Goal: Task Accomplishment & Management: Manage account settings

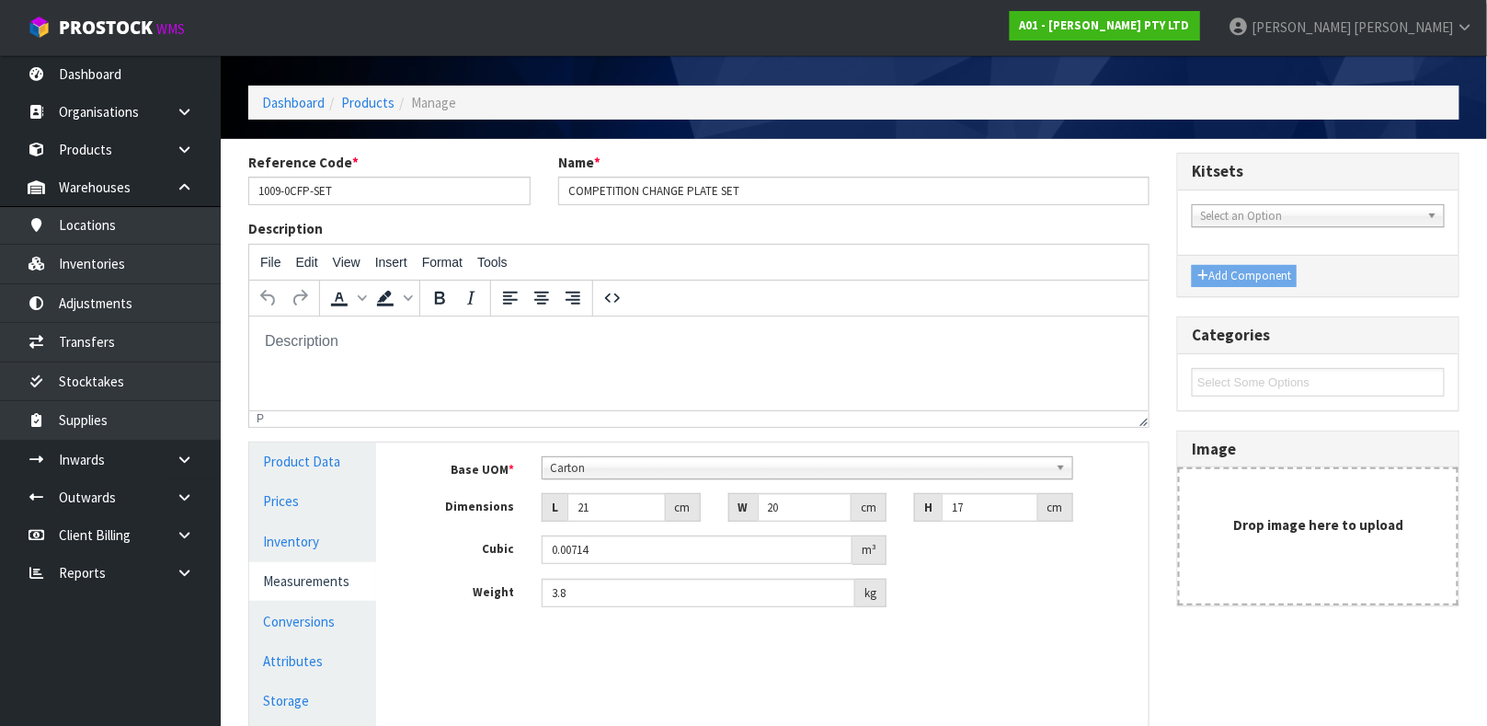
scroll to position [52, 0]
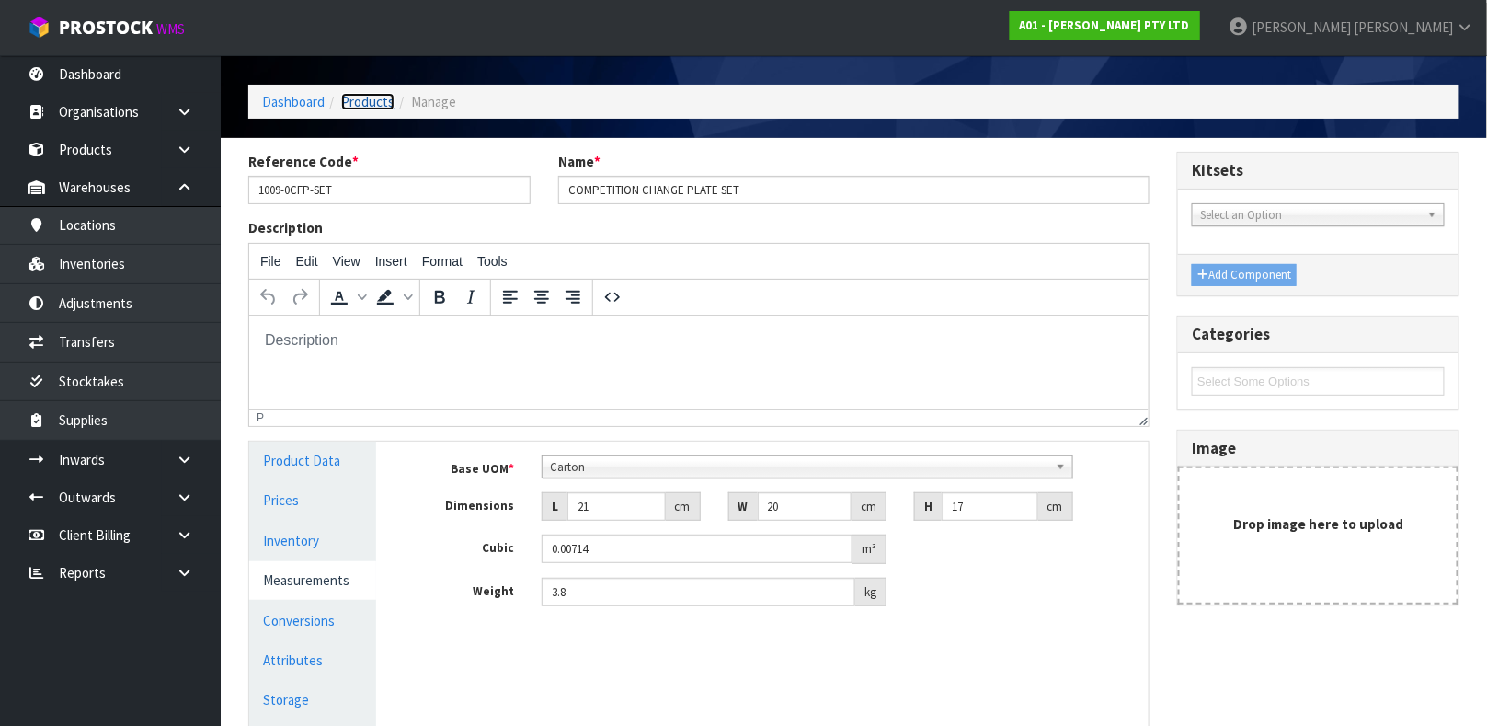
click at [380, 96] on link "Products" at bounding box center [367, 101] width 53 height 17
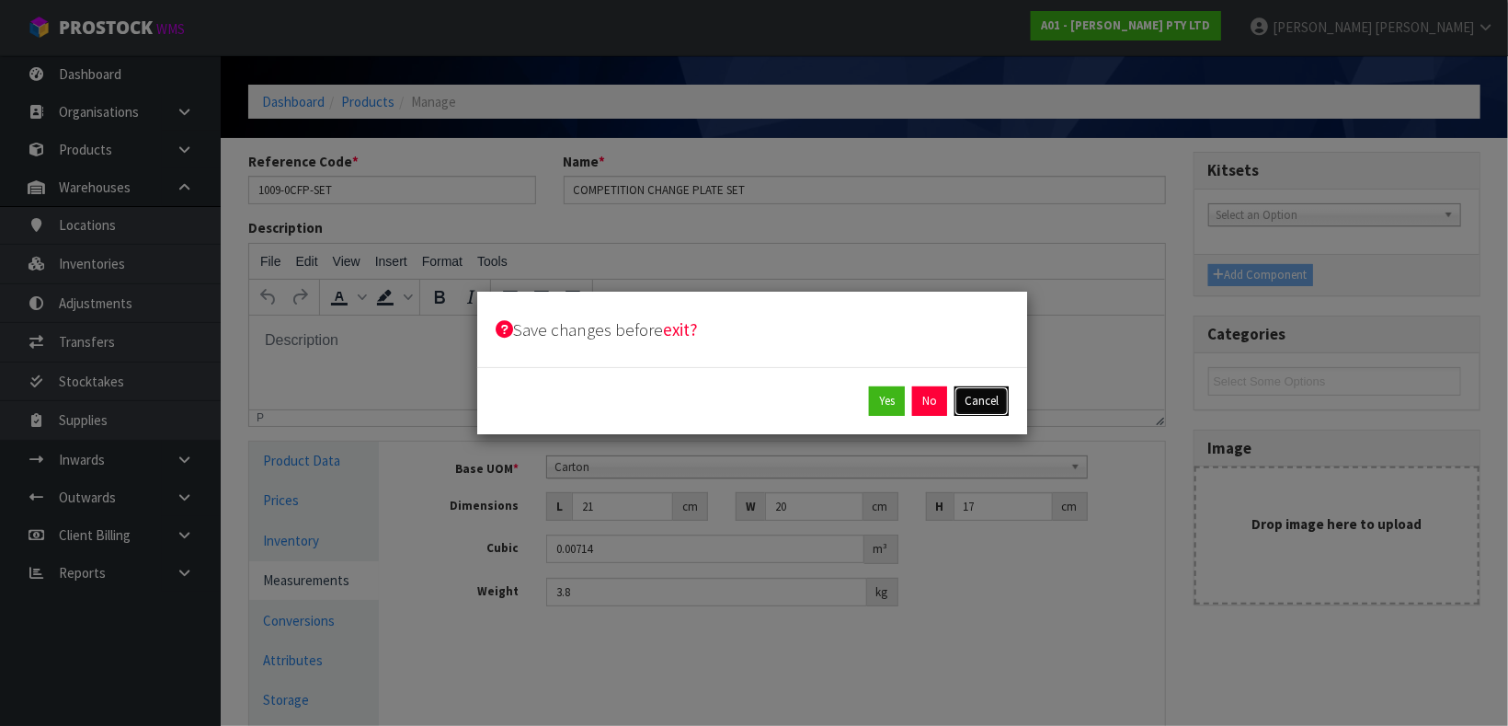
click at [973, 403] on button "Cancel" at bounding box center [982, 400] width 54 height 29
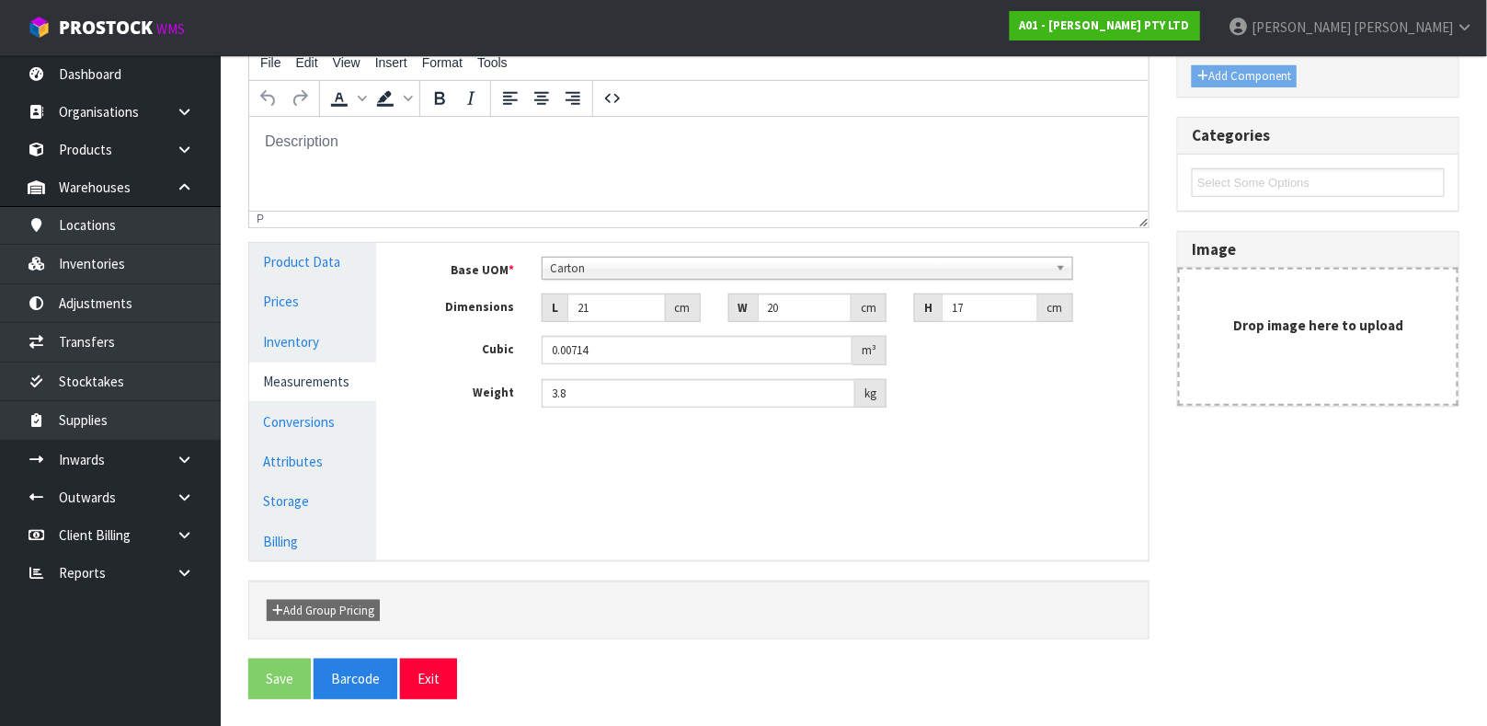
scroll to position [250, 0]
click at [306, 267] on link "Product Data" at bounding box center [312, 263] width 127 height 38
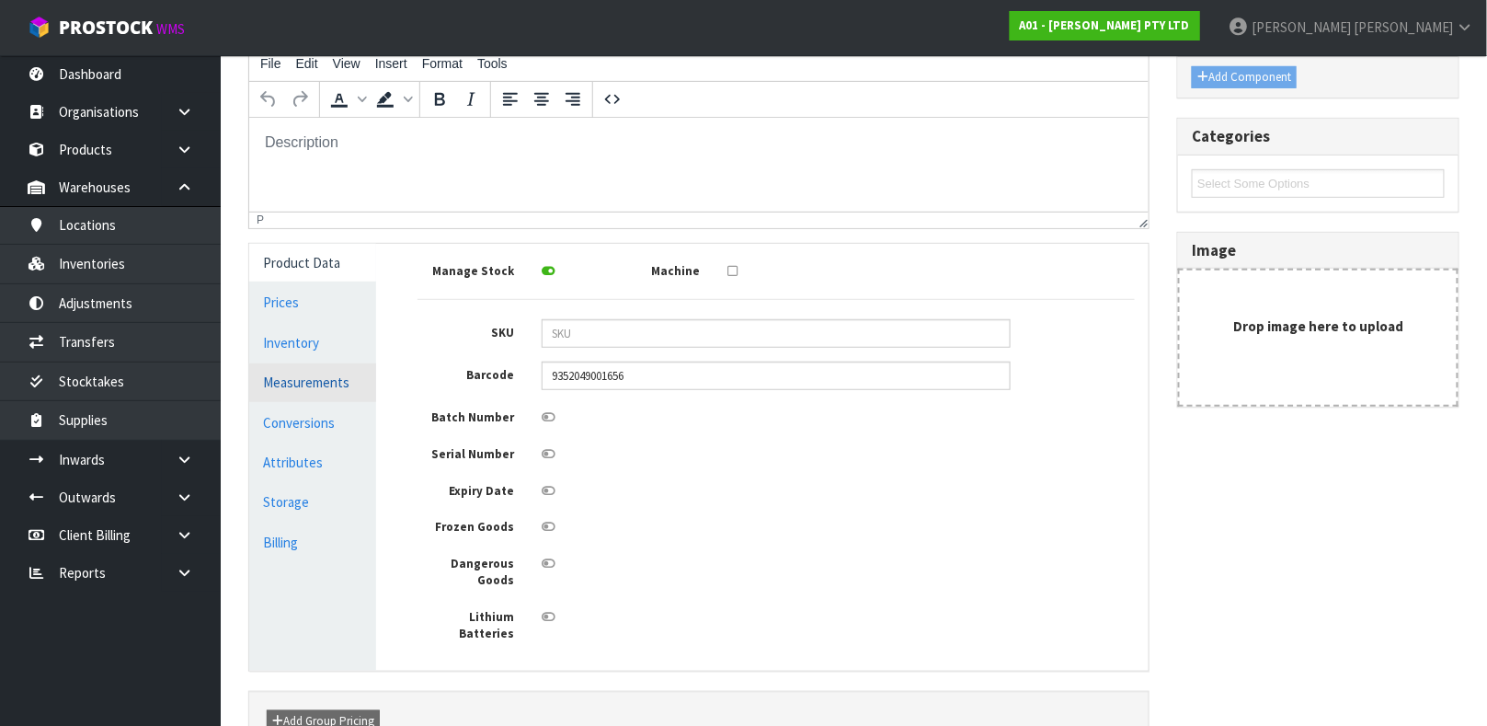
click at [323, 371] on link "Measurements" at bounding box center [312, 382] width 127 height 38
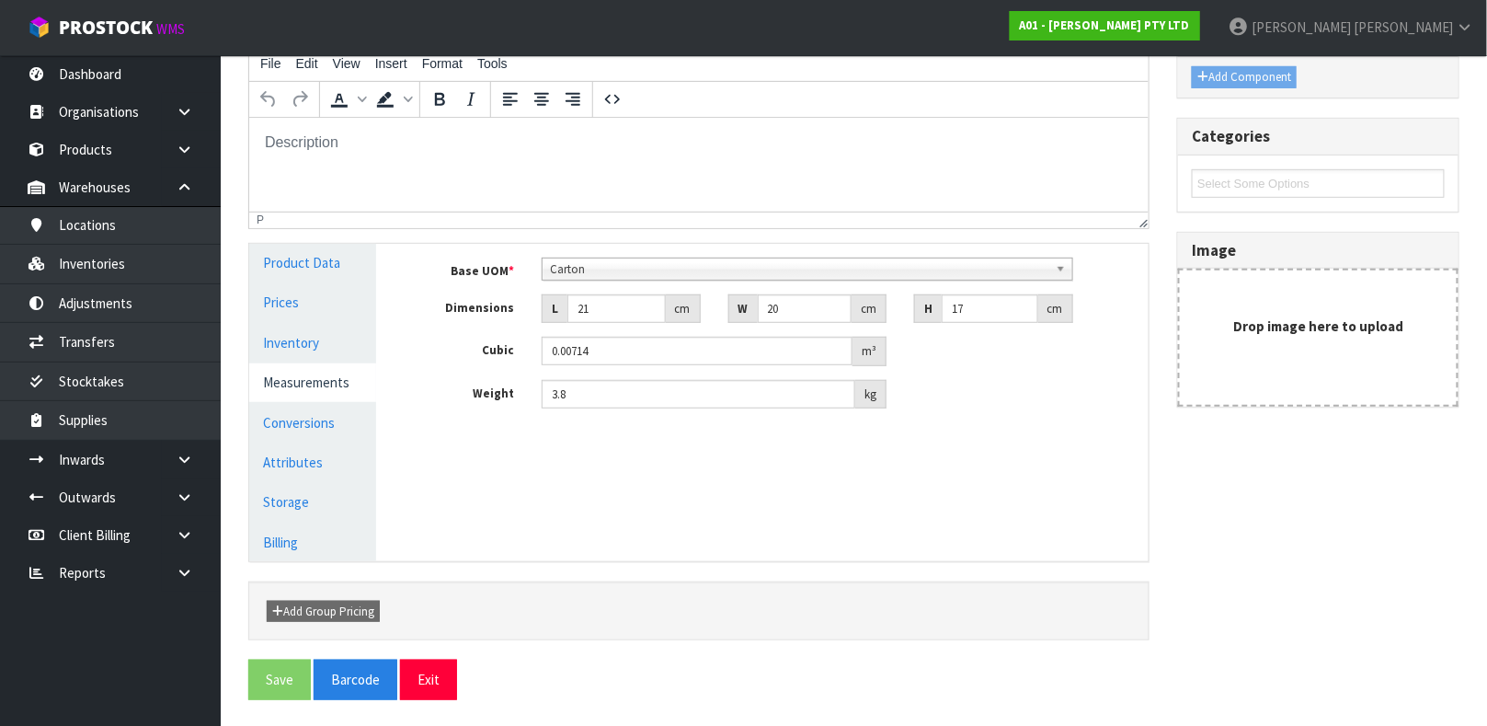
scroll to position [251, 0]
click at [339, 421] on link "Conversions" at bounding box center [312, 422] width 127 height 38
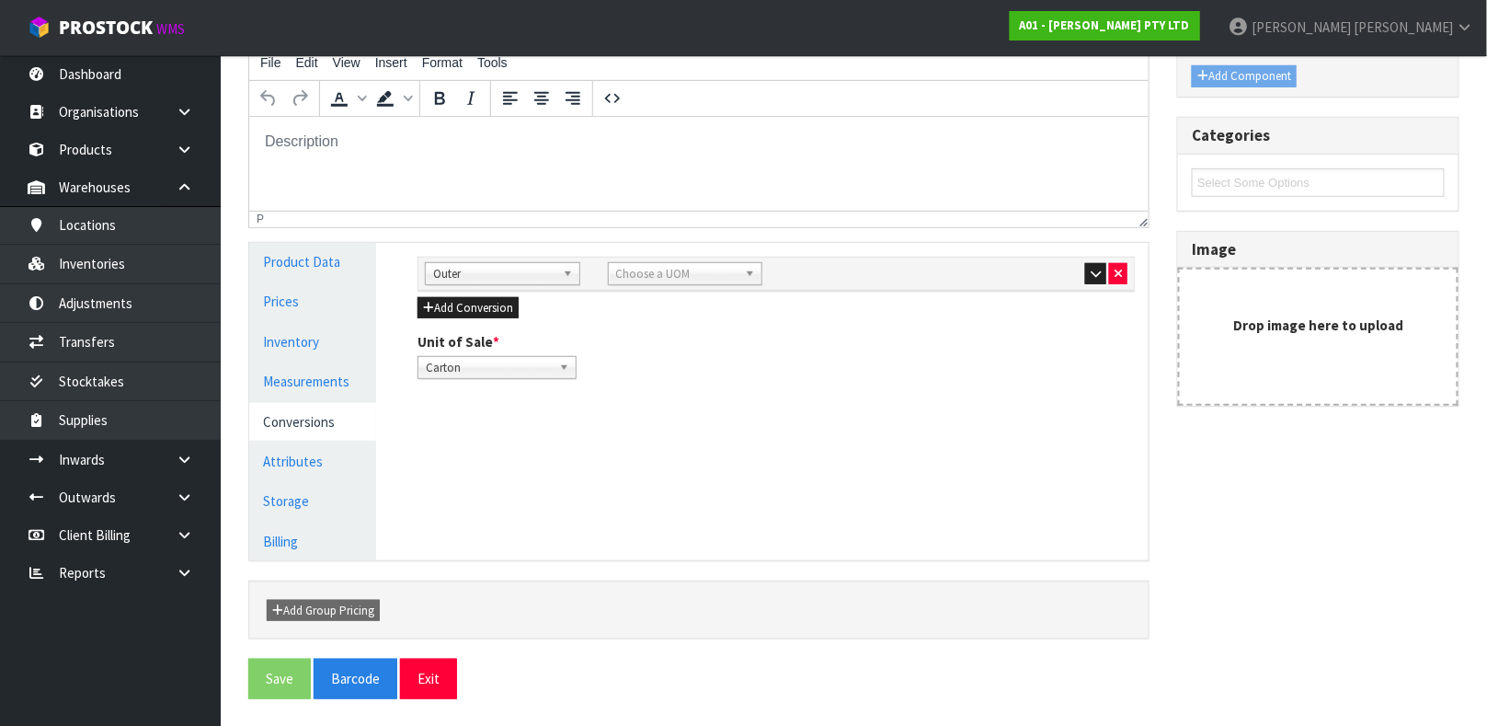
click at [705, 278] on span "Choose a UOM" at bounding box center [677, 274] width 122 height 22
type input "CART"
click at [658, 326] on li "Cart on" at bounding box center [685, 325] width 146 height 23
drag, startPoint x: 515, startPoint y: 321, endPoint x: 492, endPoint y: 311, distance: 25.1
click at [507, 316] on div "Sub Inner Inner Outer Pallet Outer Bag Bar Basket Bin Bottle Box Bundle Cabinet…" at bounding box center [776, 318] width 745 height 151
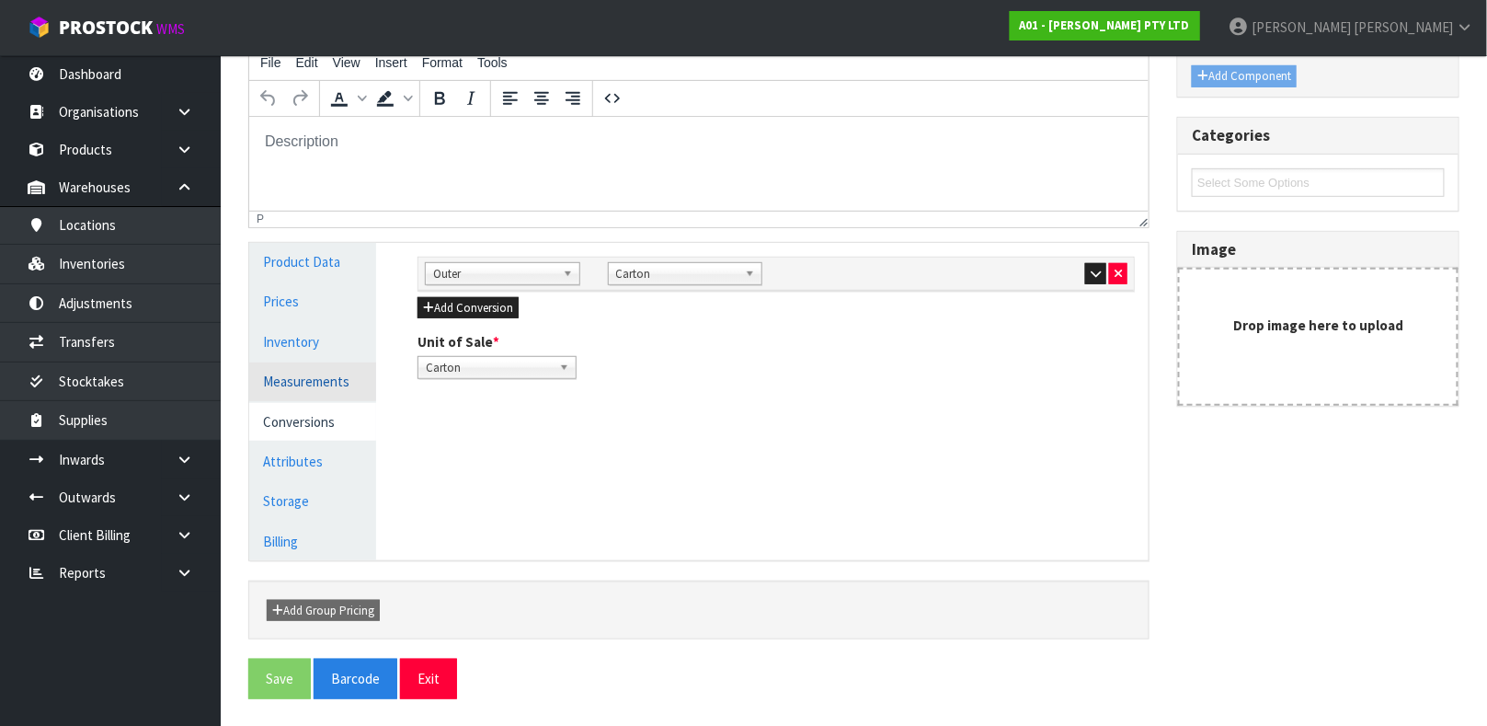
click at [306, 386] on link "Measurements" at bounding box center [312, 381] width 127 height 38
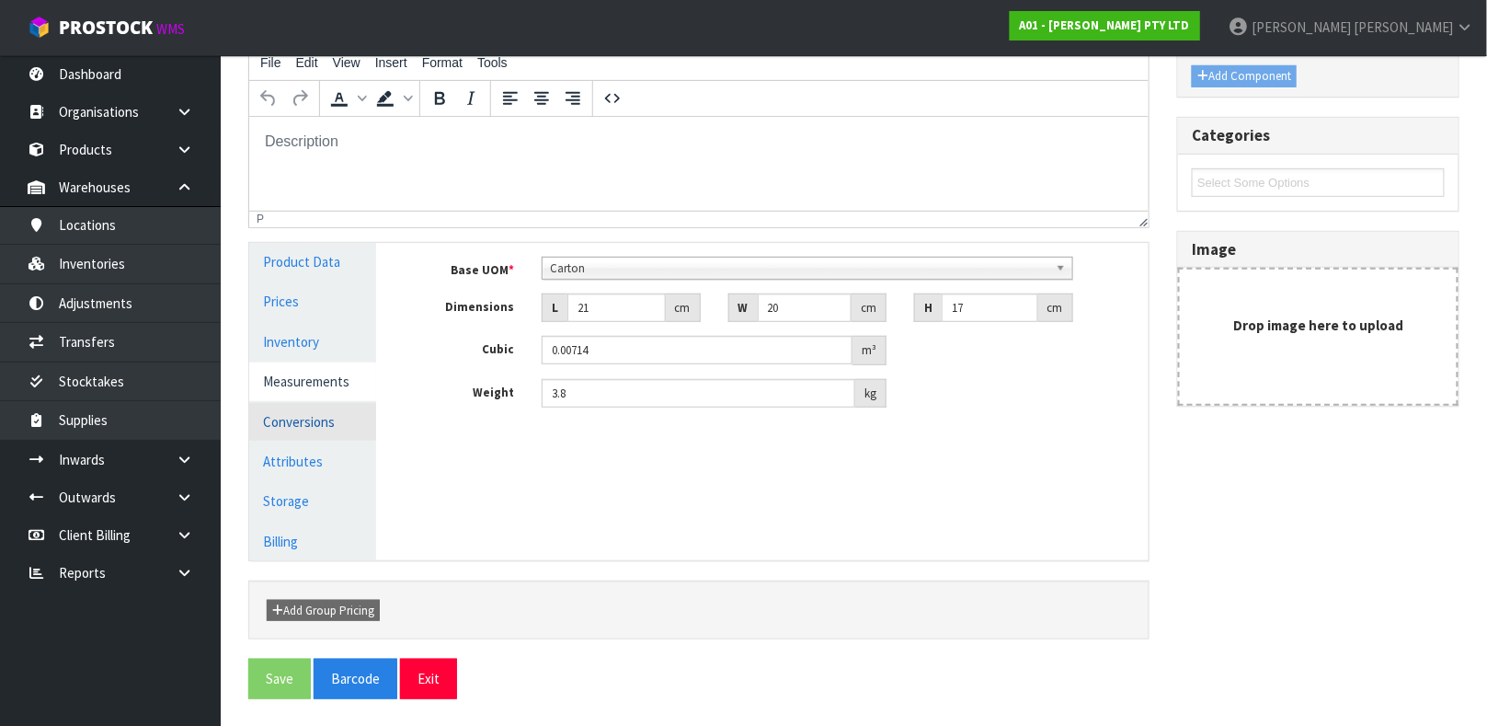
click at [324, 417] on link "Conversions" at bounding box center [312, 422] width 127 height 38
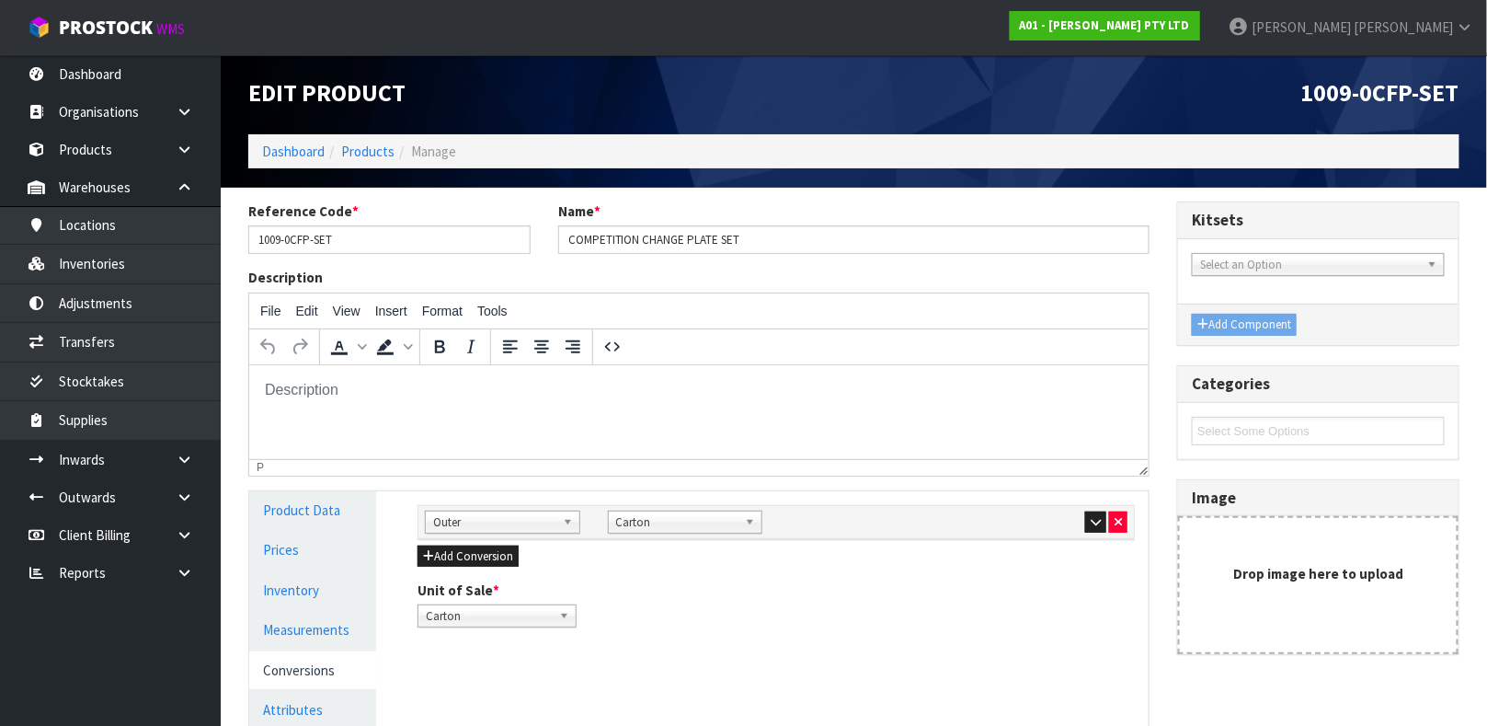
scroll to position [0, 0]
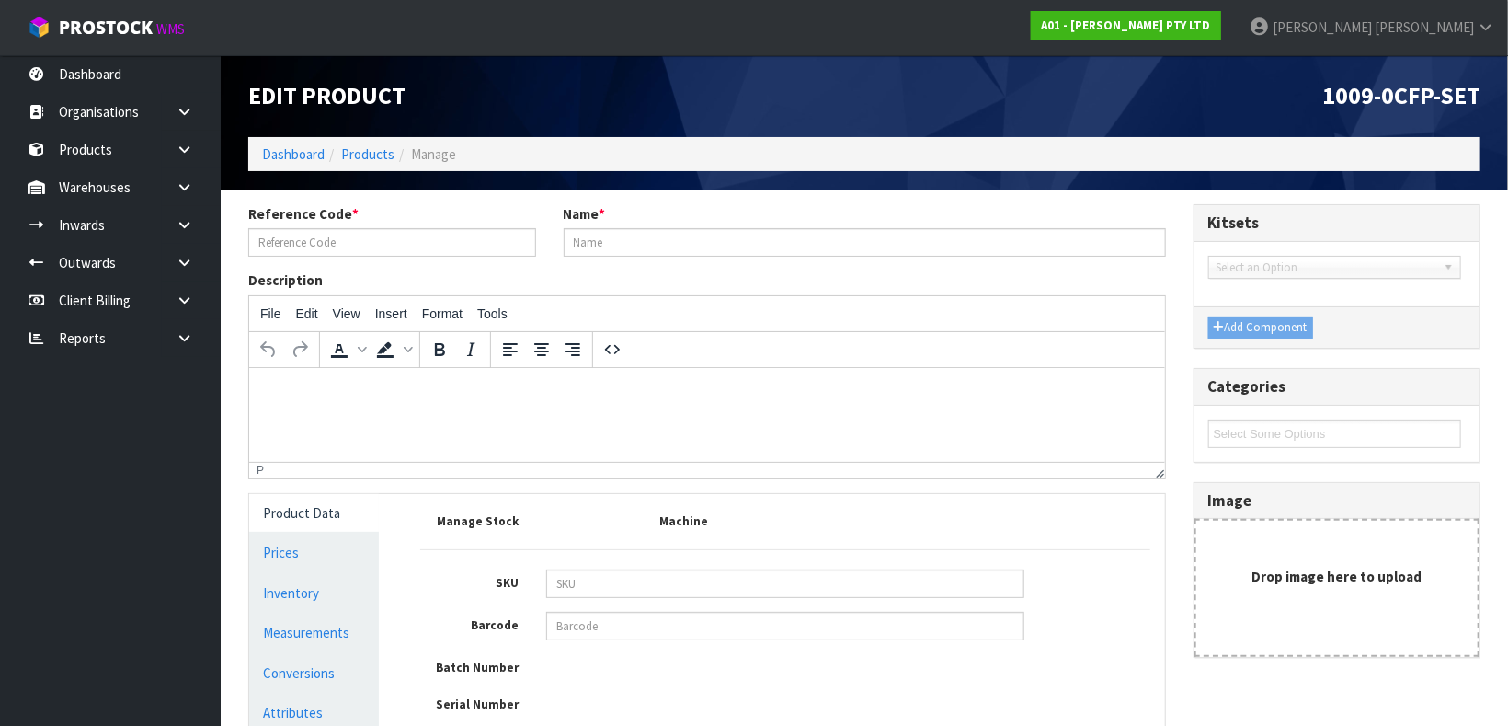
type input "1009-0CFP-SET"
type input "COMPETITION CHANGE PLATE SET"
type input "9352049001656"
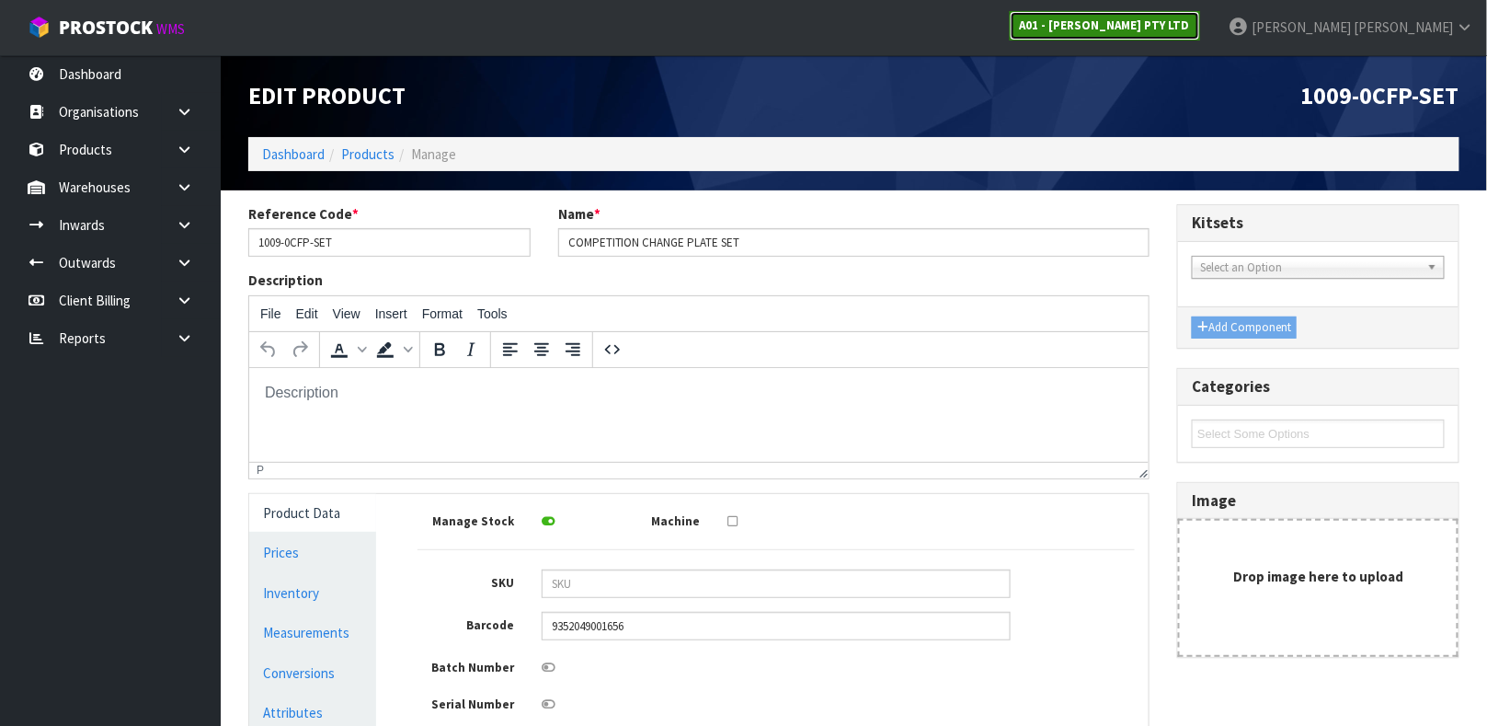
click at [1190, 28] on strong "A01 - [PERSON_NAME] PTY LTD" at bounding box center [1105, 25] width 170 height 16
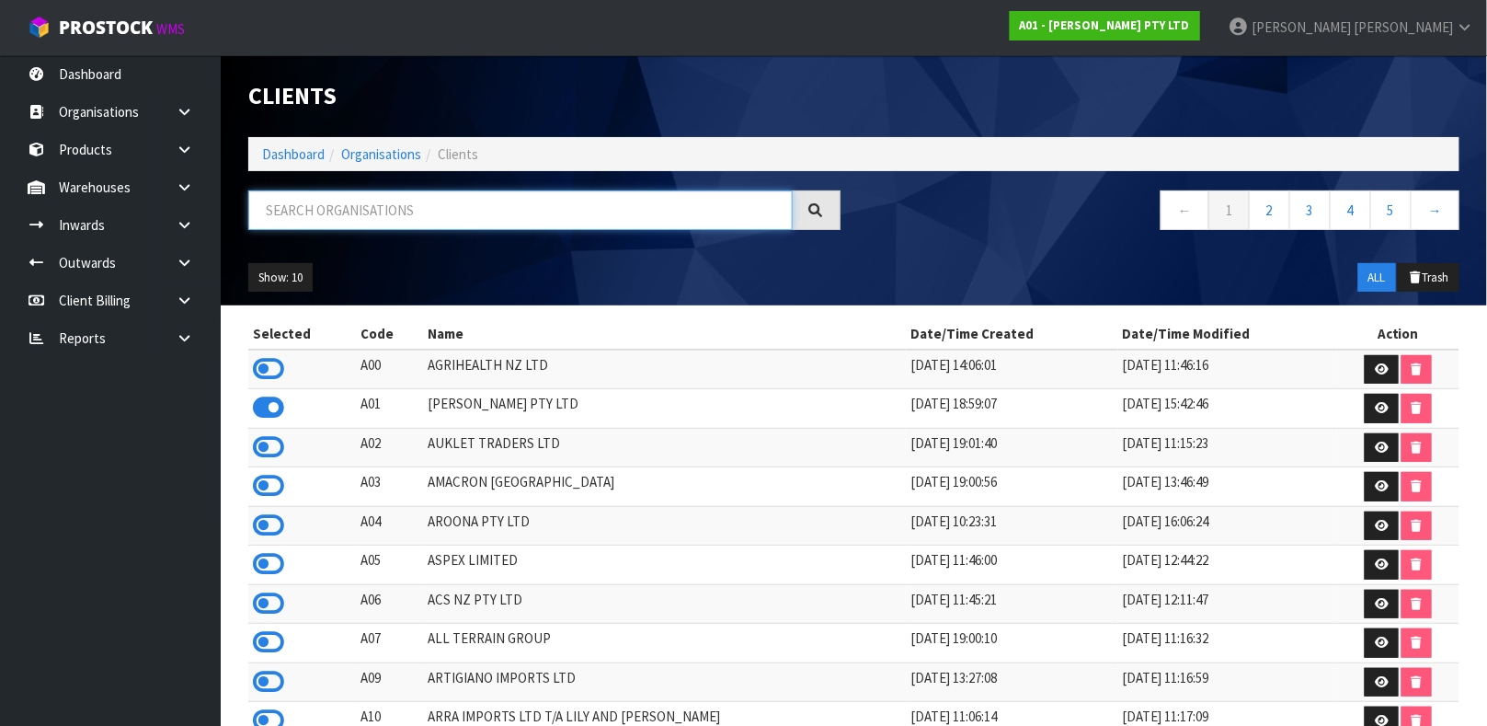
click at [625, 200] on input "text" at bounding box center [520, 210] width 544 height 40
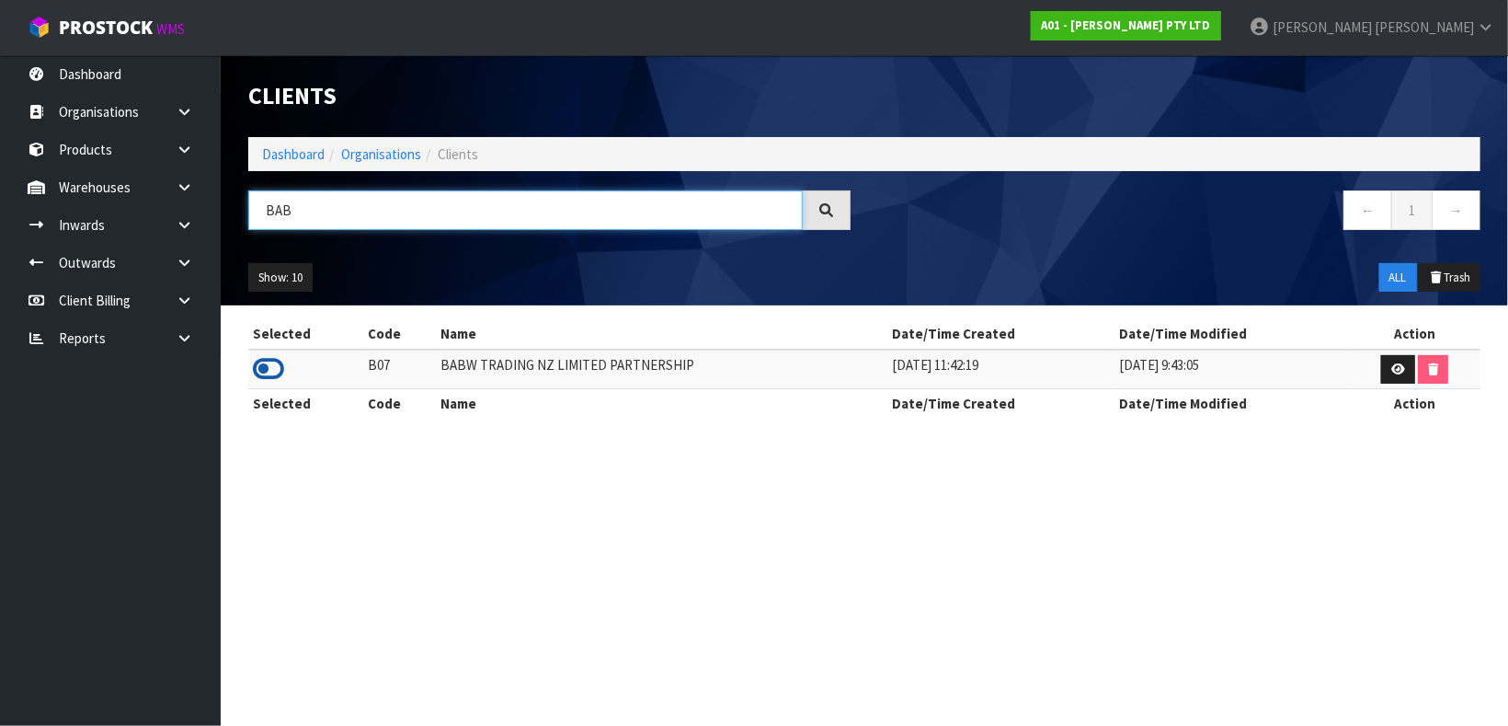
type input "BAB"
click at [263, 372] on icon at bounding box center [268, 369] width 31 height 28
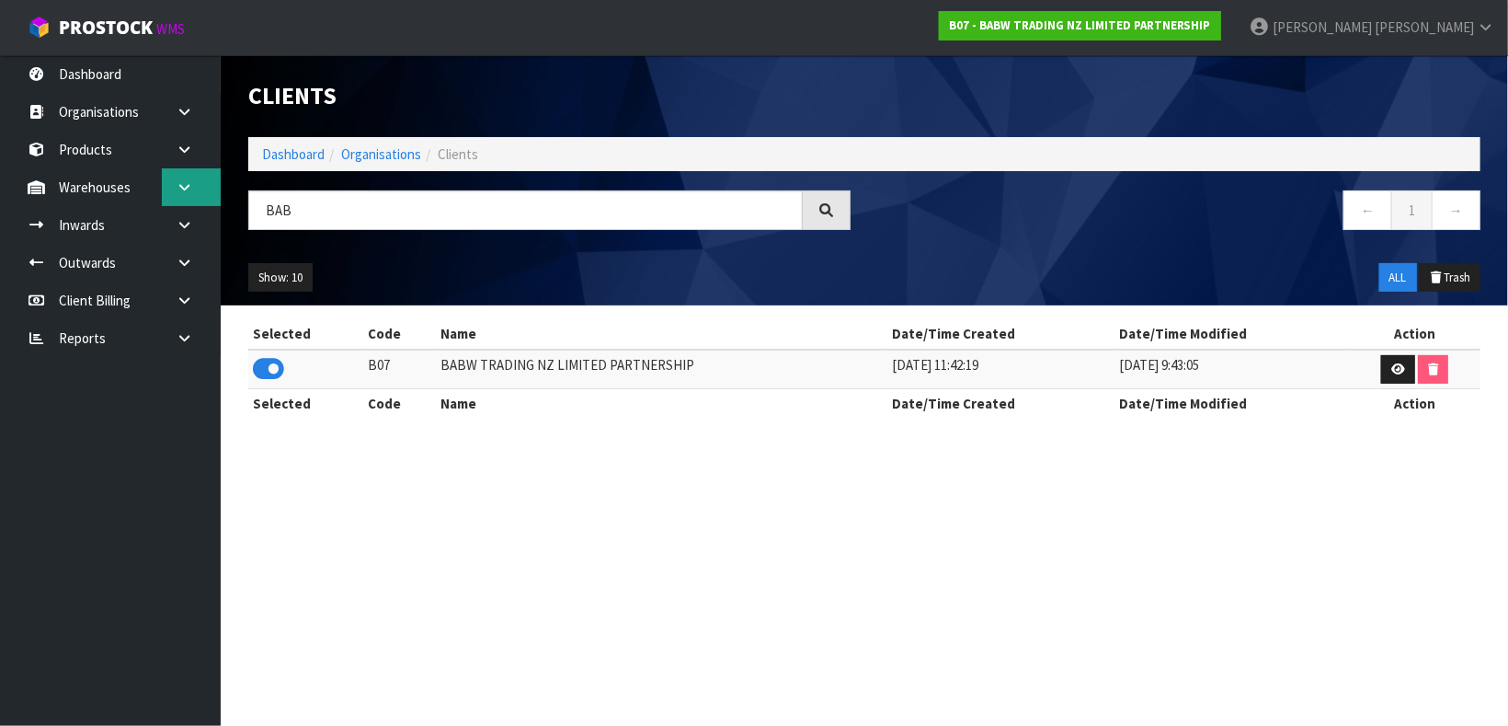
click at [189, 184] on icon at bounding box center [184, 187] width 17 height 14
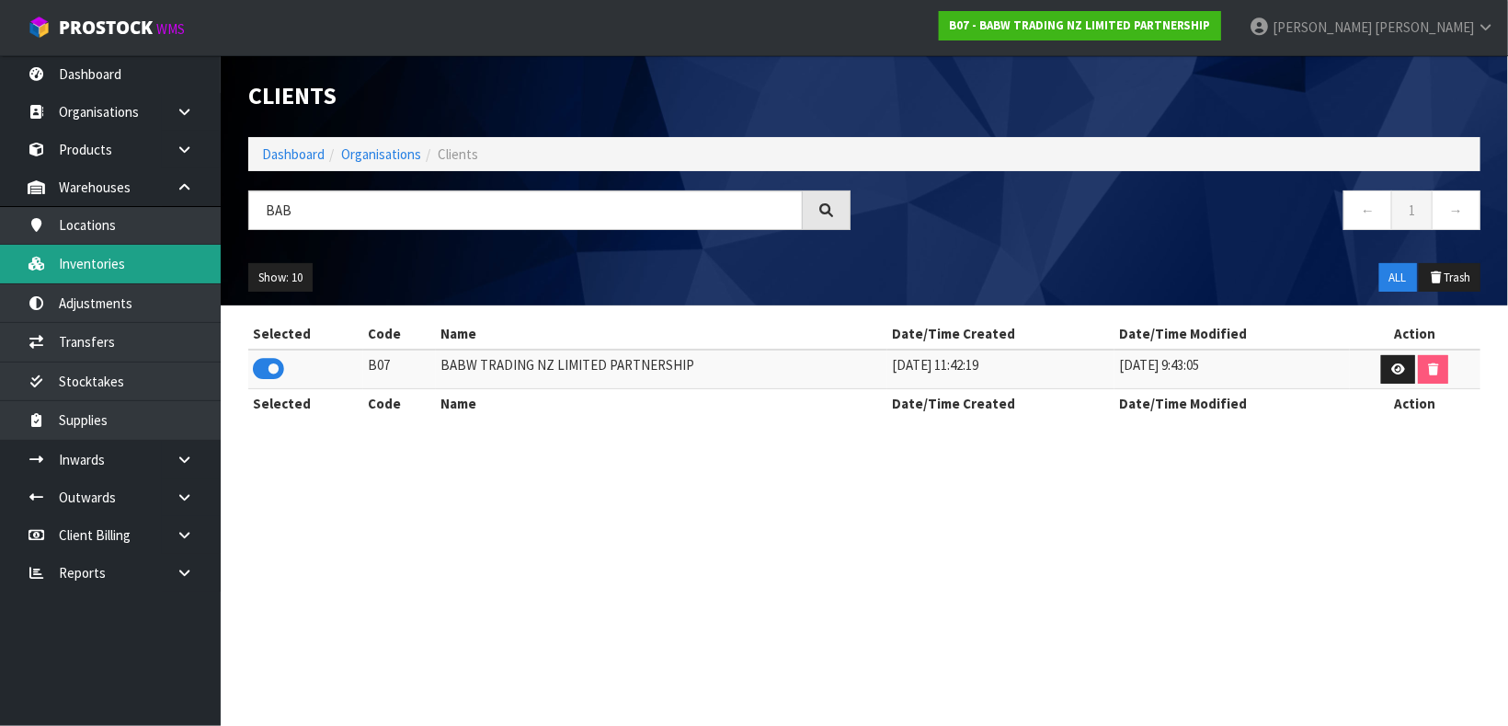
click at [178, 275] on link "Inventories" at bounding box center [110, 264] width 221 height 38
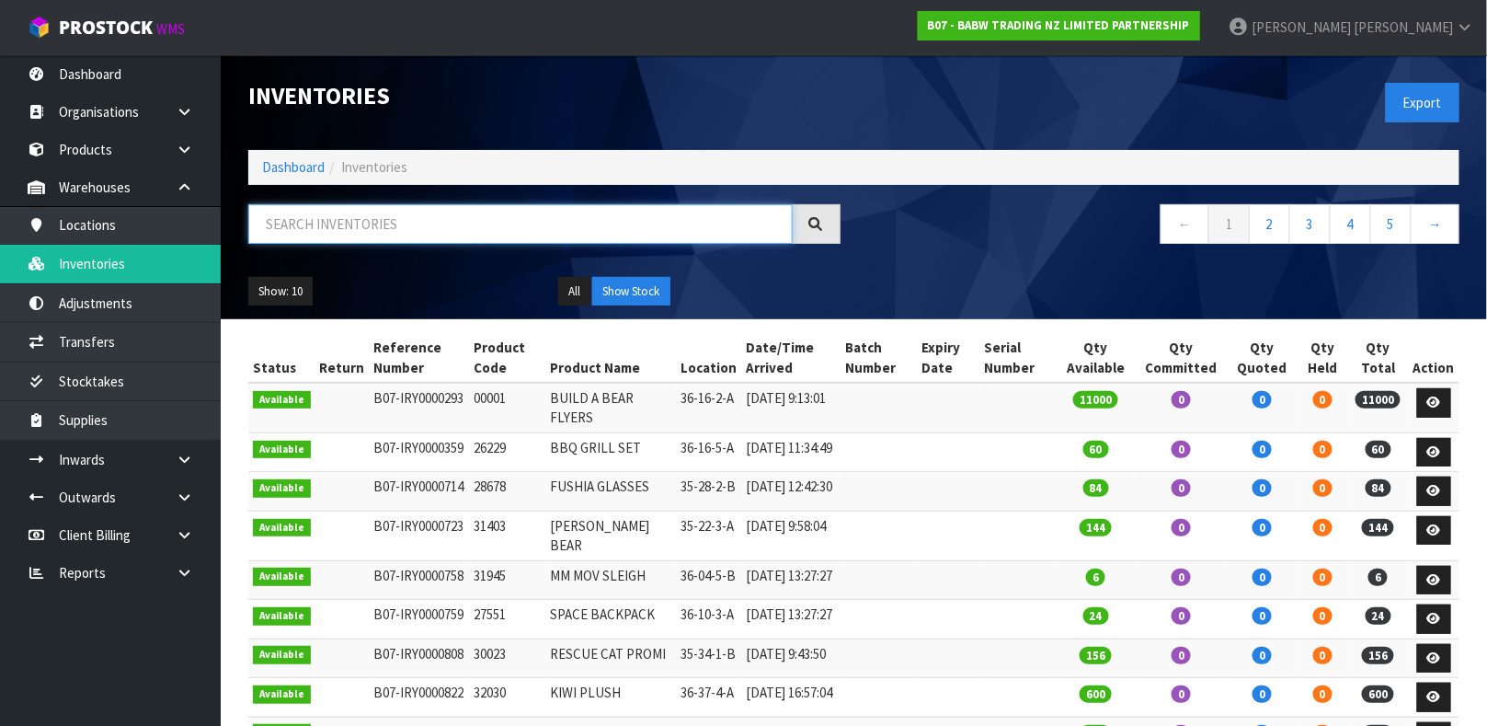
click at [760, 223] on input "text" at bounding box center [520, 224] width 544 height 40
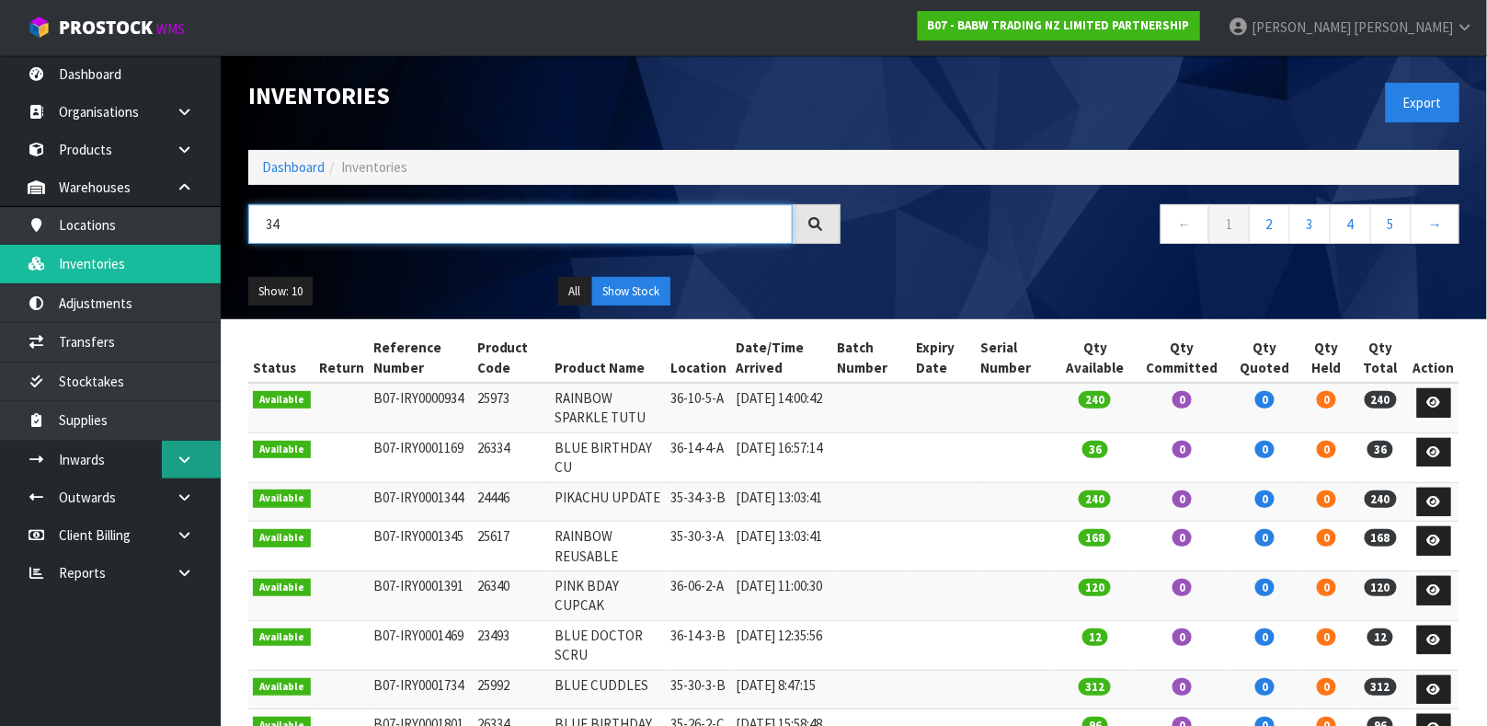
type input "34"
click at [183, 464] on icon at bounding box center [184, 459] width 17 height 14
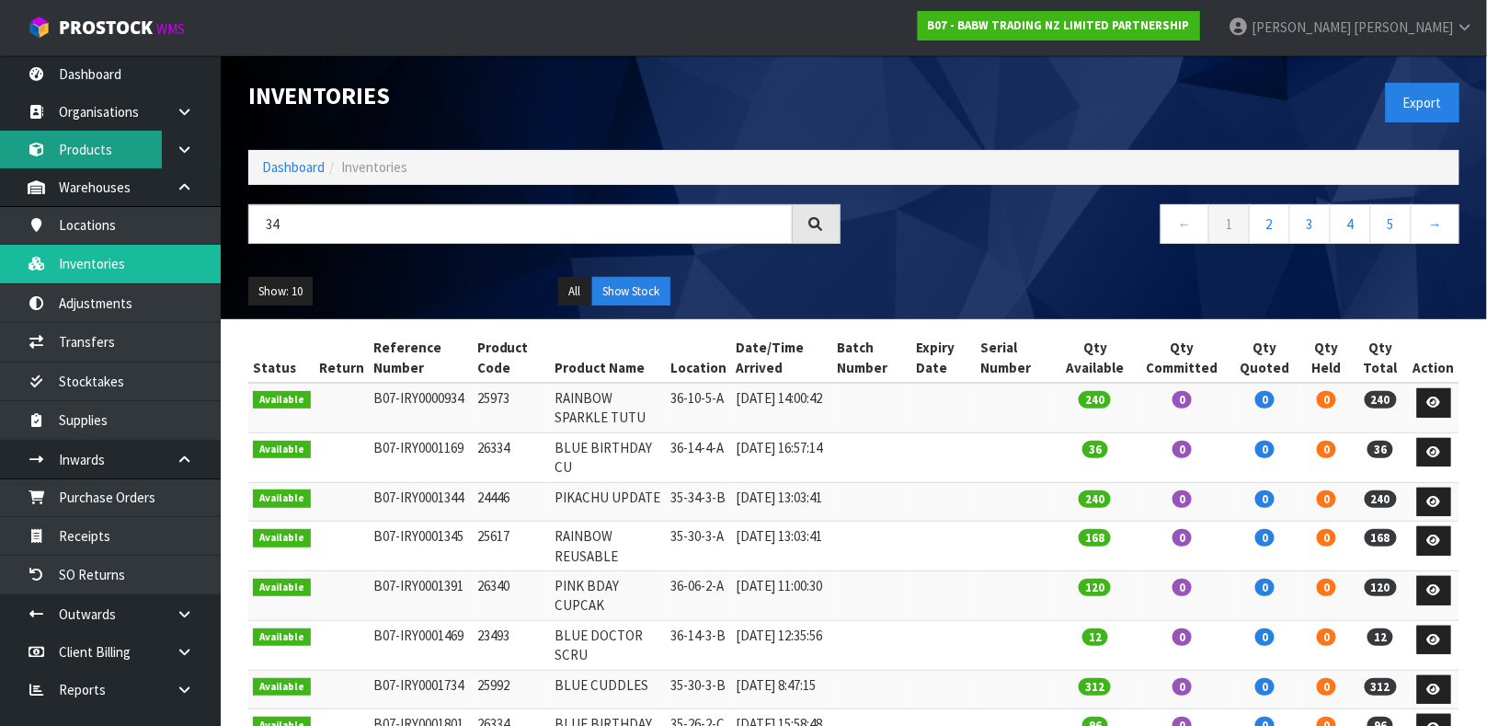
click at [97, 148] on link "Products" at bounding box center [110, 150] width 221 height 38
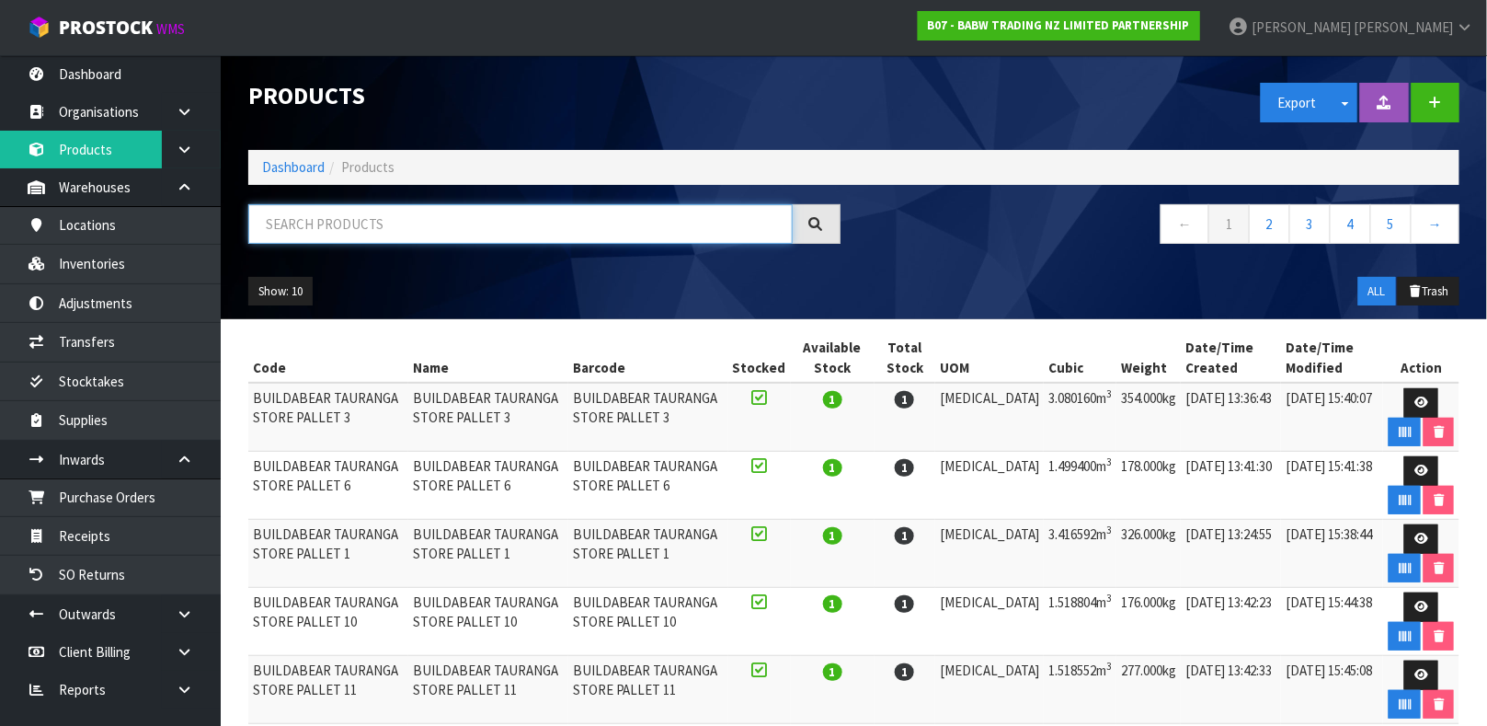
click at [352, 221] on input "text" at bounding box center [520, 224] width 544 height 40
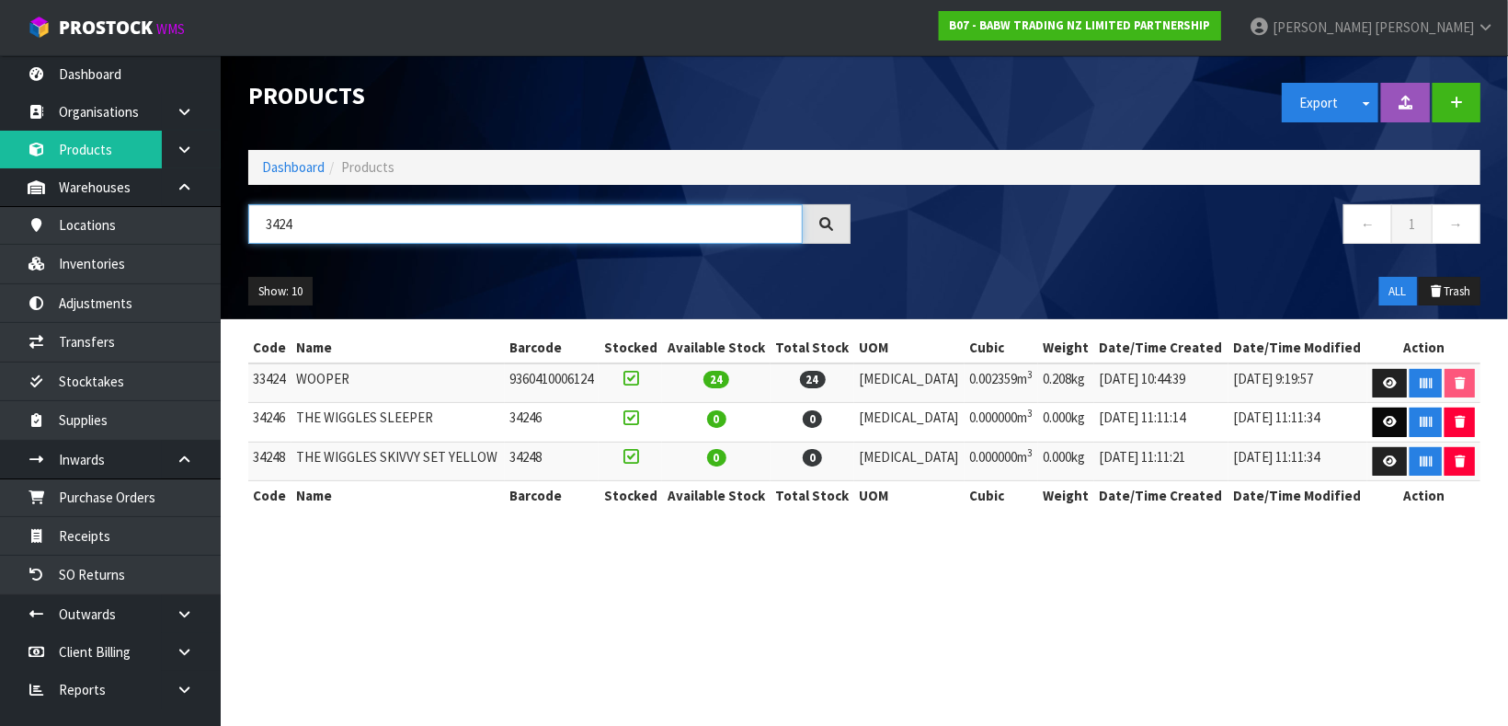
type input "3424"
click at [1386, 431] on link at bounding box center [1390, 421] width 34 height 29
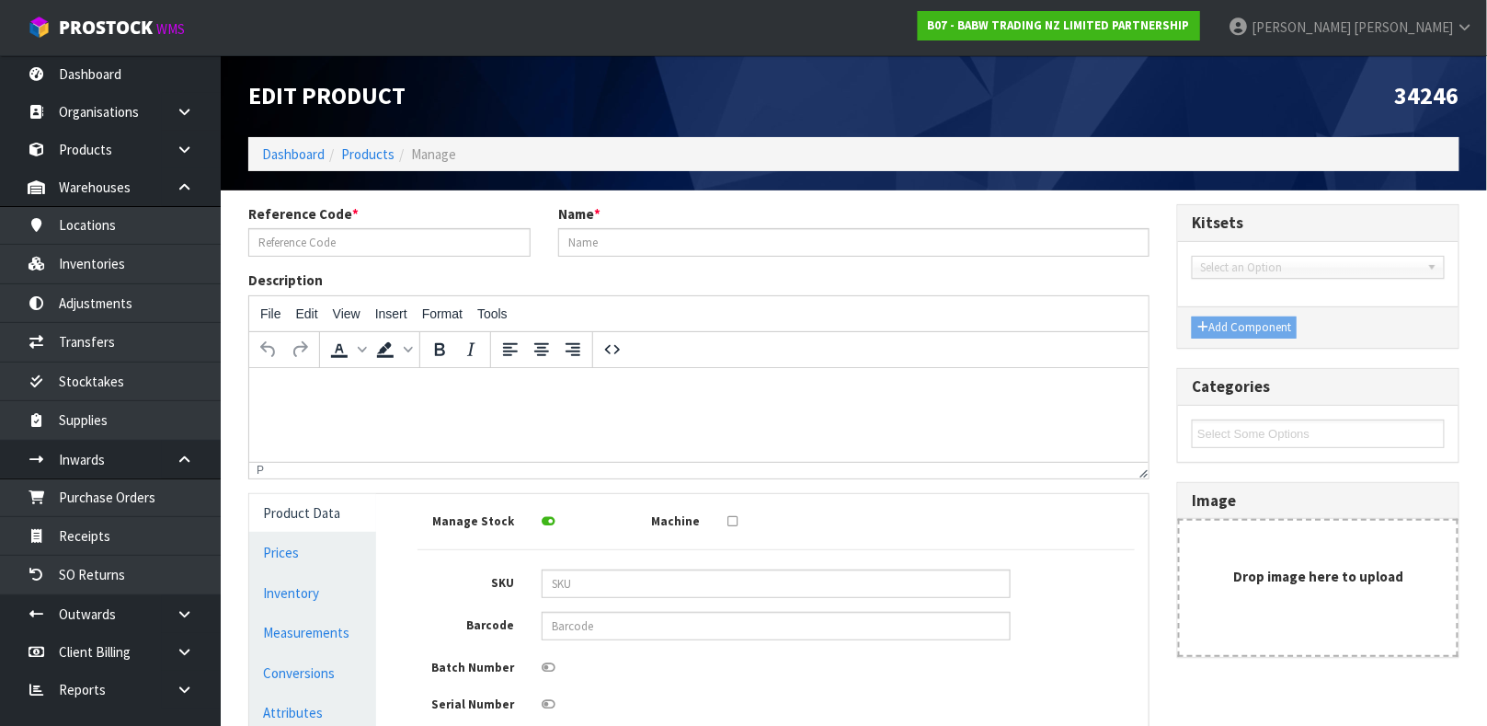
type input "34246"
type input "THE WIGGLES SLEEPER"
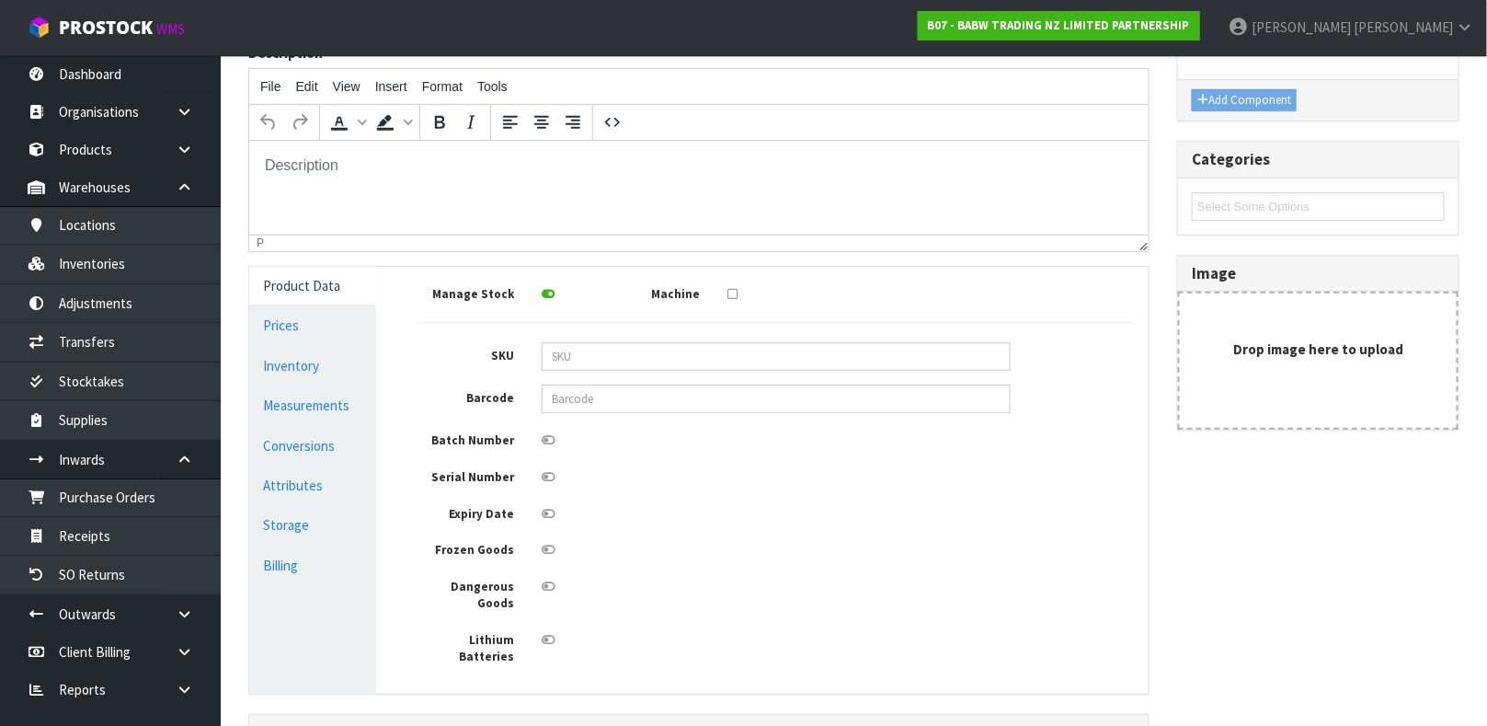
scroll to position [228, 0]
click at [317, 407] on link "Measurements" at bounding box center [312, 404] width 127 height 38
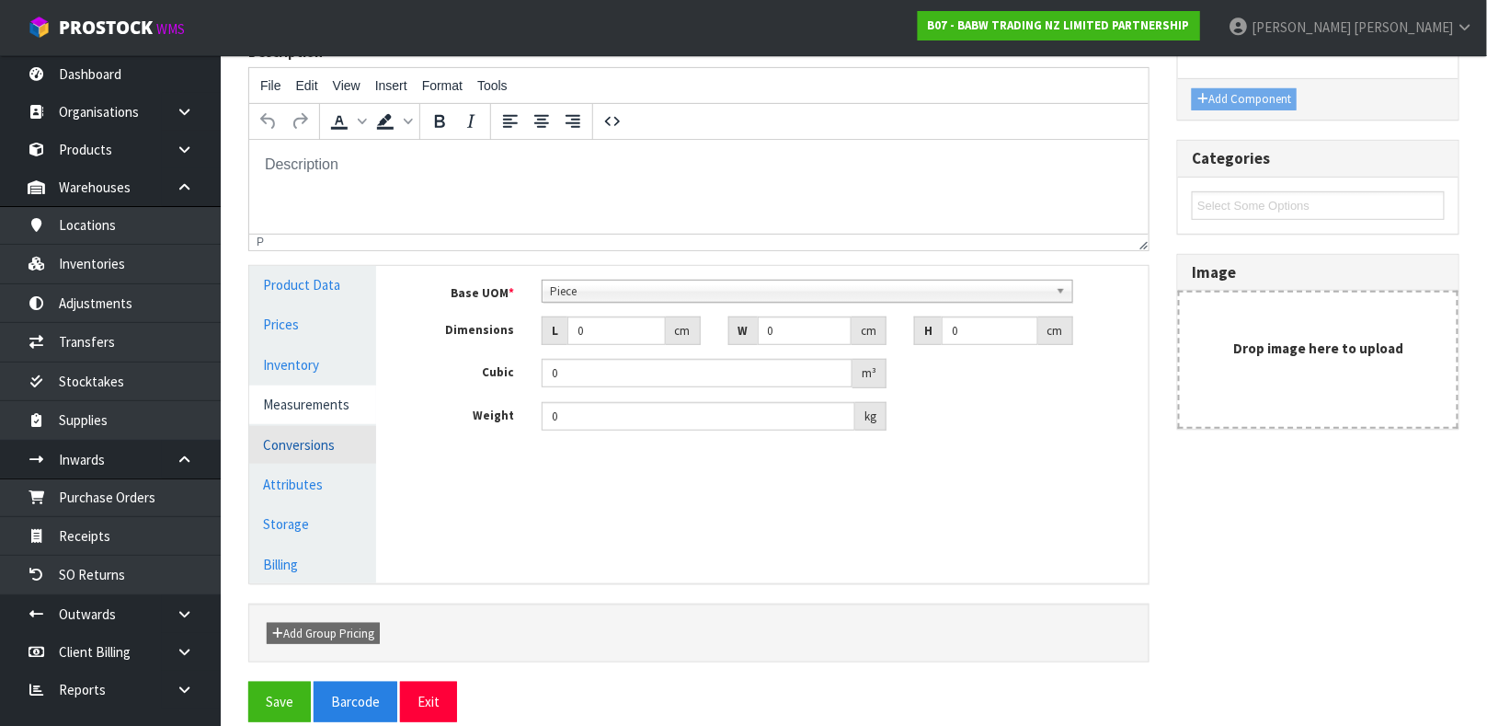
click at [311, 440] on link "Conversions" at bounding box center [312, 445] width 127 height 38
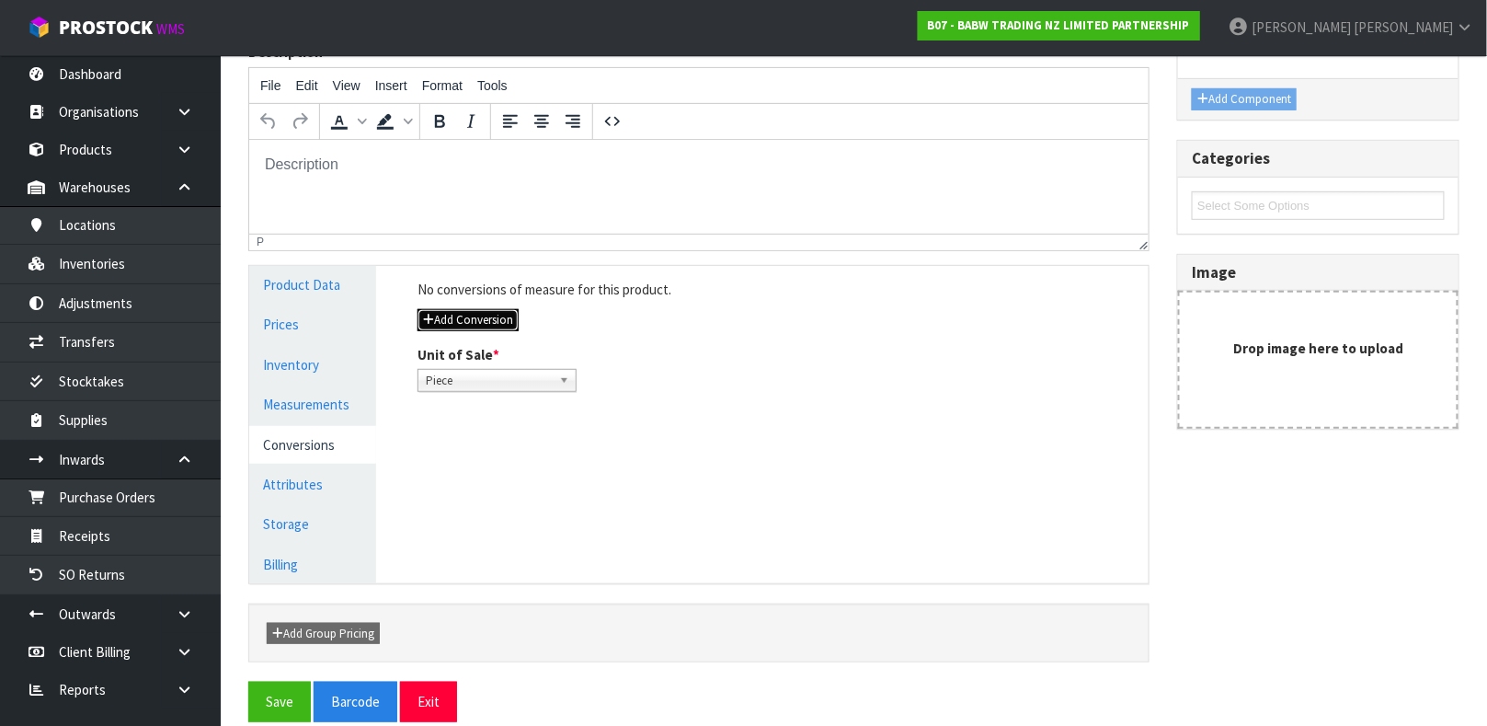
click at [495, 319] on button "Add Conversion" at bounding box center [467, 320] width 101 height 22
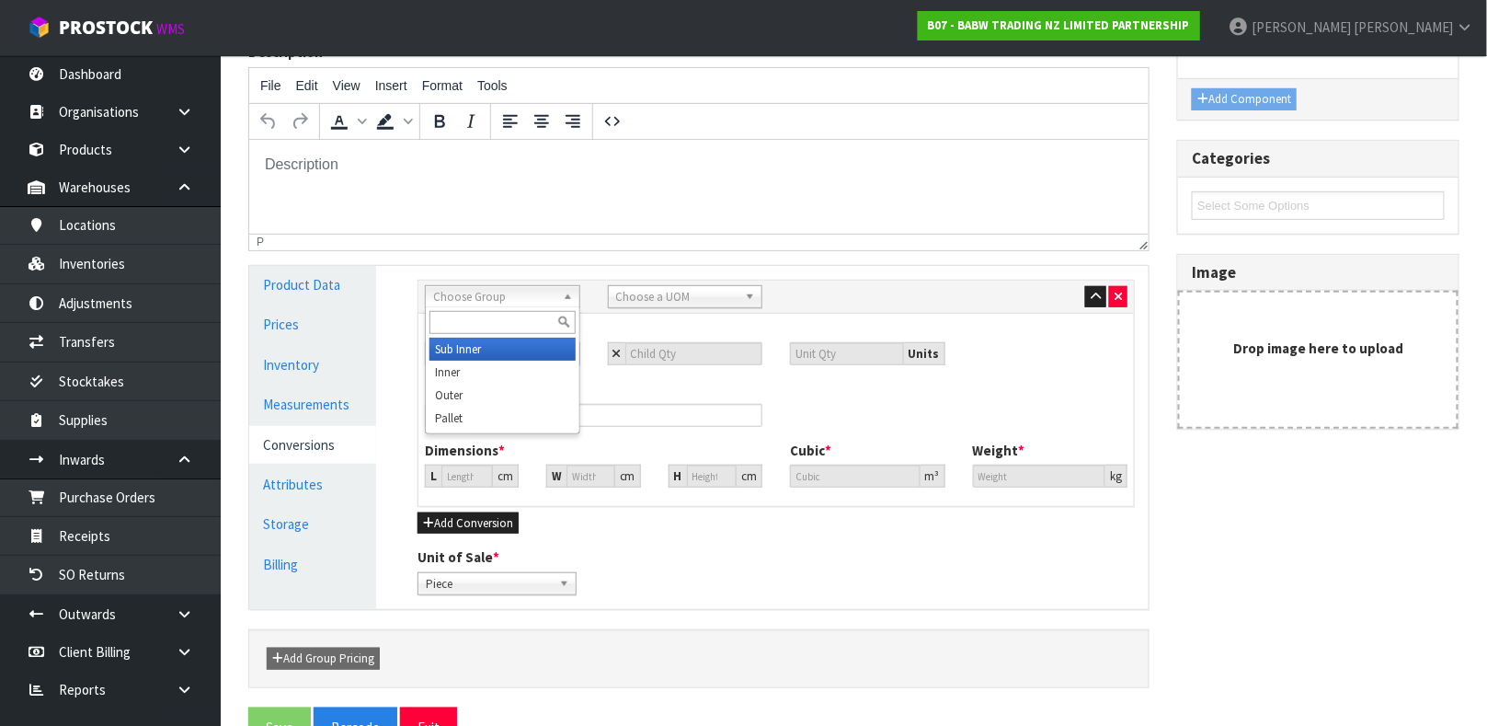
click at [481, 295] on span "Choose Group" at bounding box center [494, 297] width 122 height 22
click at [457, 388] on li "Outer" at bounding box center [502, 394] width 146 height 23
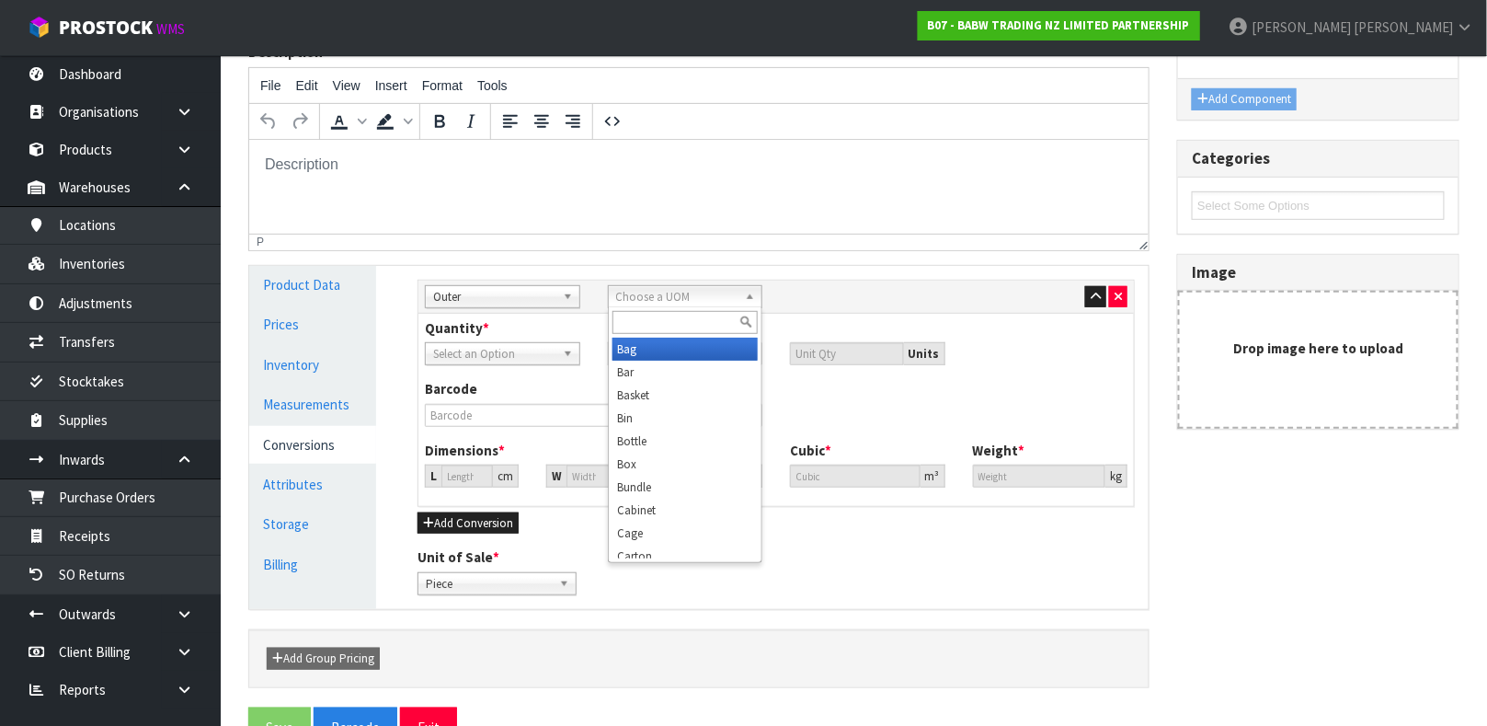
click at [642, 289] on span "Choose a UOM" at bounding box center [677, 297] width 122 height 22
type input "CART"
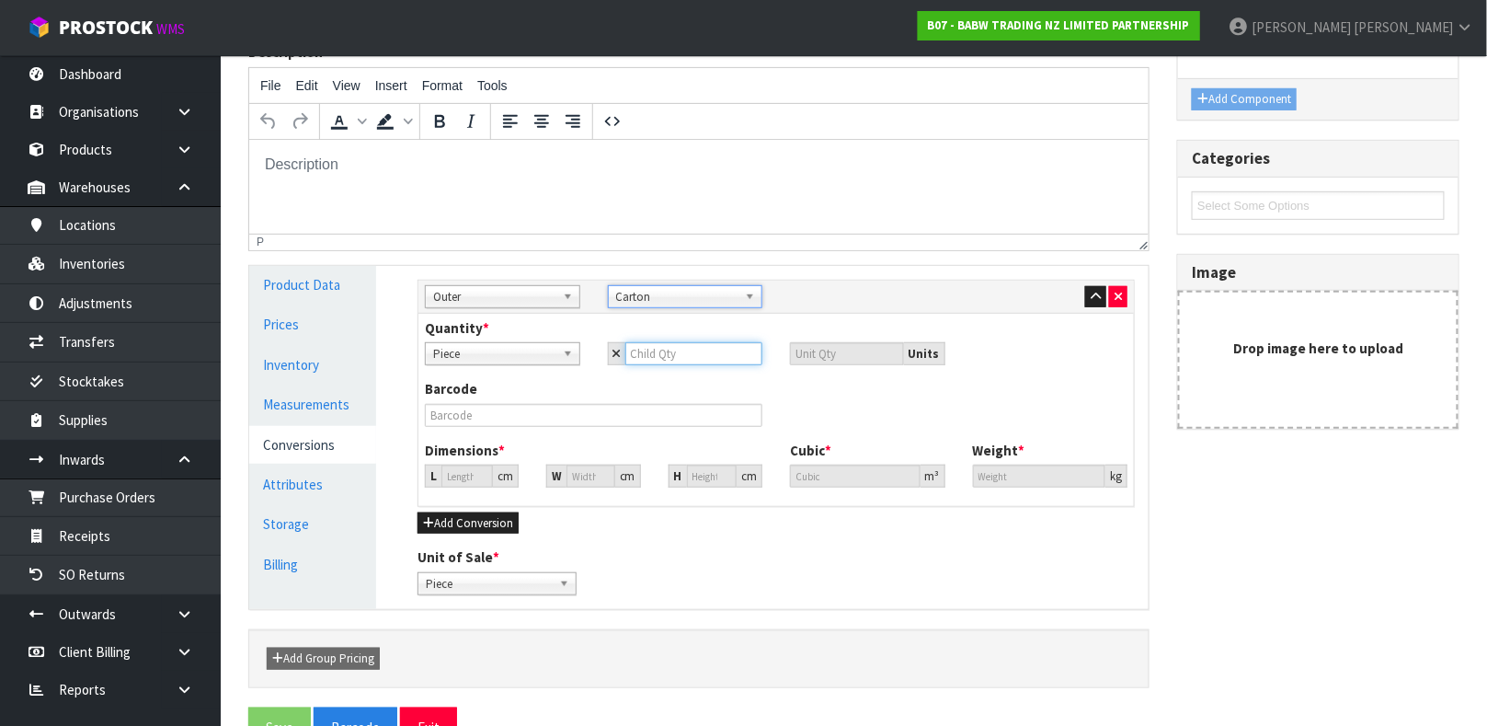
click at [694, 349] on input "number" at bounding box center [694, 353] width 138 height 23
type input "12"
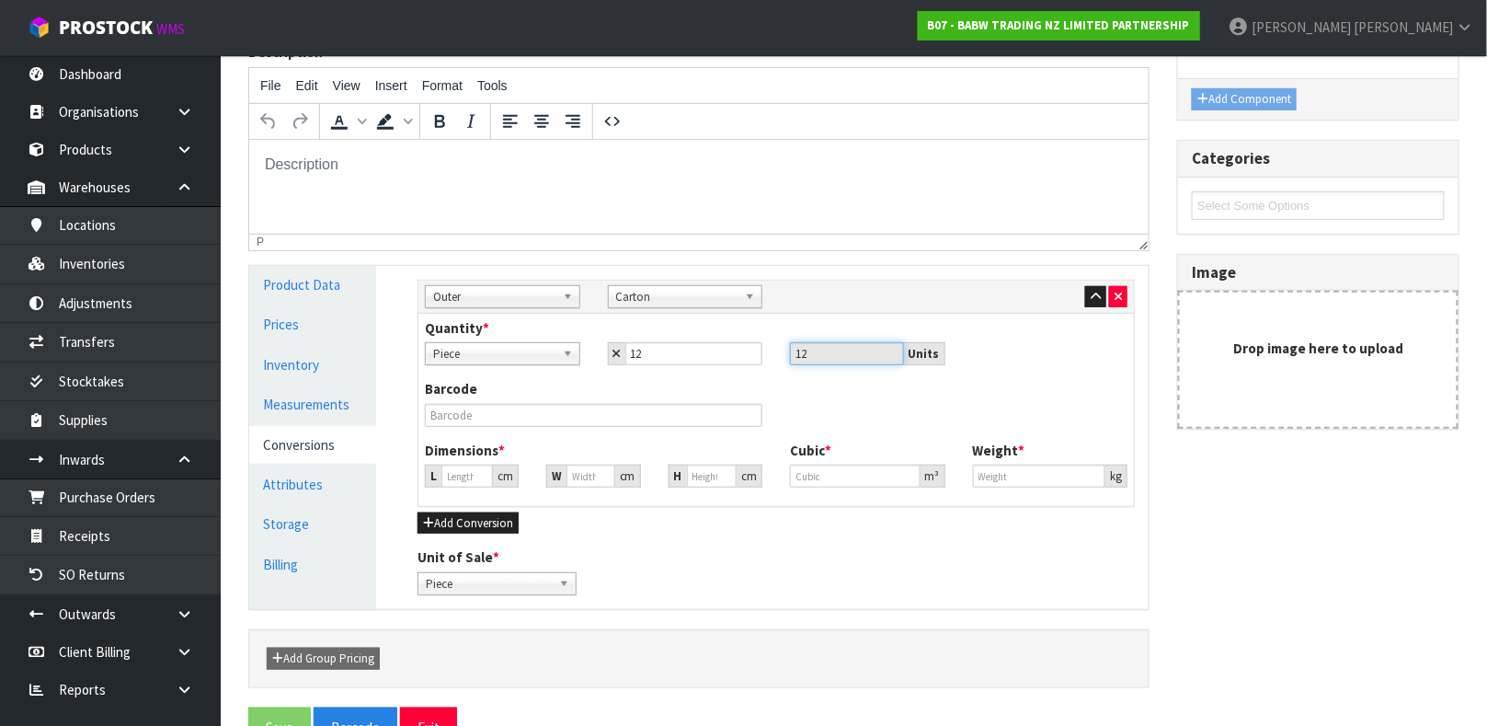
type input "0"
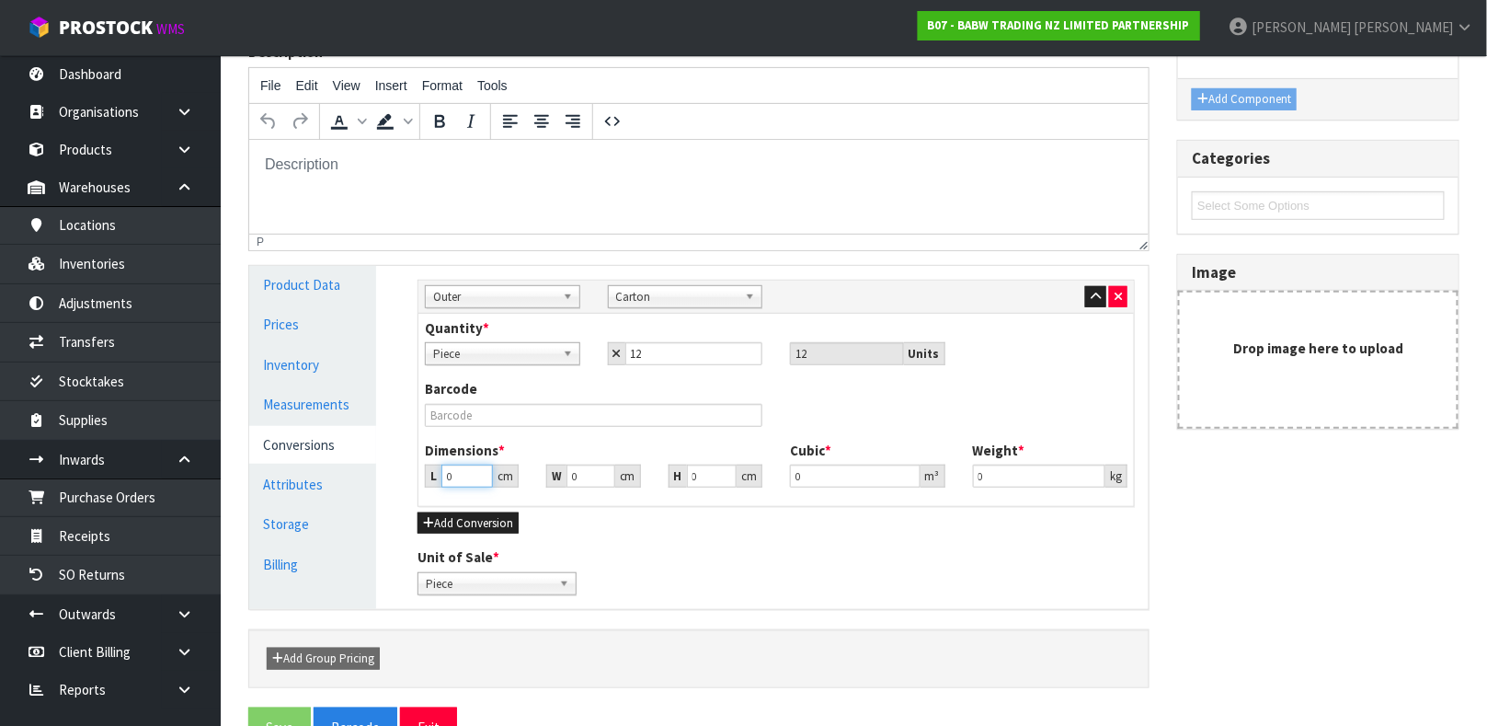
type input "3"
type input "0.000001"
type input "31"
type input "30"
type input "8"
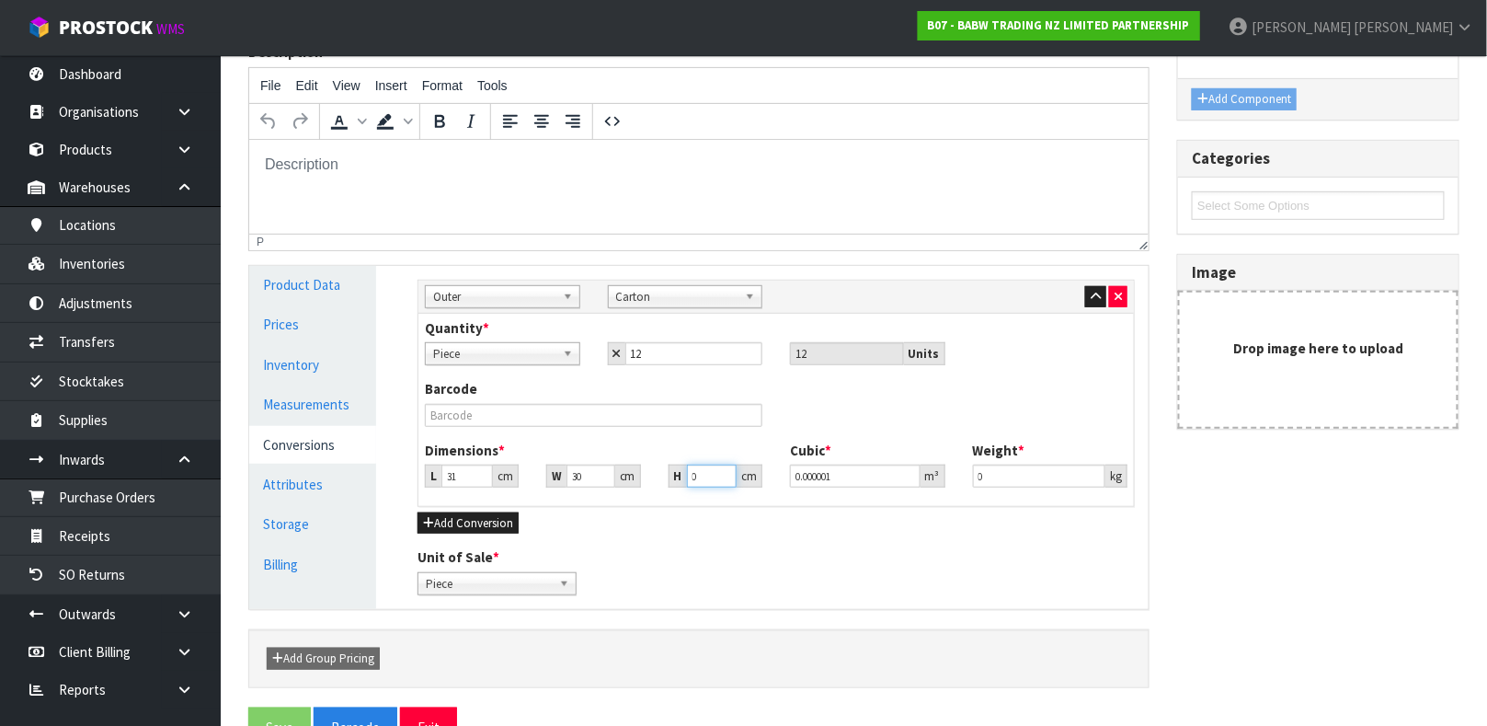
type input "0.00744"
type input "8"
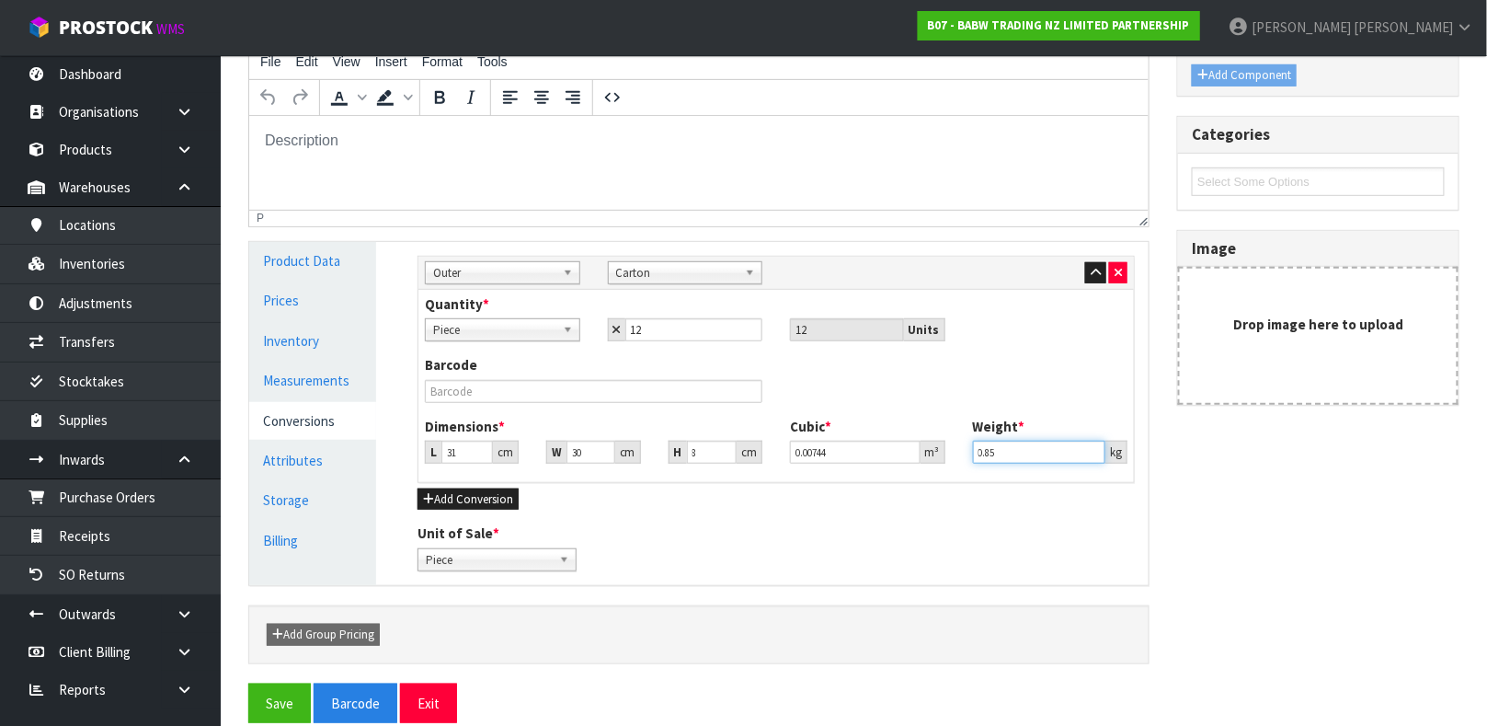
scroll to position [277, 0]
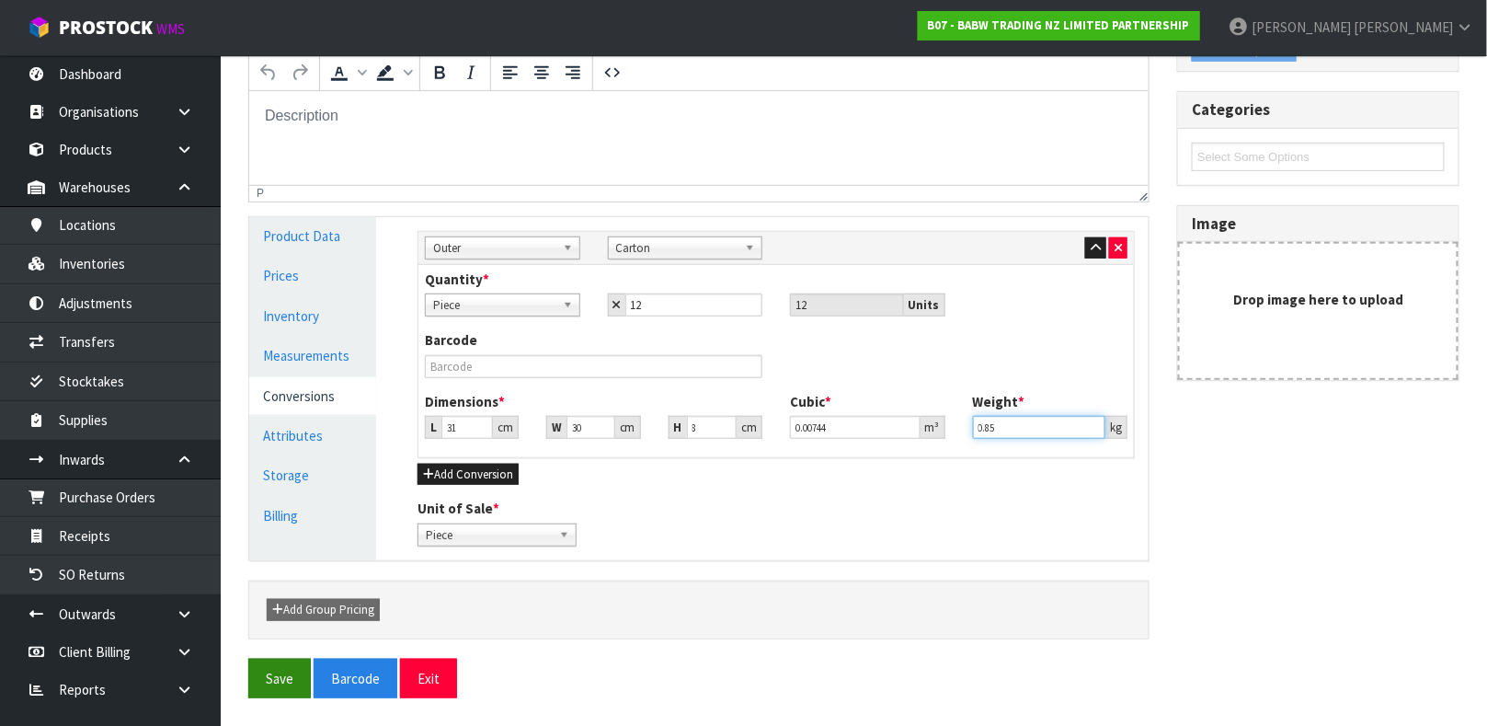
type input "0.85"
click at [273, 686] on button "Save" at bounding box center [279, 678] width 63 height 40
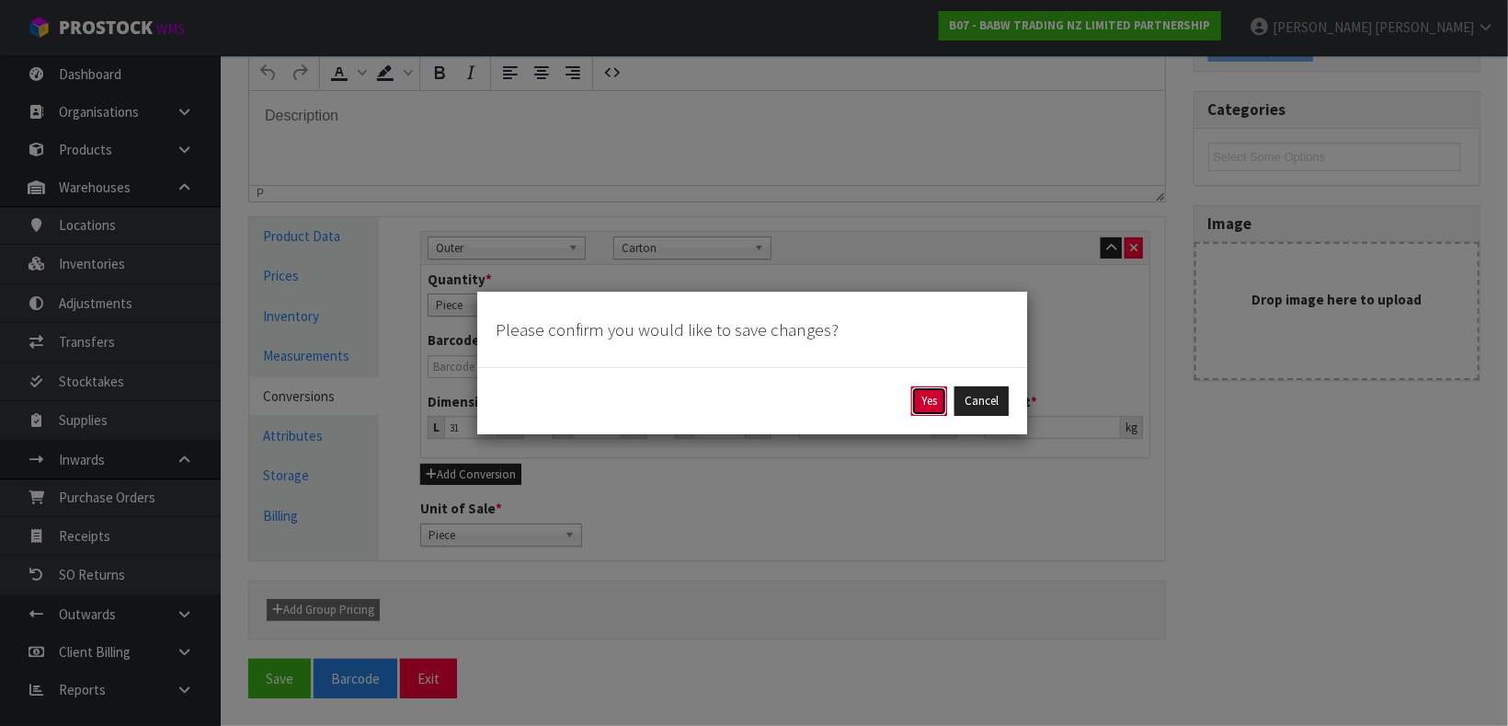
click at [923, 400] on button "Yes" at bounding box center [929, 400] width 36 height 29
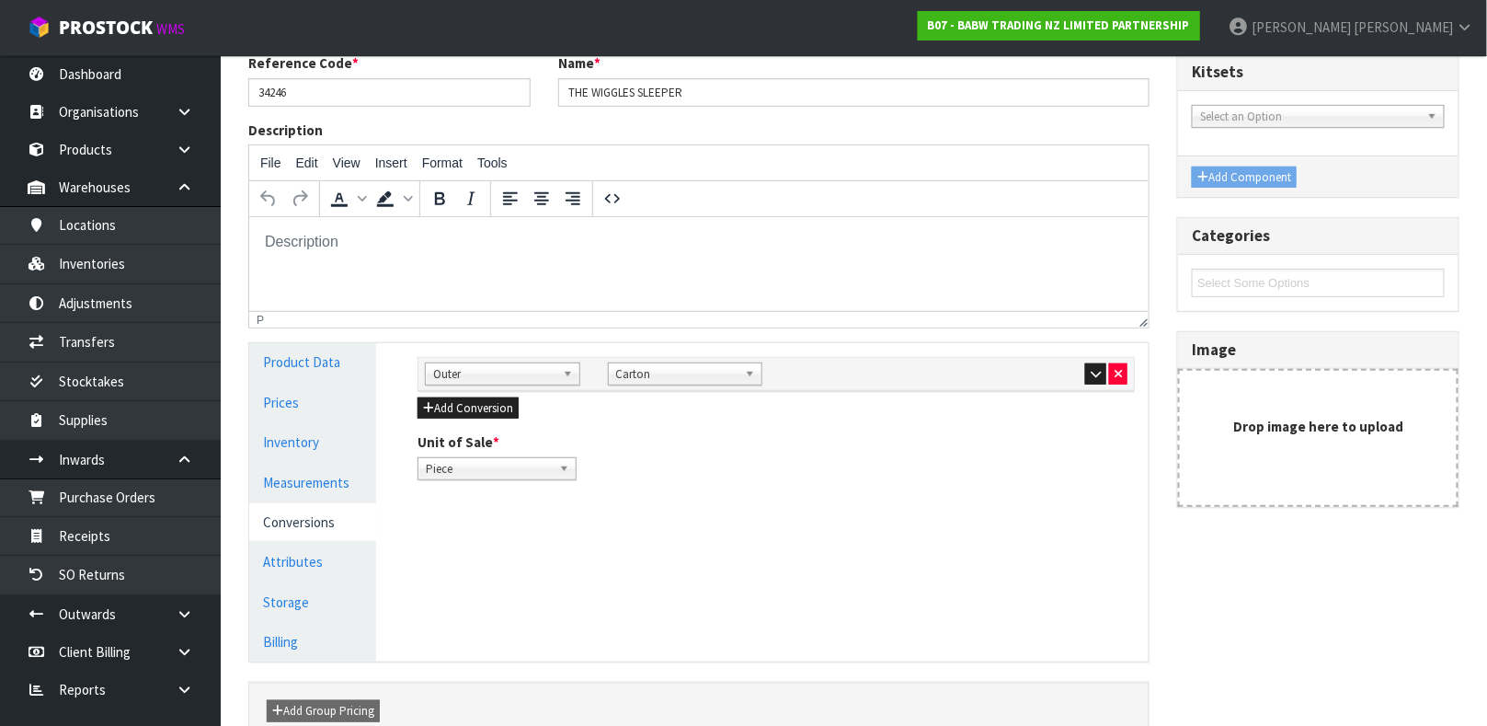
scroll to position [218, 0]
click at [82, 157] on link "Products" at bounding box center [110, 150] width 221 height 38
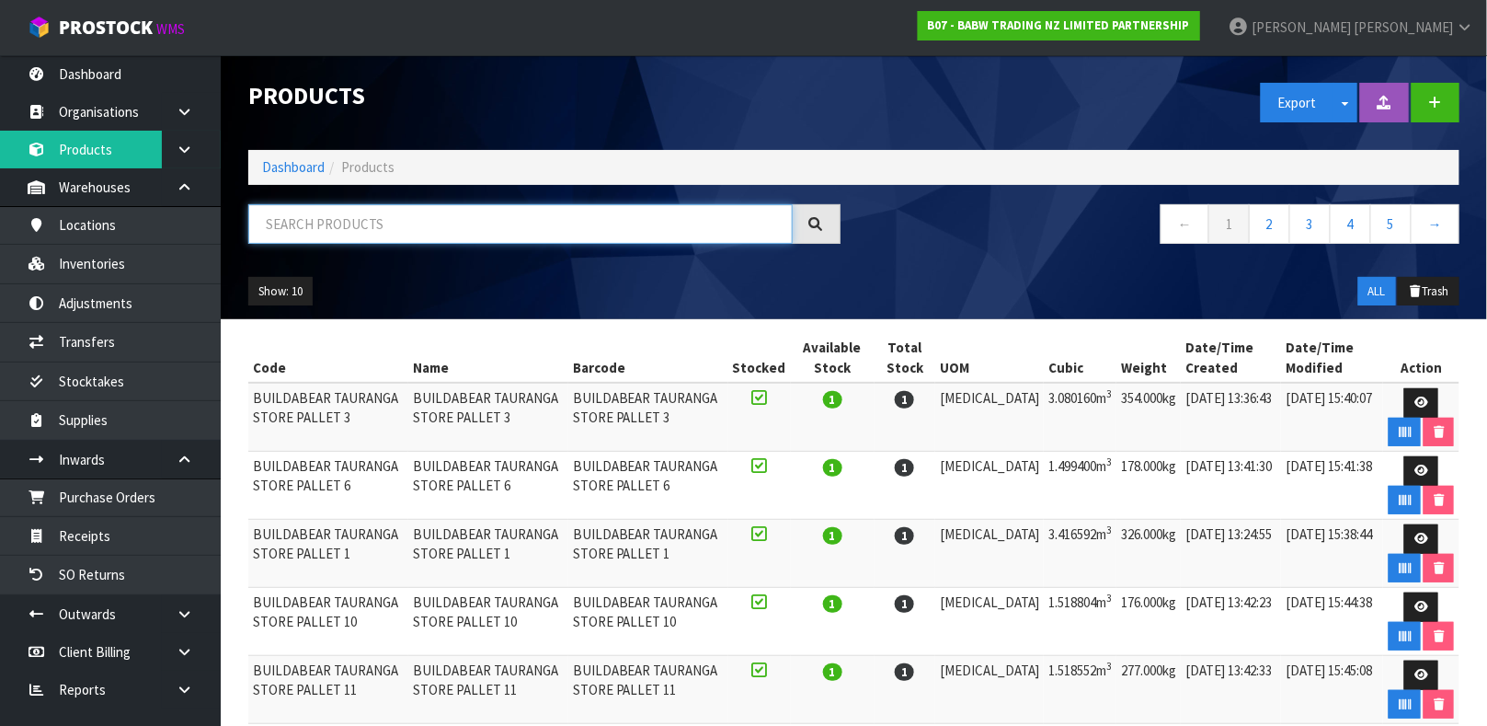
click at [415, 228] on input "text" at bounding box center [520, 224] width 544 height 40
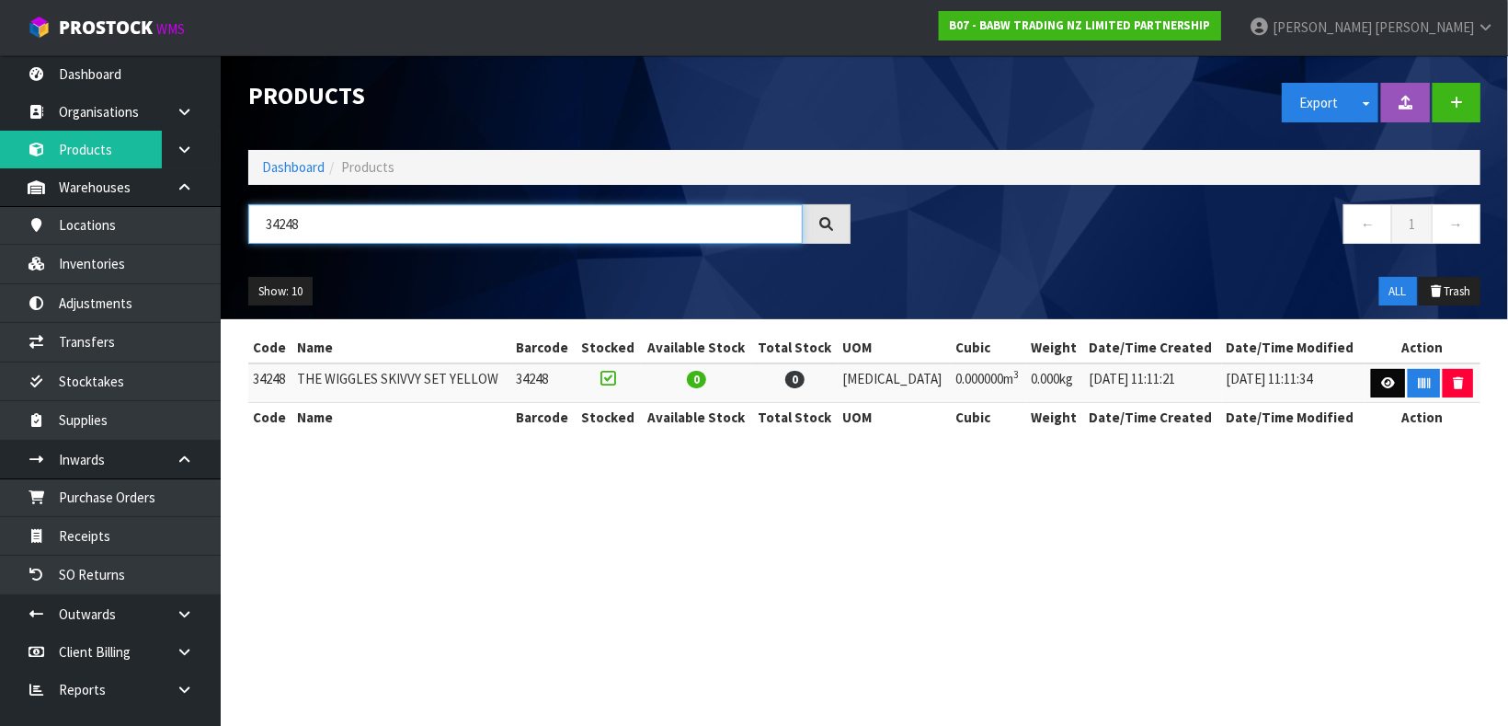
type input "34248"
click at [1380, 375] on link at bounding box center [1388, 383] width 34 height 29
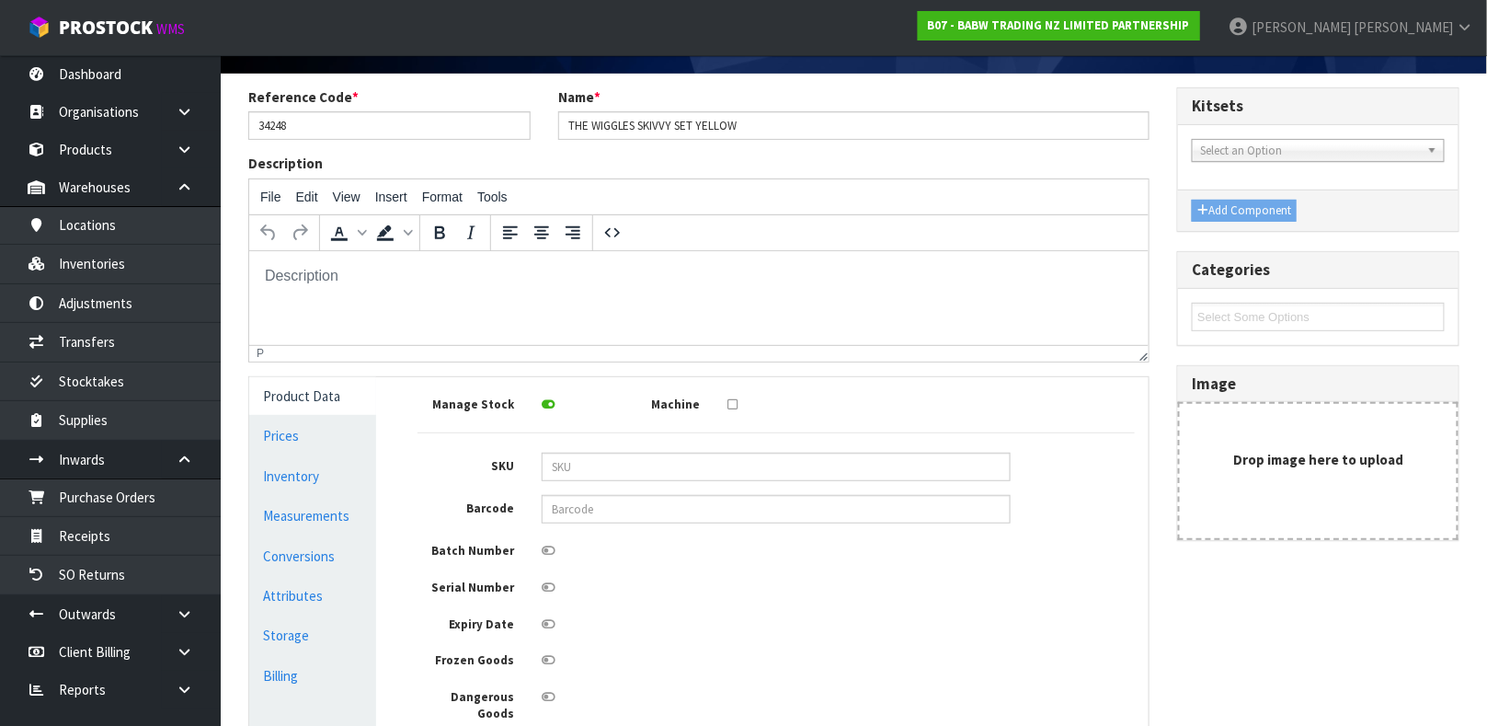
scroll to position [121, 0]
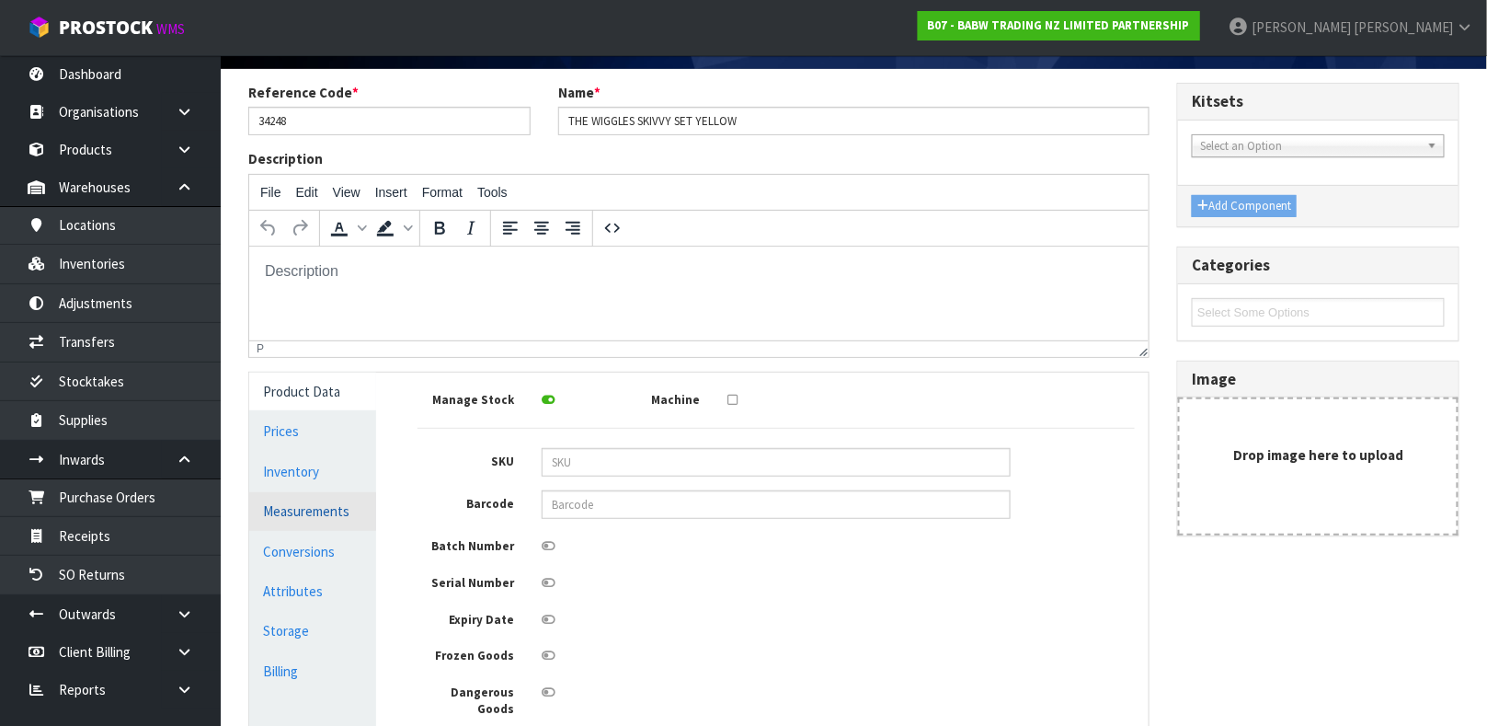
click at [318, 508] on link "Measurements" at bounding box center [312, 511] width 127 height 38
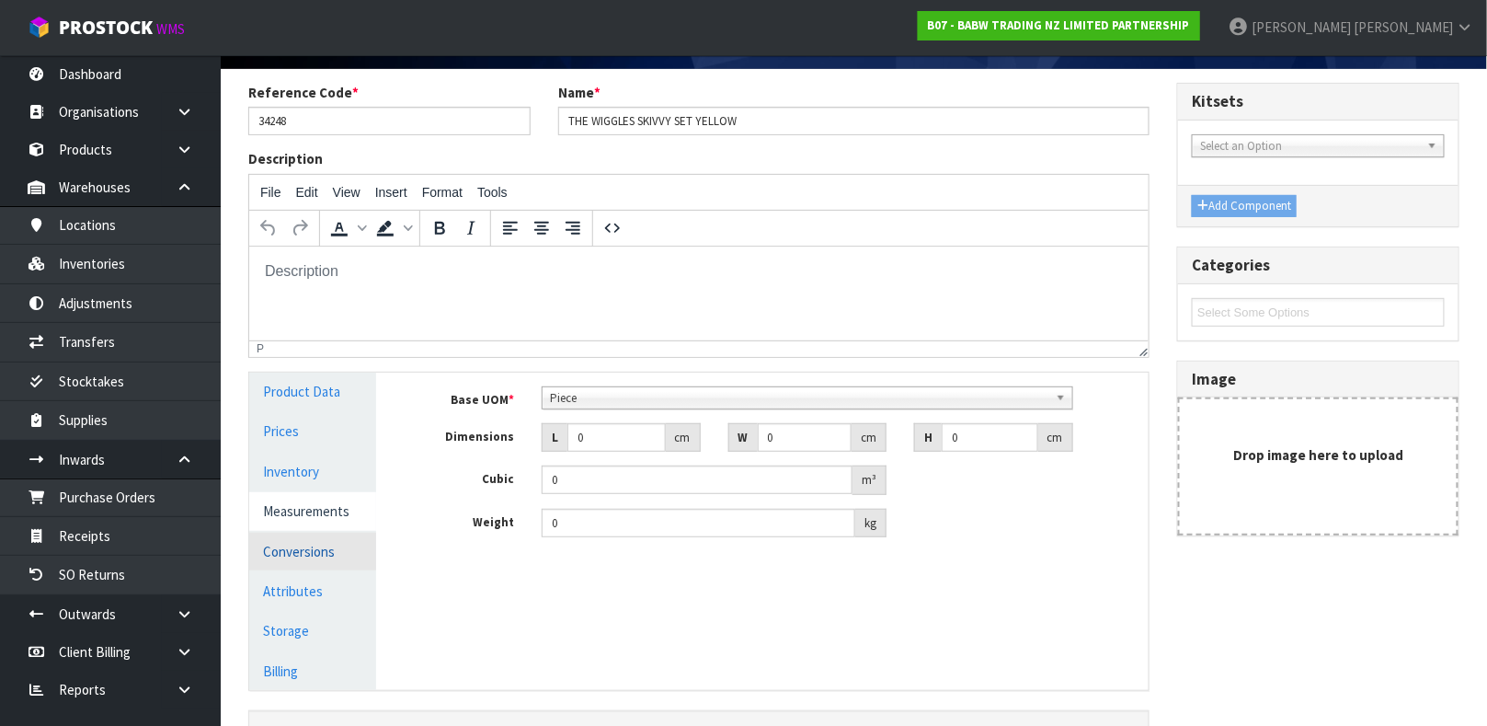
click at [318, 552] on link "Conversions" at bounding box center [312, 551] width 127 height 38
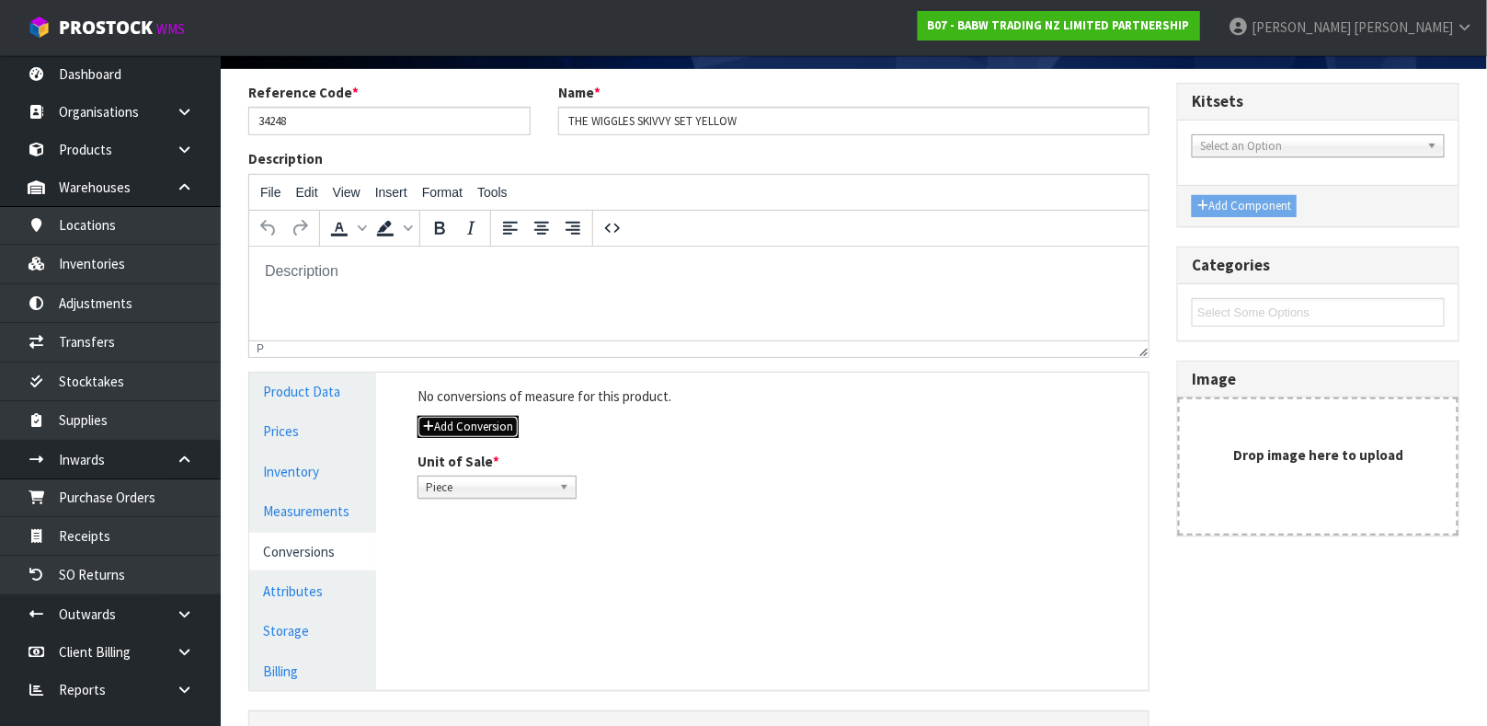
click at [499, 421] on button "Add Conversion" at bounding box center [467, 427] width 101 height 22
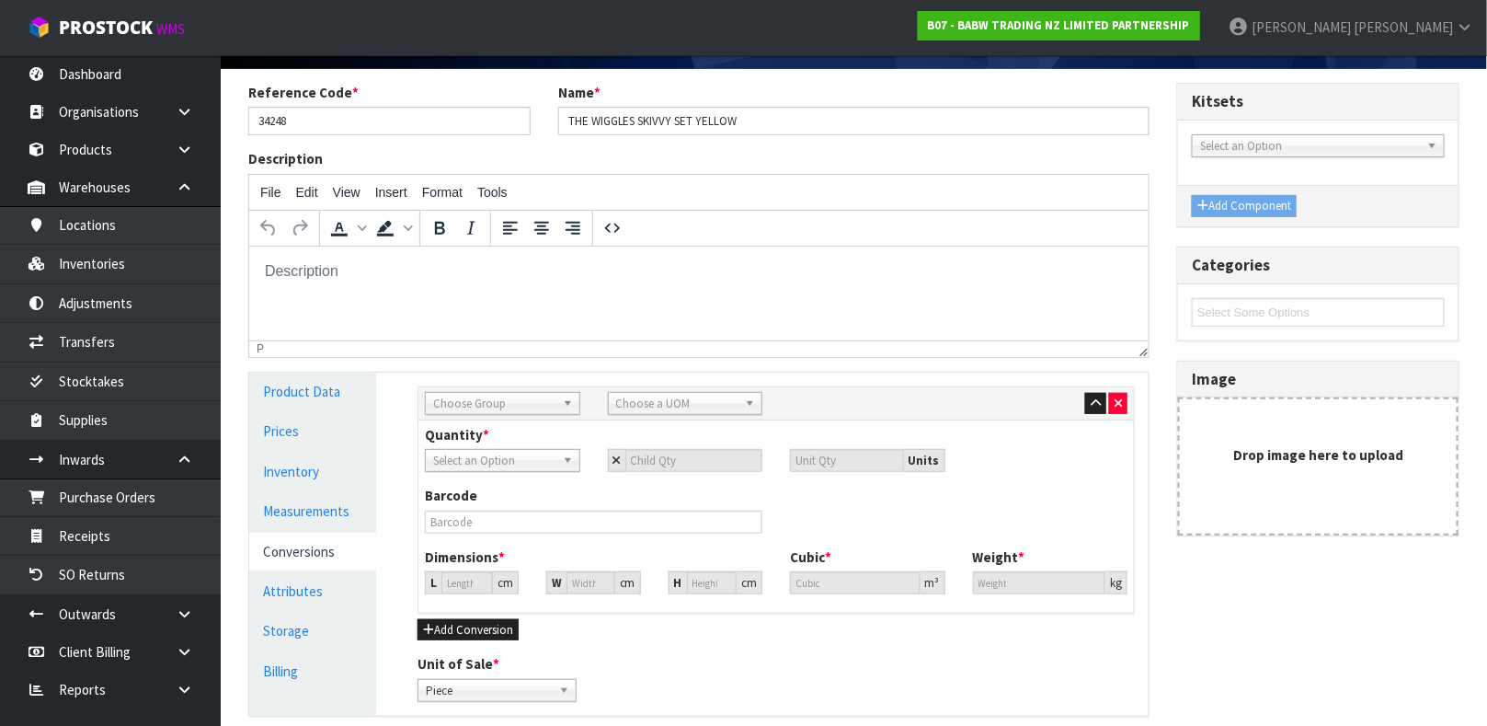
click at [512, 399] on span "Choose Group" at bounding box center [494, 404] width 122 height 22
click at [475, 501] on li "Outer" at bounding box center [502, 501] width 146 height 23
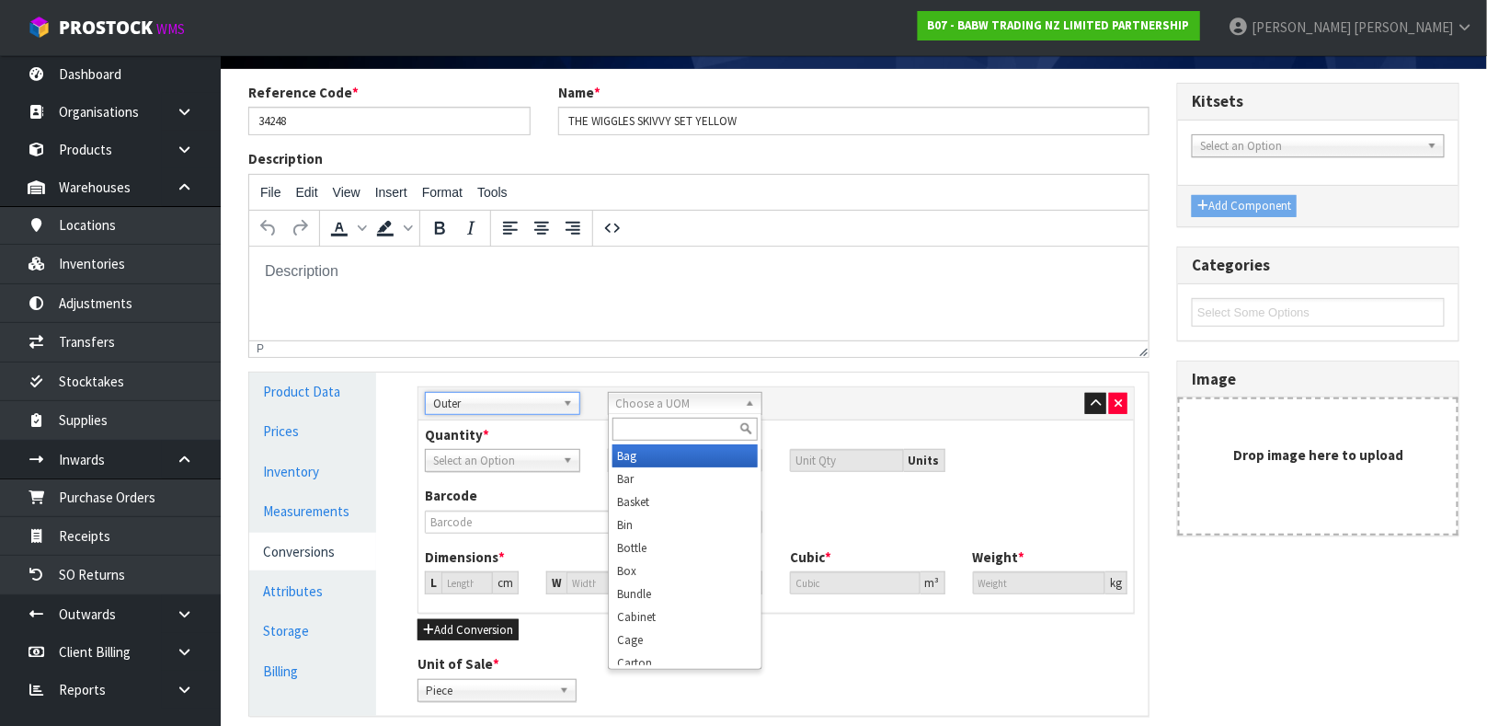
click at [660, 402] on span "Choose a UOM" at bounding box center [677, 404] width 122 height 22
type input "CART"
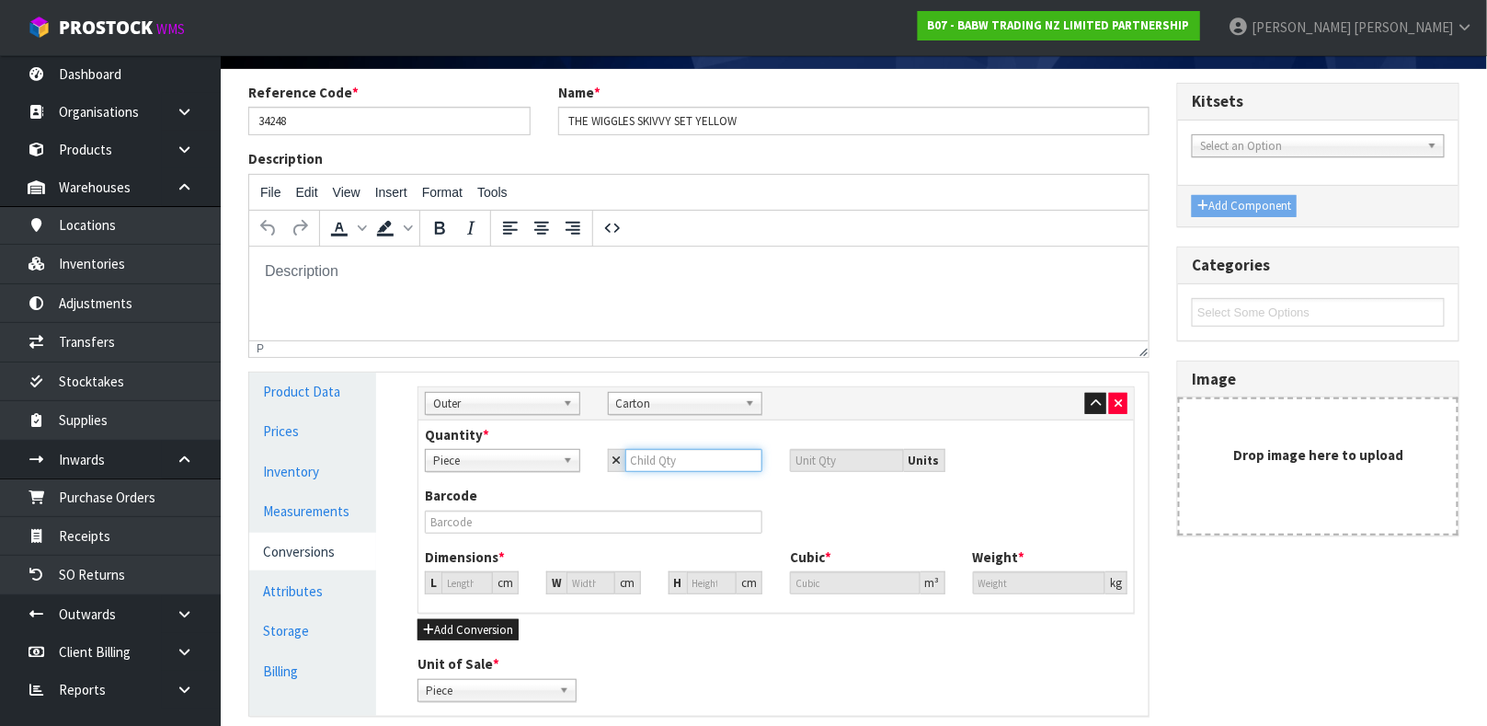
type input "1"
type input "12"
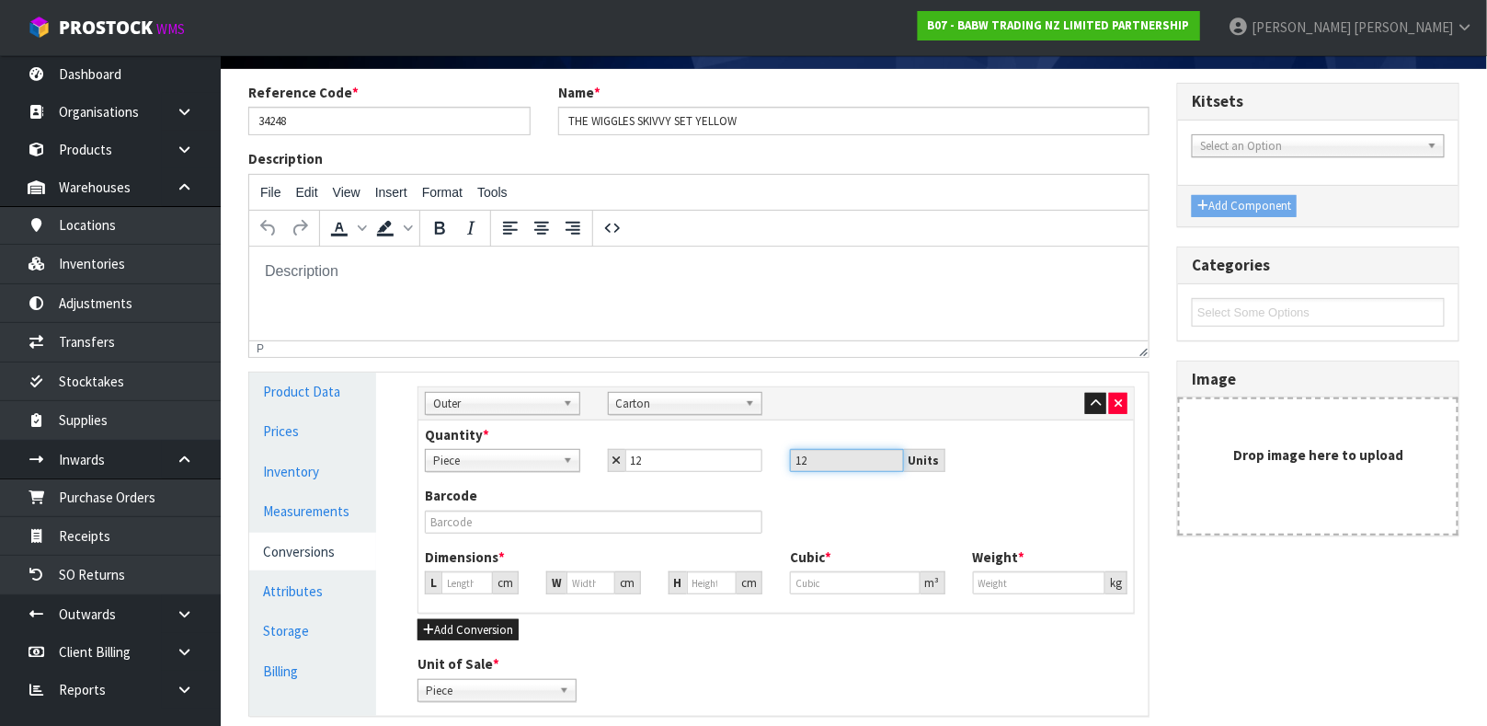
type input "0"
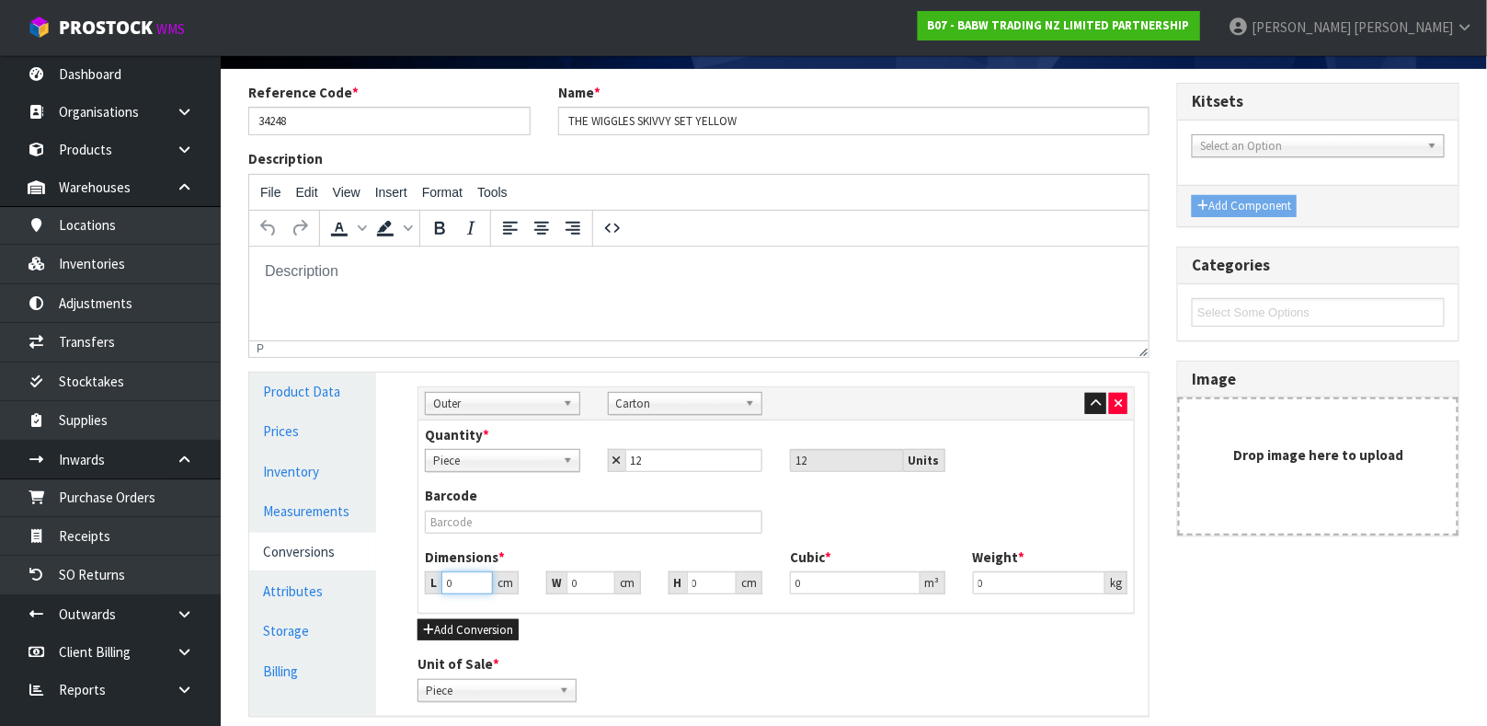
type input "3"
type input "0.000001"
type input "37"
type input "3"
type input "27"
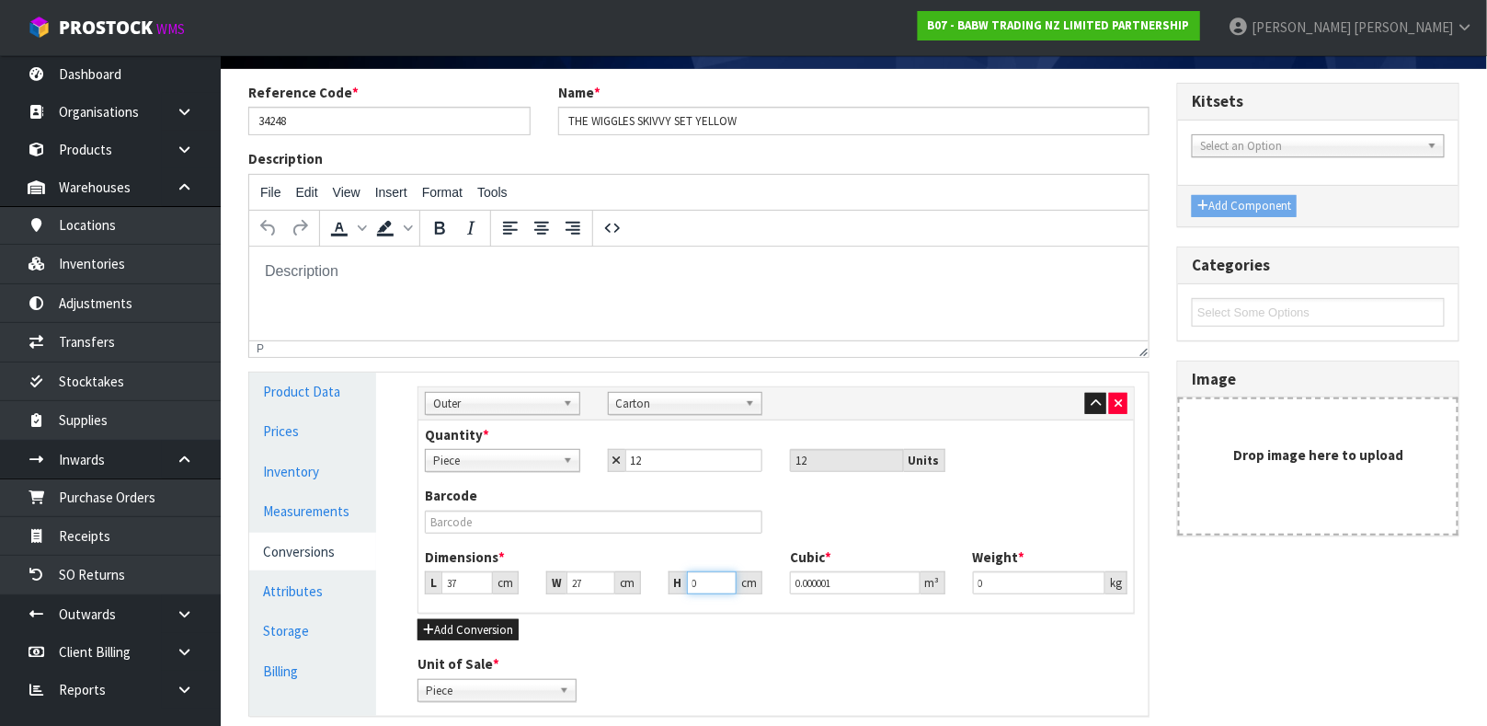
type input "1"
type input "0.000999"
type input "10"
type input "0.00999"
type input "10"
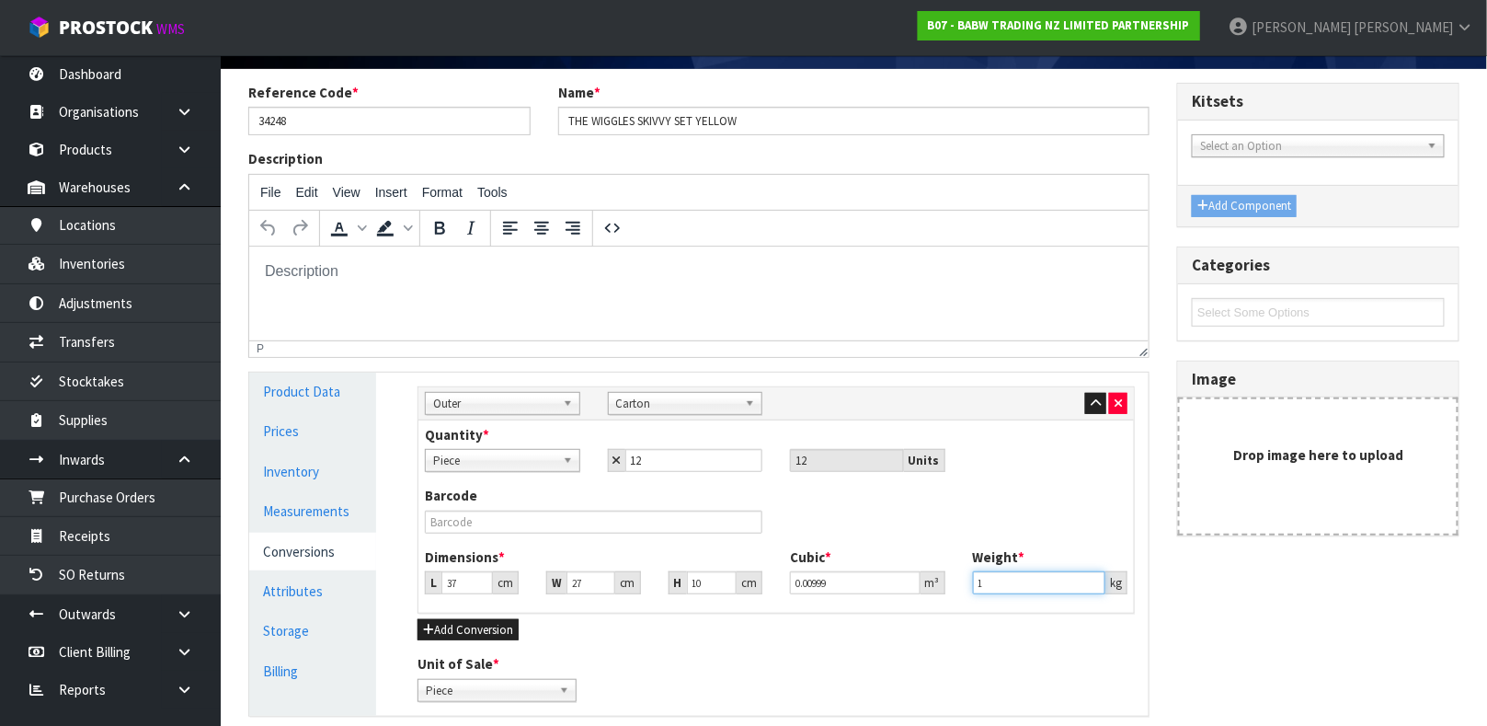
type input "1"
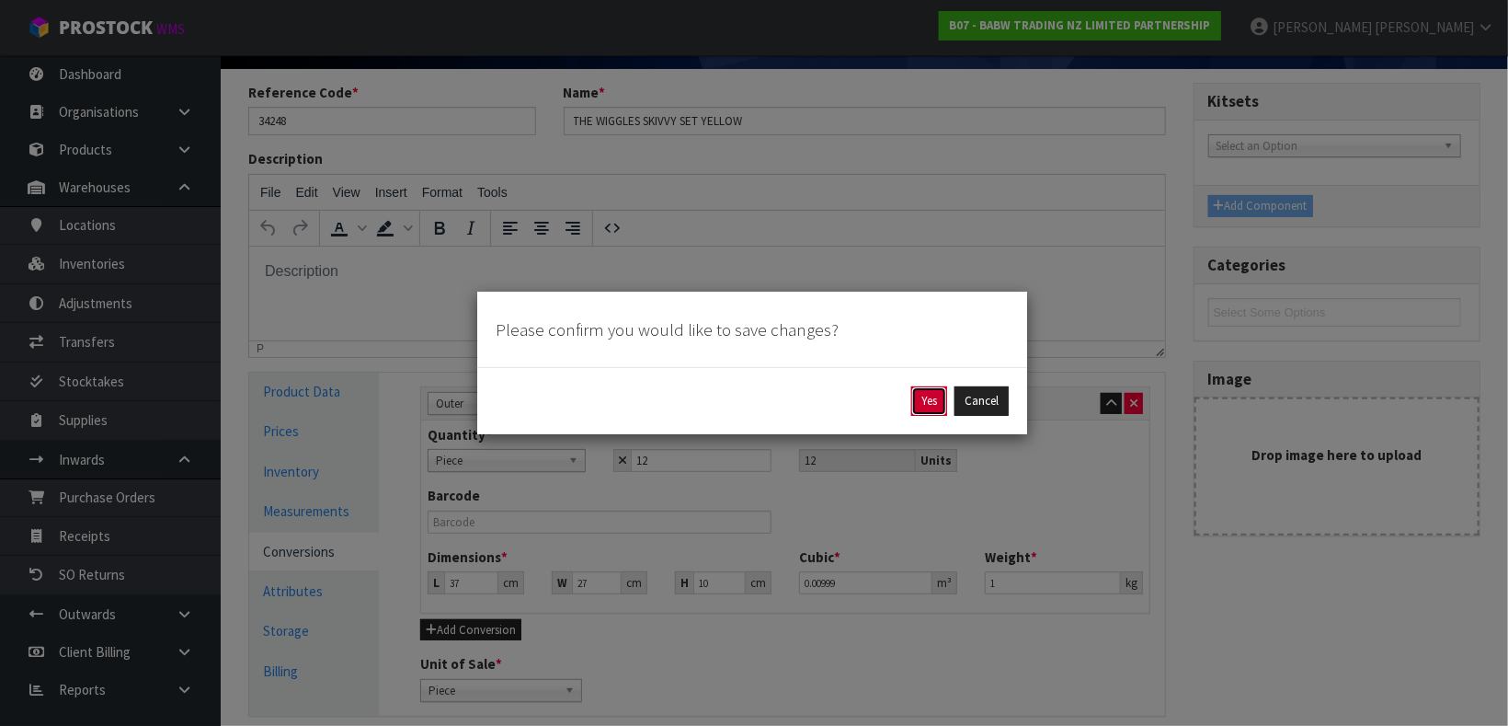
click at [922, 398] on button "Yes" at bounding box center [929, 400] width 36 height 29
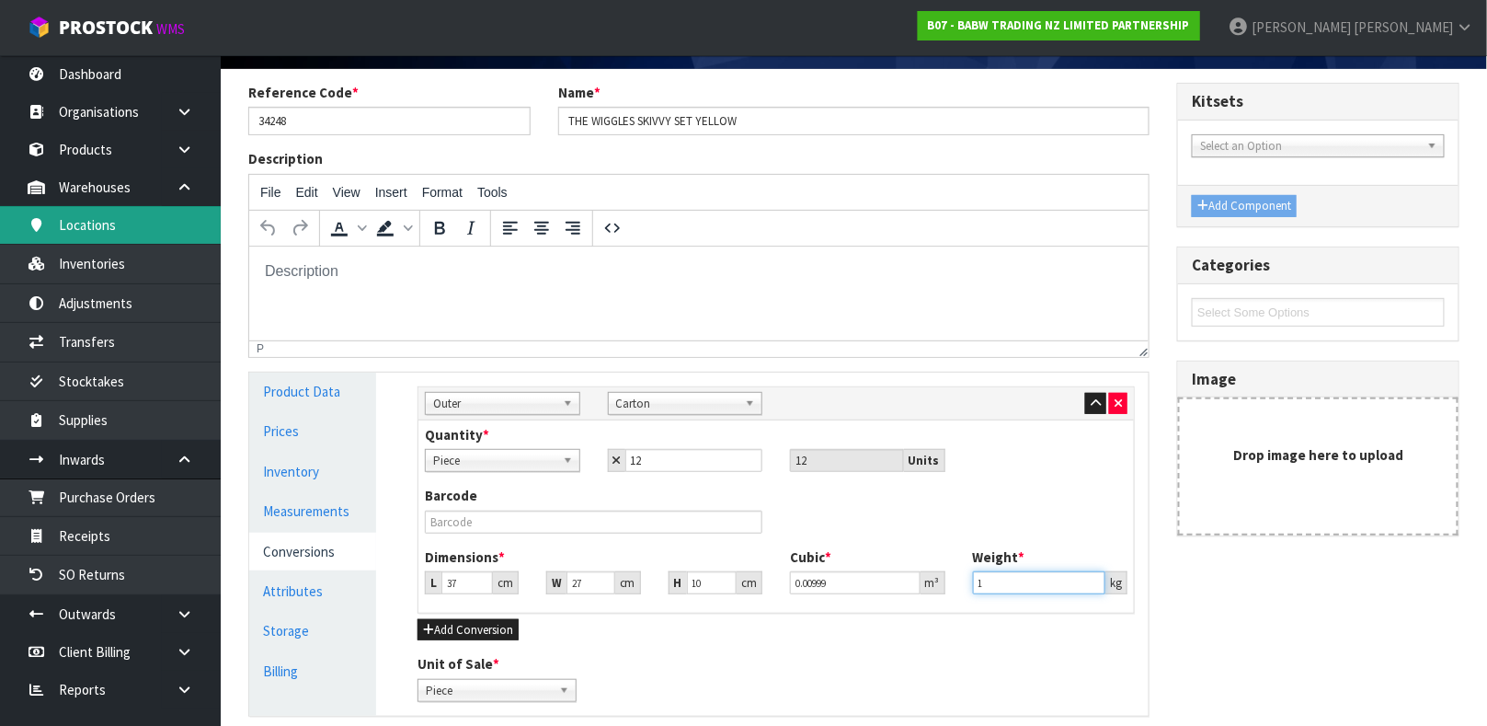
scroll to position [0, 0]
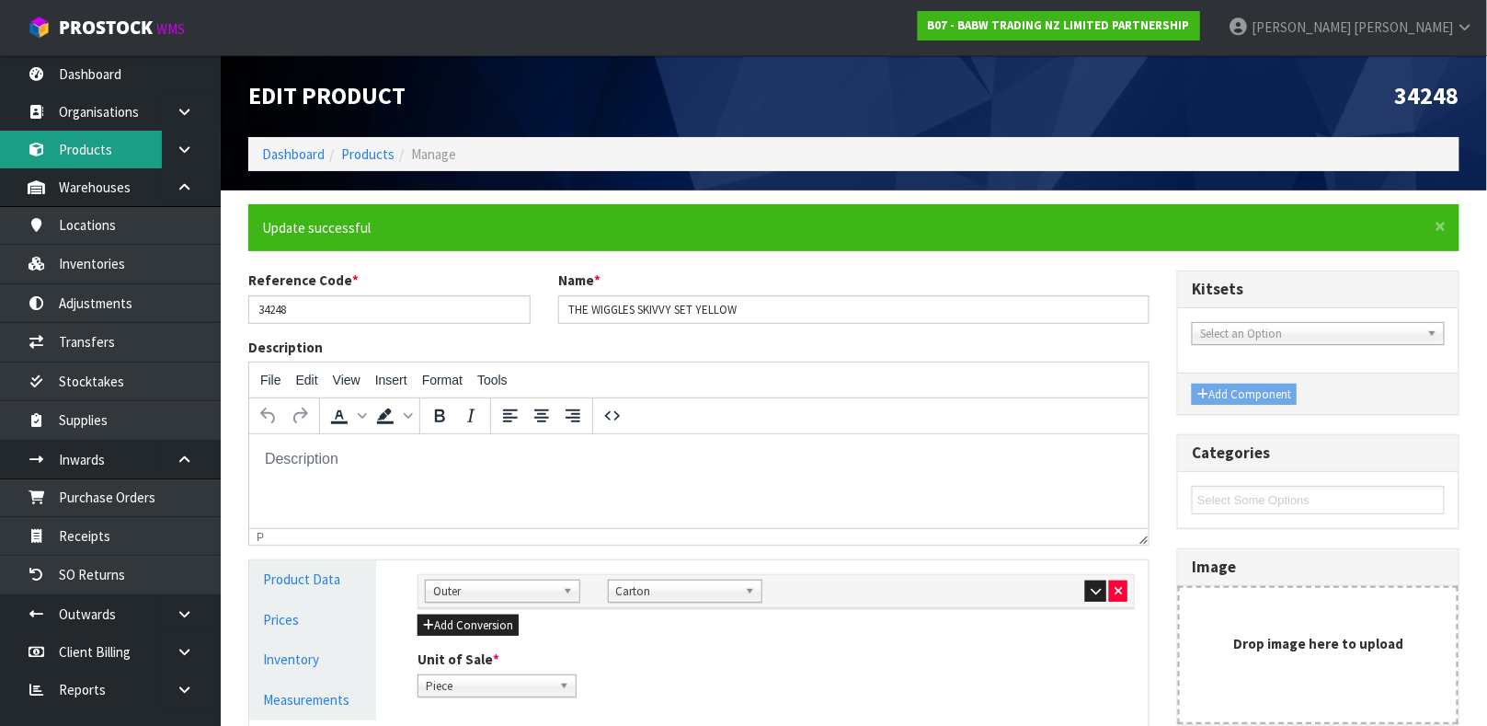
click at [102, 166] on link "Products" at bounding box center [110, 150] width 221 height 38
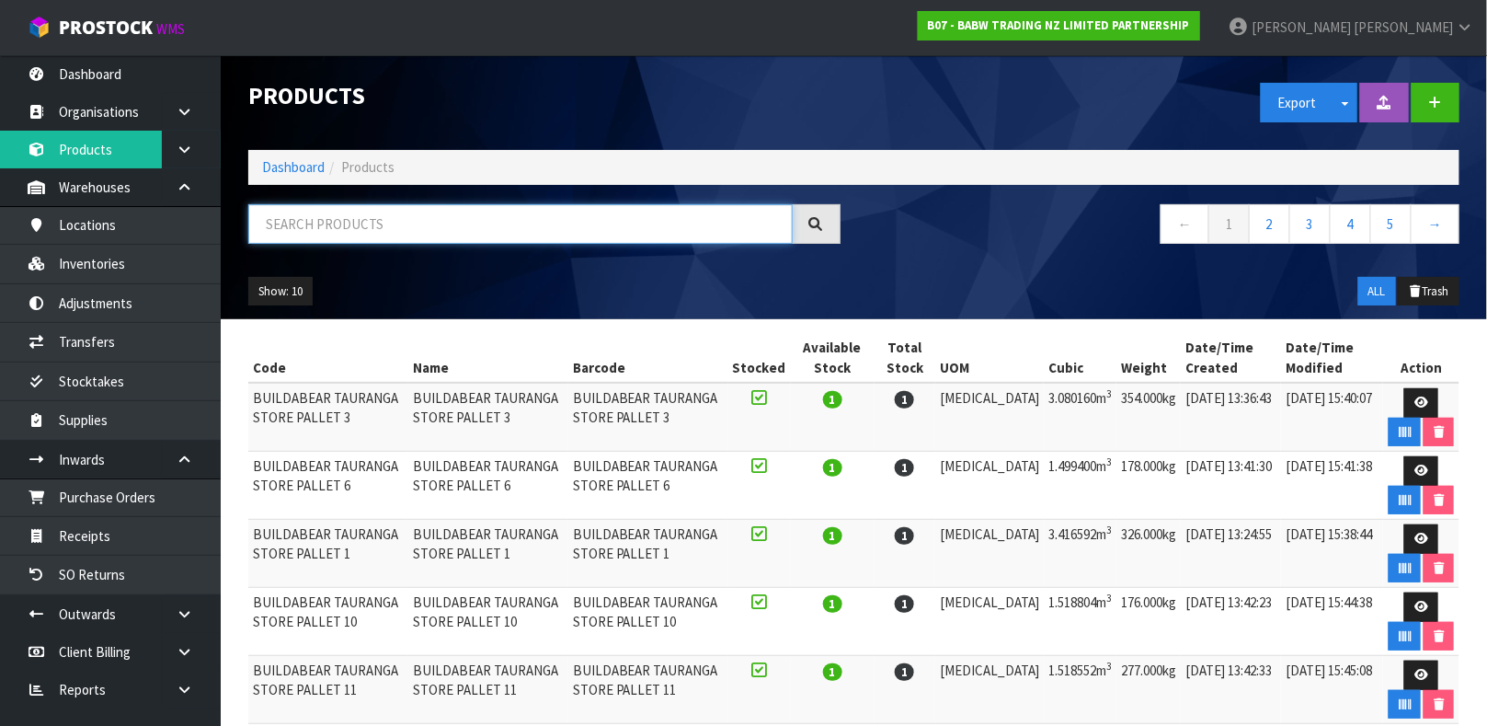
click at [315, 225] on input "text" at bounding box center [520, 224] width 544 height 40
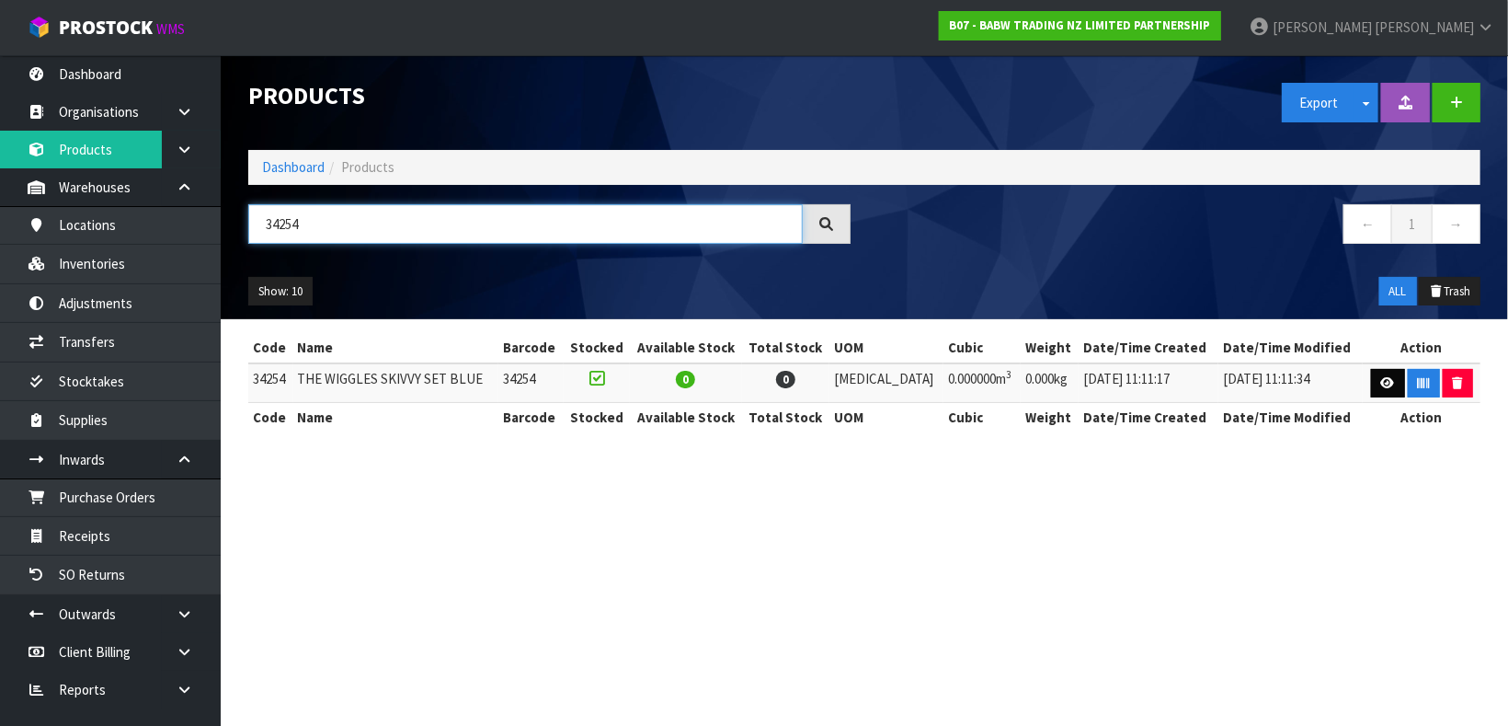
type input "34254"
click at [1381, 389] on icon at bounding box center [1388, 383] width 14 height 12
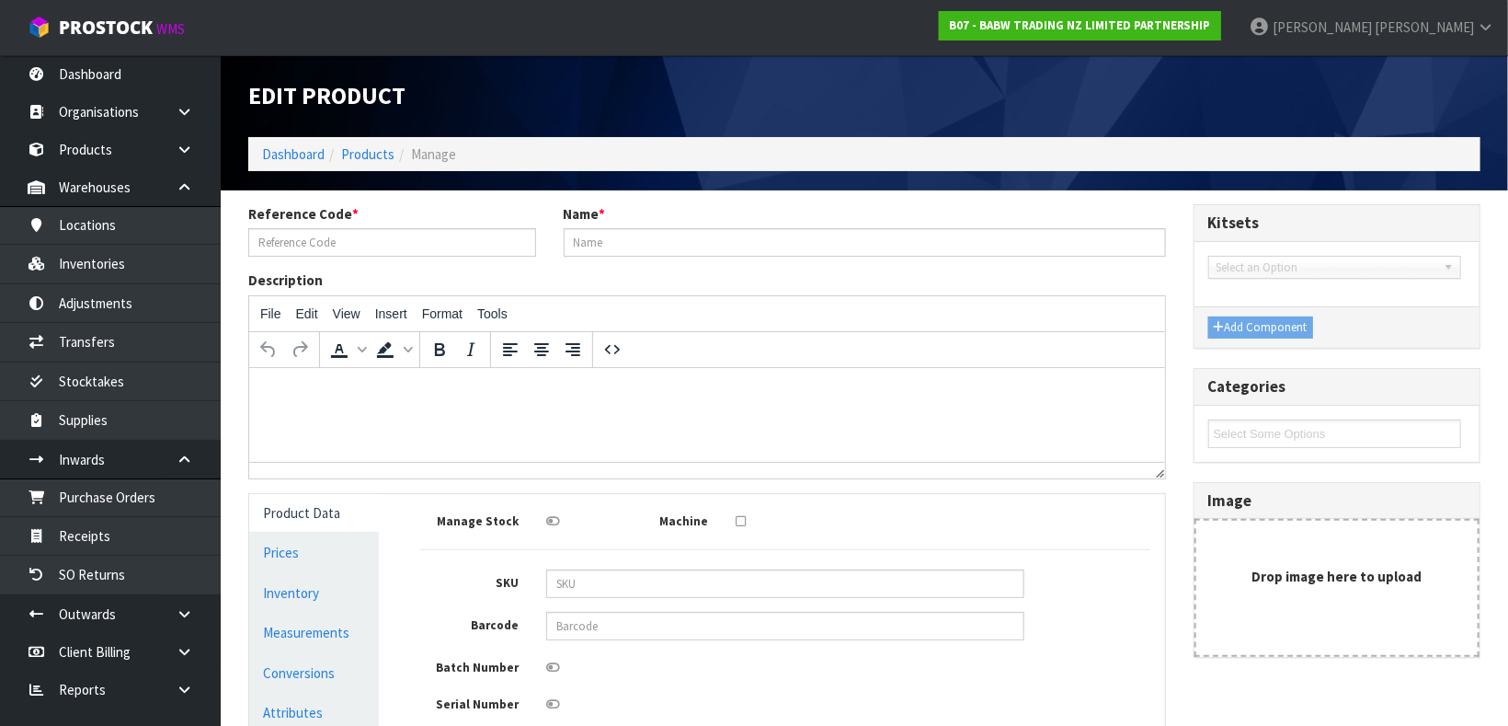
type input "34254"
type input "THE WIGGLES SKIVVY SET BLUE"
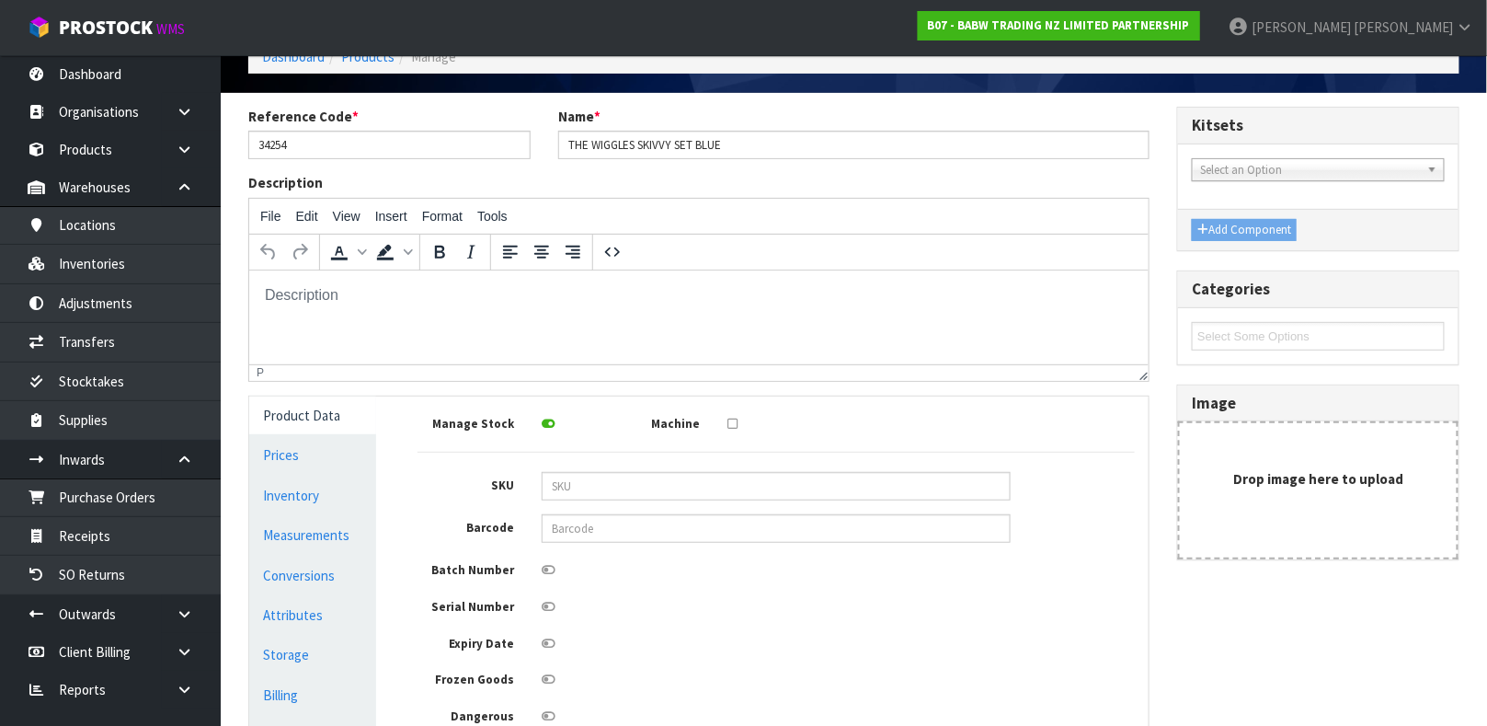
scroll to position [98, 0]
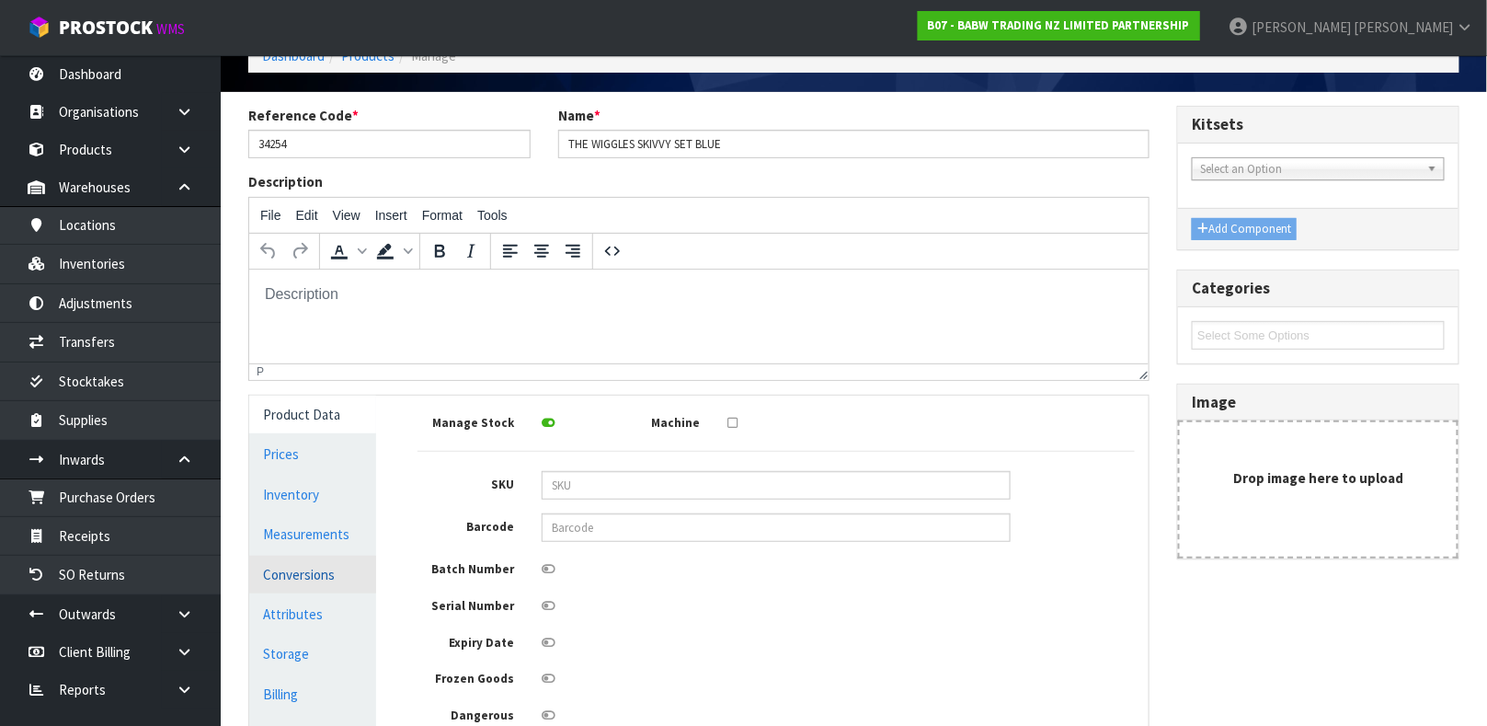
click at [291, 575] on link "Conversions" at bounding box center [312, 574] width 127 height 38
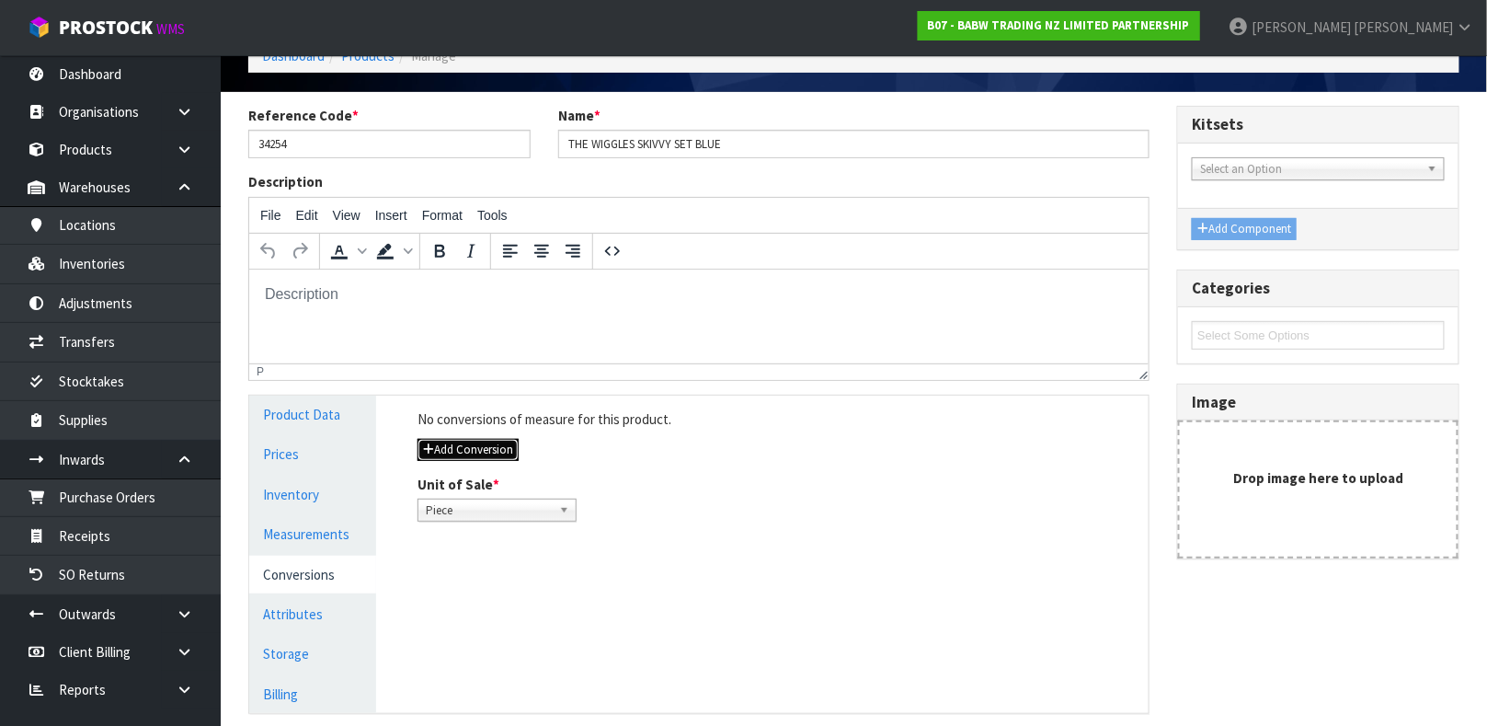
click at [487, 453] on button "Add Conversion" at bounding box center [467, 450] width 101 height 22
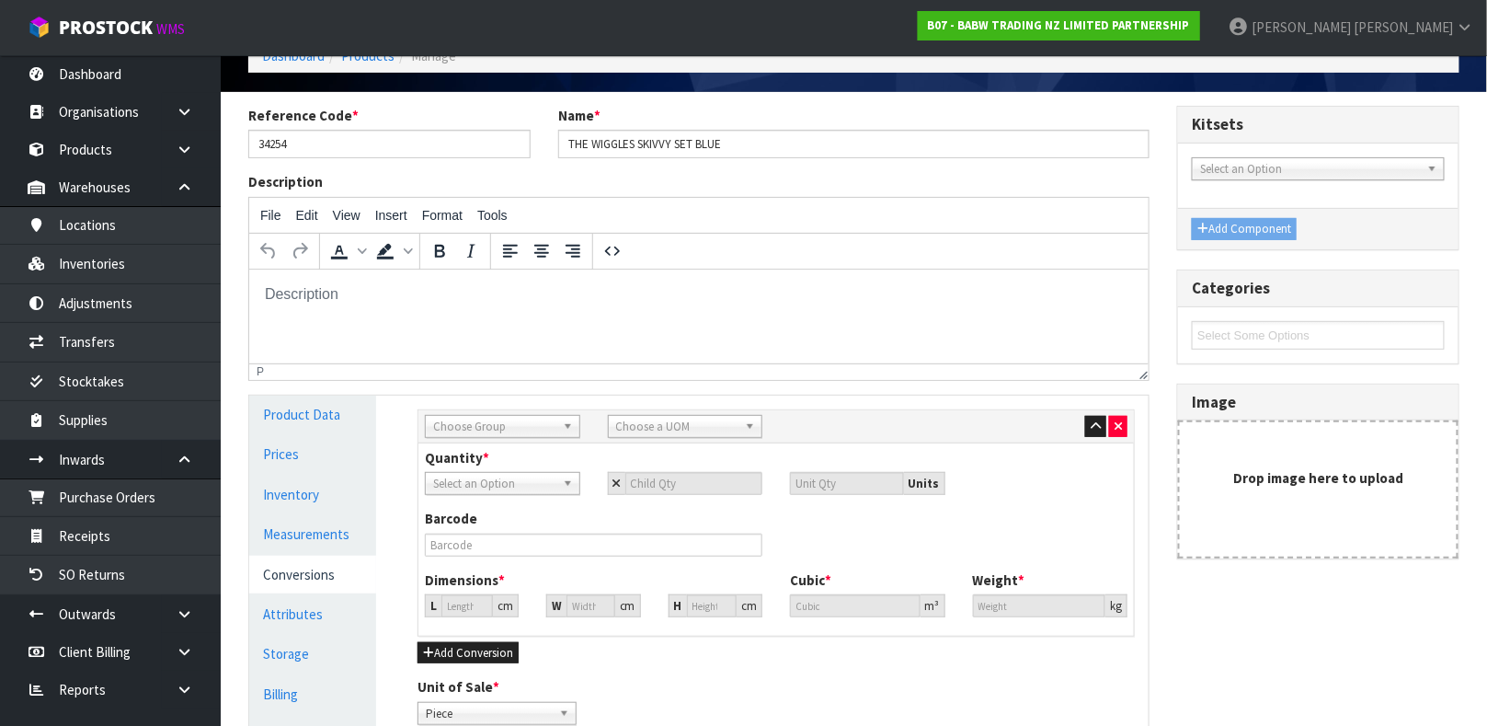
click at [496, 431] on span "Choose Group" at bounding box center [494, 427] width 122 height 22
click at [460, 518] on li "Outer" at bounding box center [502, 524] width 146 height 23
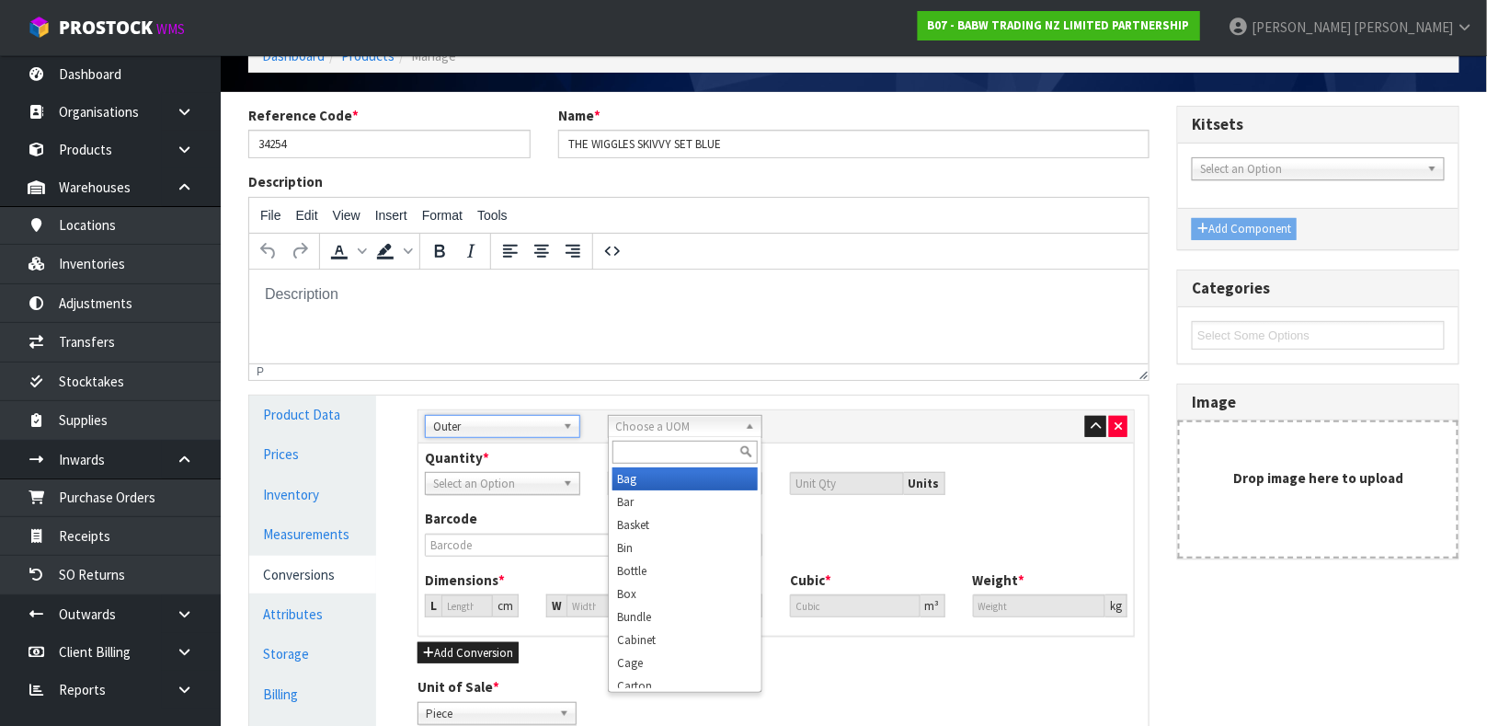
click at [727, 432] on span "Choose a UOM" at bounding box center [677, 427] width 122 height 22
type input "cart"
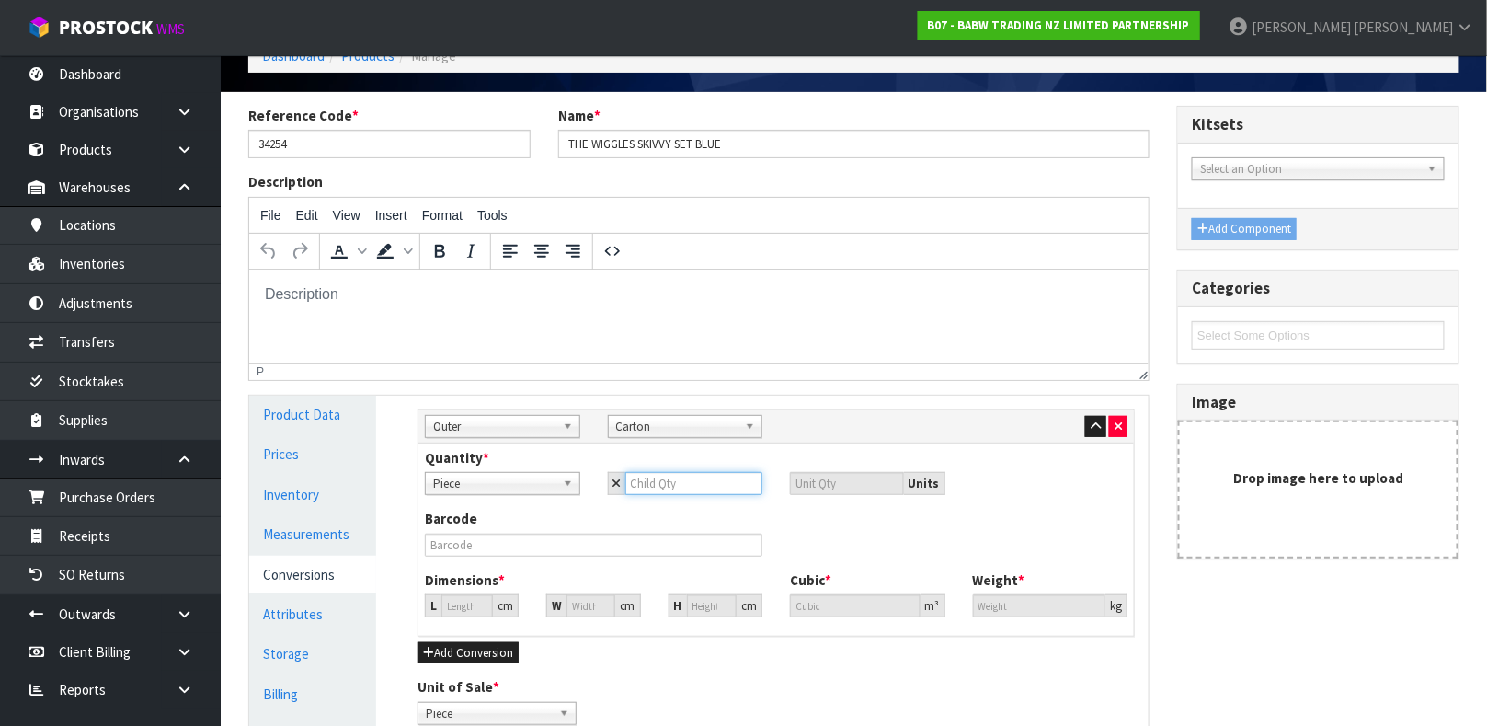
type input "1"
type input "12"
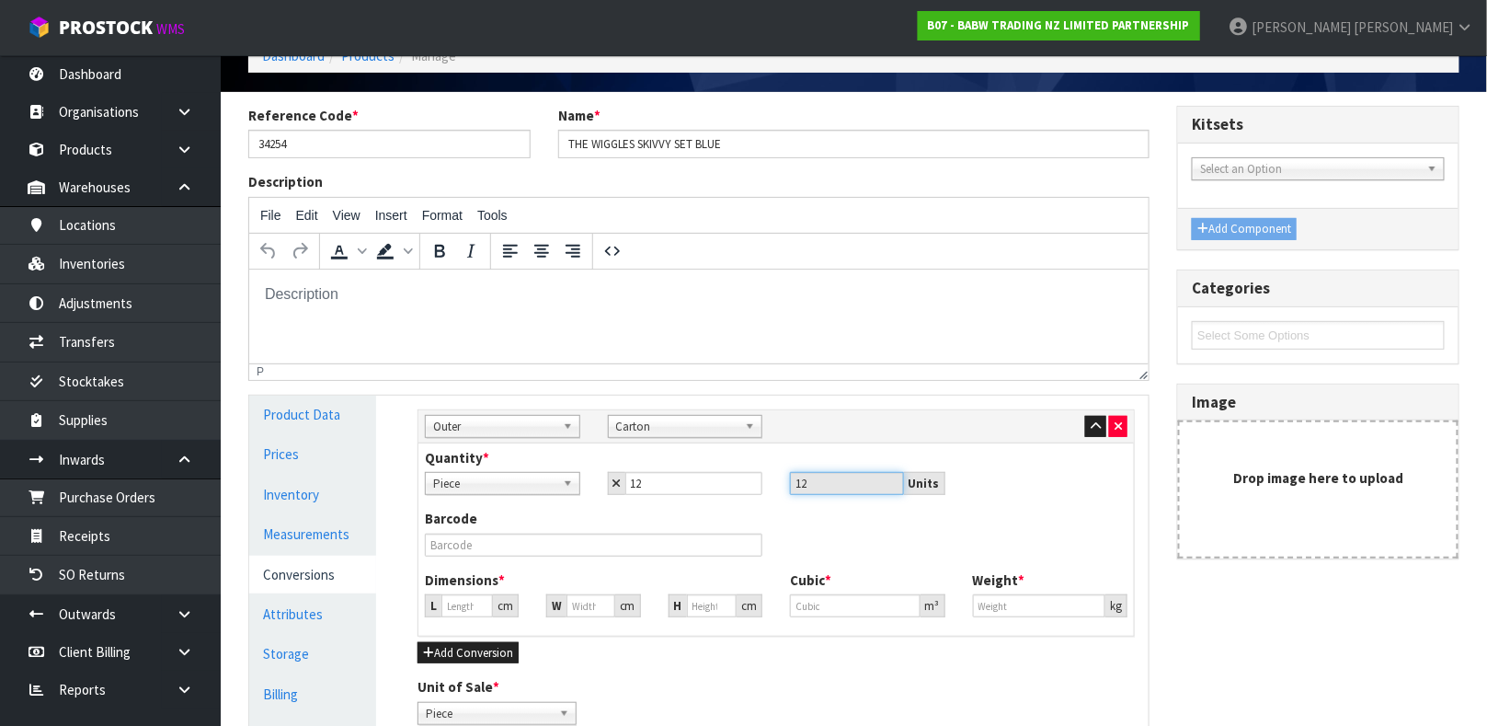
type input "0"
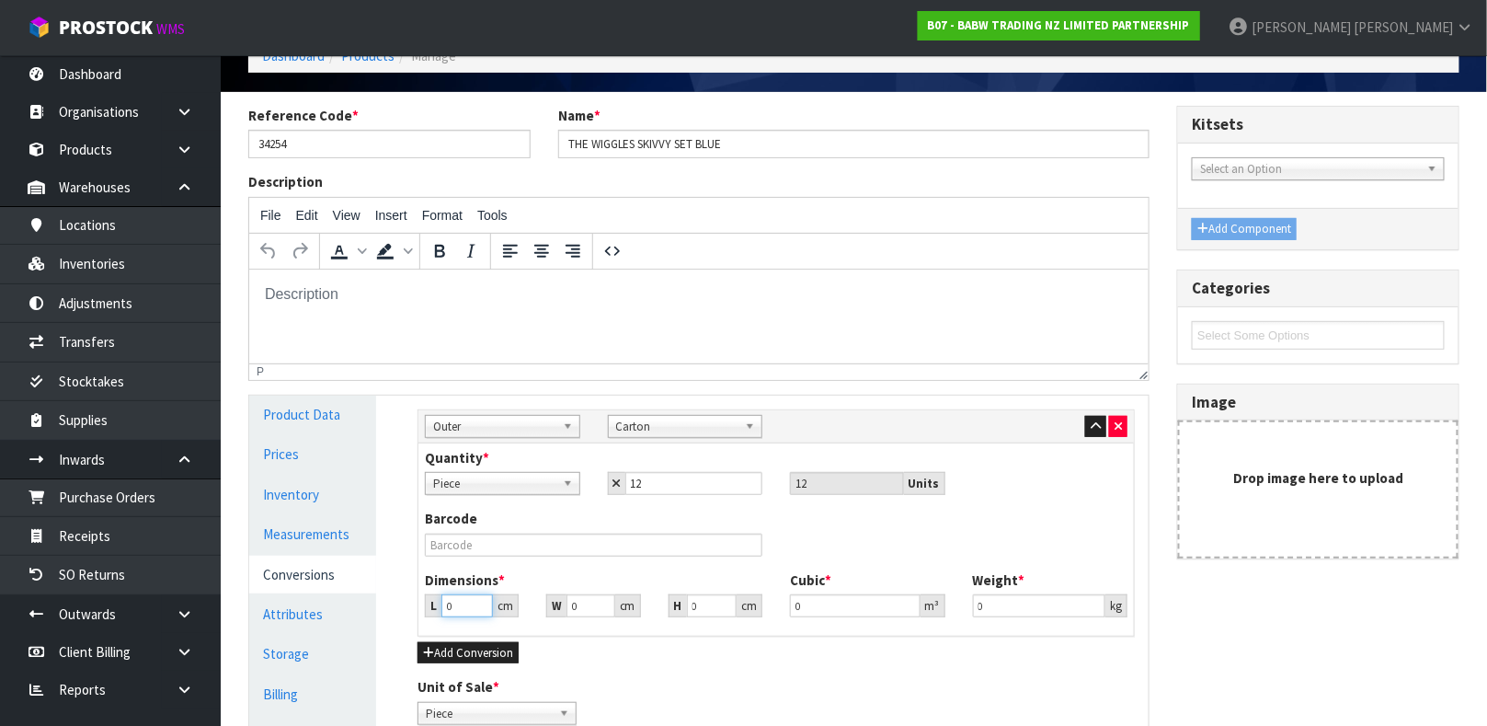
type input "3"
type input "0.000001"
type input "38"
type input "27"
type input "1"
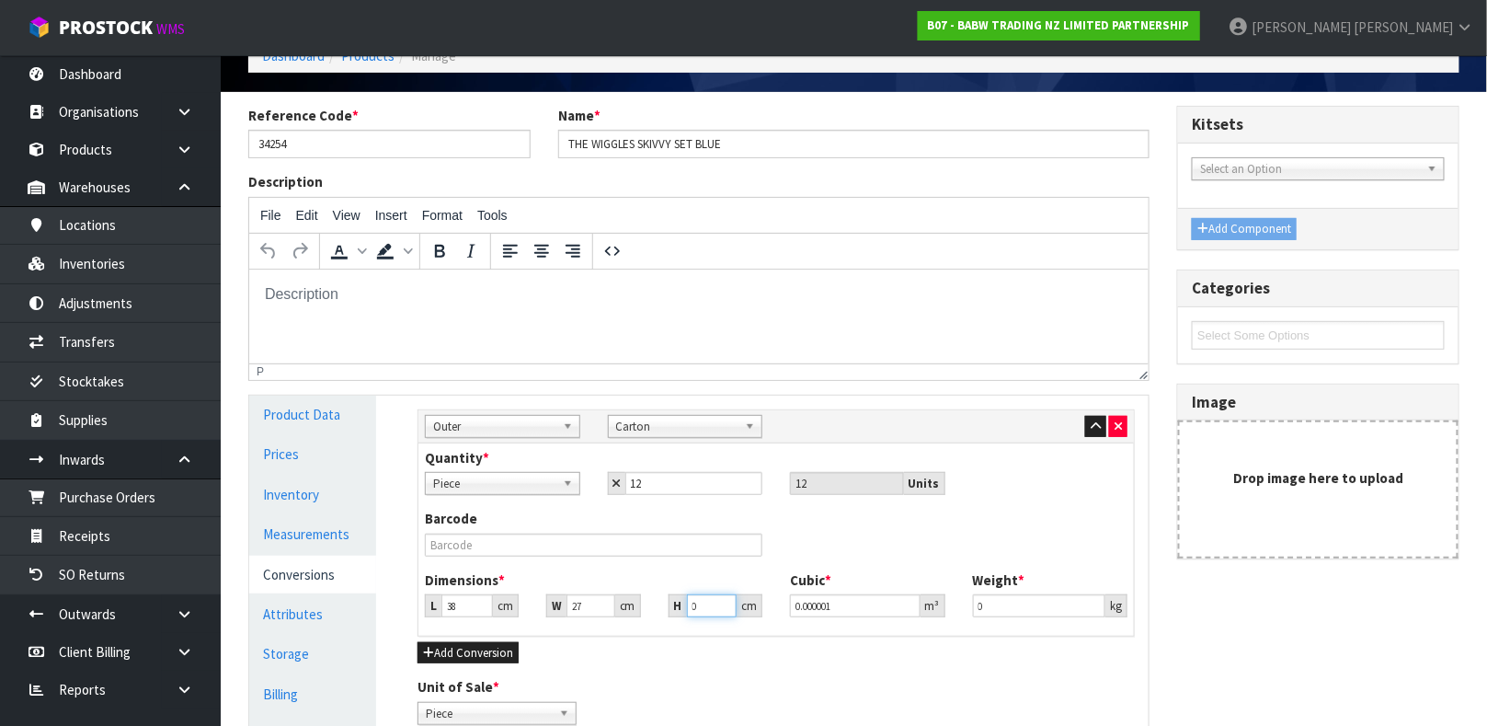
type input "0.001026"
type input "10"
type input "0.01026"
type input "10"
type input "1"
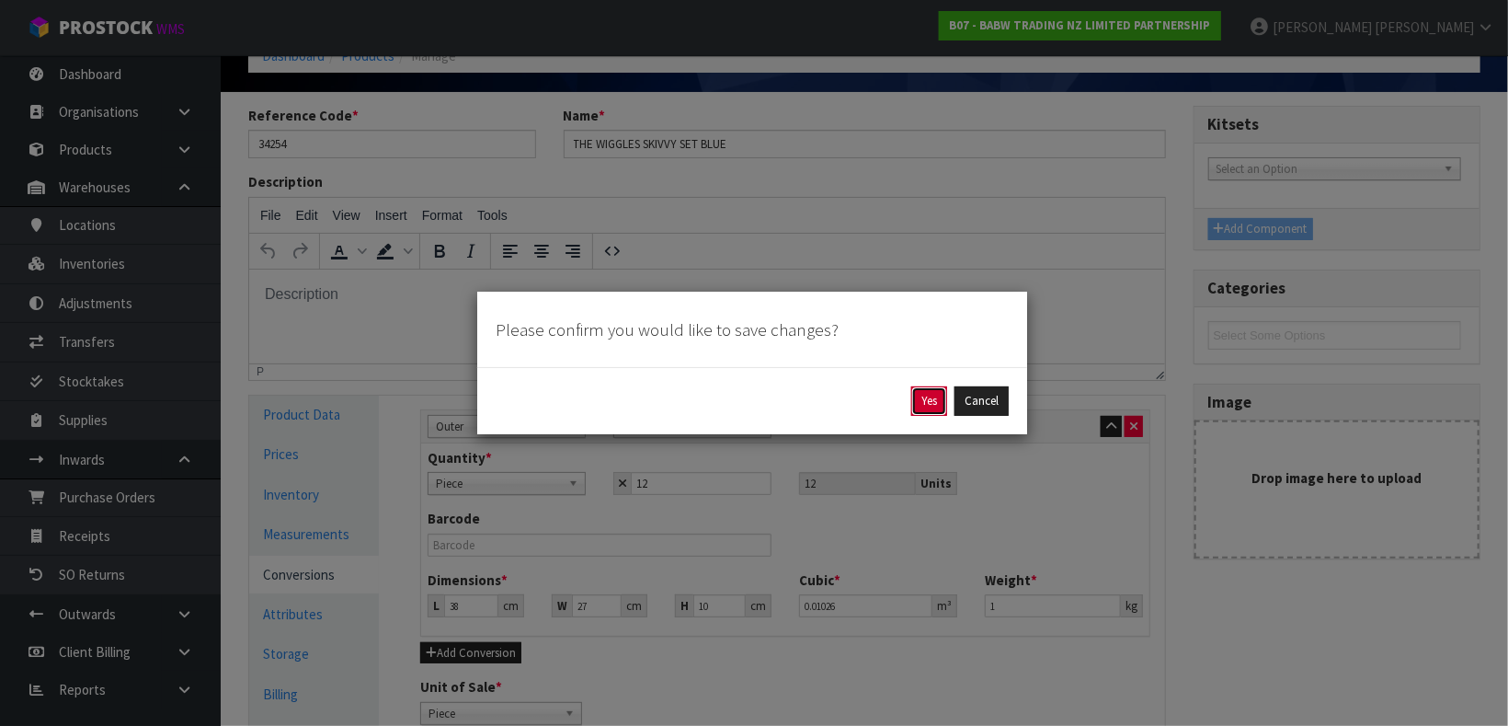
click at [930, 399] on button "Yes" at bounding box center [929, 400] width 36 height 29
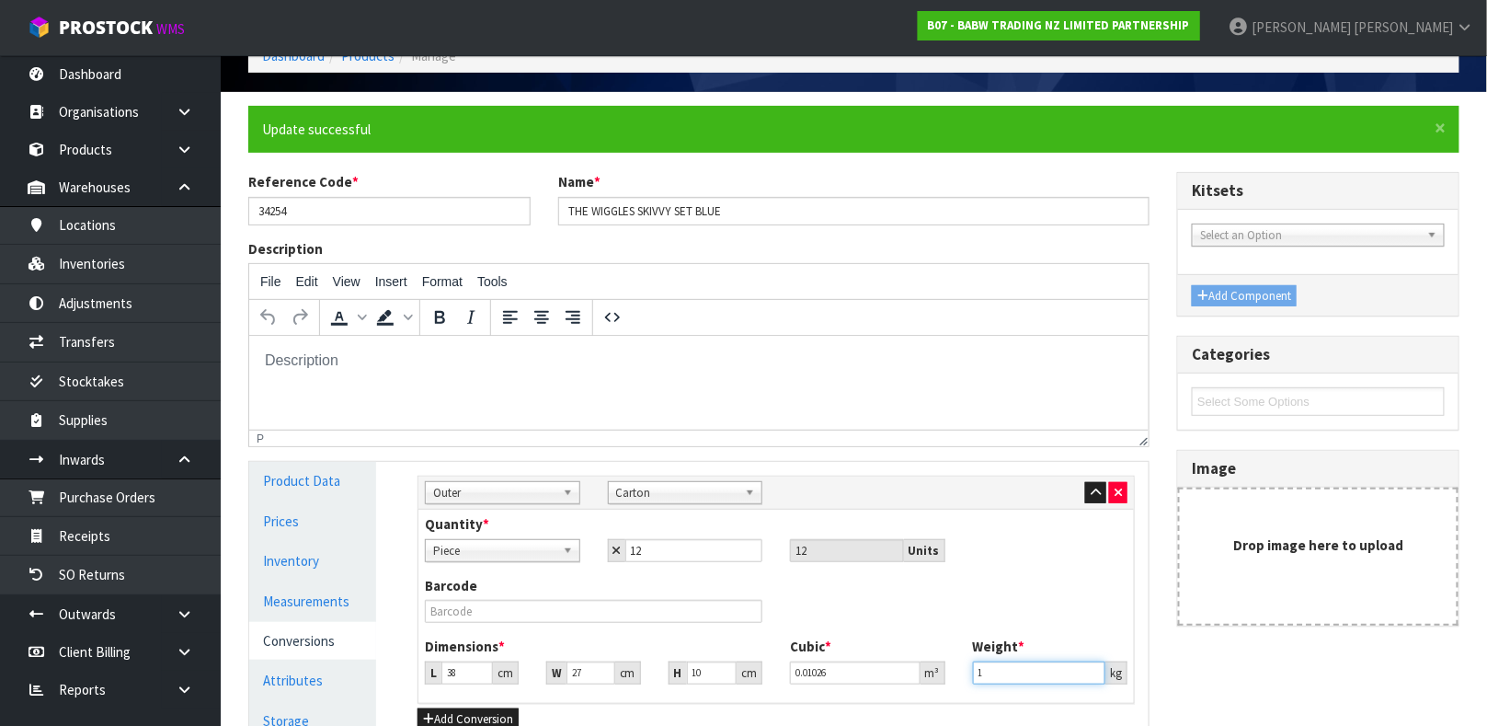
scroll to position [0, 0]
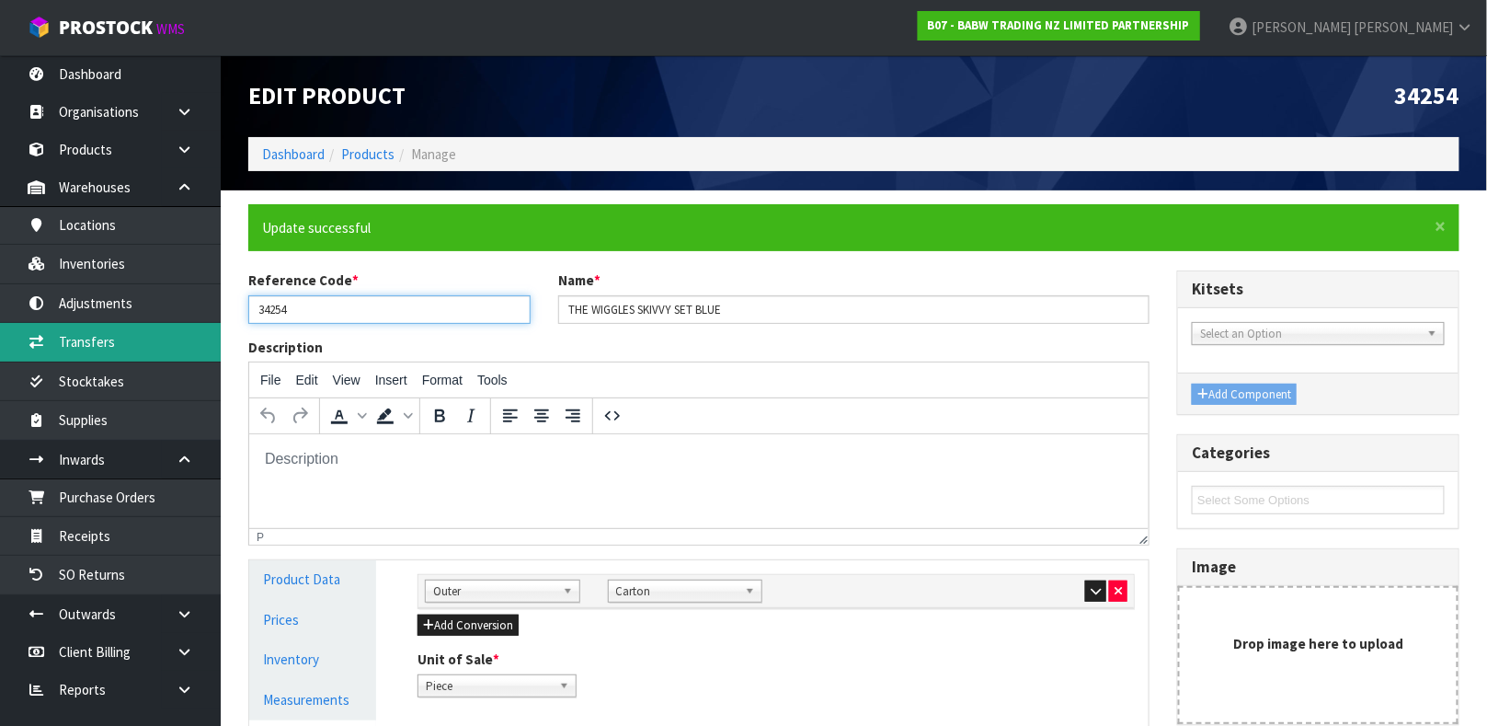
drag, startPoint x: 279, startPoint y: 304, endPoint x: 174, endPoint y: 339, distance: 110.5
click at [174, 339] on body "Toggle navigation ProStock WMS B07 - BABW TRADING NZ LIMITED PARTNERSHIP [PERSO…" at bounding box center [743, 363] width 1487 height 726
click at [401, 308] on input "34254" at bounding box center [389, 309] width 282 height 29
click at [280, 311] on input "34254" at bounding box center [389, 309] width 282 height 29
click at [273, 311] on input "34254" at bounding box center [389, 309] width 282 height 29
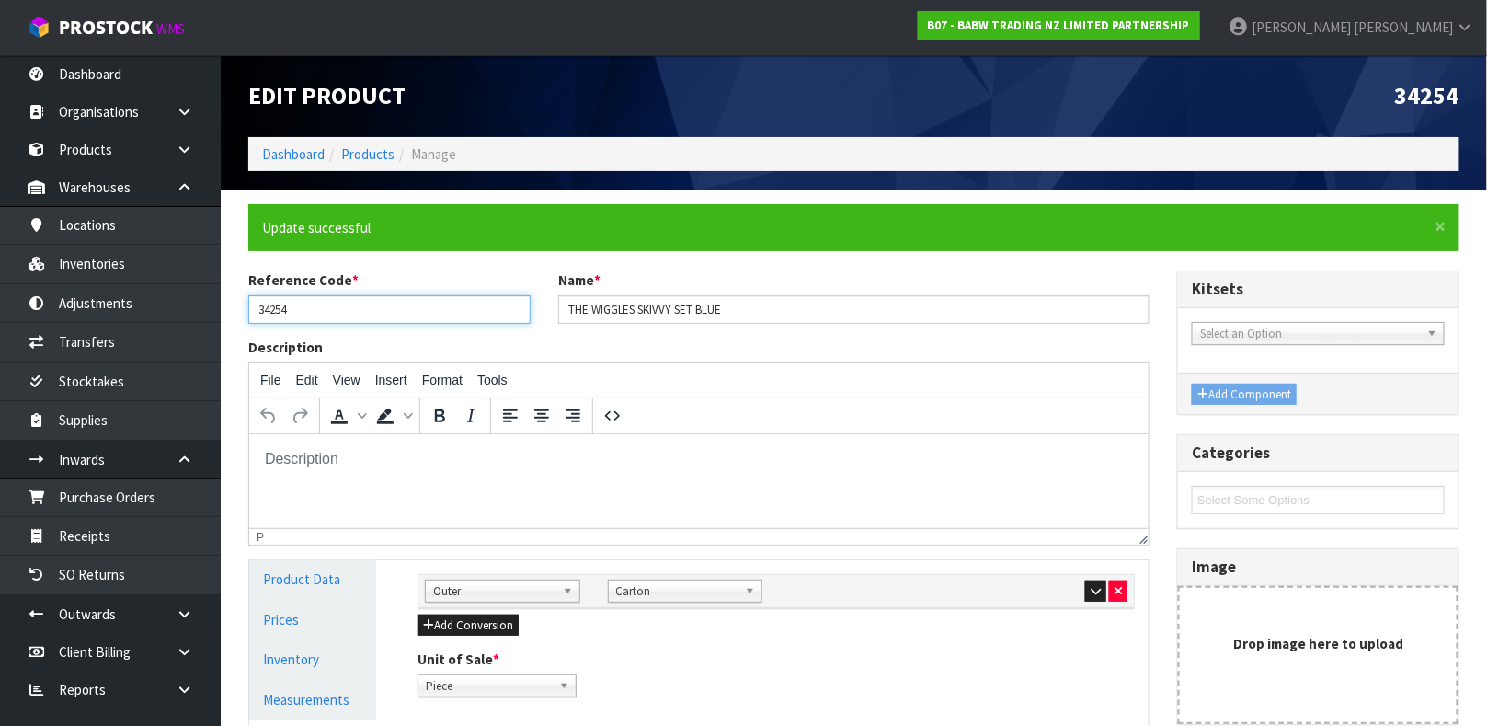
click at [273, 311] on input "34254" at bounding box center [389, 309] width 282 height 29
click at [286, 309] on input "34254" at bounding box center [389, 309] width 282 height 29
click at [285, 309] on input "34254" at bounding box center [389, 309] width 282 height 29
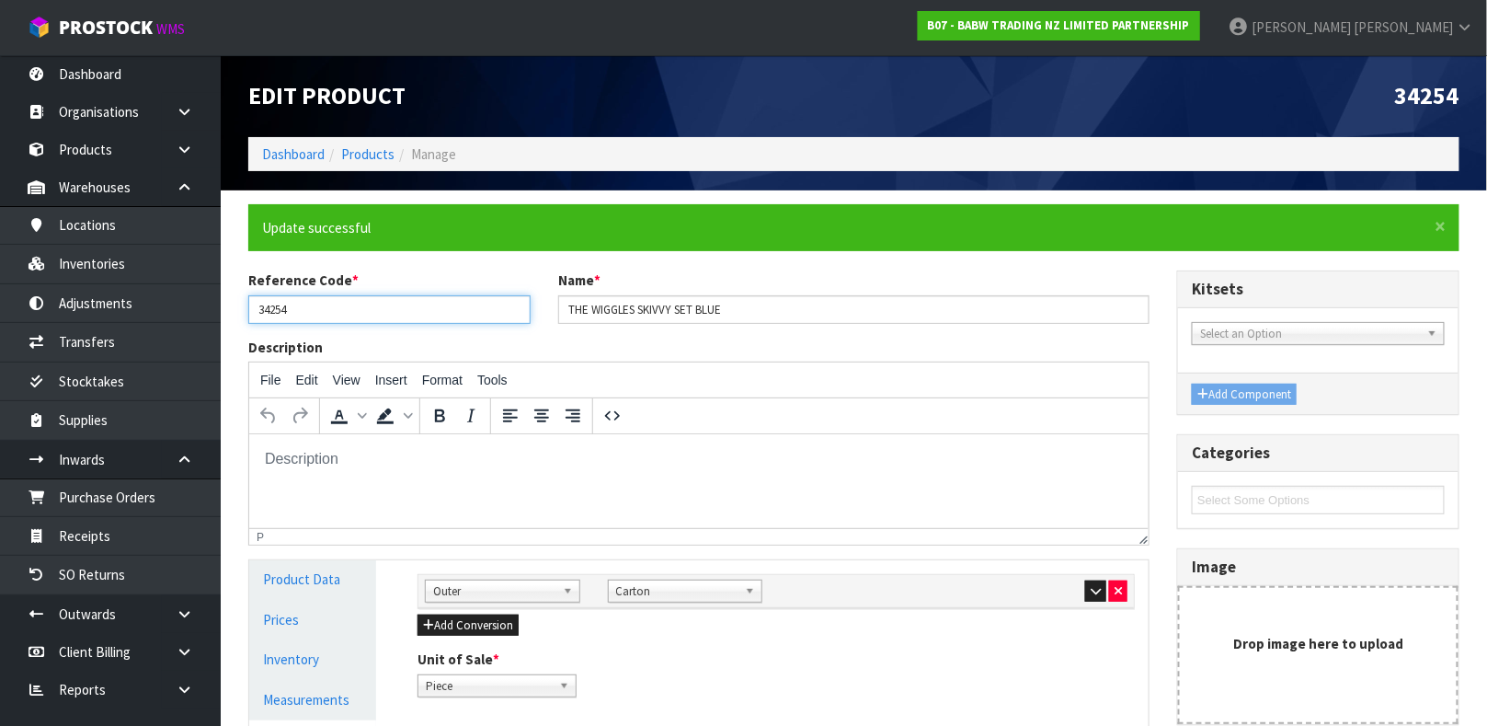
drag, startPoint x: 279, startPoint y: 308, endPoint x: 231, endPoint y: 312, distance: 48.0
click at [231, 312] on section "× Close Update successful Reference Code * 34254 Name * THE WIGGLES SKIVVY SET …" at bounding box center [854, 616] width 1266 height 853
click at [463, 348] on div "Description File Edit View Insert Format Tools To open the popup, press Shift+E…" at bounding box center [698, 441] width 929 height 208
drag, startPoint x: 280, startPoint y: 308, endPoint x: 241, endPoint y: 312, distance: 39.7
click at [241, 312] on div "Reference Code * 34254" at bounding box center [389, 296] width 310 height 52
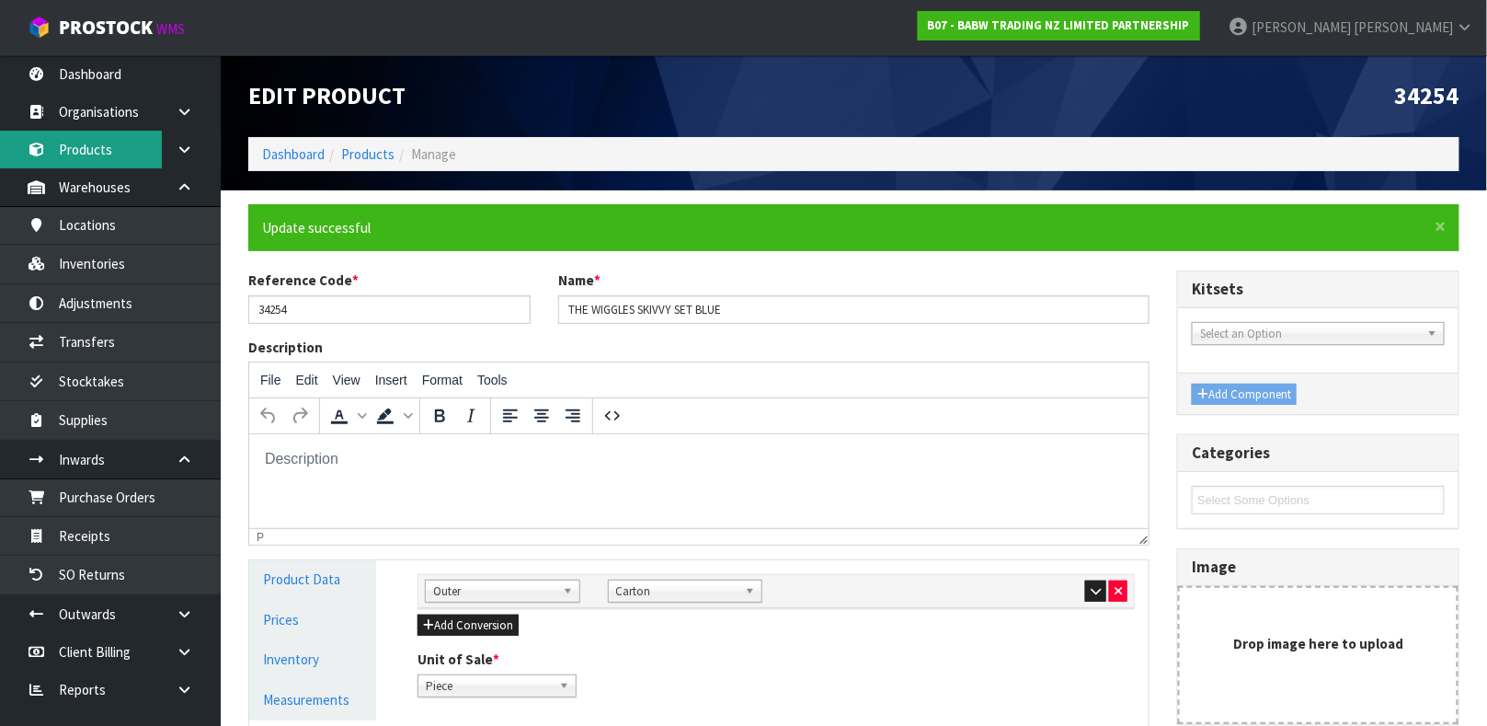
click at [132, 134] on link "Products" at bounding box center [110, 150] width 221 height 38
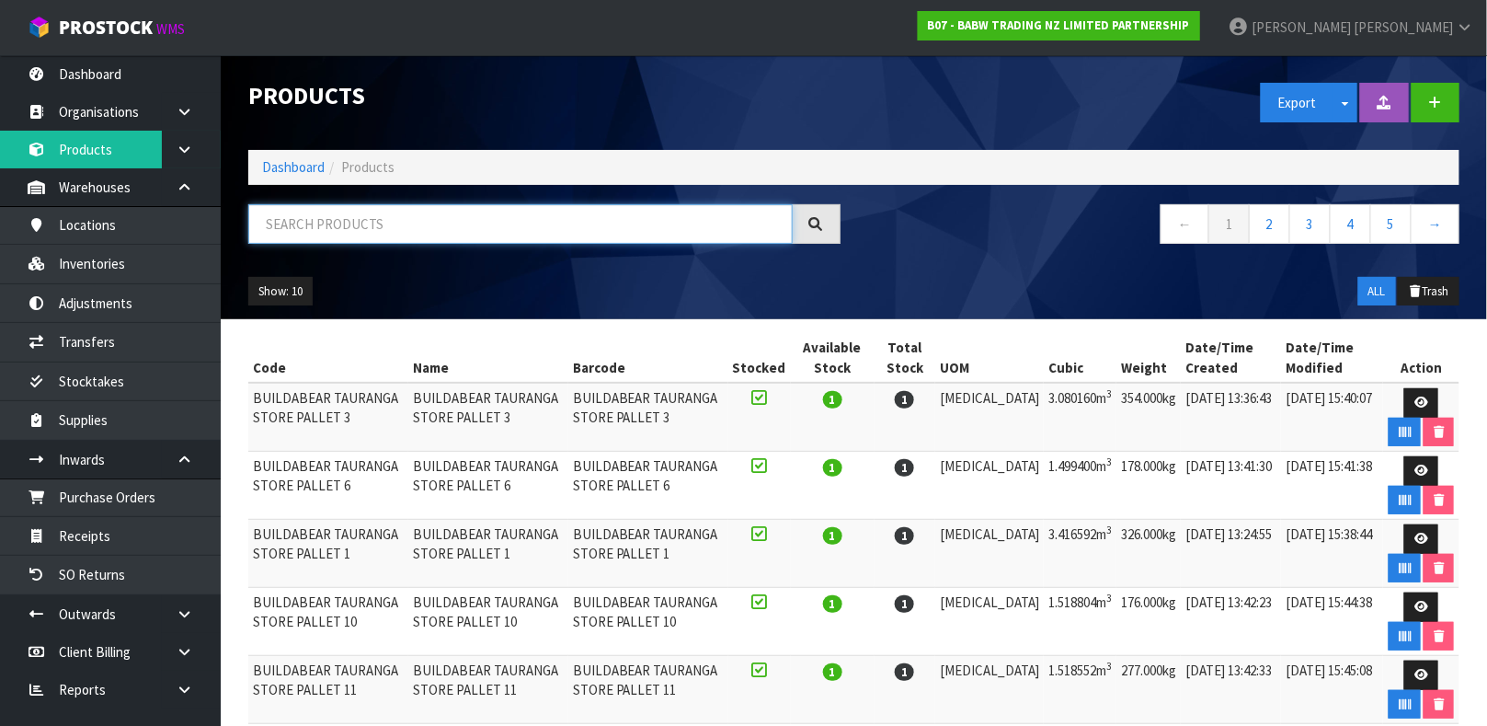
click at [283, 238] on input "text" at bounding box center [520, 224] width 544 height 40
paste input "3425"
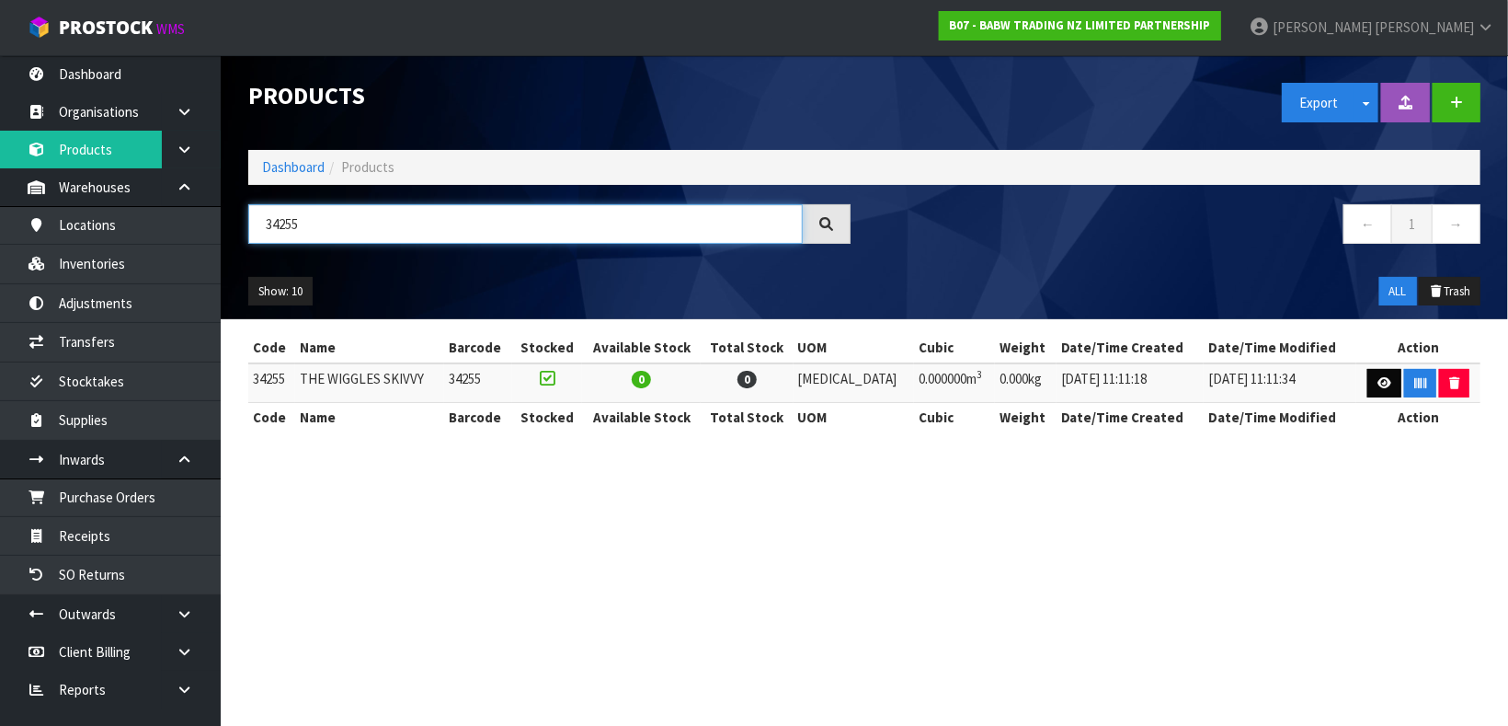
type input "34255"
click at [1383, 387] on icon at bounding box center [1385, 383] width 14 height 12
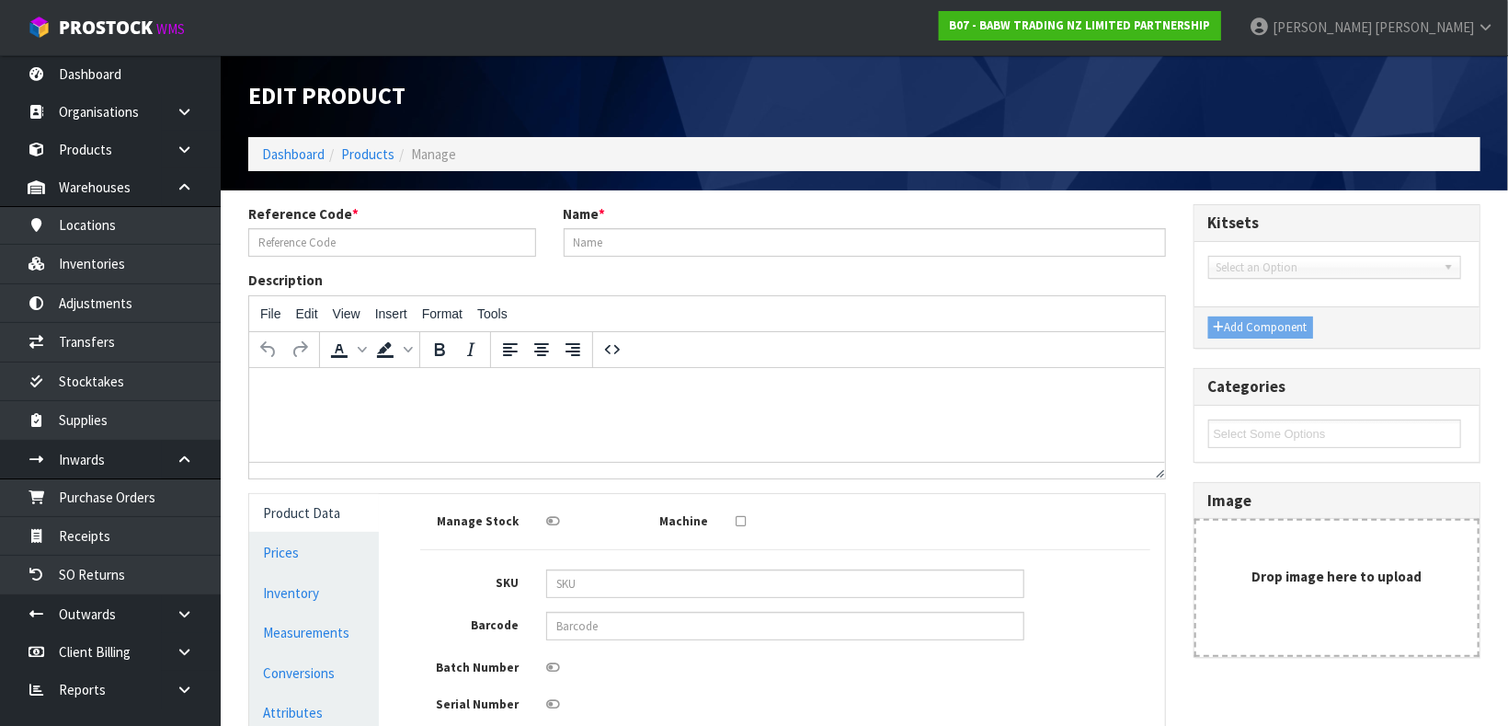
type input "34255"
type input "THE WIGGLES SKIVVY"
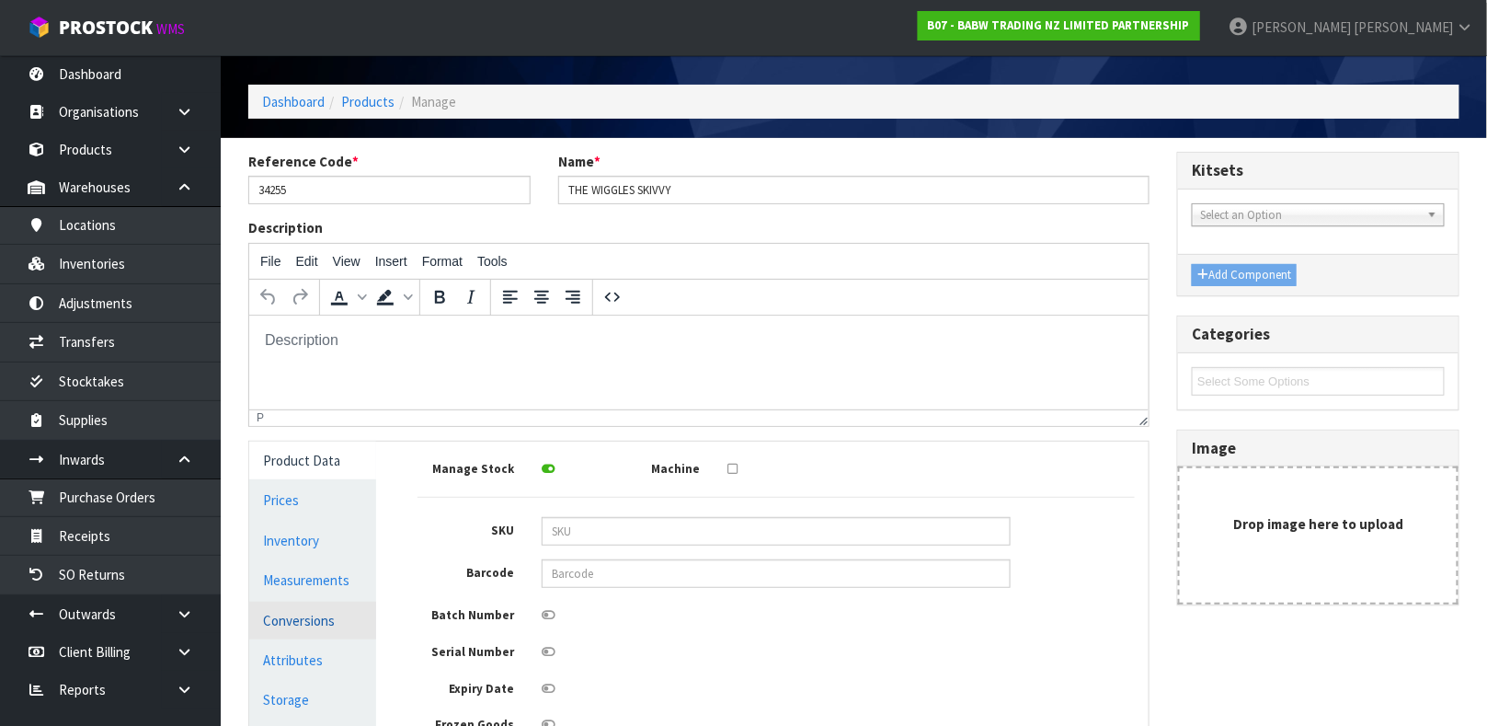
scroll to position [53, 0]
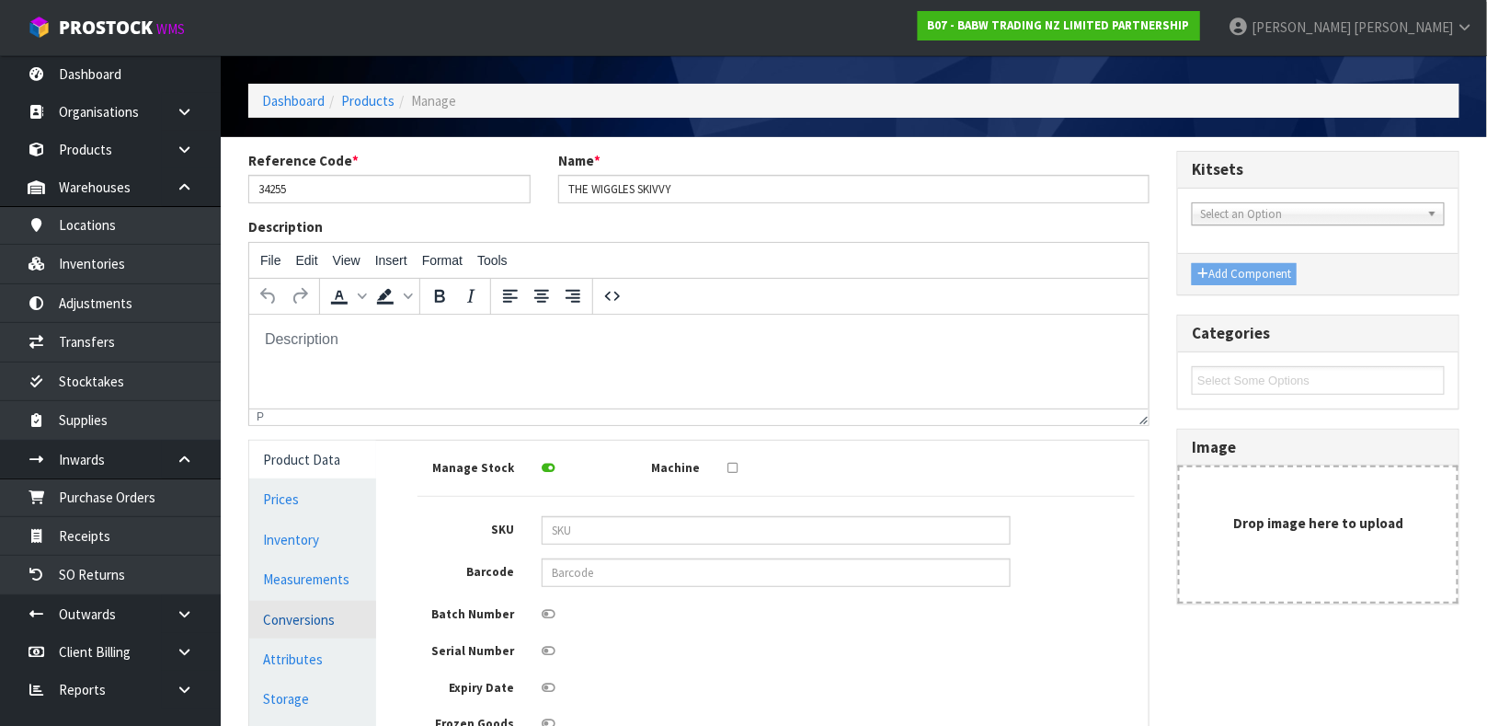
click at [329, 621] on link "Conversions" at bounding box center [312, 619] width 127 height 38
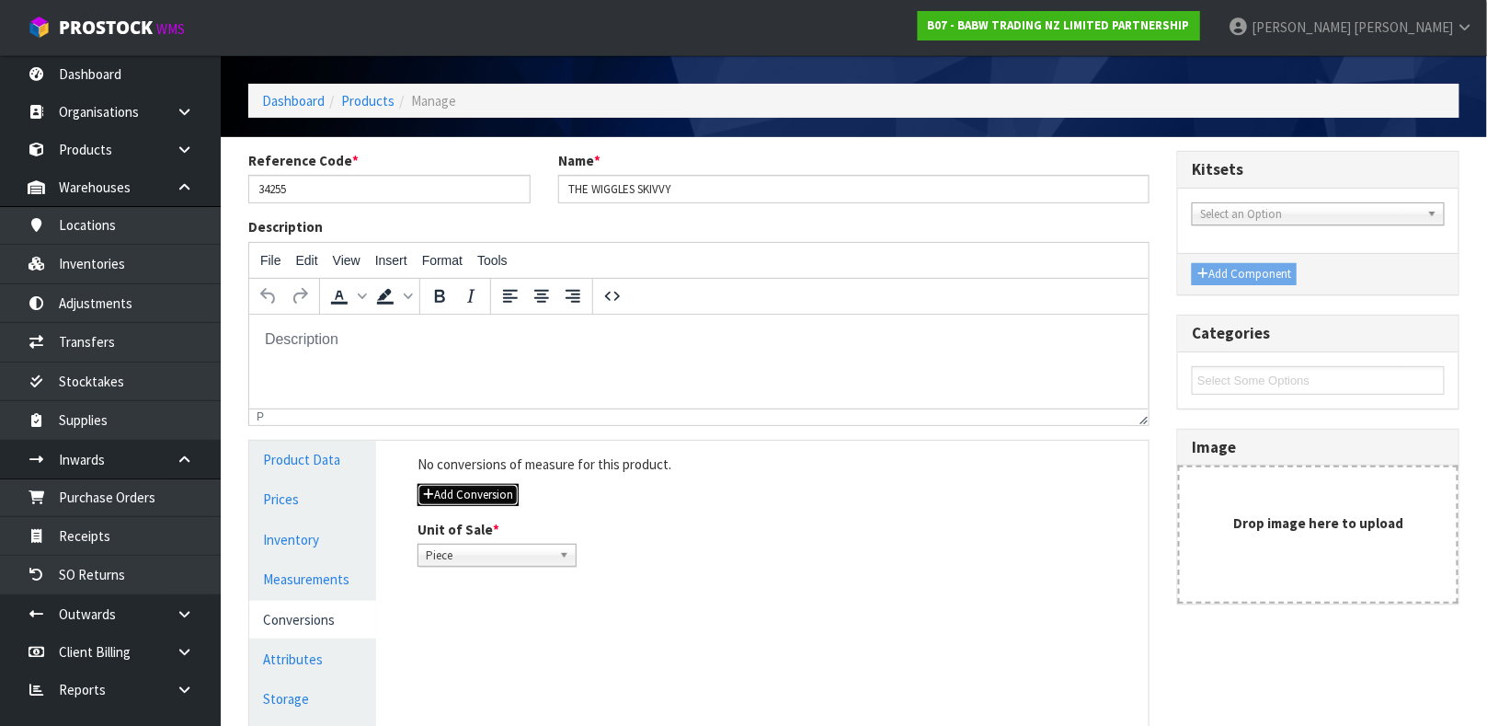
click at [485, 498] on button "Add Conversion" at bounding box center [467, 495] width 101 height 22
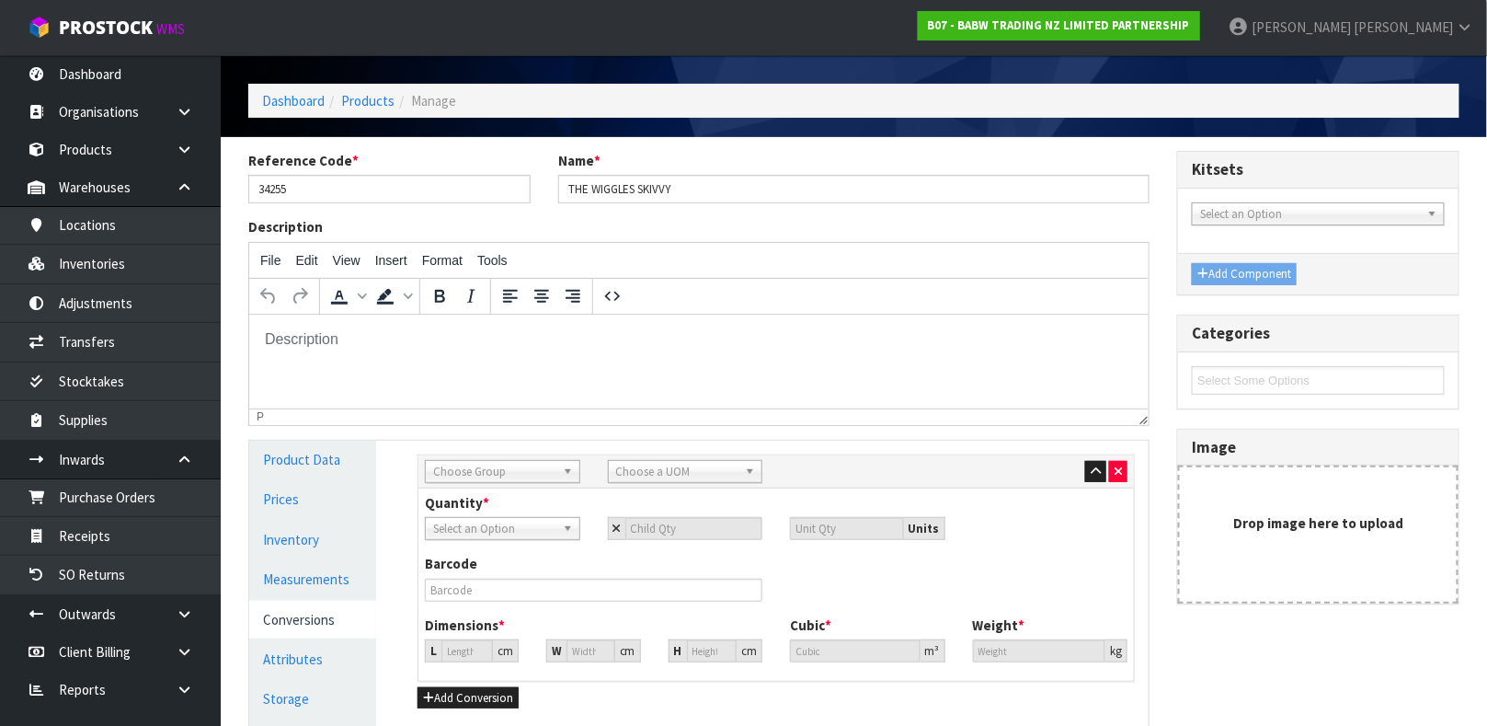
click at [472, 485] on div "Sub Inner Inner Outer Pallet Choose Group Bag Bar Basket Bin Bottle Box Bundle …" at bounding box center [775, 471] width 715 height 33
click at [478, 470] on span "Choose Group" at bounding box center [494, 472] width 122 height 22
type input "out"
type input "cart"
type input "1"
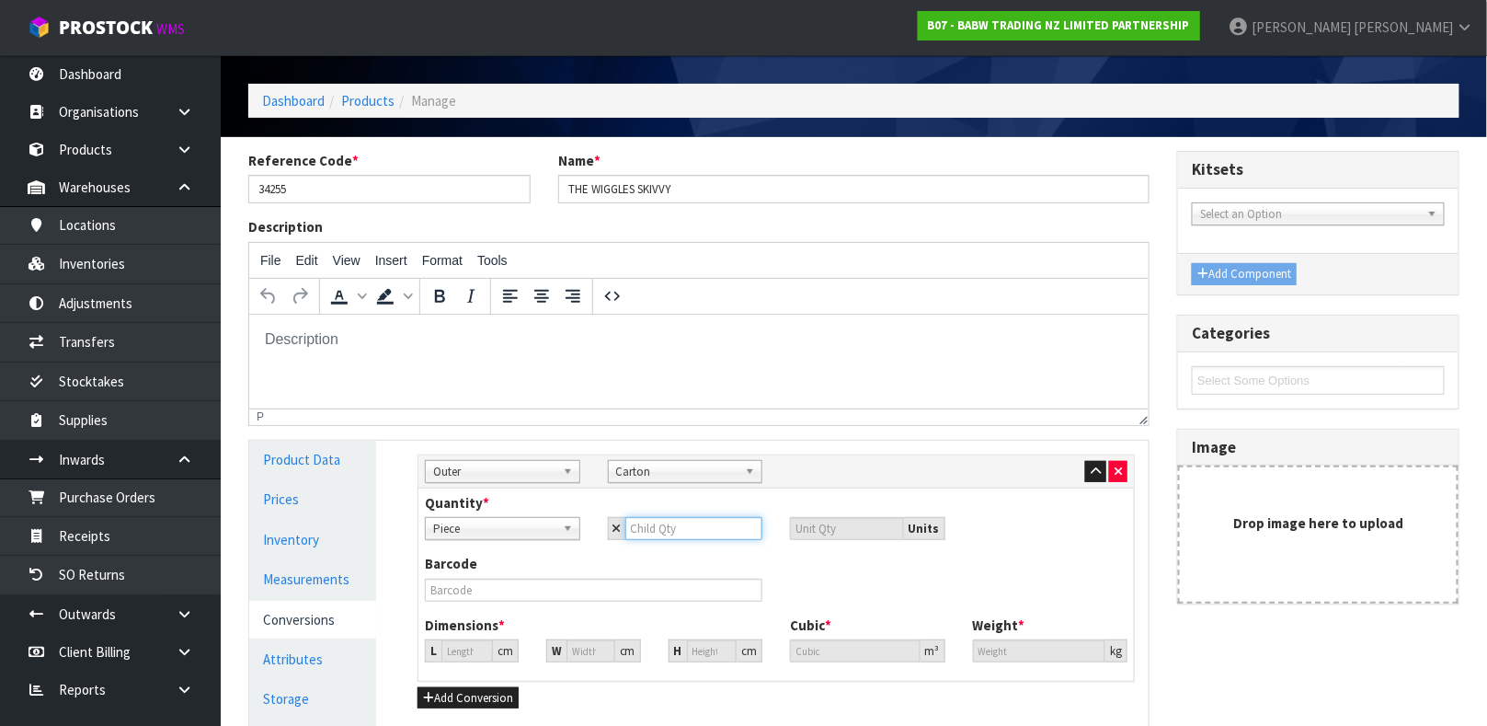
type input "1"
type input "12"
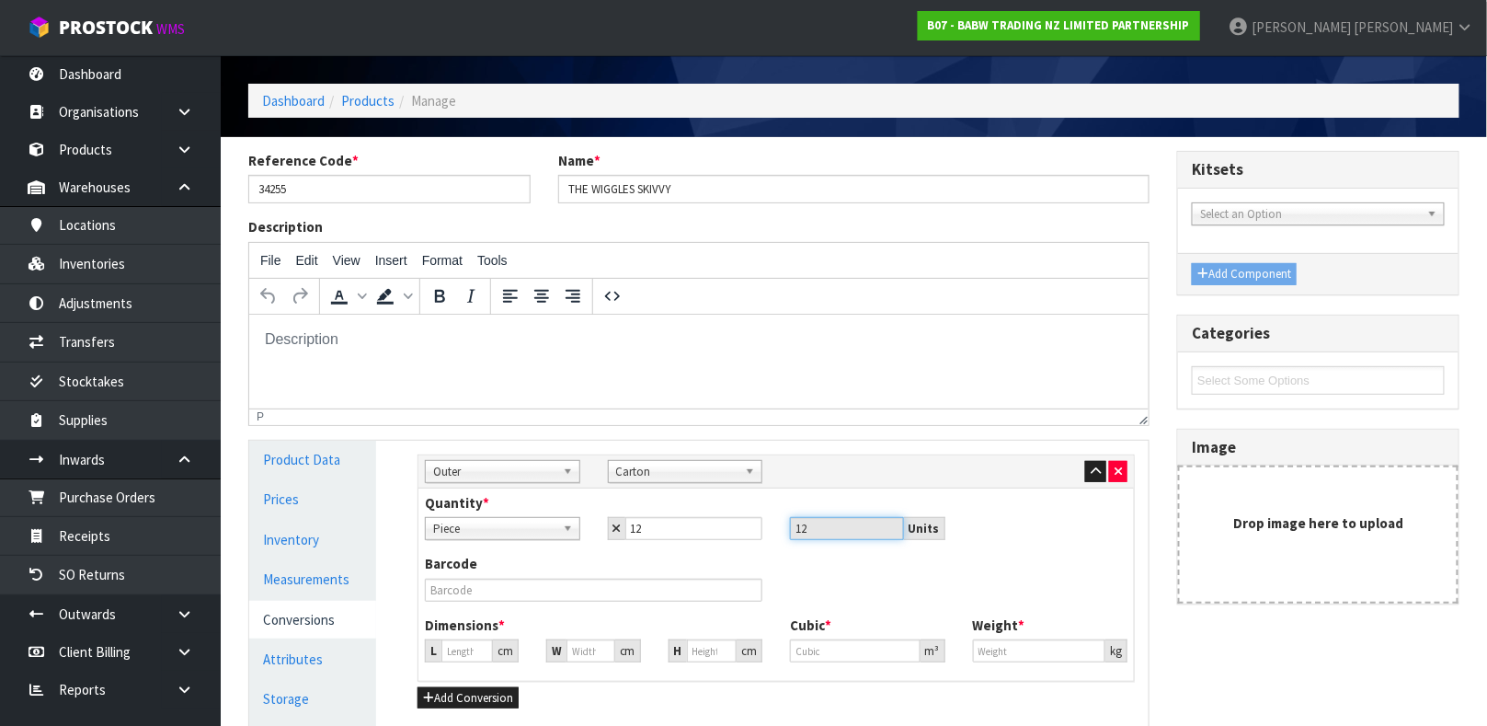
type input "0"
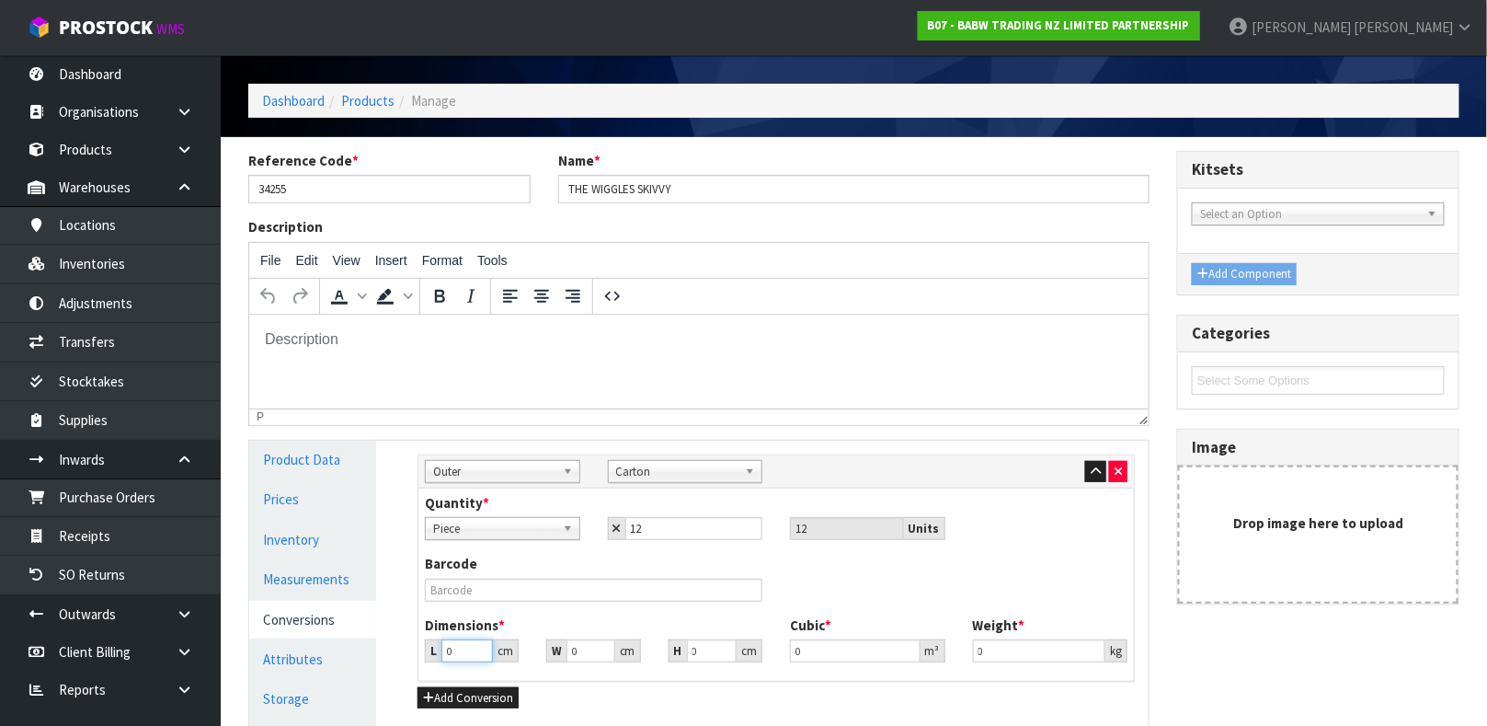
type input "3"
type input "0.000001"
type input "38"
type input "27"
type input "1"
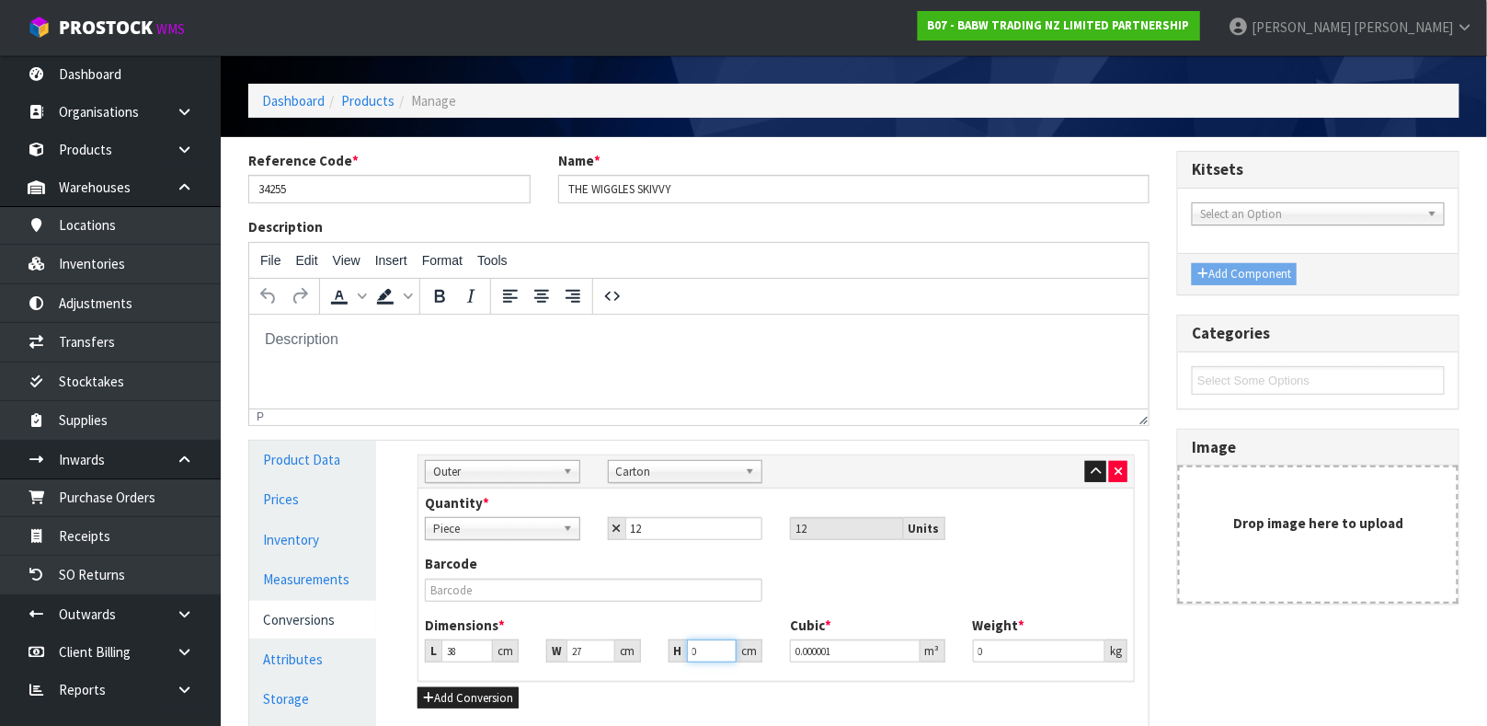
type input "0.001026"
type input "10"
type input "0.01026"
type input "10"
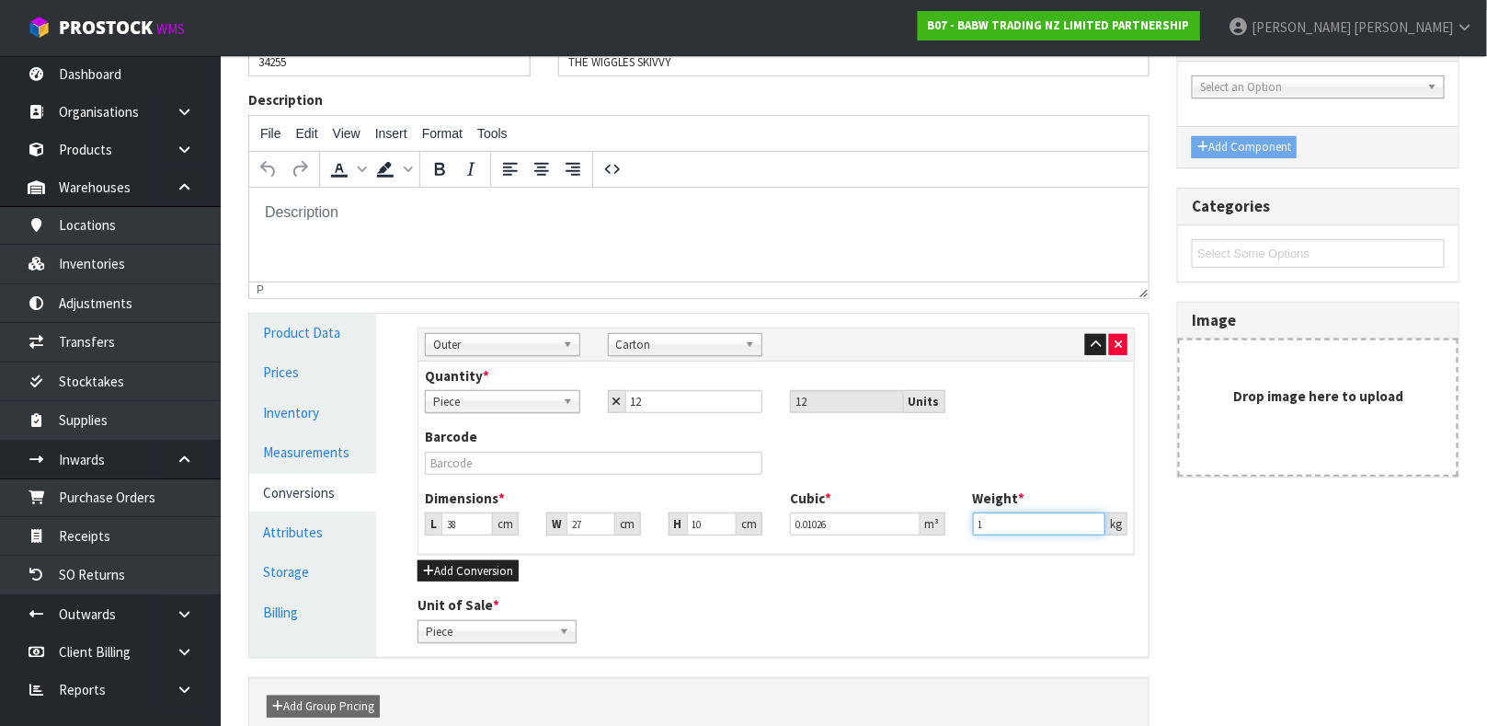
scroll to position [259, 0]
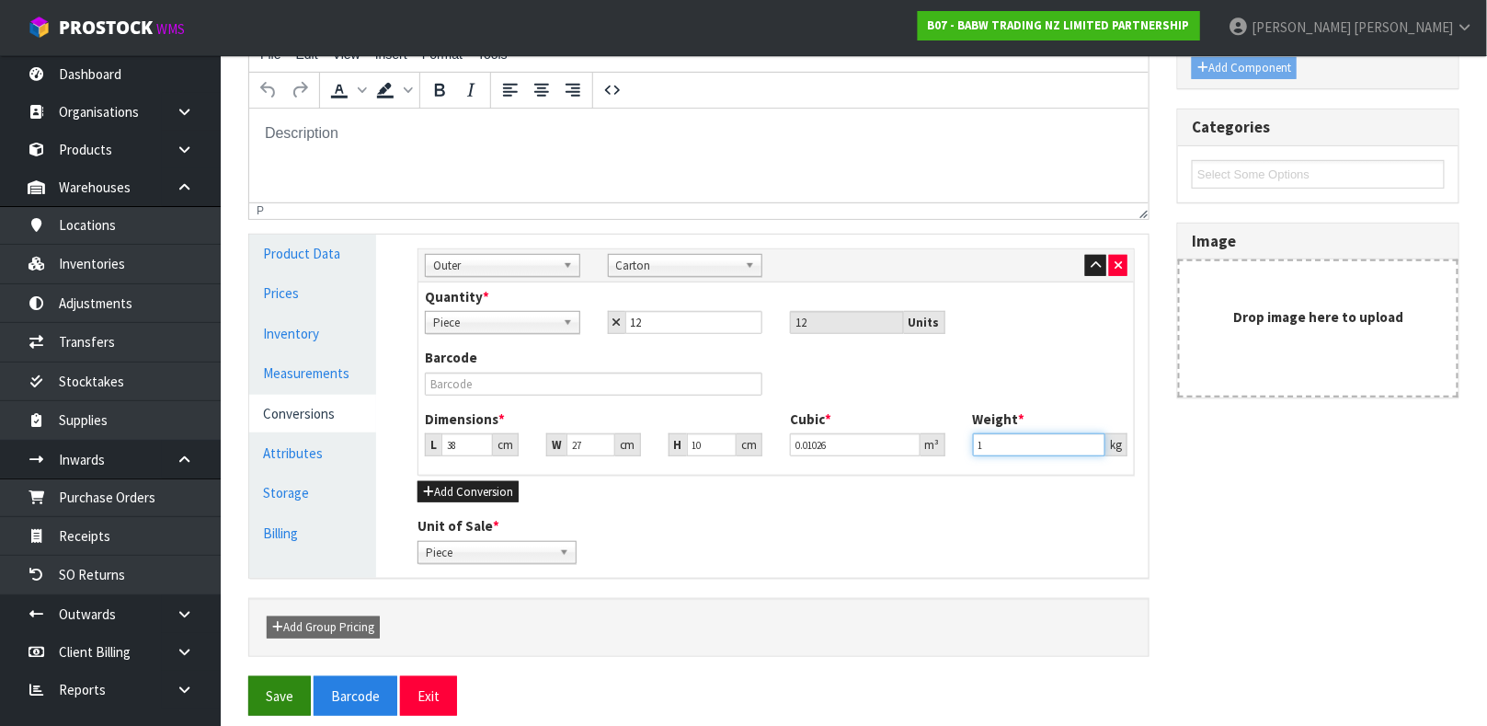
type input "1"
click at [268, 708] on button "Save" at bounding box center [279, 696] width 63 height 40
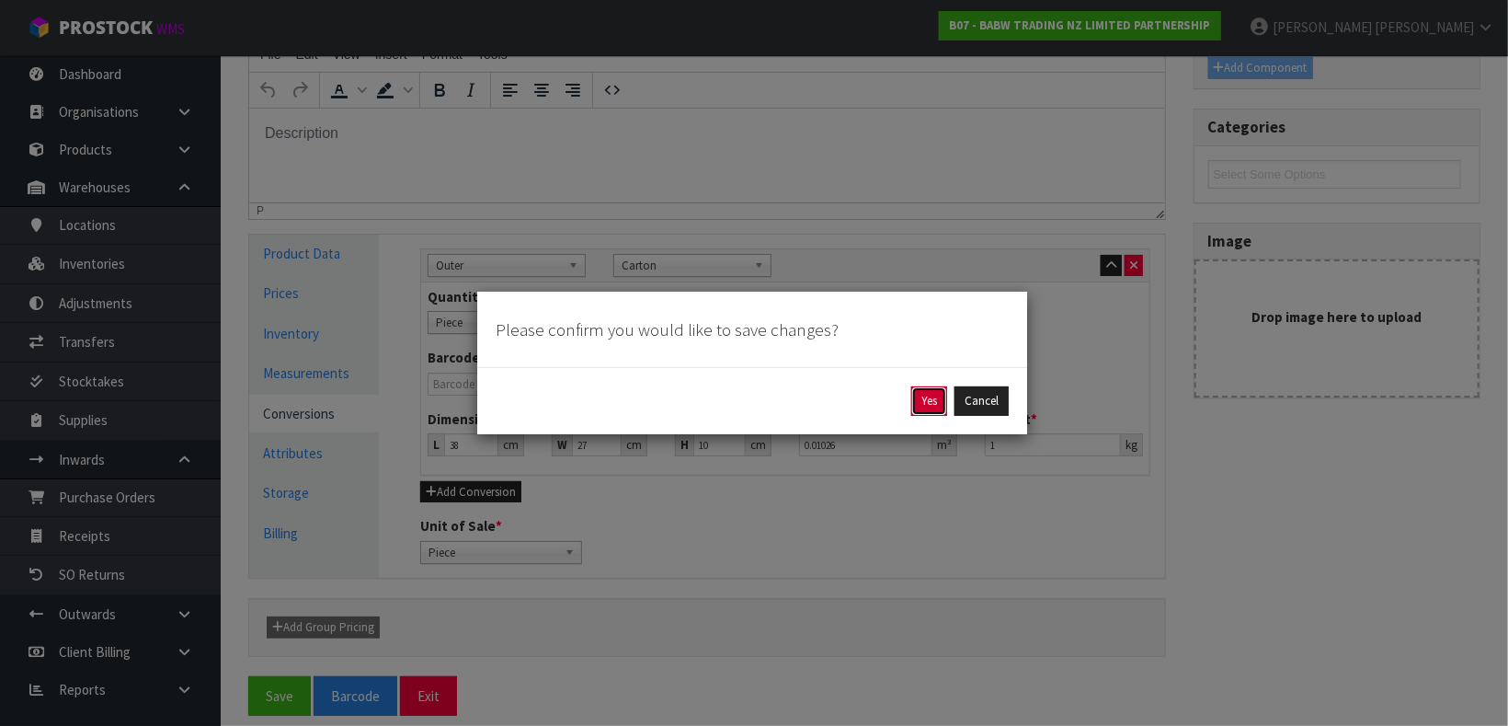
click at [922, 415] on button "Yes" at bounding box center [929, 400] width 36 height 29
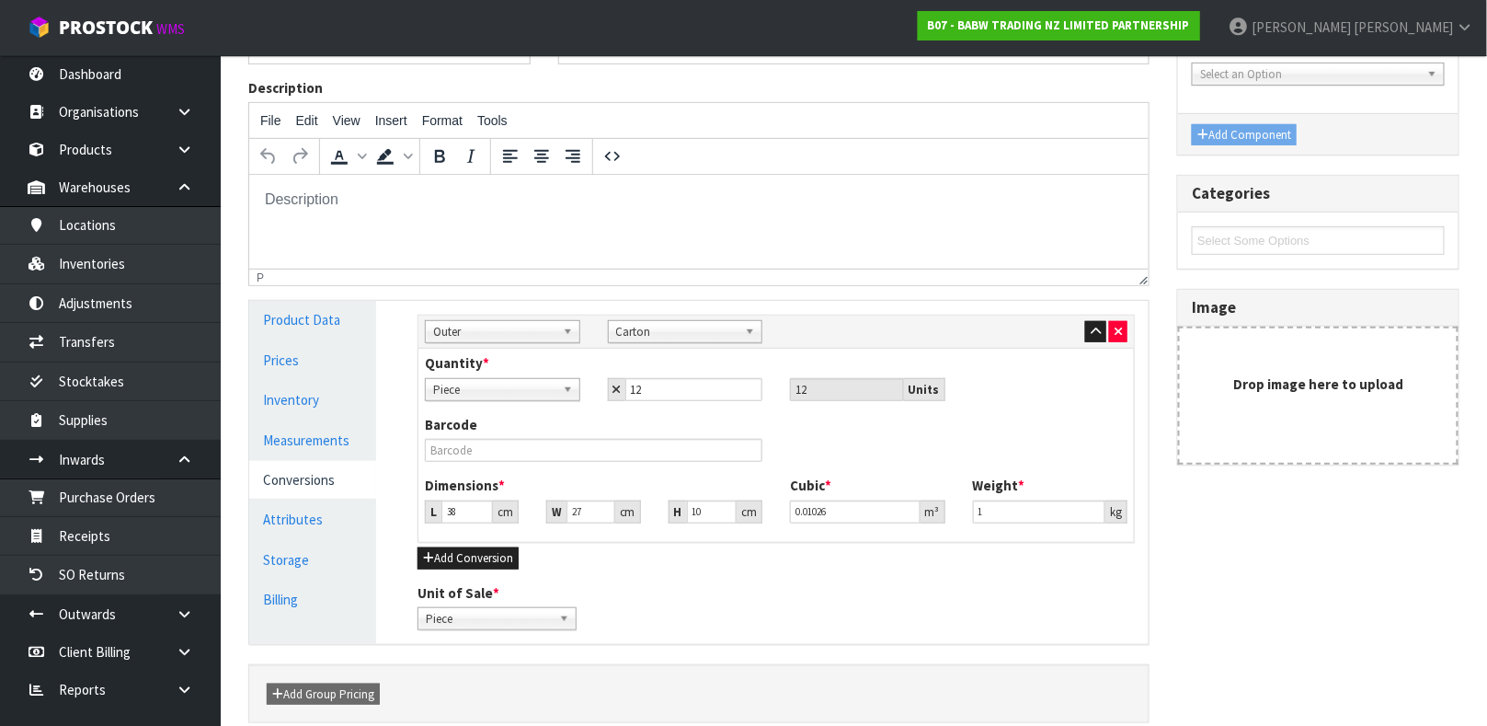
scroll to position [0, 0]
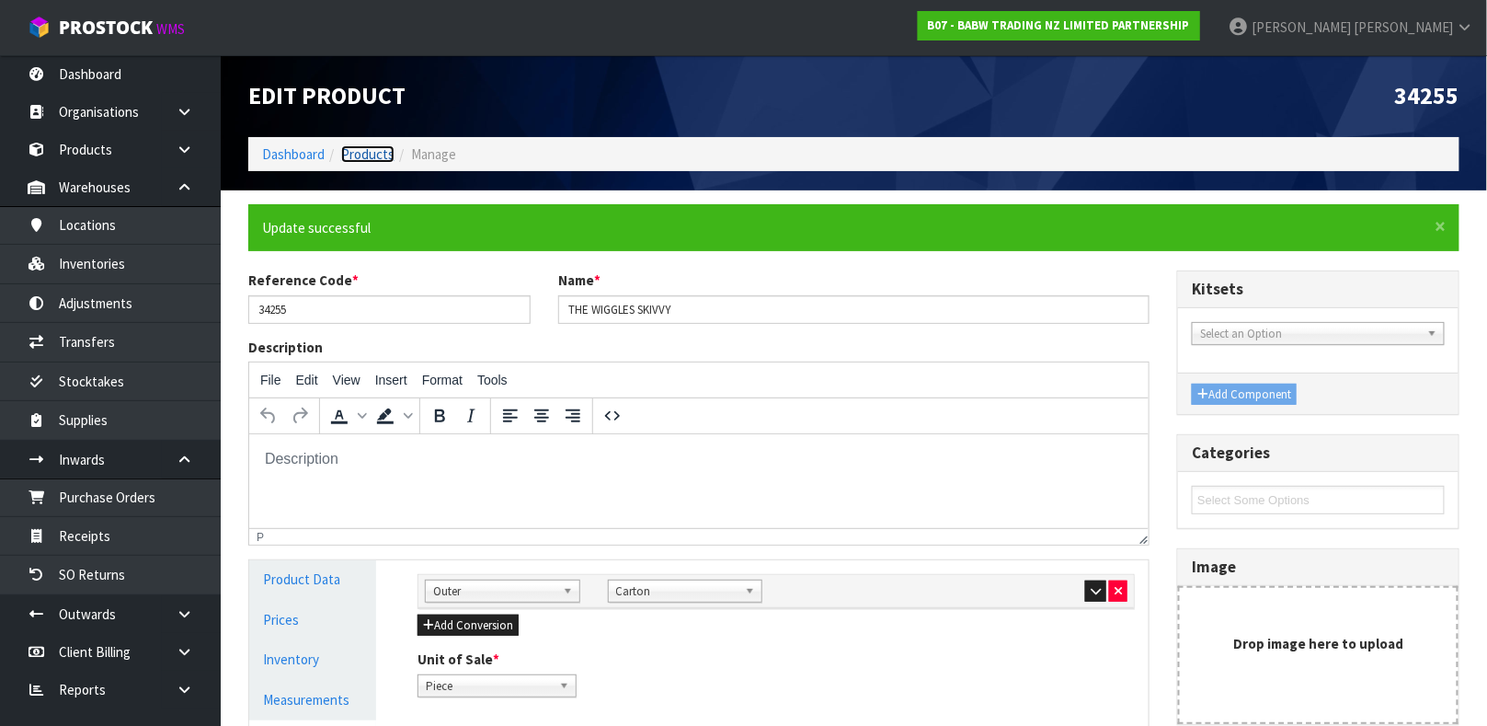
click at [371, 151] on link "Products" at bounding box center [367, 153] width 53 height 17
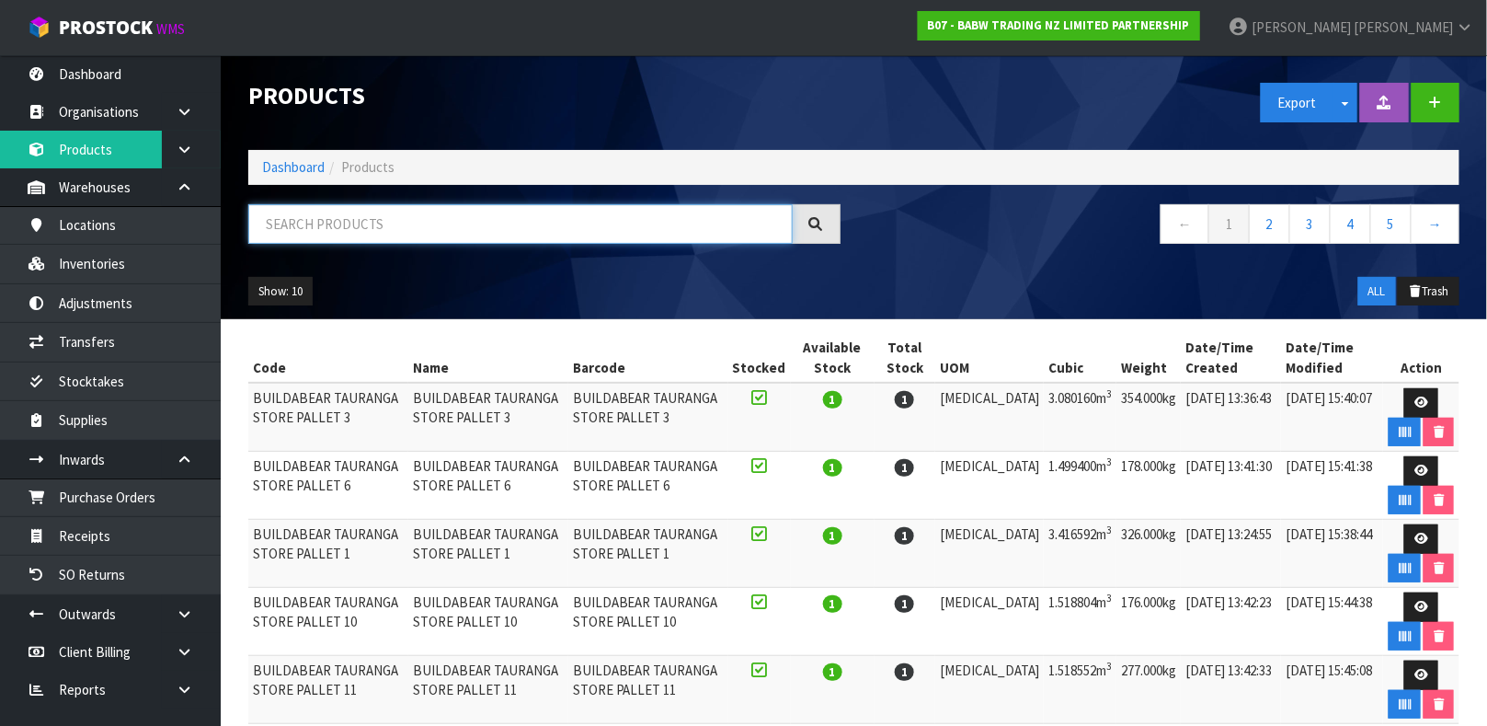
click at [338, 225] on input "text" at bounding box center [520, 224] width 544 height 40
paste input "3425"
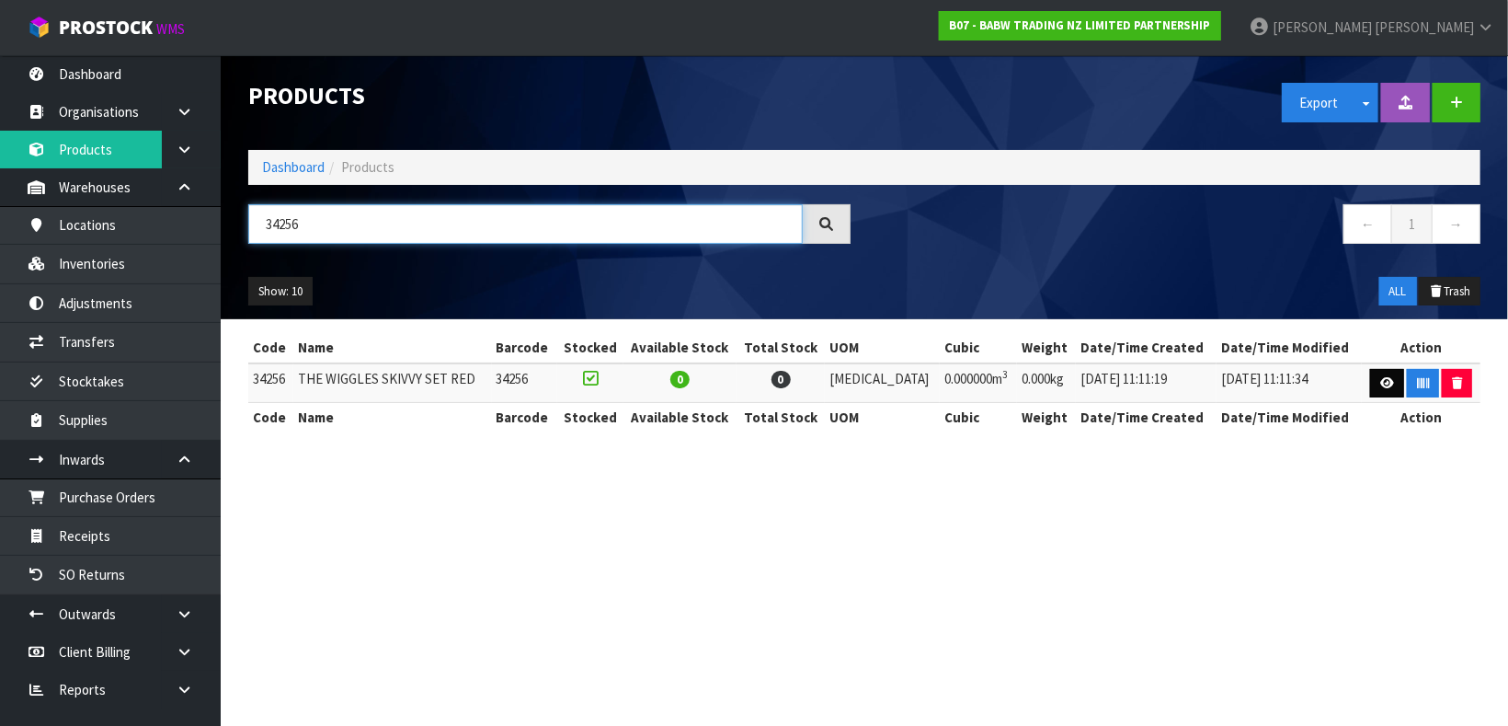
type input "34256"
click at [1380, 381] on icon at bounding box center [1387, 383] width 14 height 12
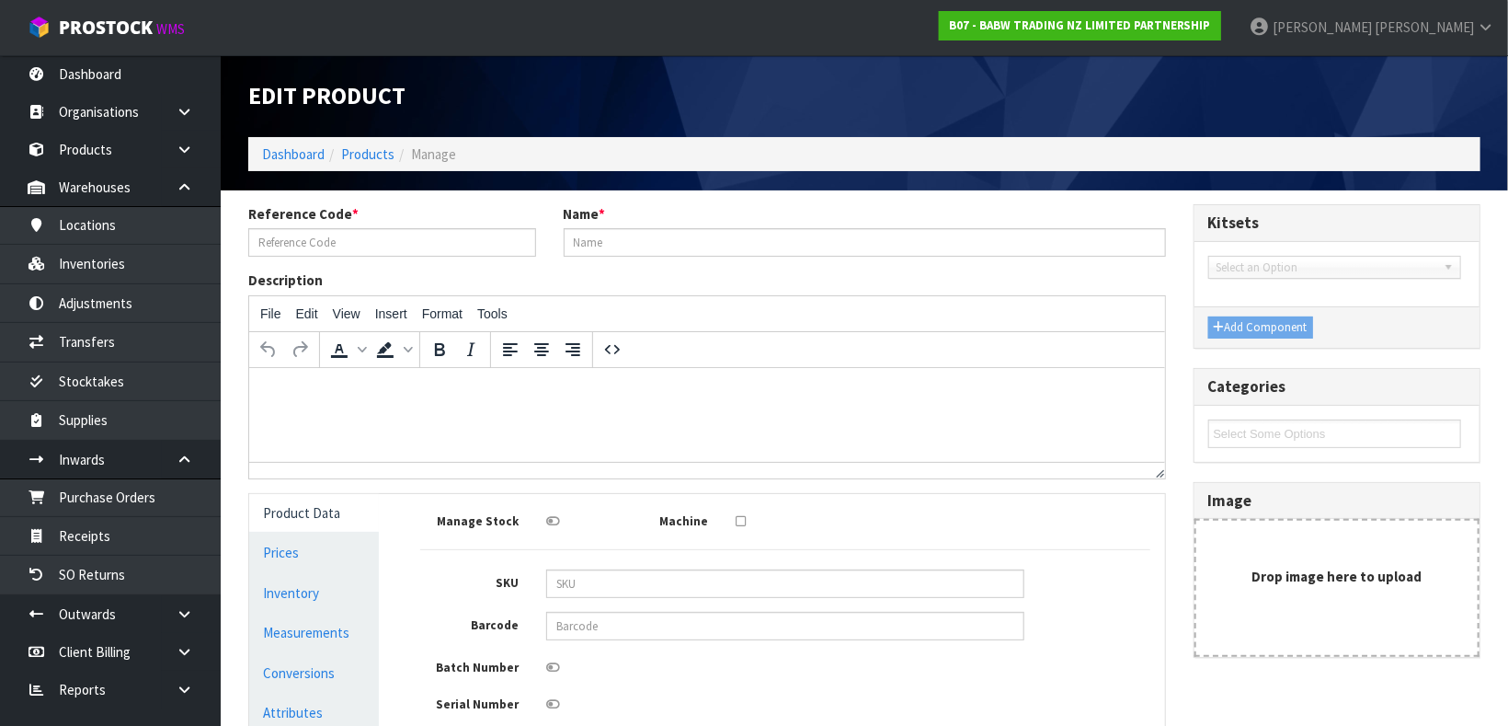
type input "34256"
type input "THE WIGGLES SKIVVY SET RED"
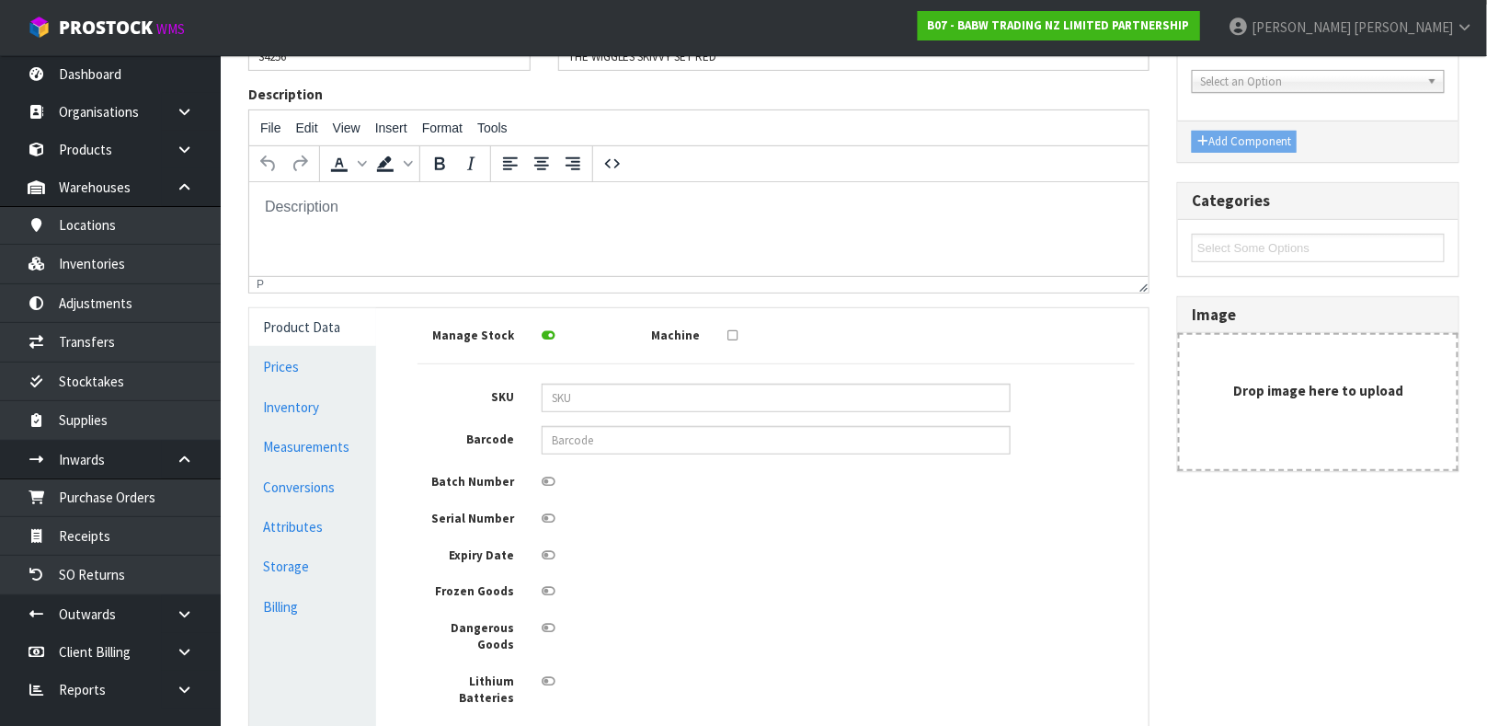
scroll to position [187, 0]
click at [329, 433] on link "Measurements" at bounding box center [312, 446] width 127 height 38
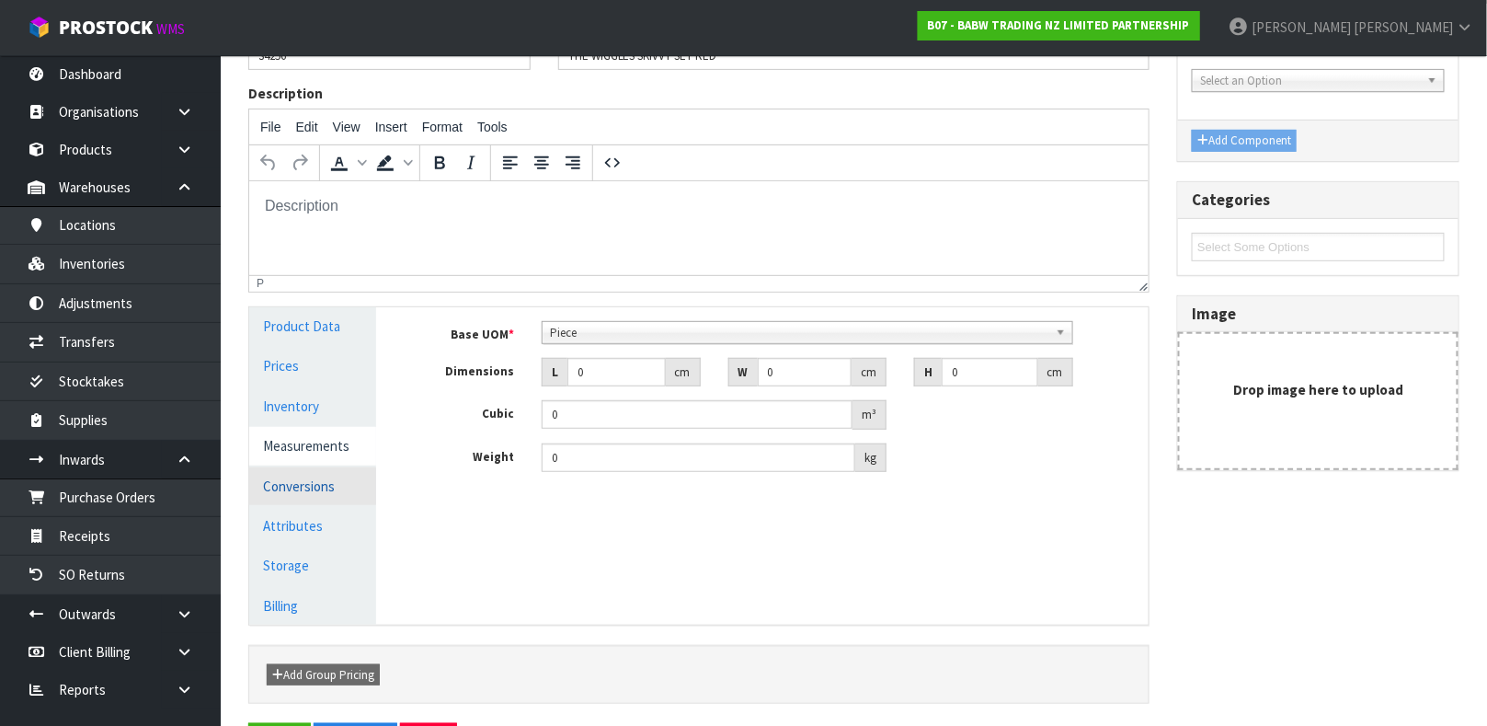
click at [277, 490] on link "Conversions" at bounding box center [312, 486] width 127 height 38
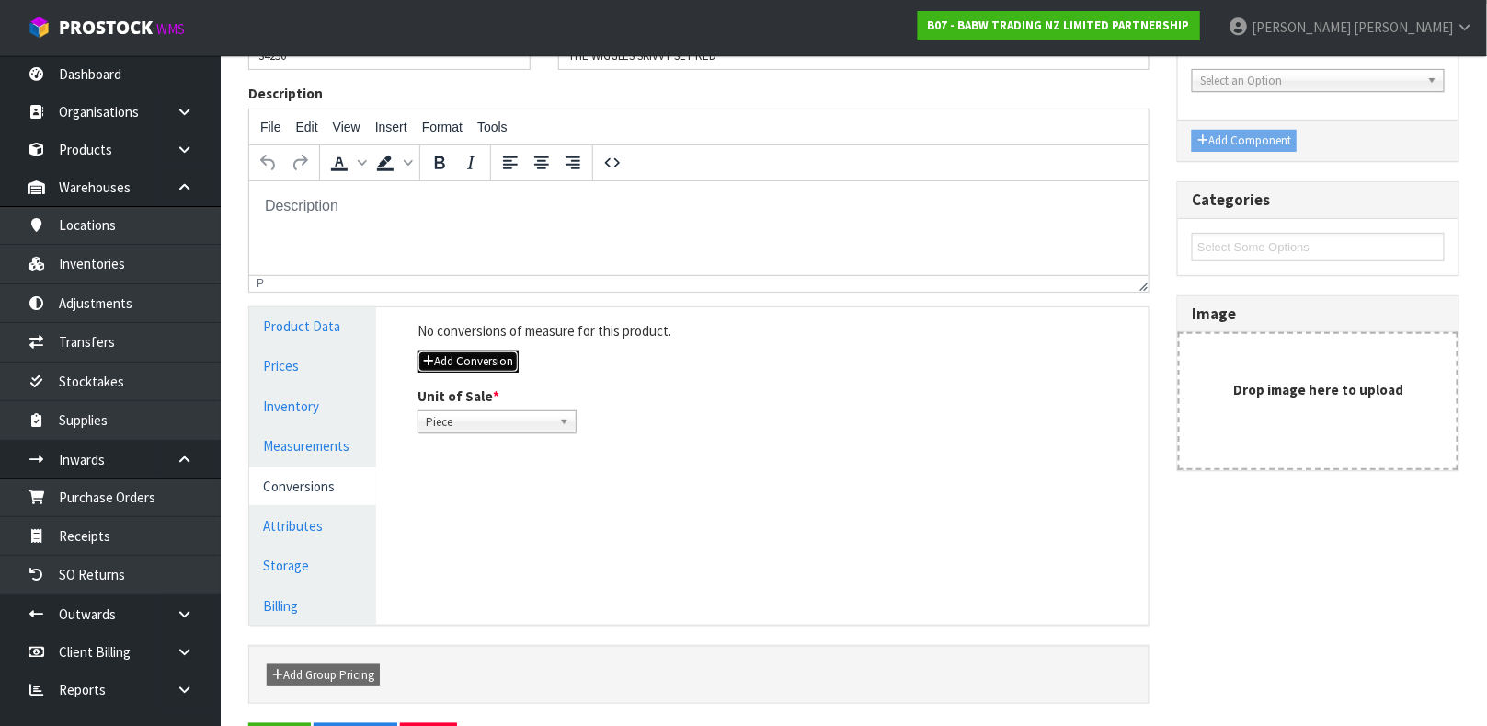
click at [471, 365] on button "Add Conversion" at bounding box center [467, 361] width 101 height 22
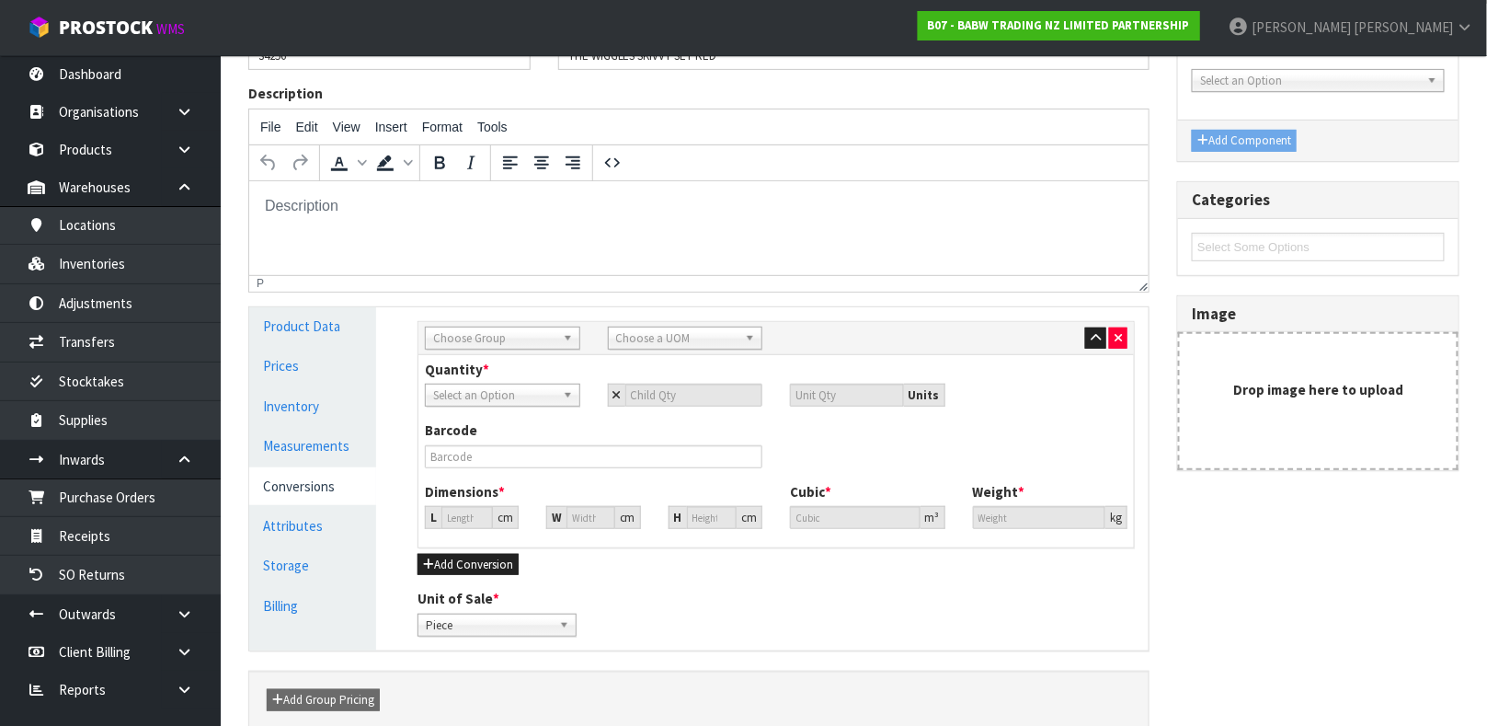
click at [482, 337] on span "Choose Group" at bounding box center [494, 338] width 122 height 22
type input "ou"
type input "cart"
type input "1"
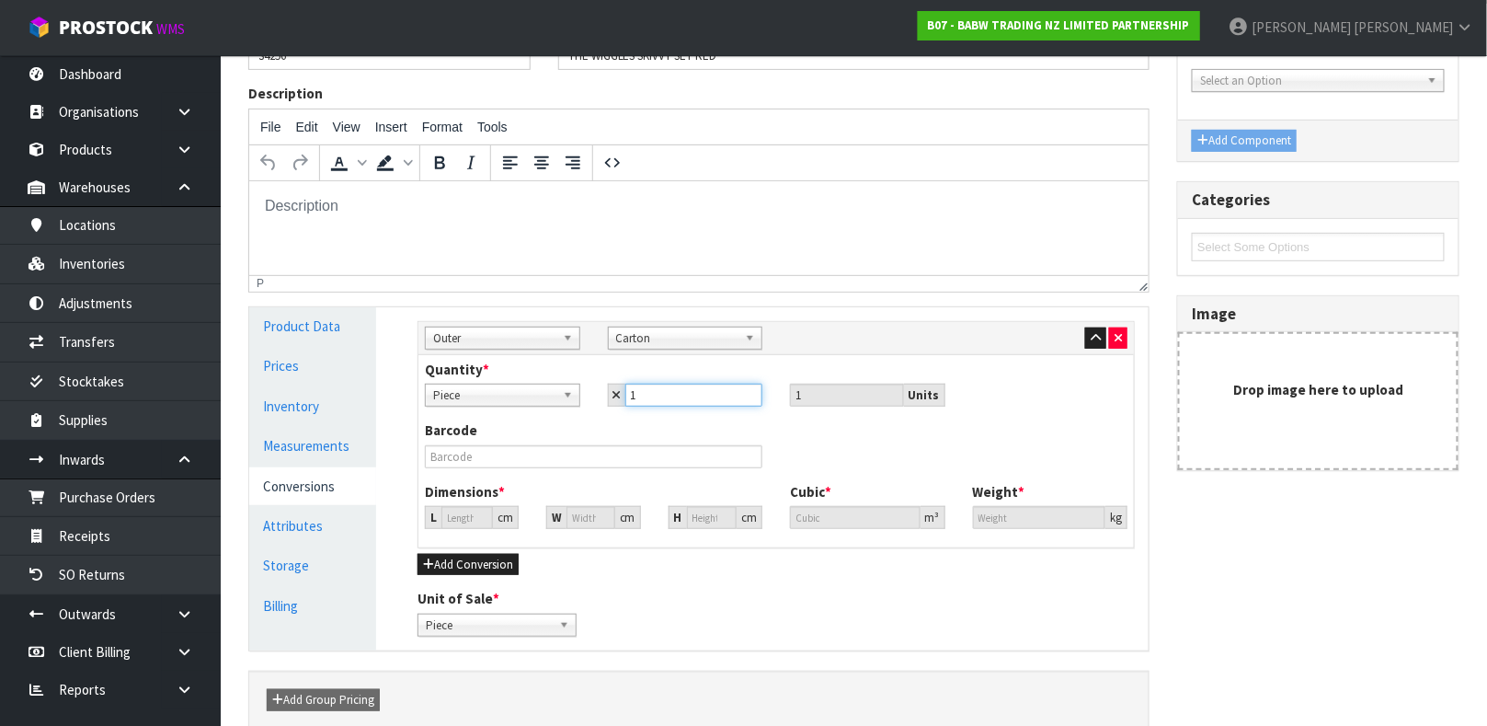
type input "12"
type input "0"
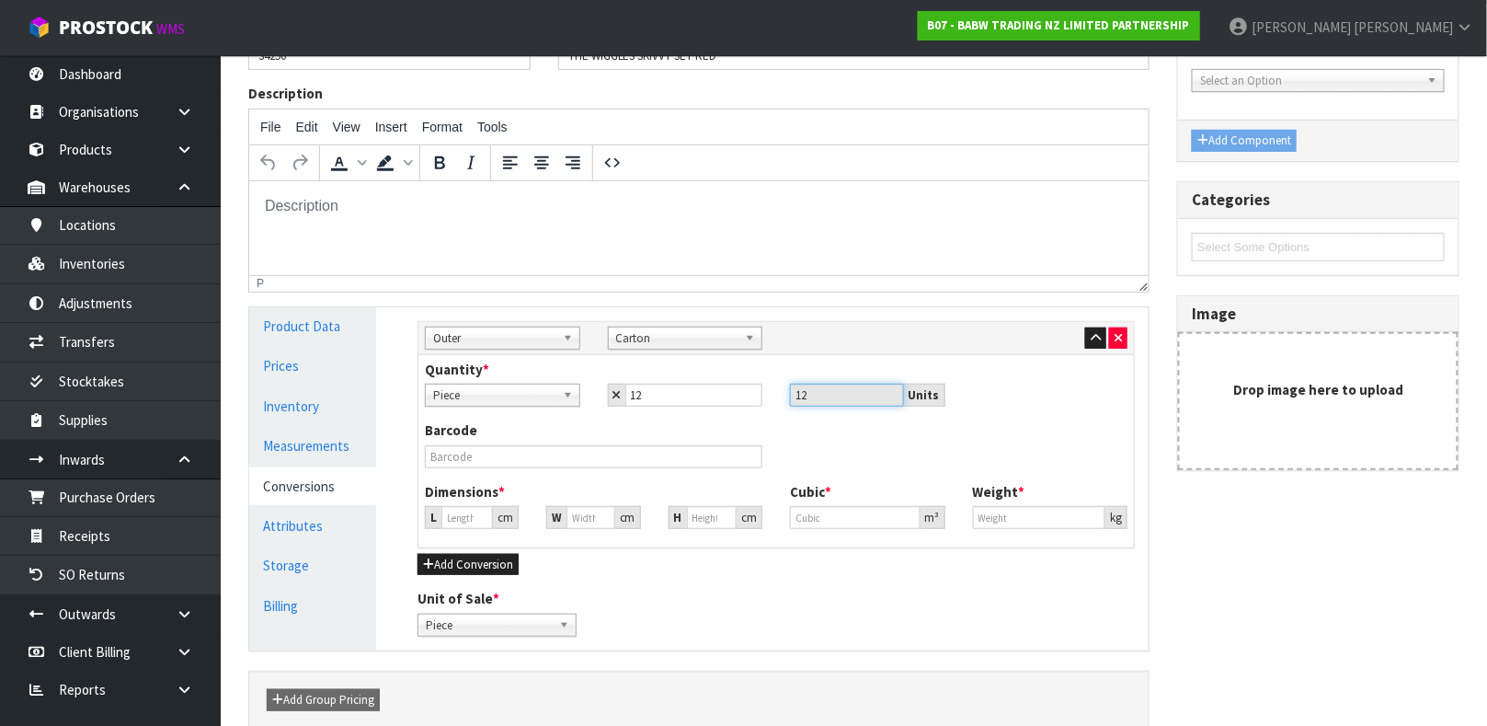
type input "0"
type input "3"
type input "0.000001"
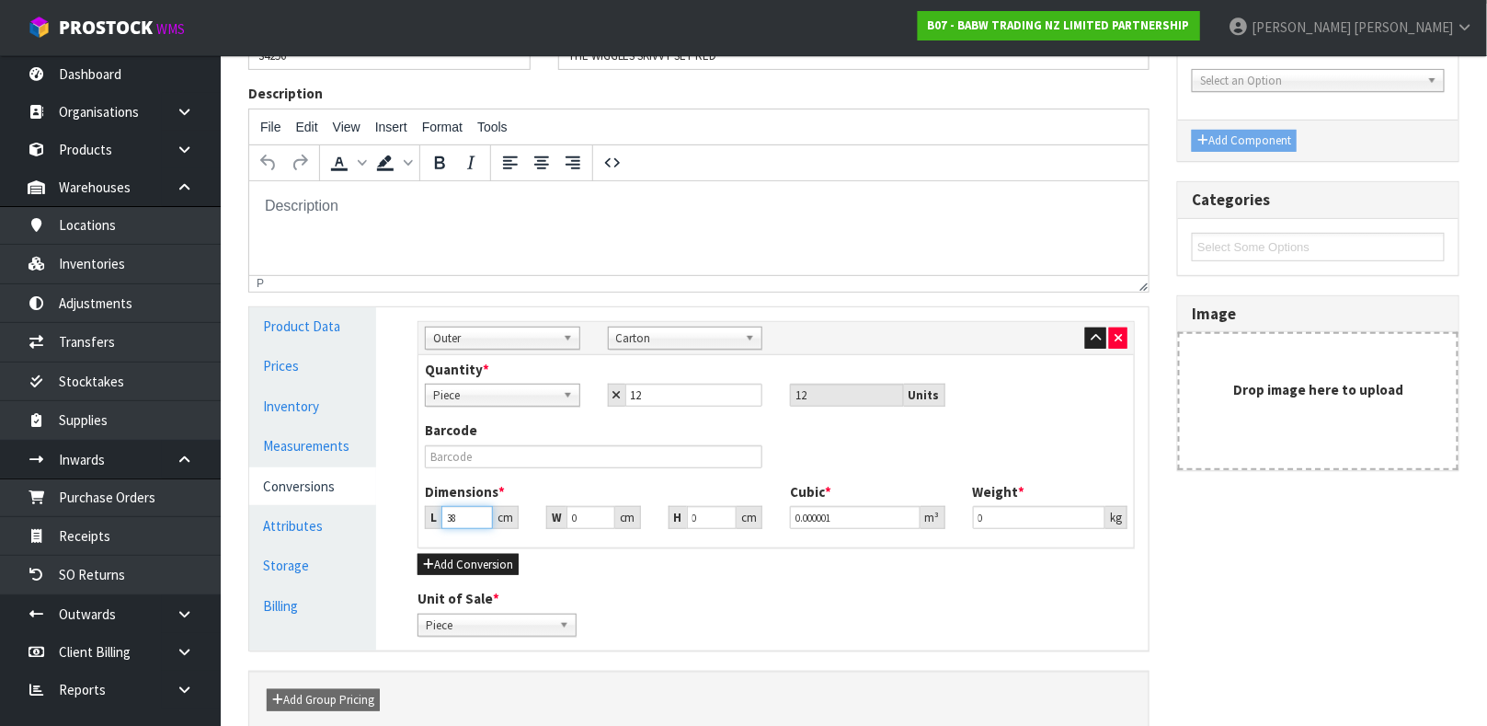
type input "38"
type input "27"
type input "9"
type input "0.009234"
type input "9"
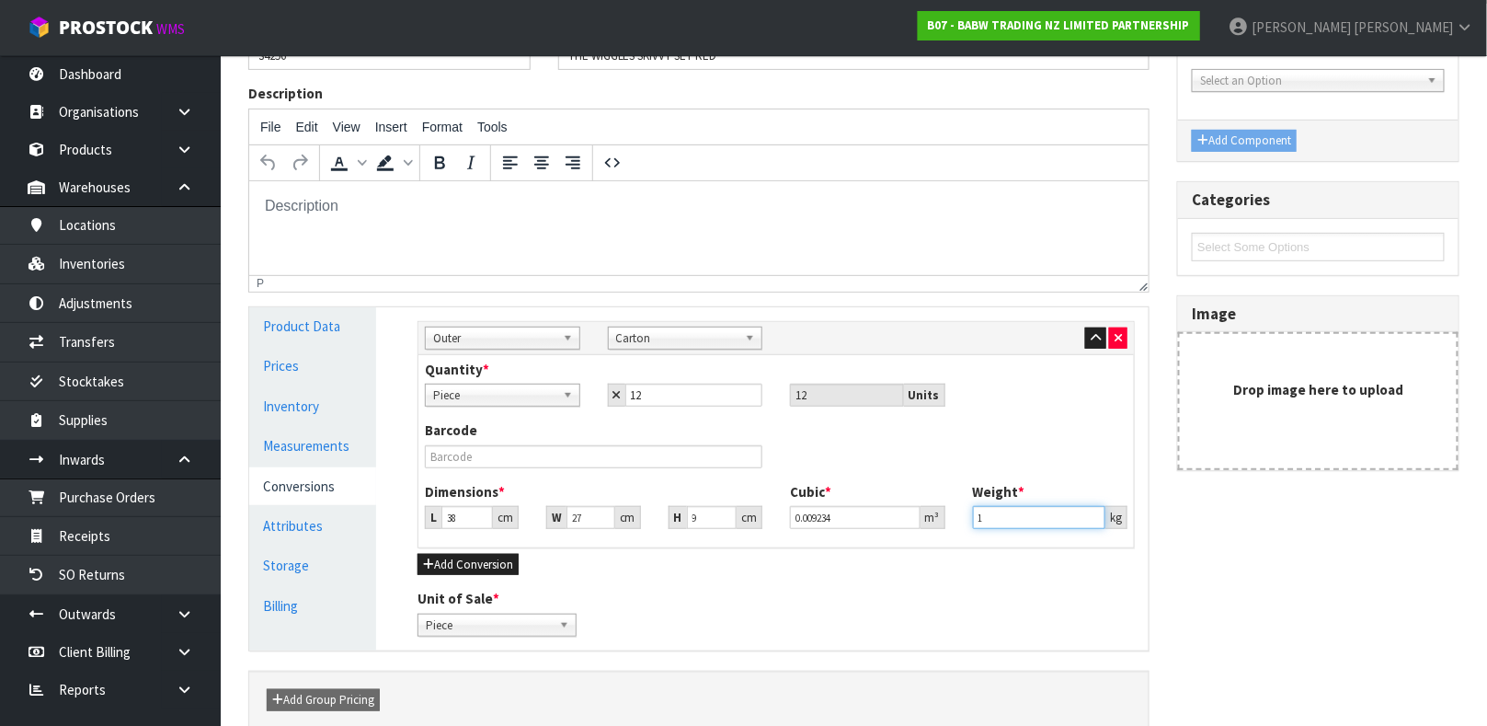
type input "1"
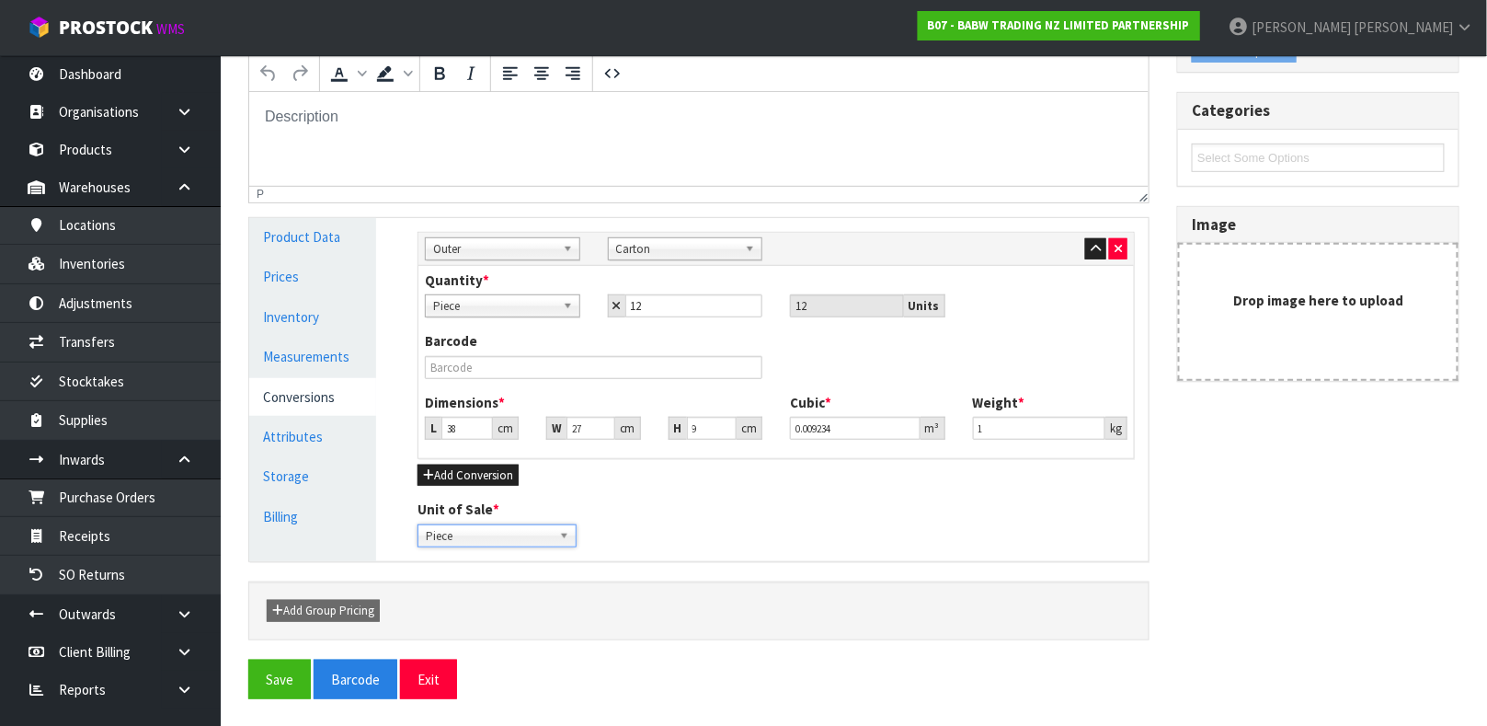
scroll to position [277, 0]
click at [292, 690] on button "Save" at bounding box center [279, 678] width 63 height 40
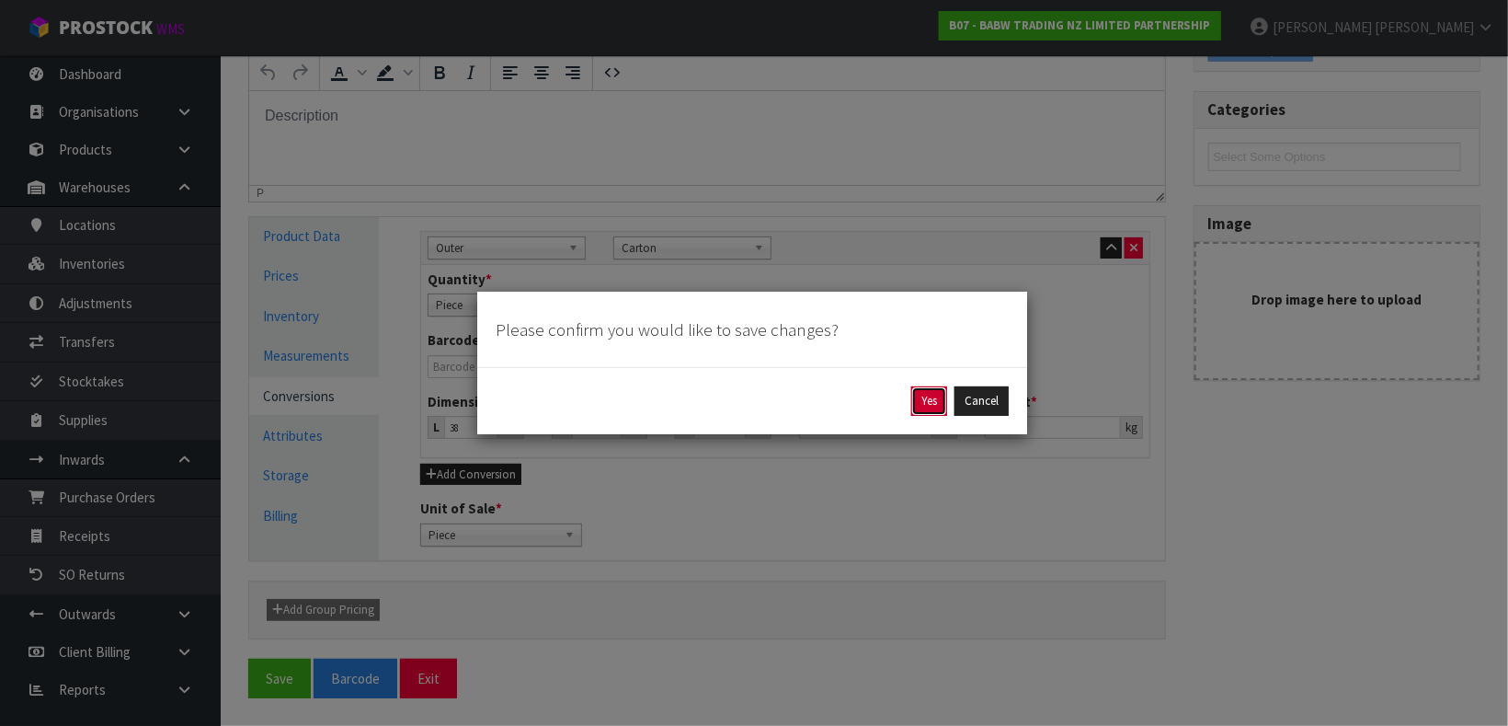
click at [919, 404] on button "Yes" at bounding box center [929, 400] width 36 height 29
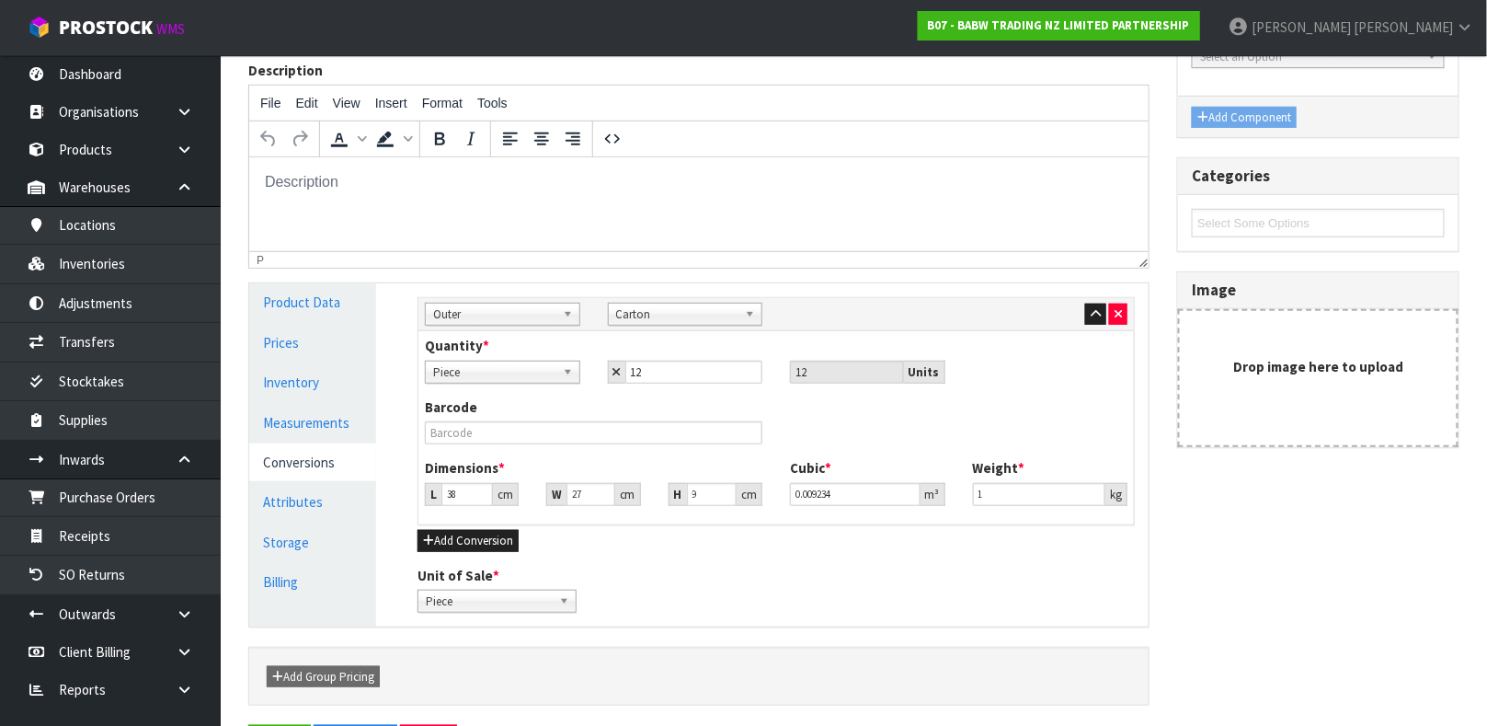
scroll to position [0, 0]
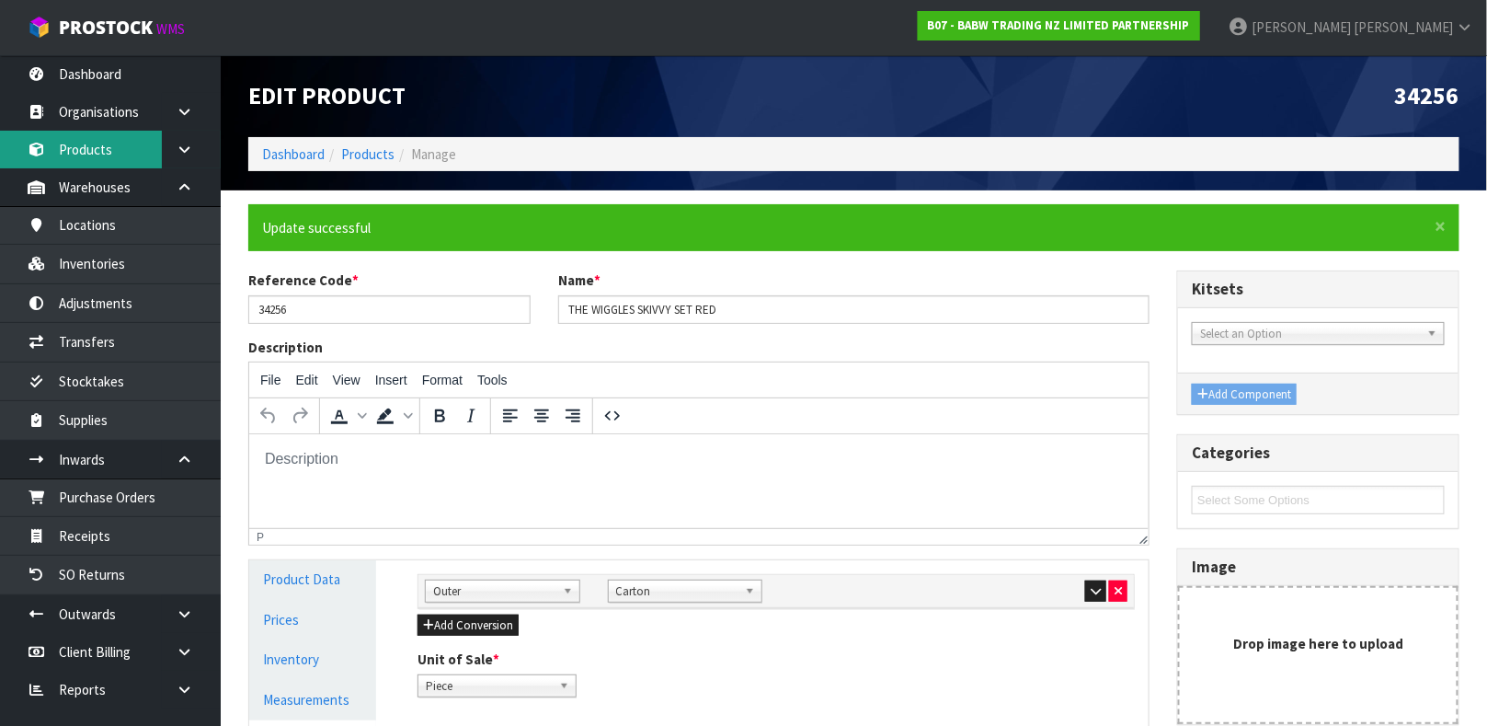
click at [104, 148] on link "Products" at bounding box center [110, 150] width 221 height 38
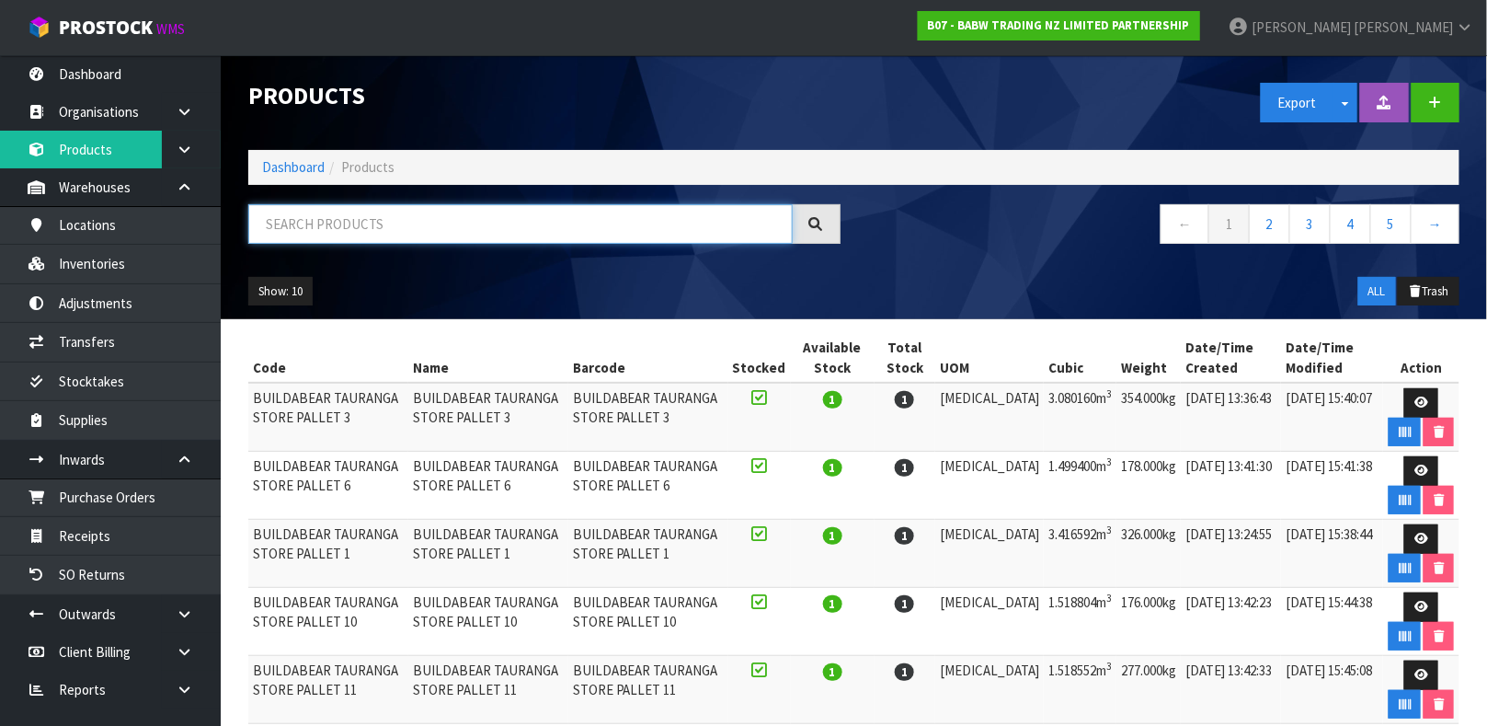
click at [360, 220] on input "text" at bounding box center [520, 224] width 544 height 40
paste input "3425"
click at [360, 220] on input "3425" at bounding box center [520, 224] width 544 height 40
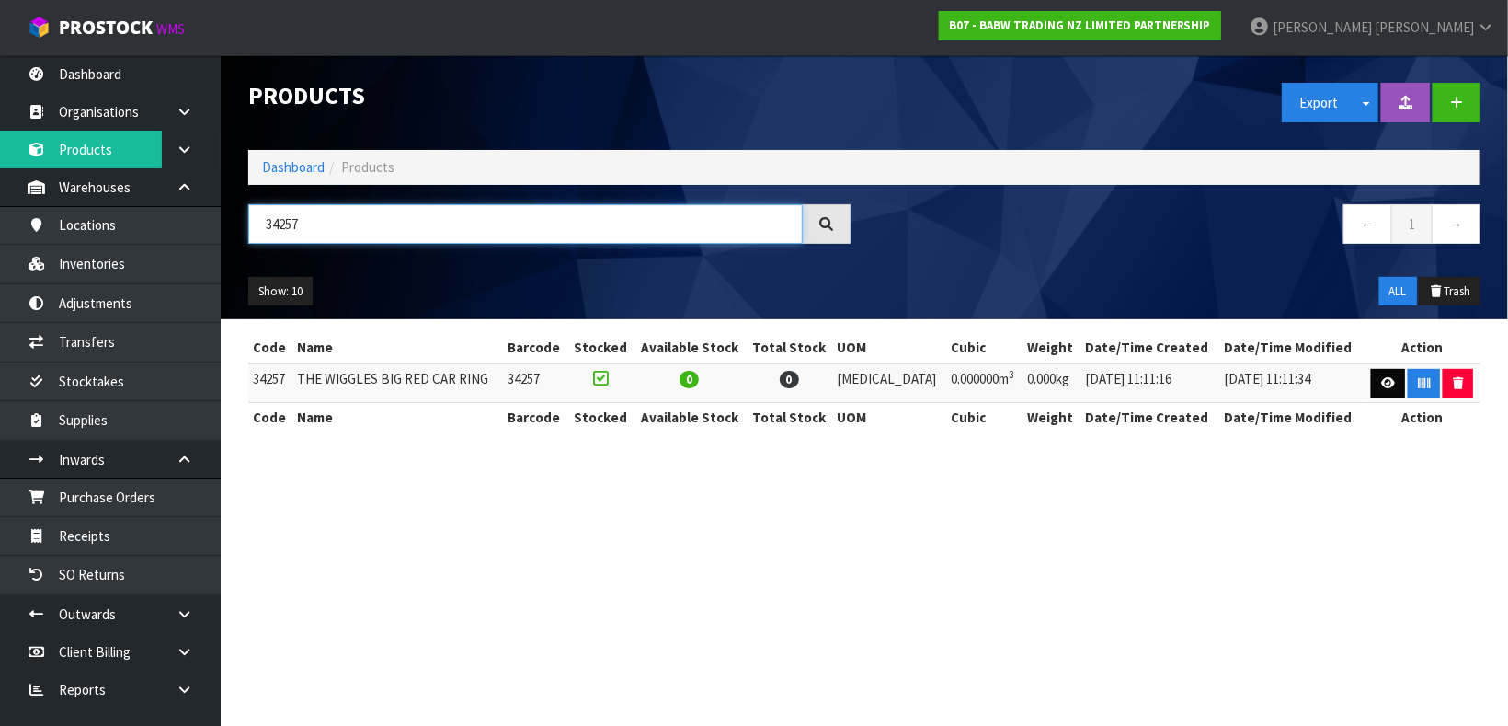
type input "34257"
click at [1381, 382] on icon at bounding box center [1388, 383] width 14 height 12
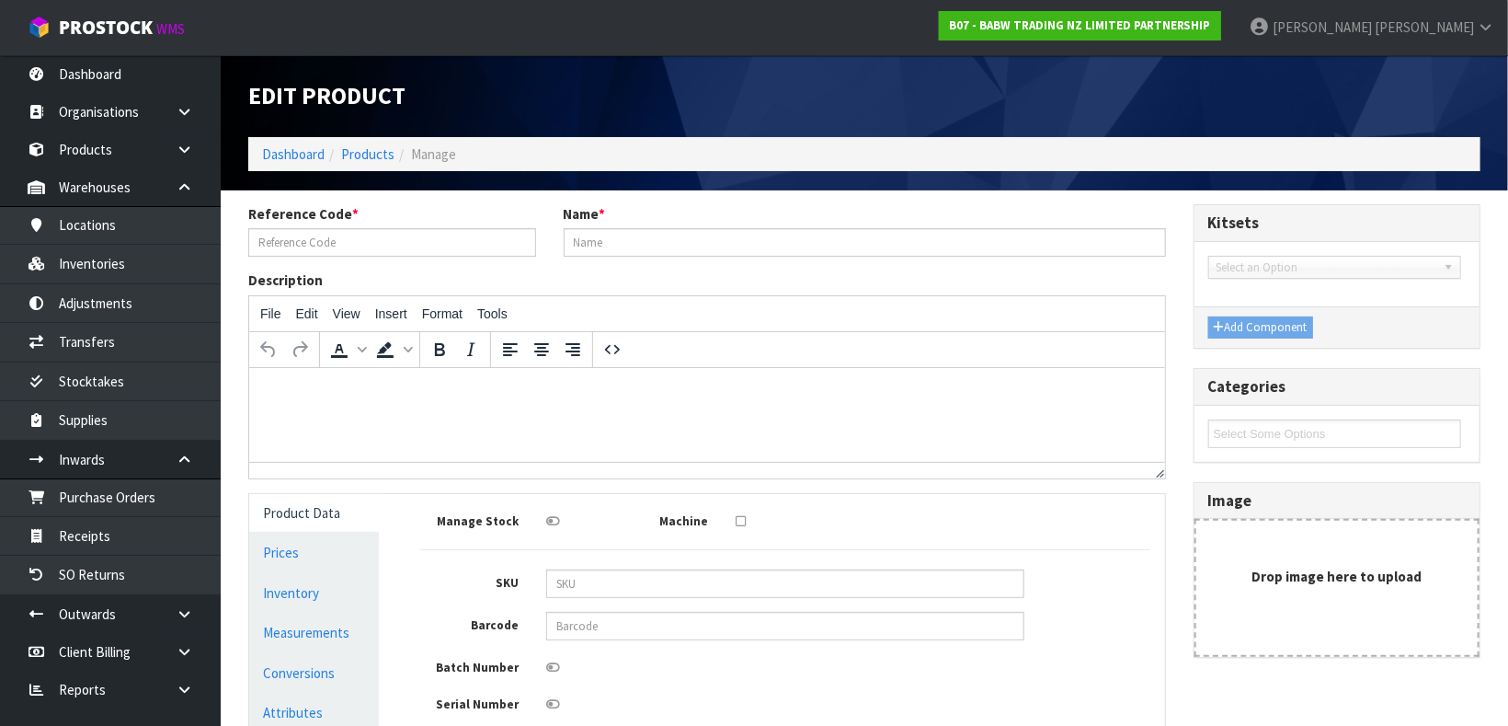
type input "34257"
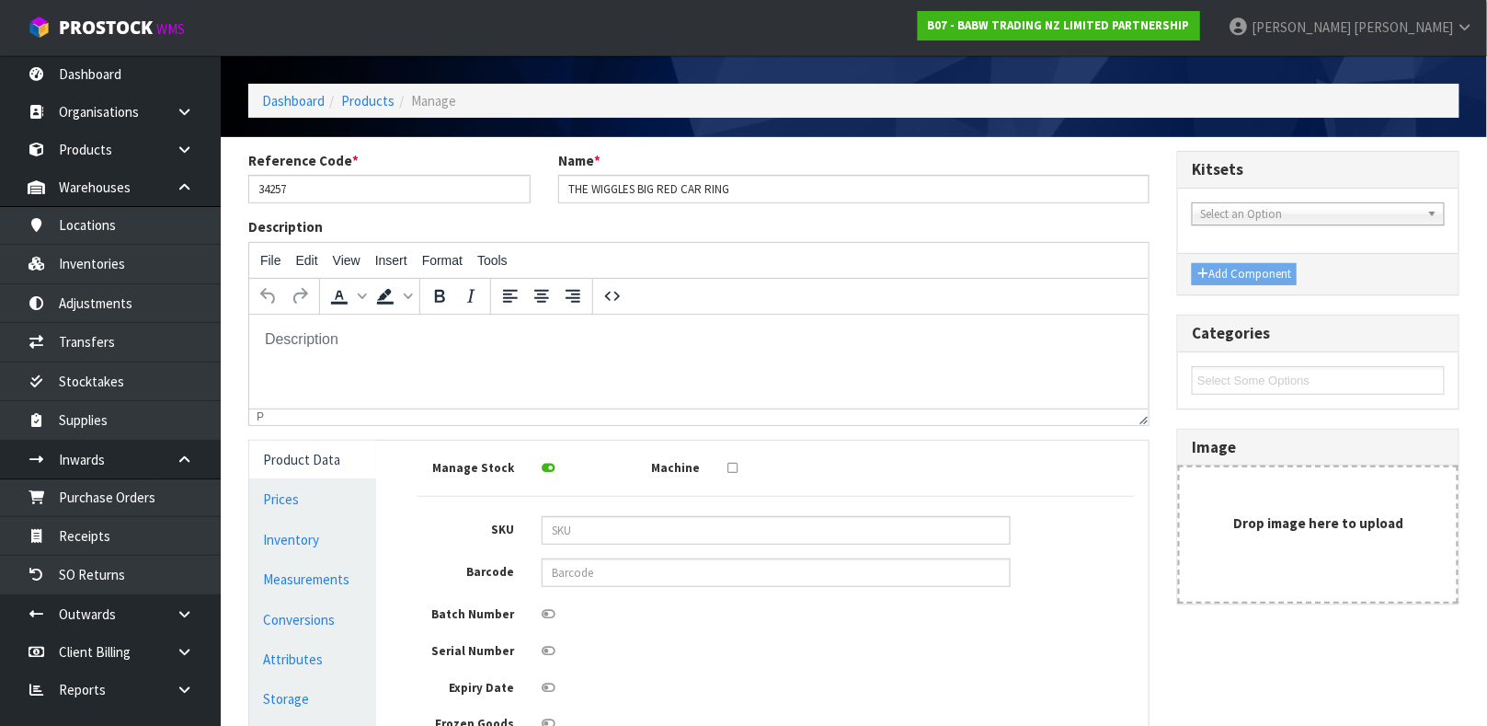
scroll to position [54, 0]
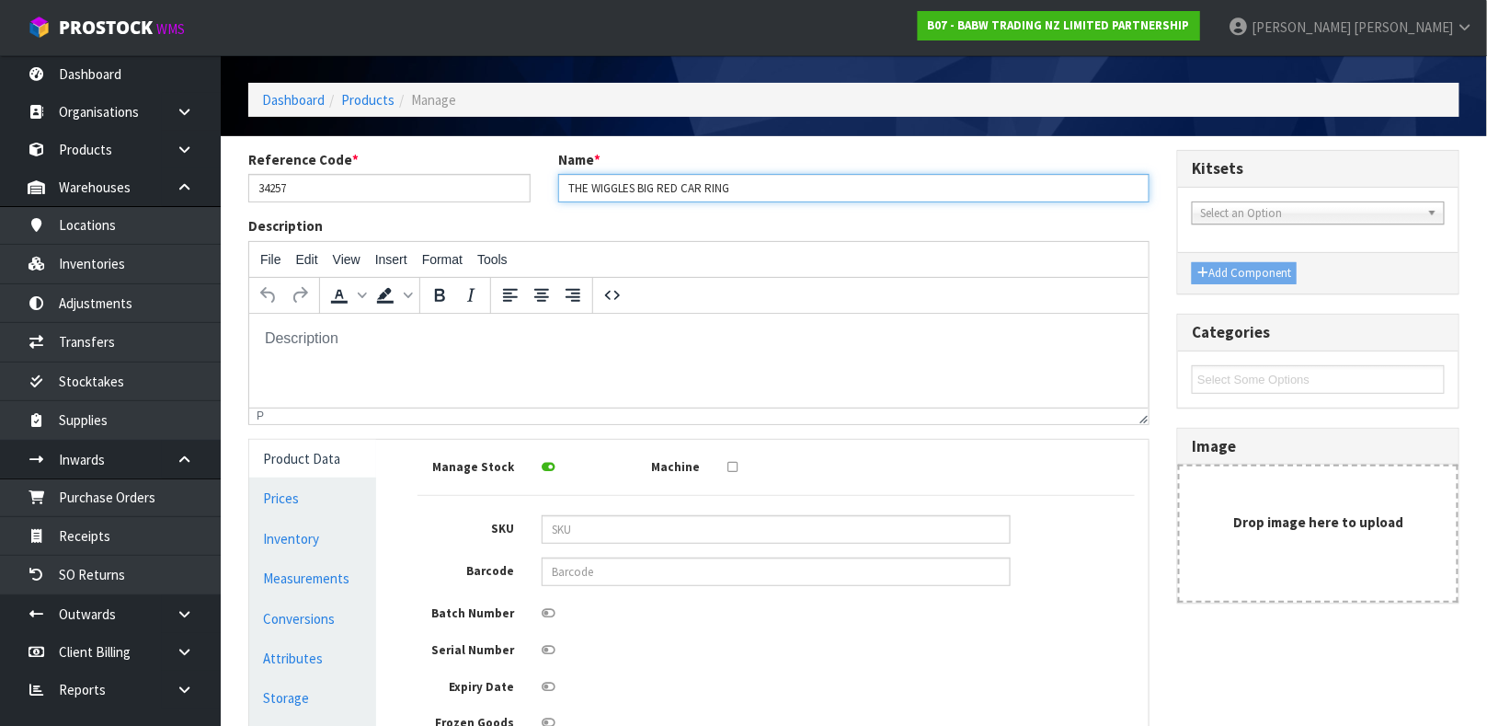
click at [766, 181] on input "THE WIGGLES BIG RED CAR RING" at bounding box center [854, 188] width 592 height 29
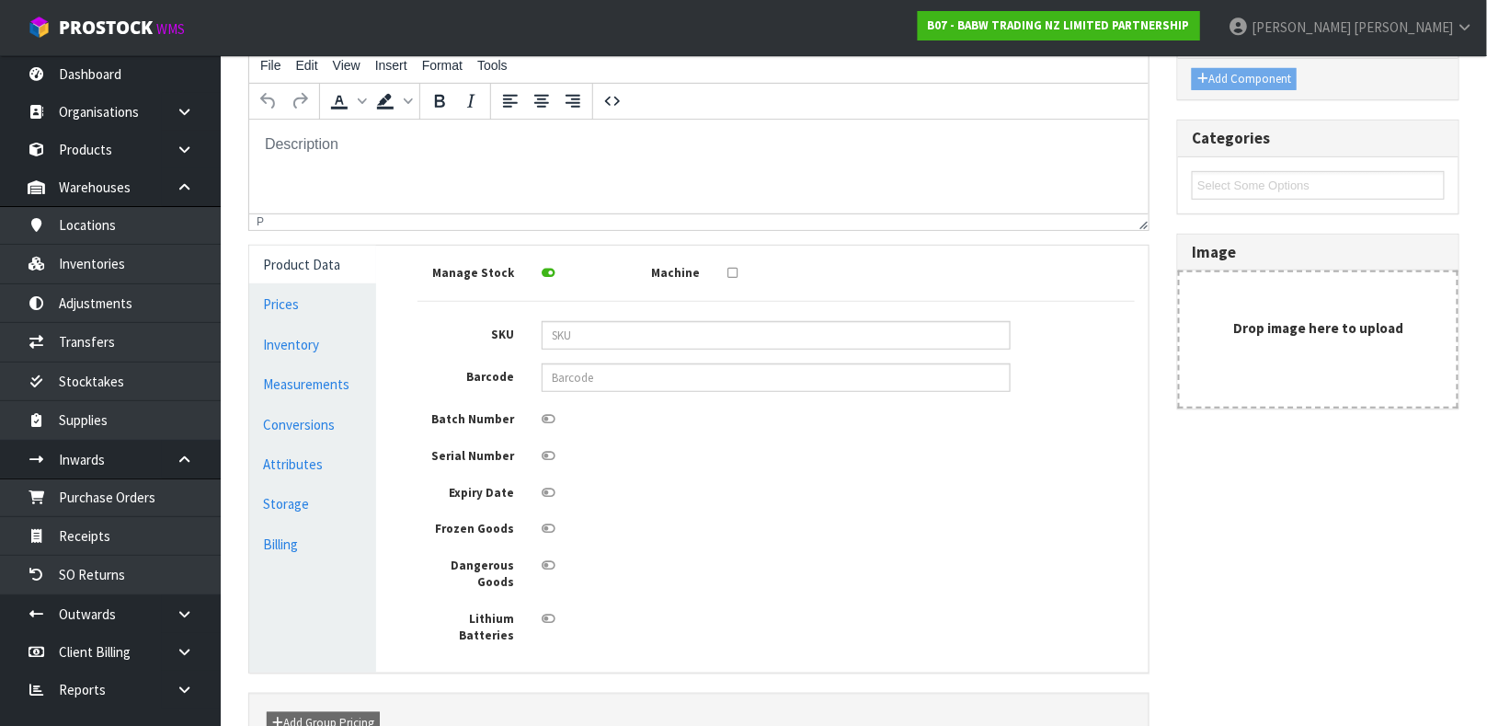
scroll to position [329, 0]
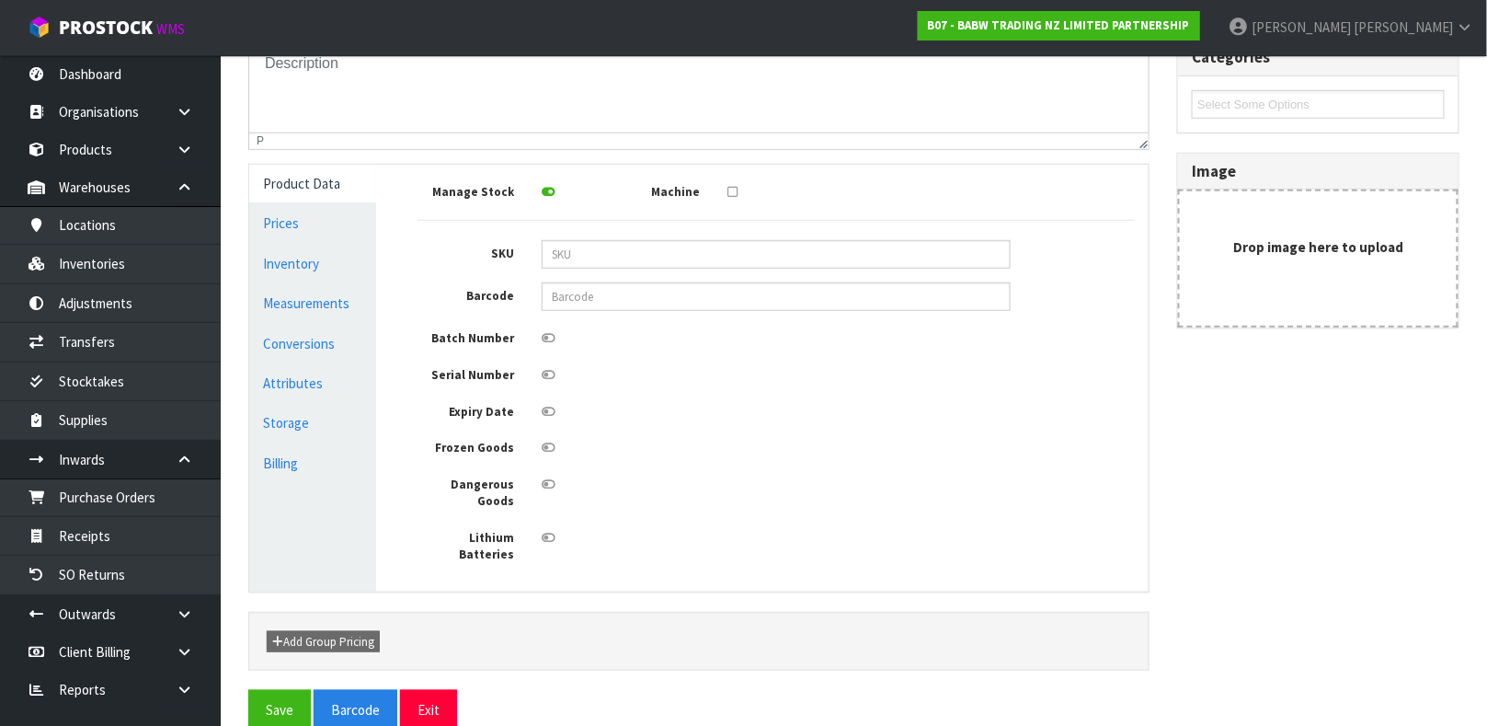
type input "THE WIGGLES BIG RED CAR RINGER TEE"
click at [602, 297] on input "text" at bounding box center [776, 296] width 469 height 29
type input "9360410009934"
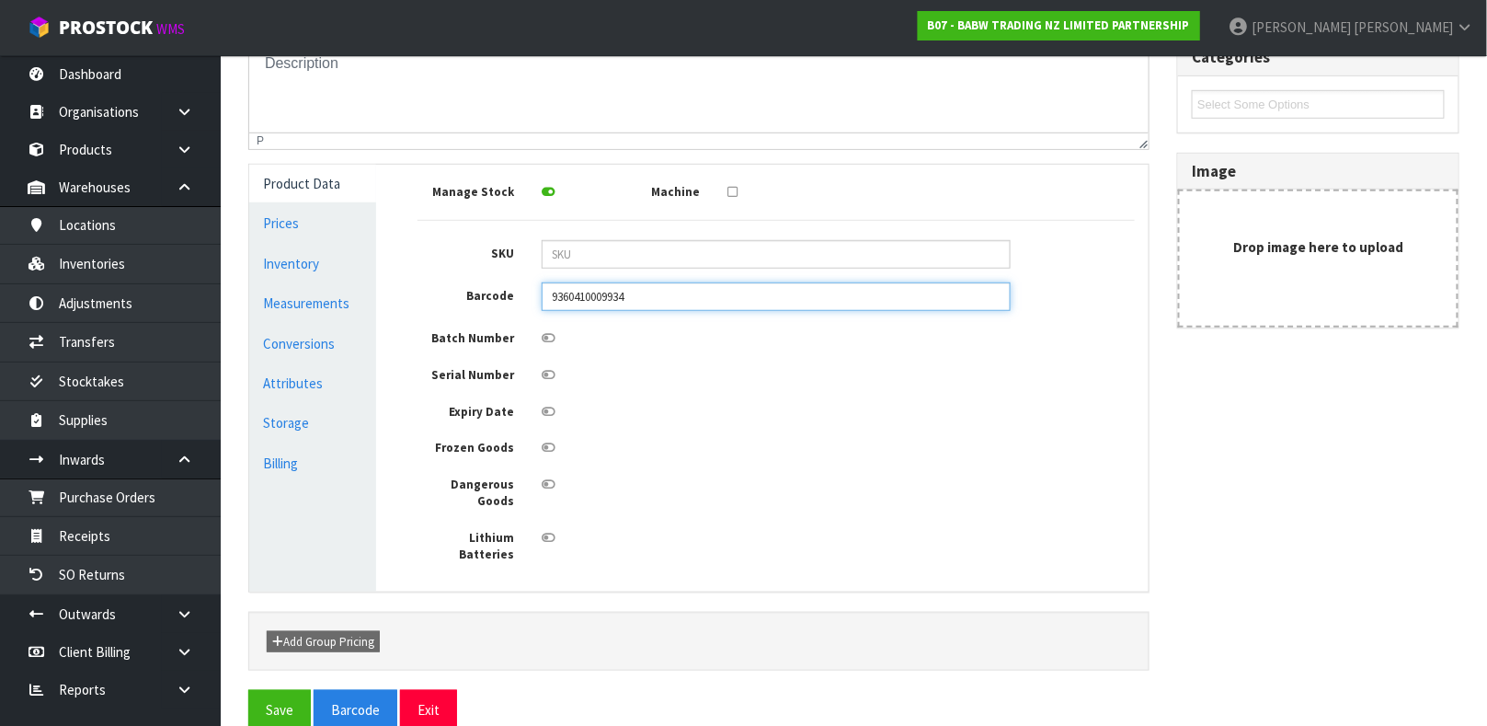
click at [248, 690] on button "Save" at bounding box center [279, 710] width 63 height 40
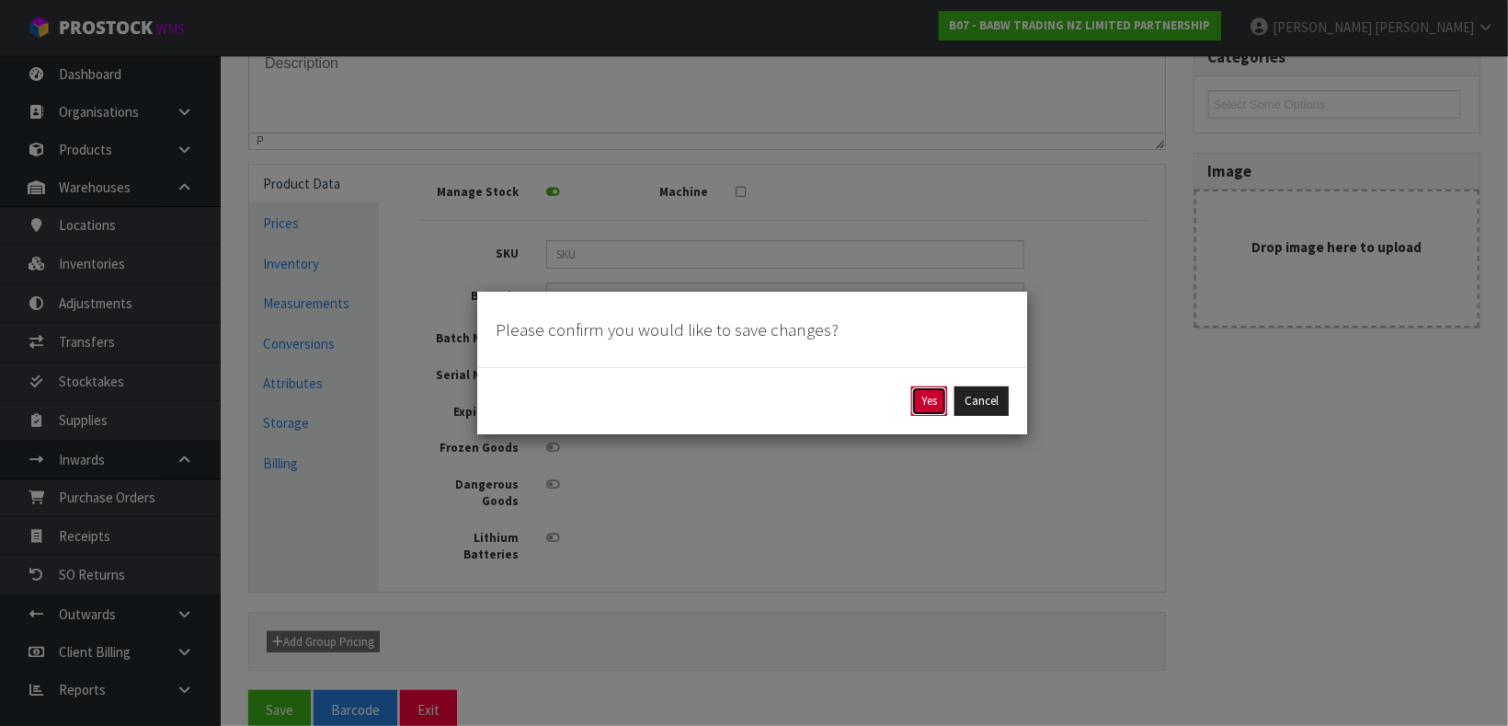
click at [924, 404] on button "Yes" at bounding box center [929, 400] width 36 height 29
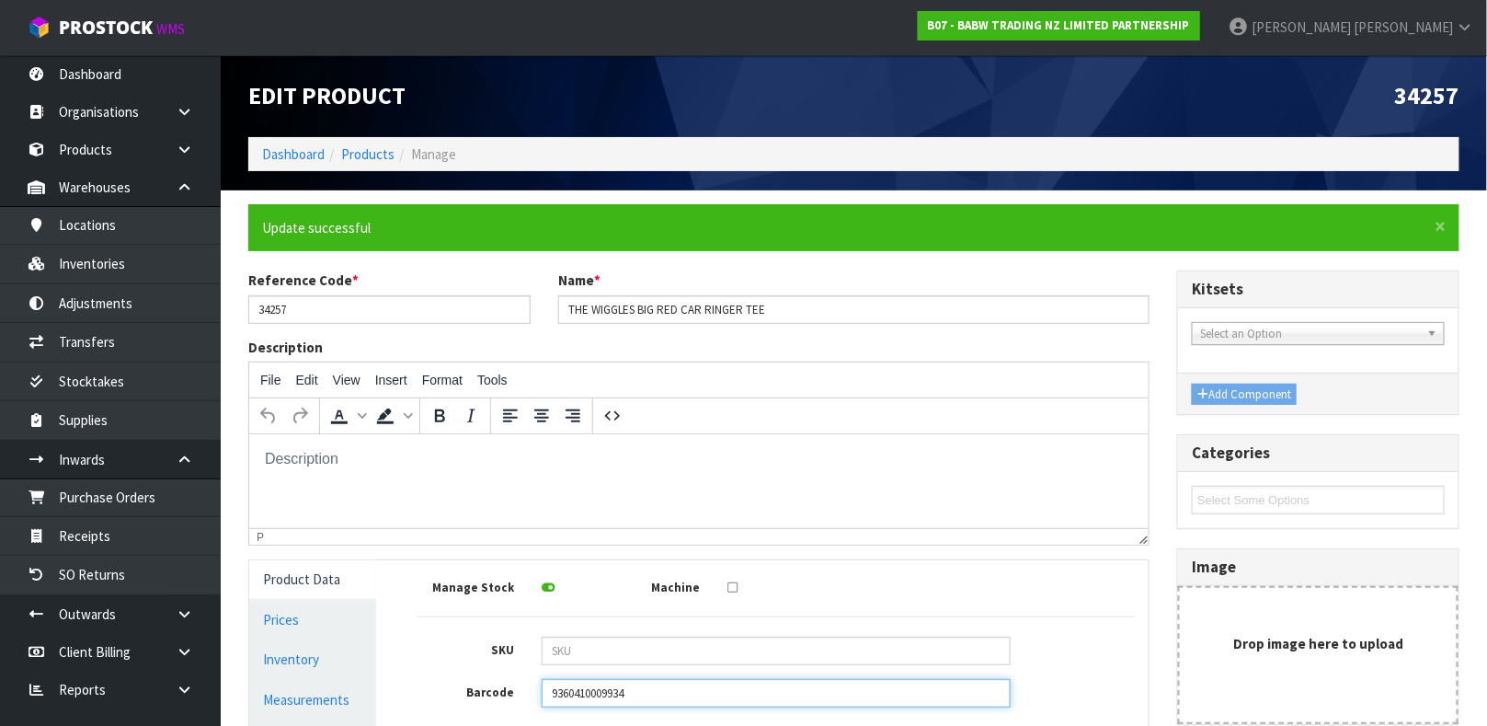
scroll to position [395, 0]
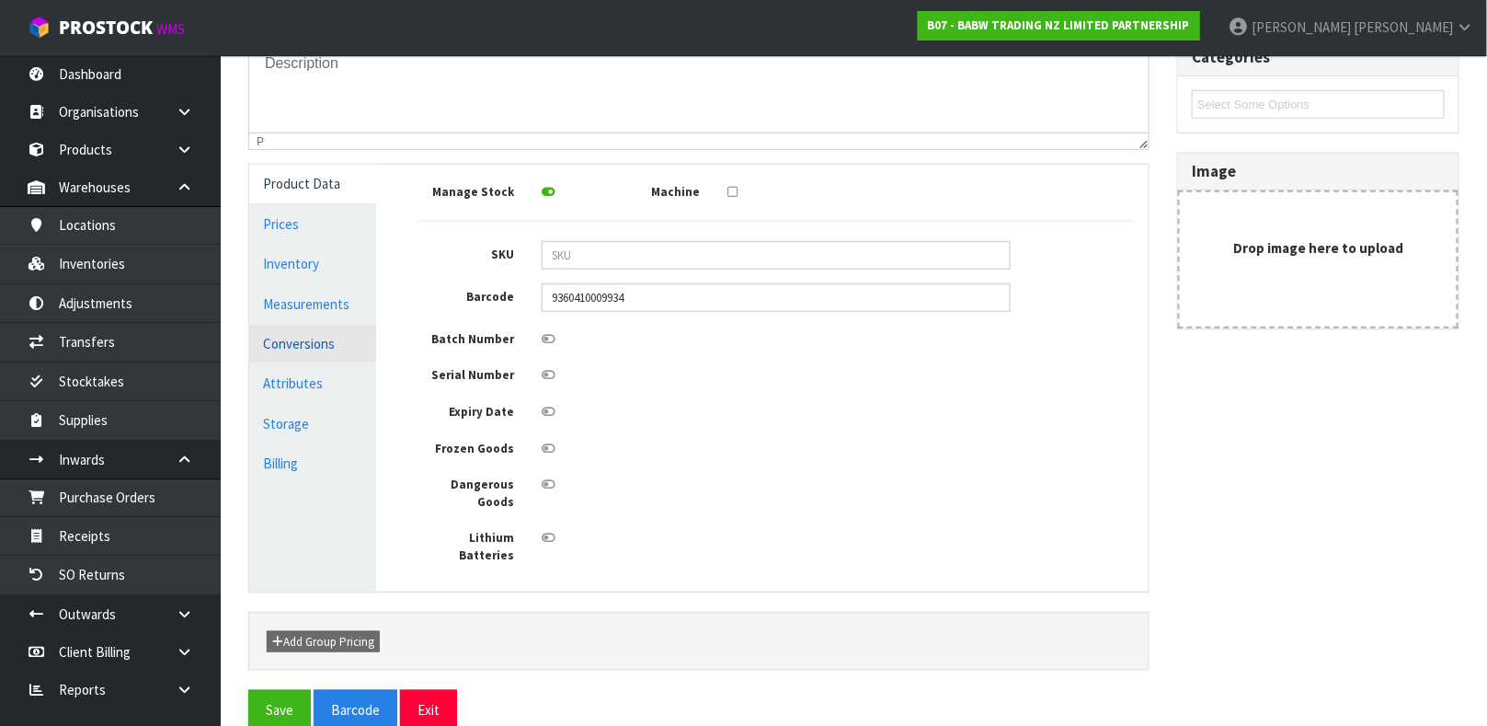
click at [324, 337] on link "Conversions" at bounding box center [312, 344] width 127 height 38
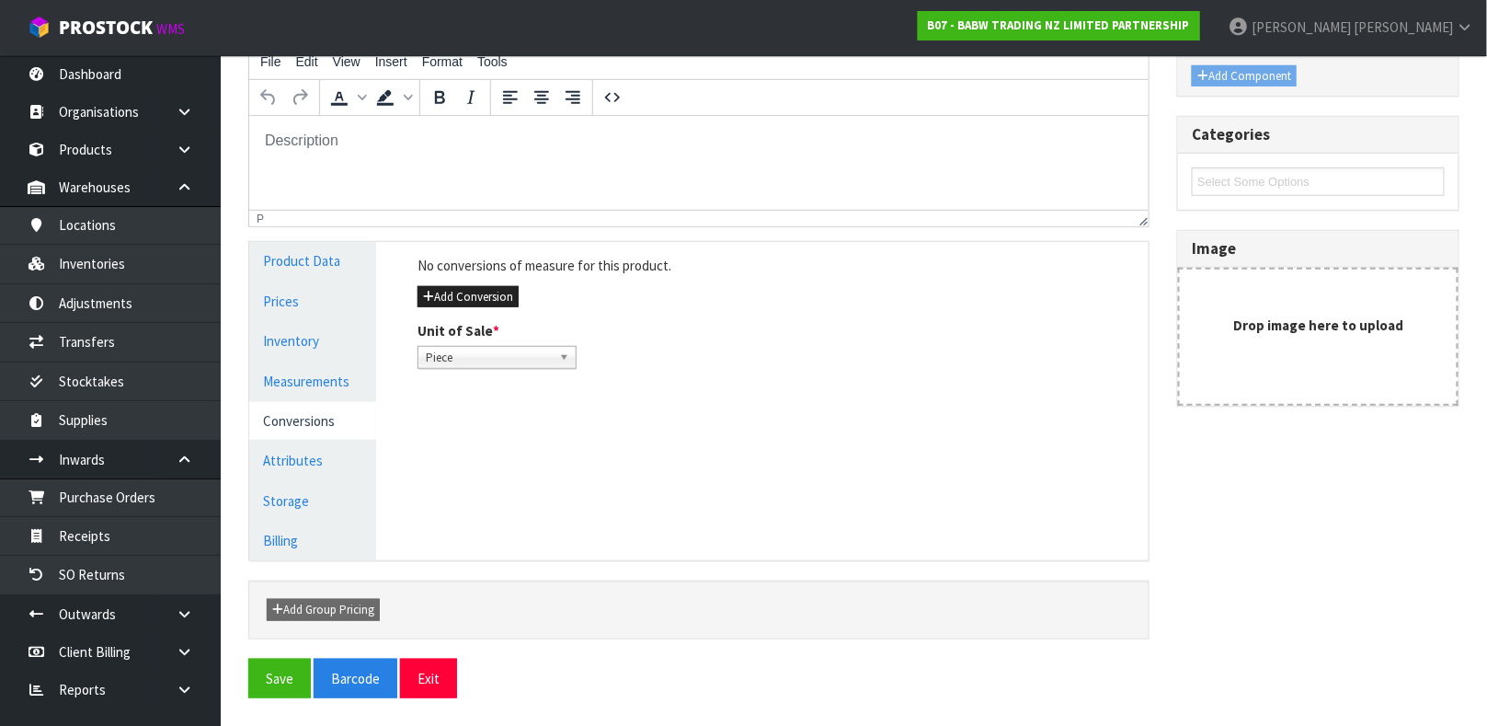
scroll to position [318, 0]
click at [485, 292] on button "Add Conversion" at bounding box center [467, 297] width 101 height 22
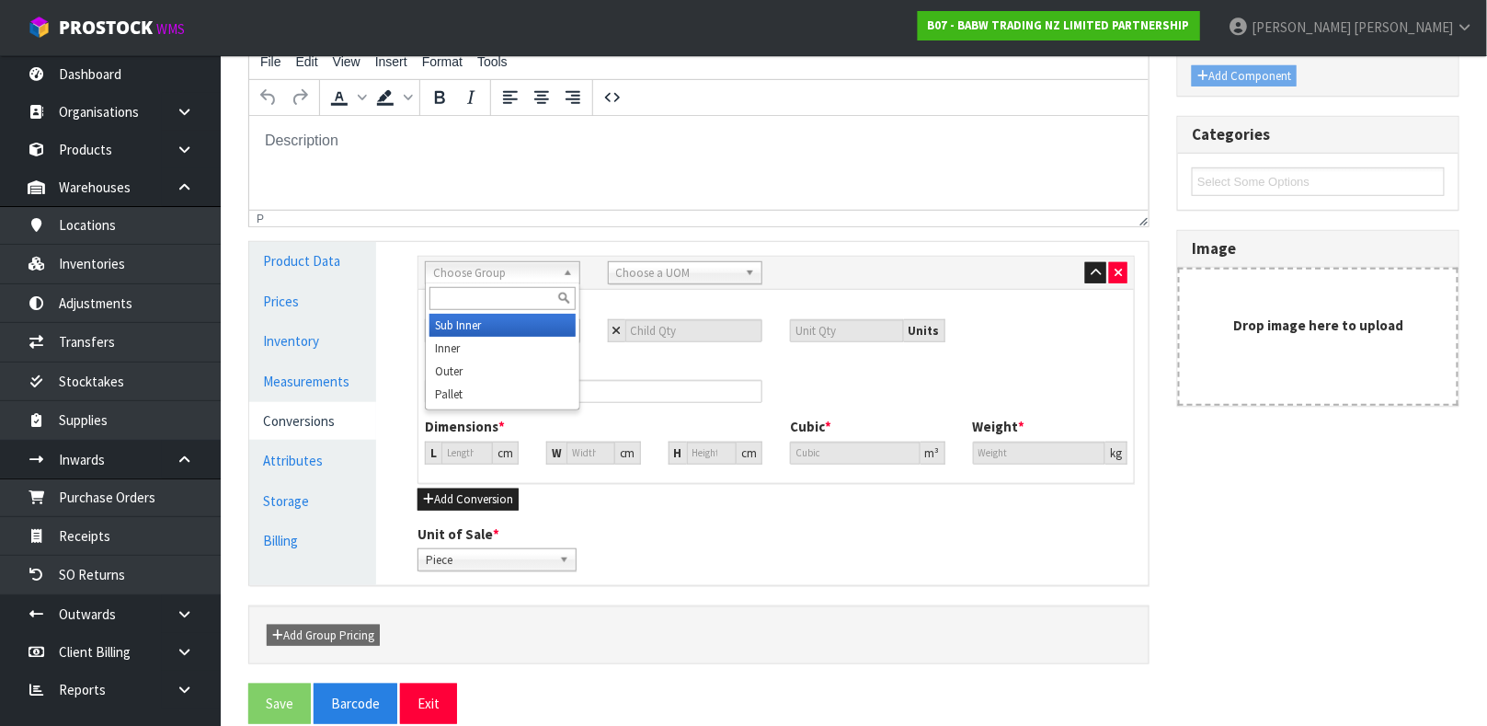
click at [494, 278] on span "Choose Group" at bounding box center [494, 273] width 122 height 22
type input "out"
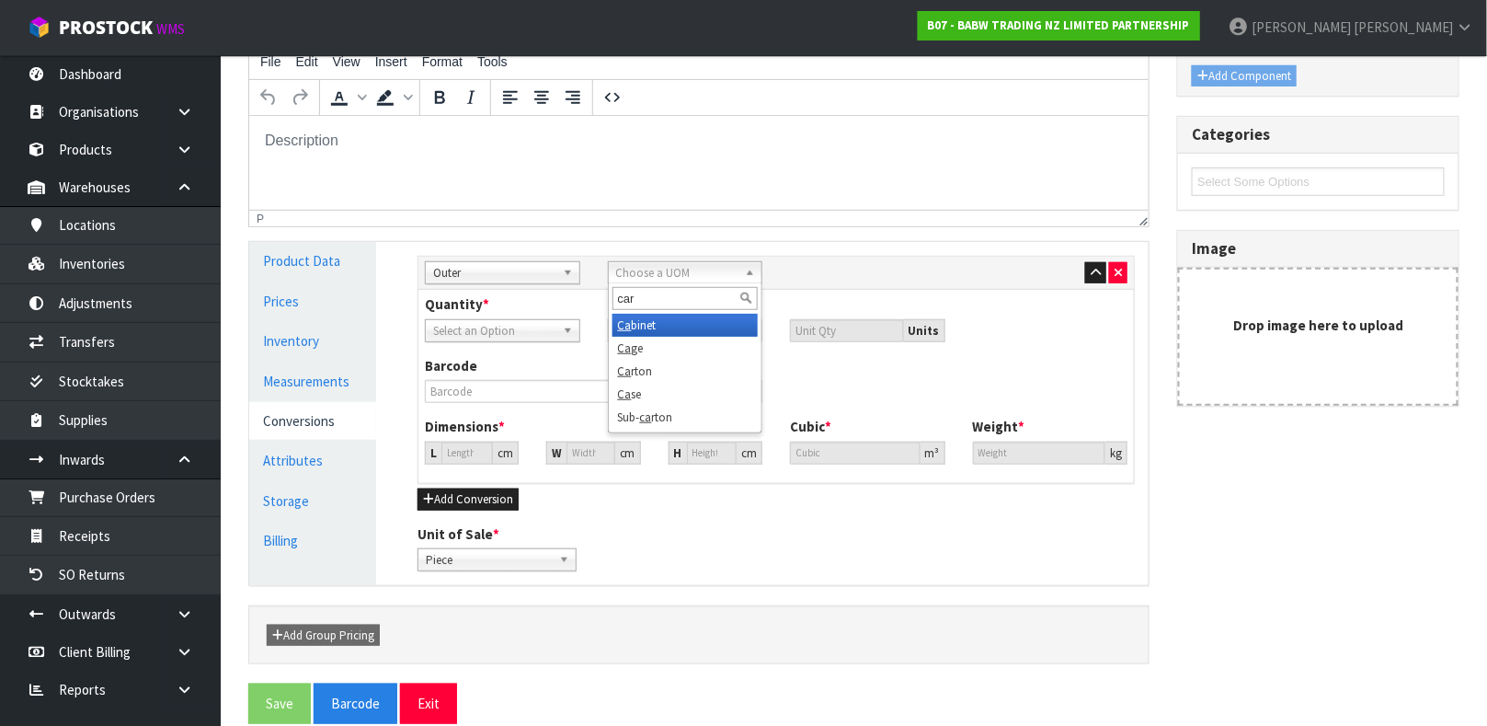
type input "cart"
type input "1"
type input "12"
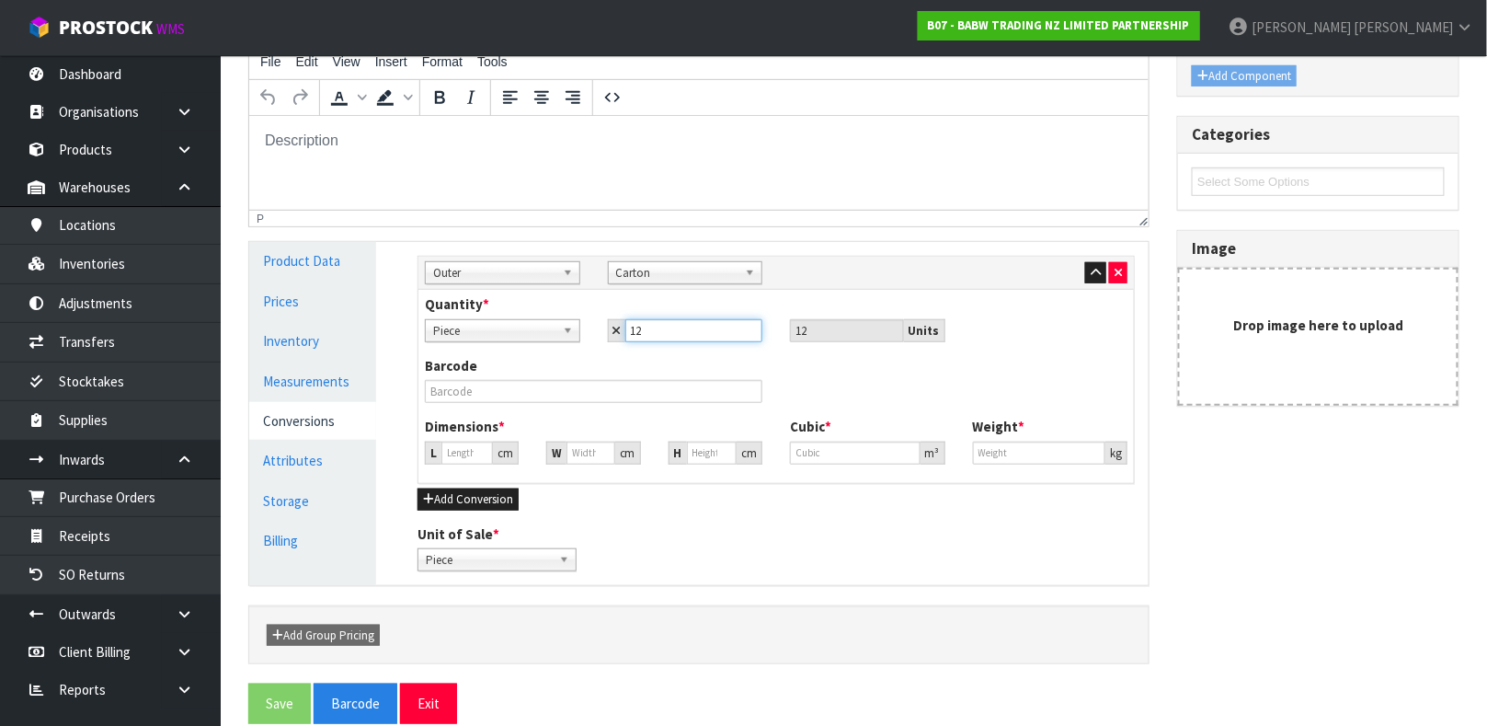
type input "12"
type input "0"
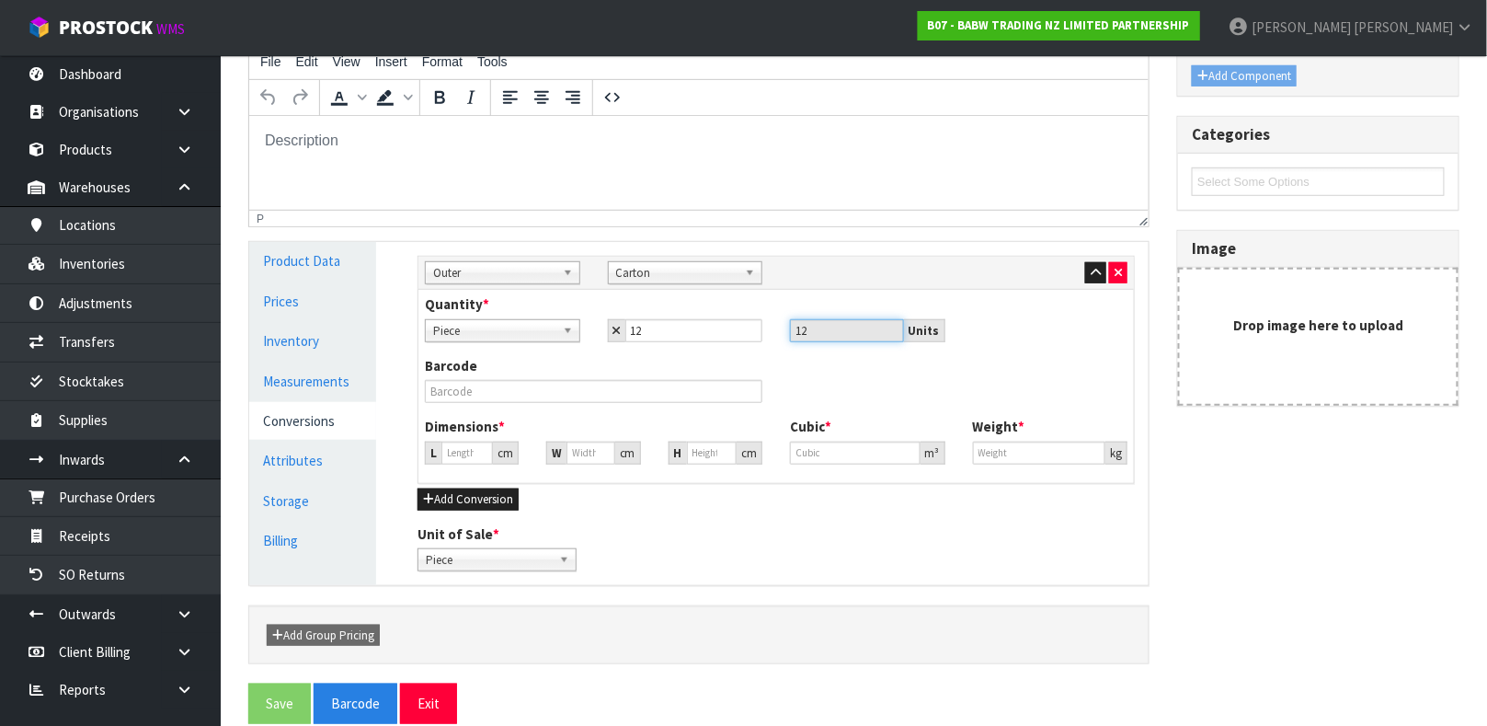
type input "0"
type input "2"
type input "0.000001"
type input "26"
type input "19"
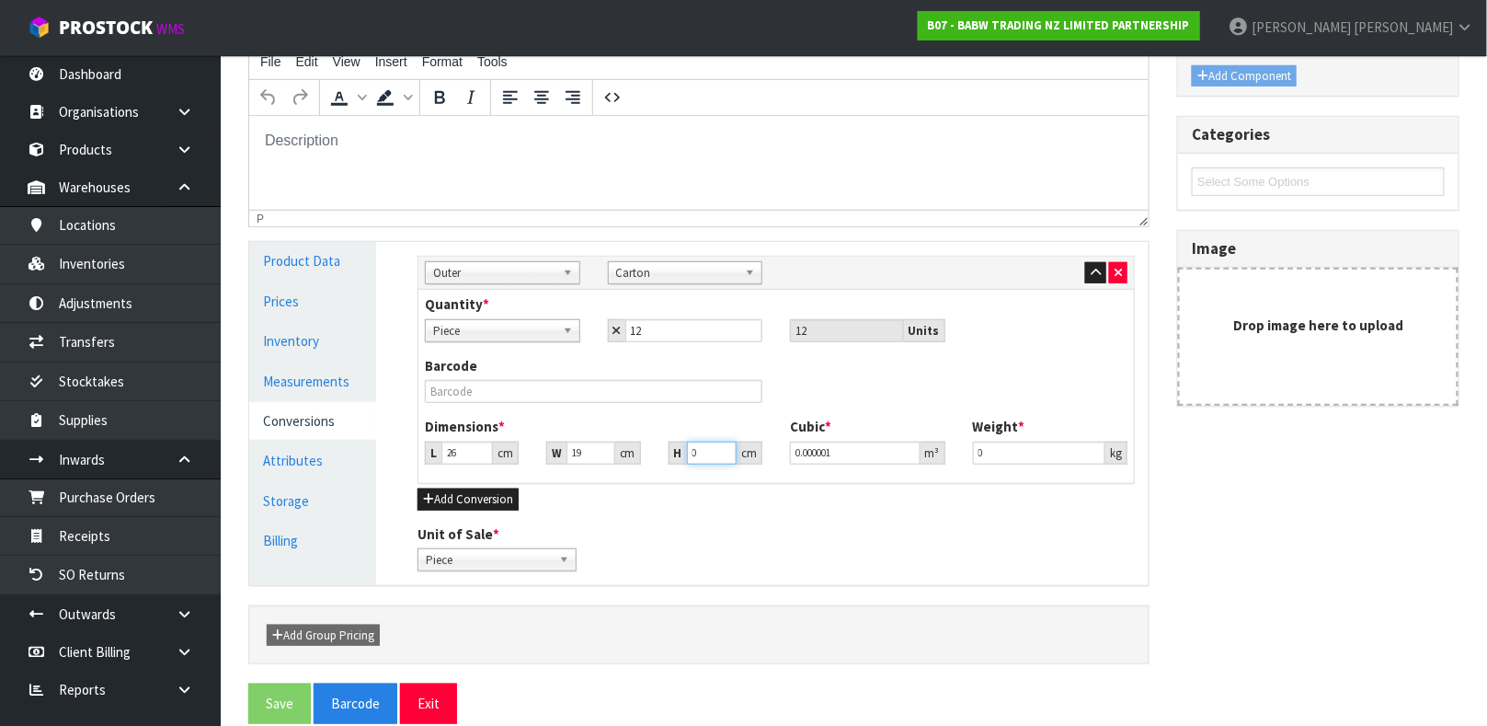
type input "9"
type input "0.004446"
type input "9"
type input "0.5"
click at [248, 683] on button "Save" at bounding box center [279, 703] width 63 height 40
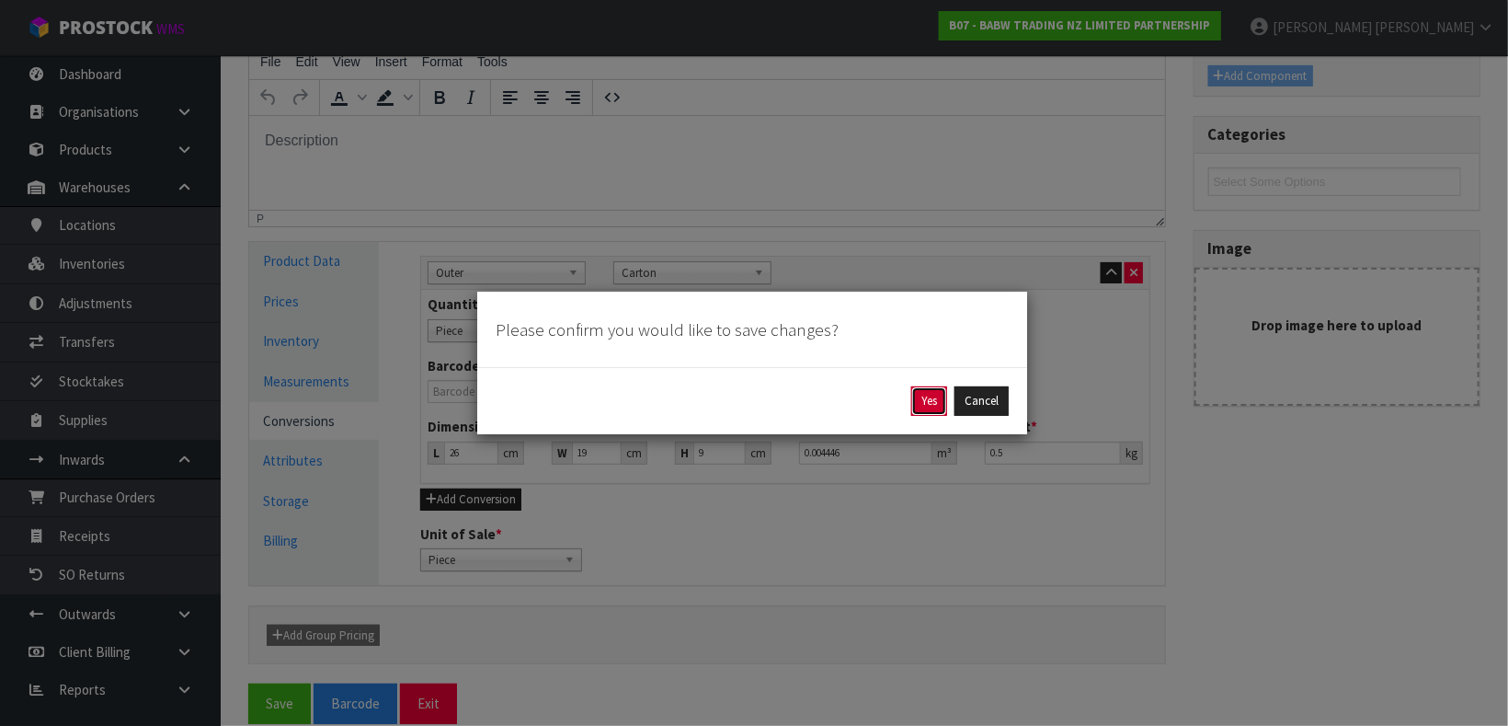
click at [941, 404] on button "Yes" at bounding box center [929, 400] width 36 height 29
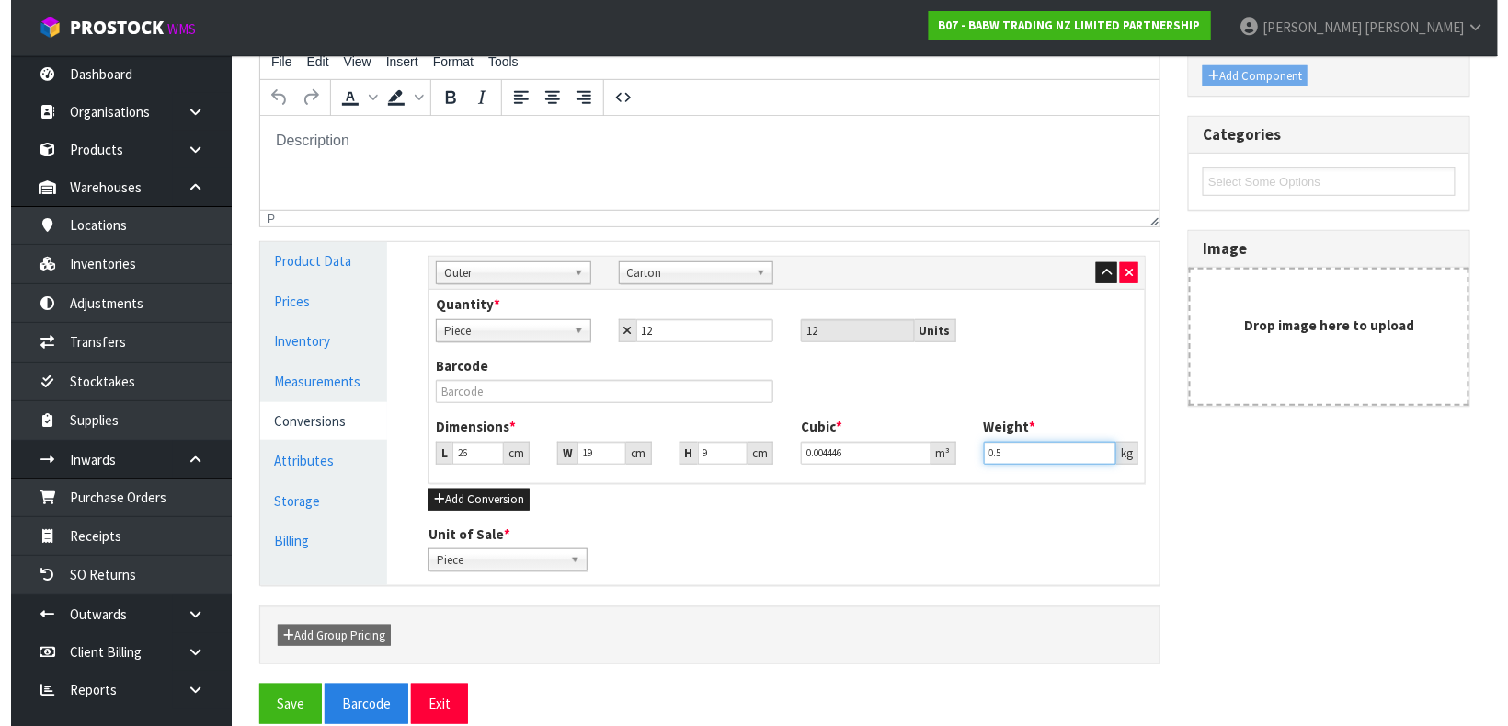
scroll to position [0, 0]
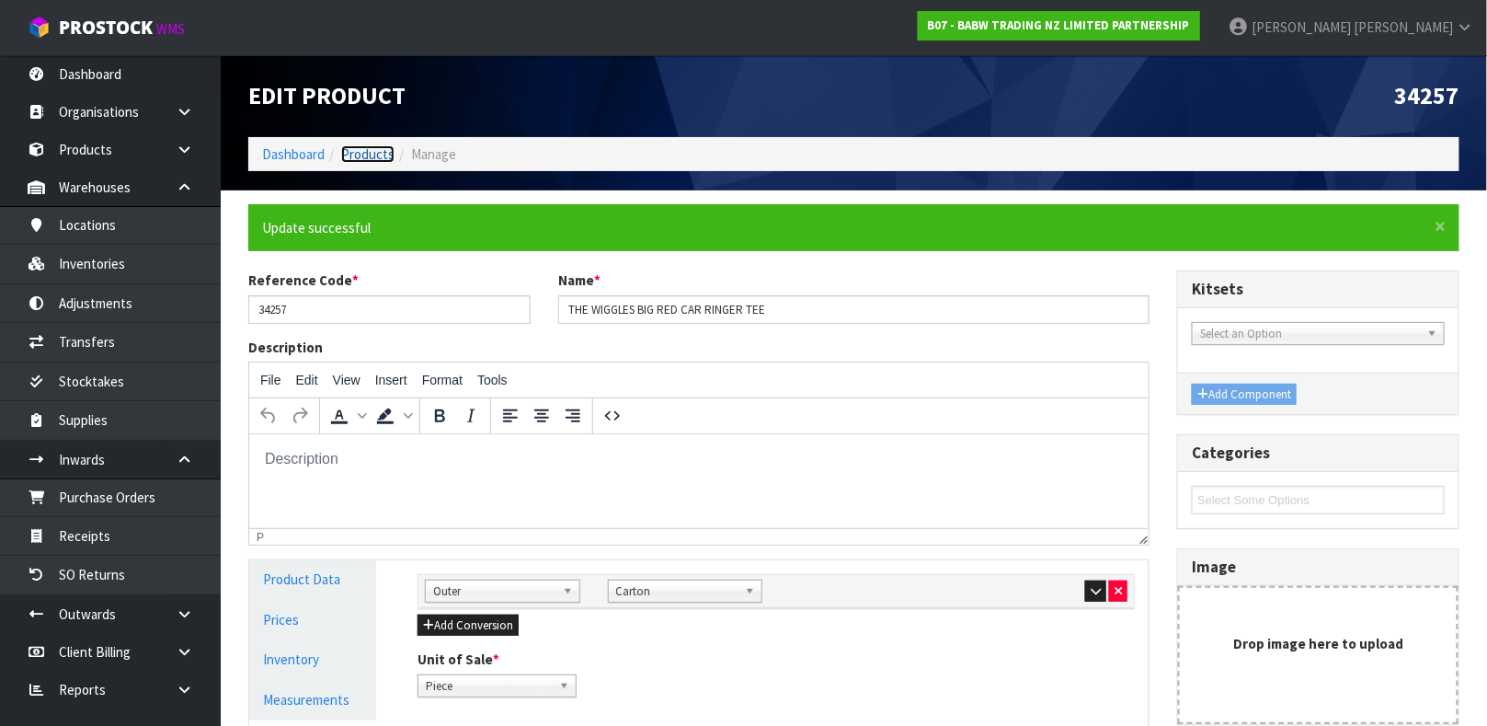
click at [360, 151] on link "Products" at bounding box center [367, 153] width 53 height 17
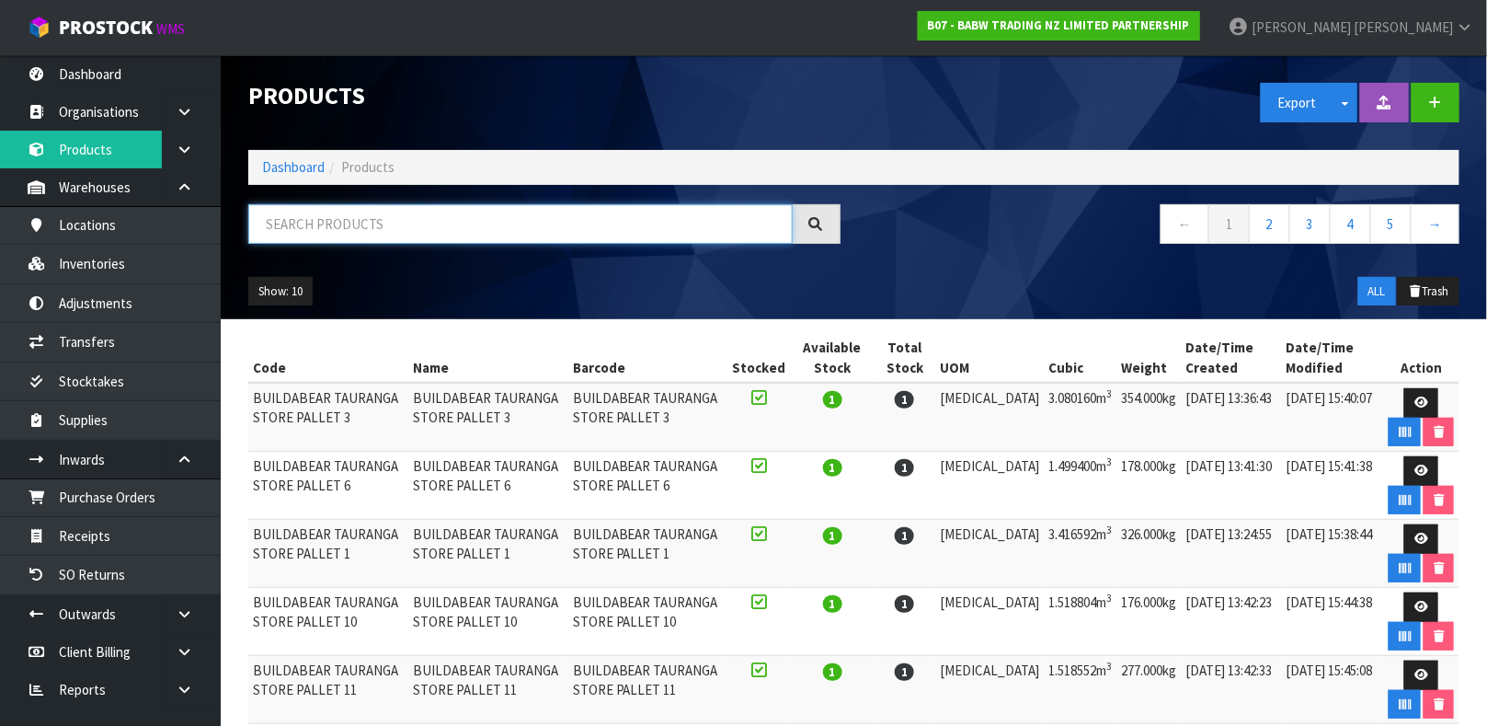
click at [351, 225] on input "text" at bounding box center [520, 224] width 544 height 40
paste input "3425"
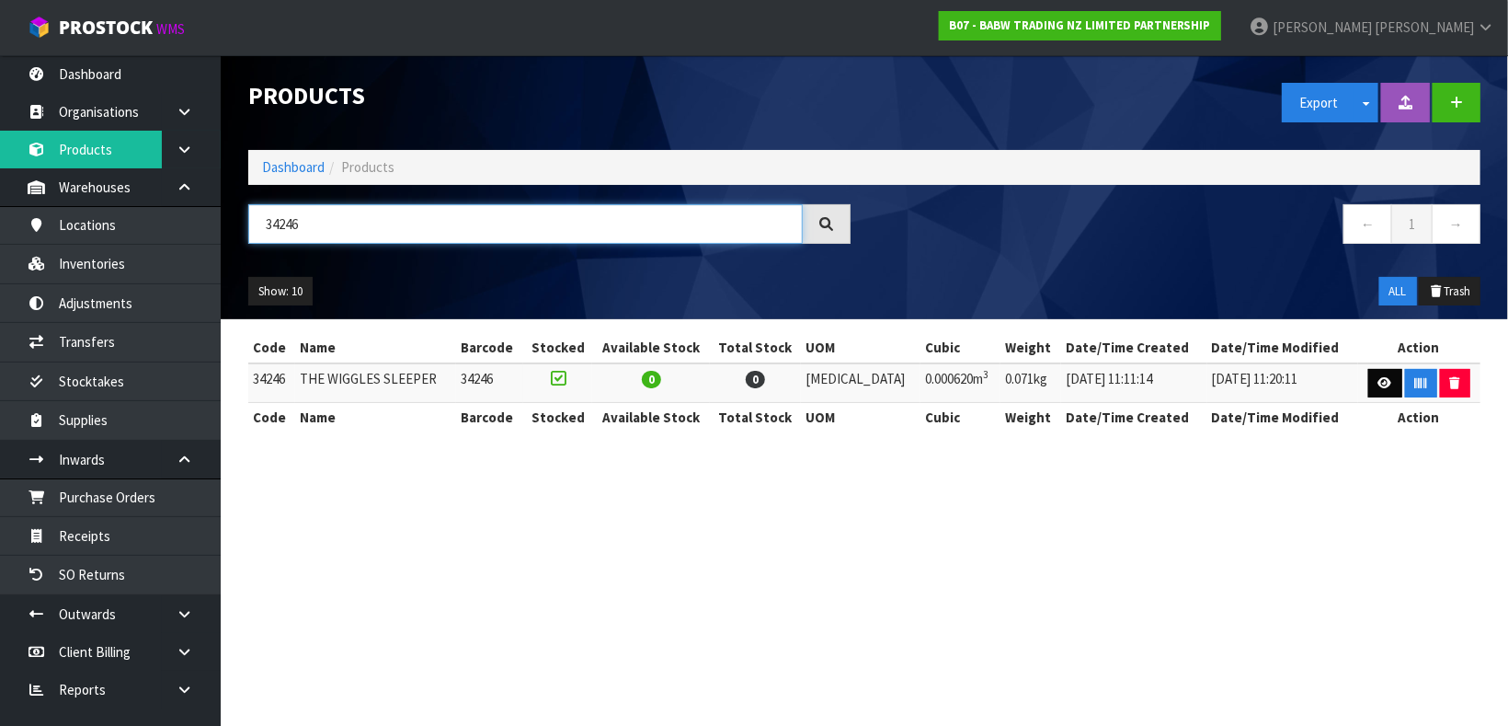
type input "34246"
click at [1378, 383] on icon at bounding box center [1385, 383] width 14 height 12
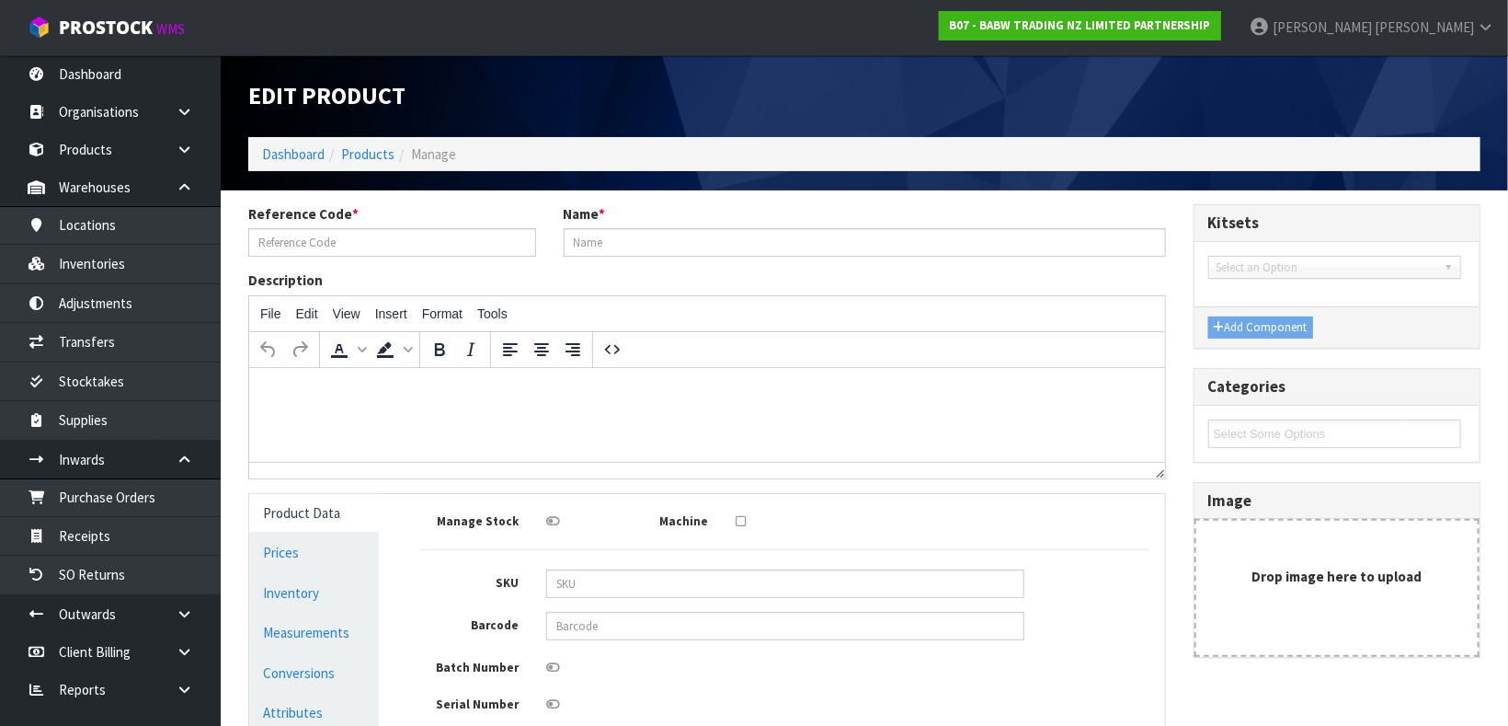
type input "34246"
type input "THE WIGGLES SLEEPER"
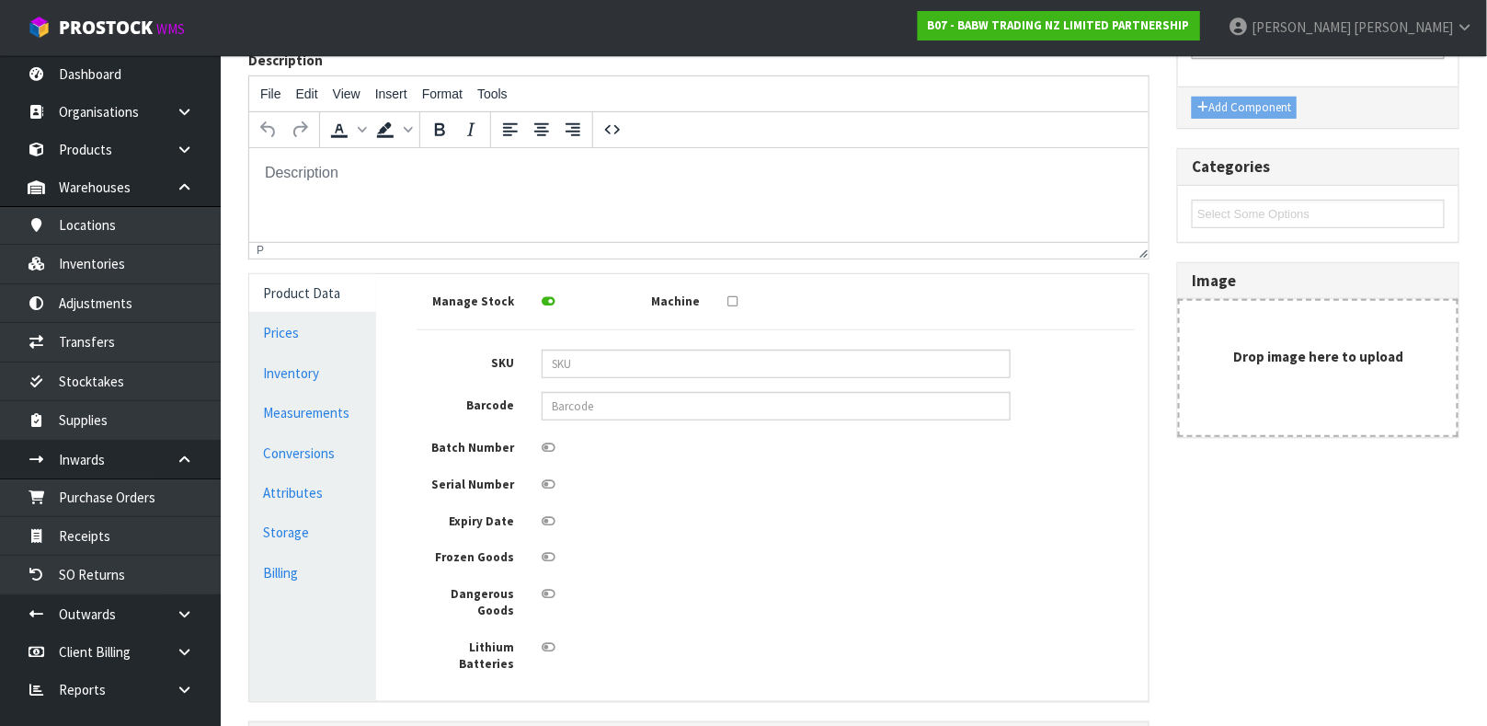
scroll to position [240, 0]
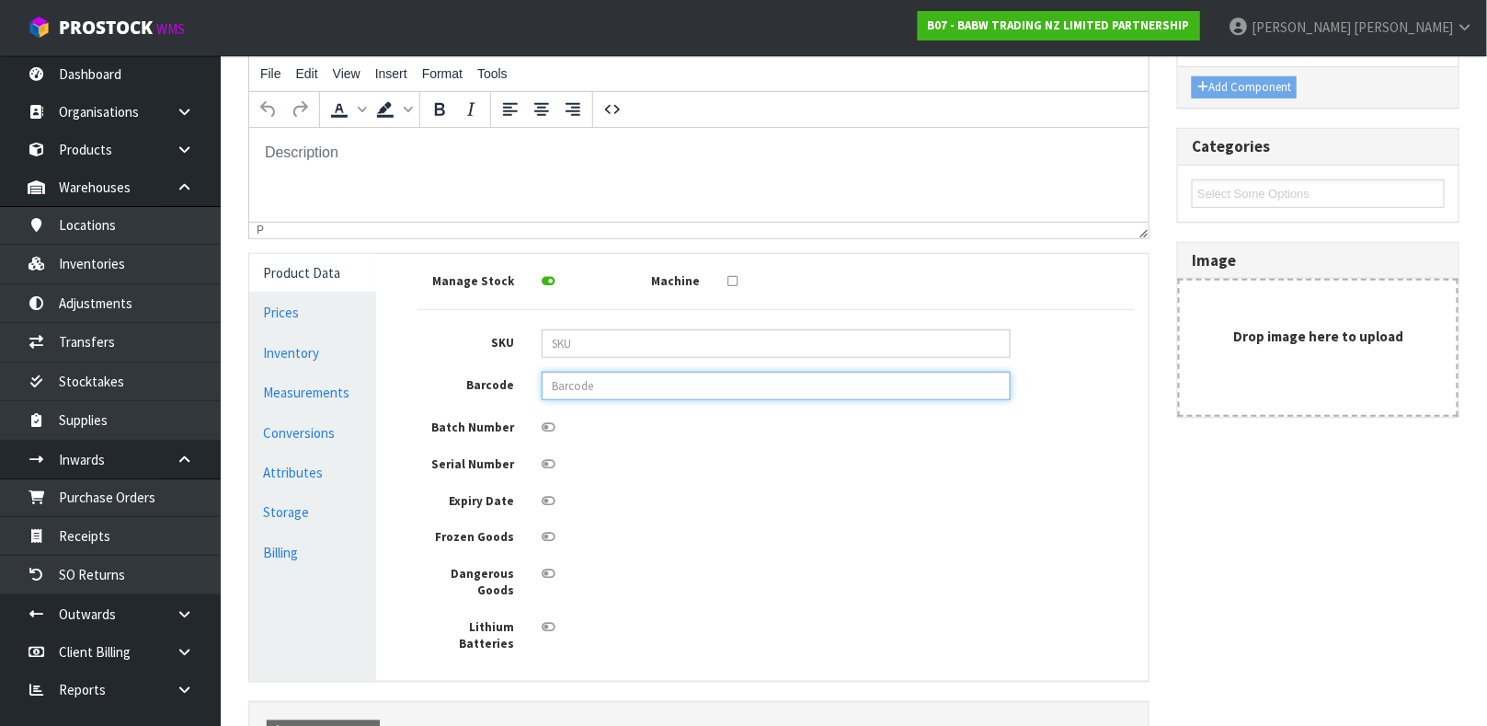
click at [566, 388] on input "text" at bounding box center [776, 386] width 469 height 29
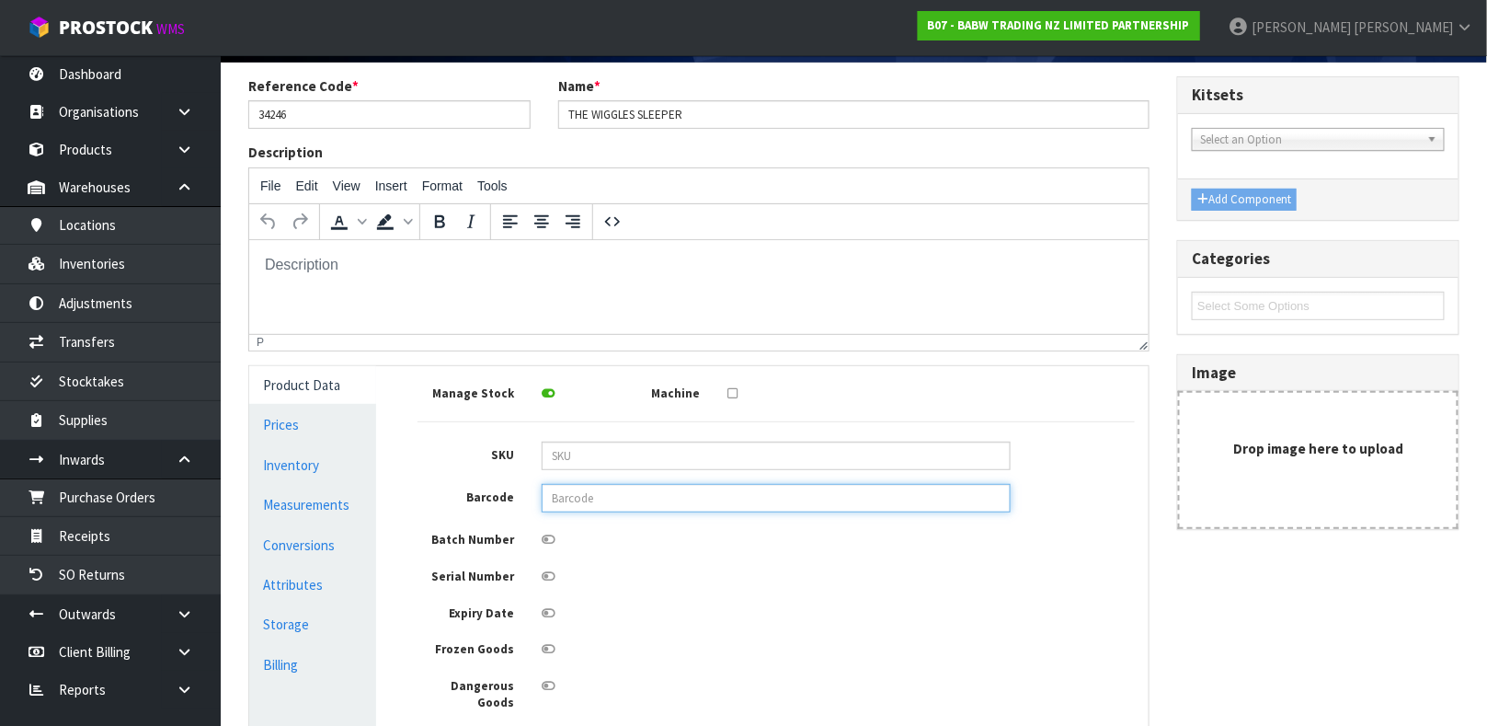
scroll to position [131, 0]
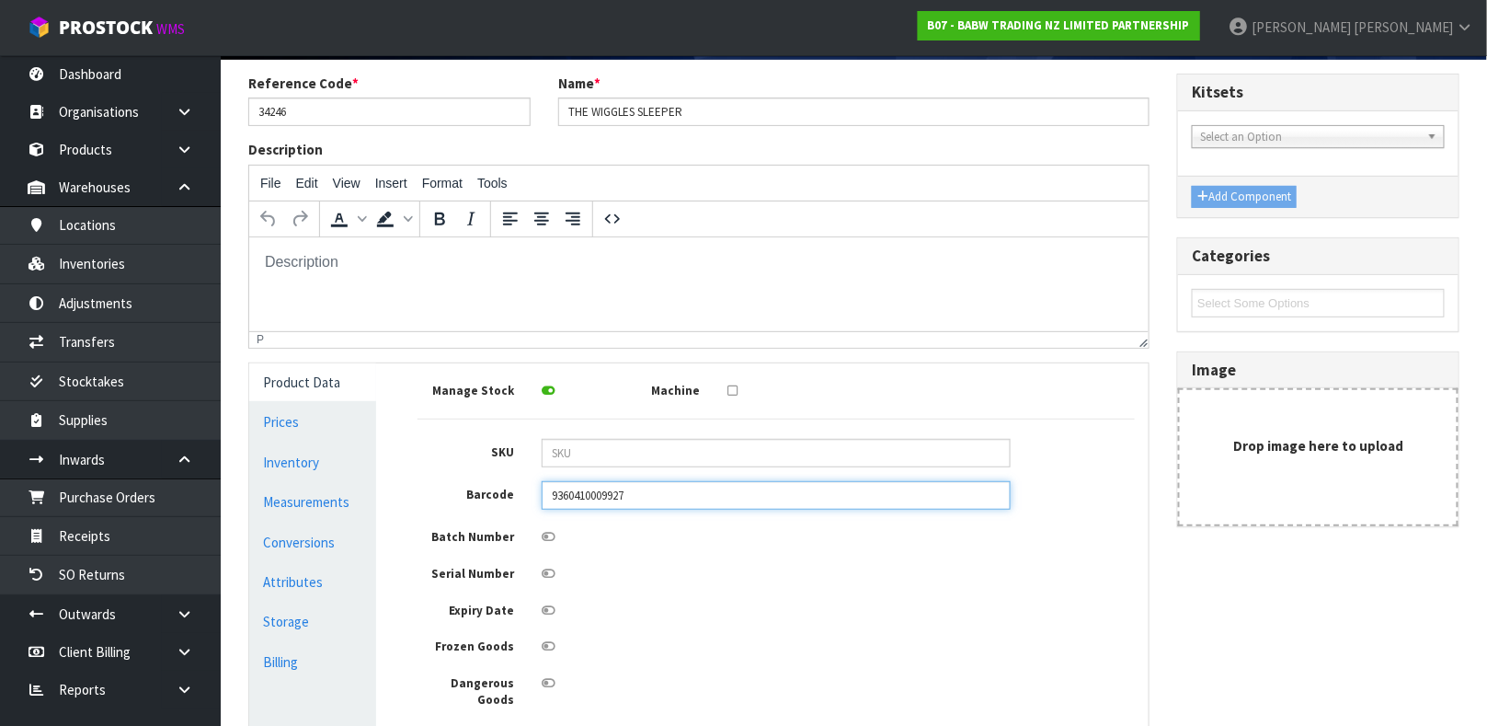
type input "9360410009927"
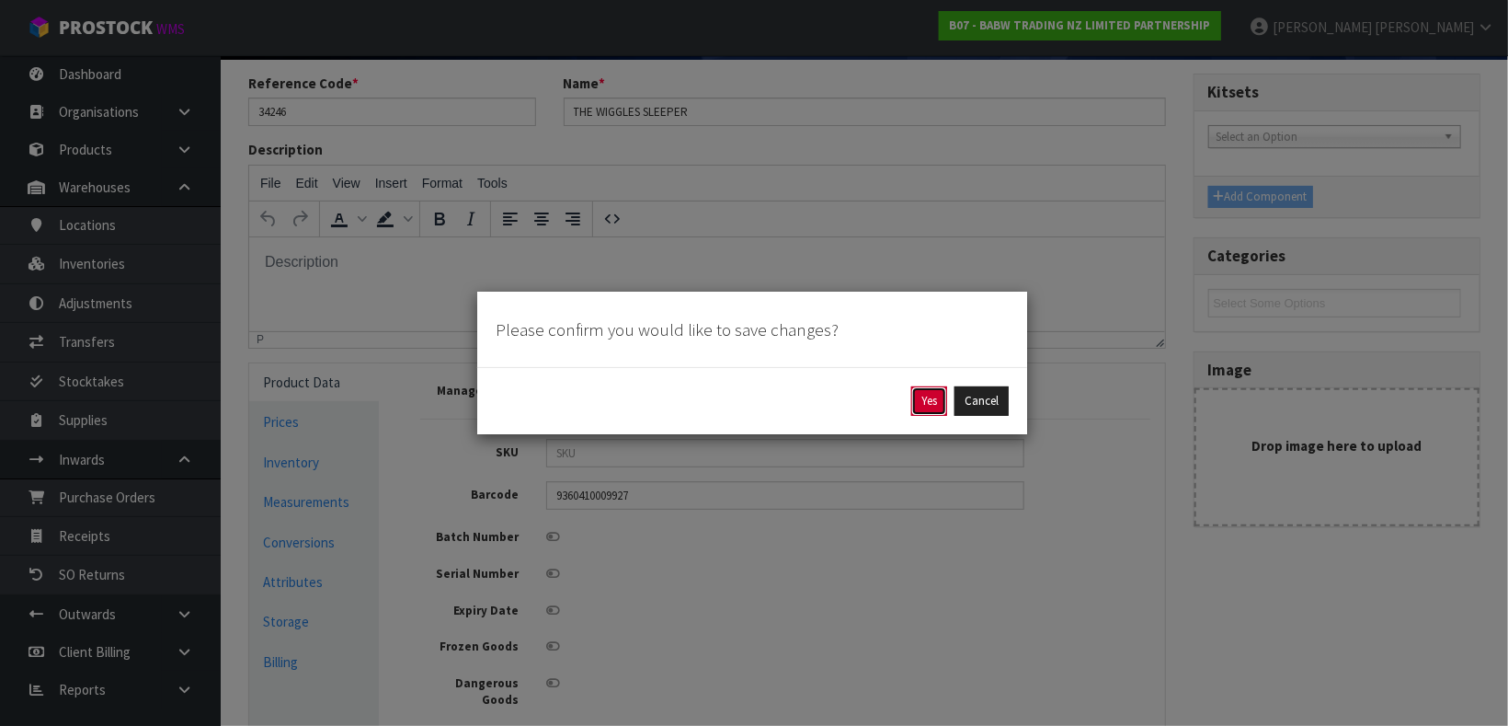
click at [924, 413] on button "Yes" at bounding box center [929, 400] width 36 height 29
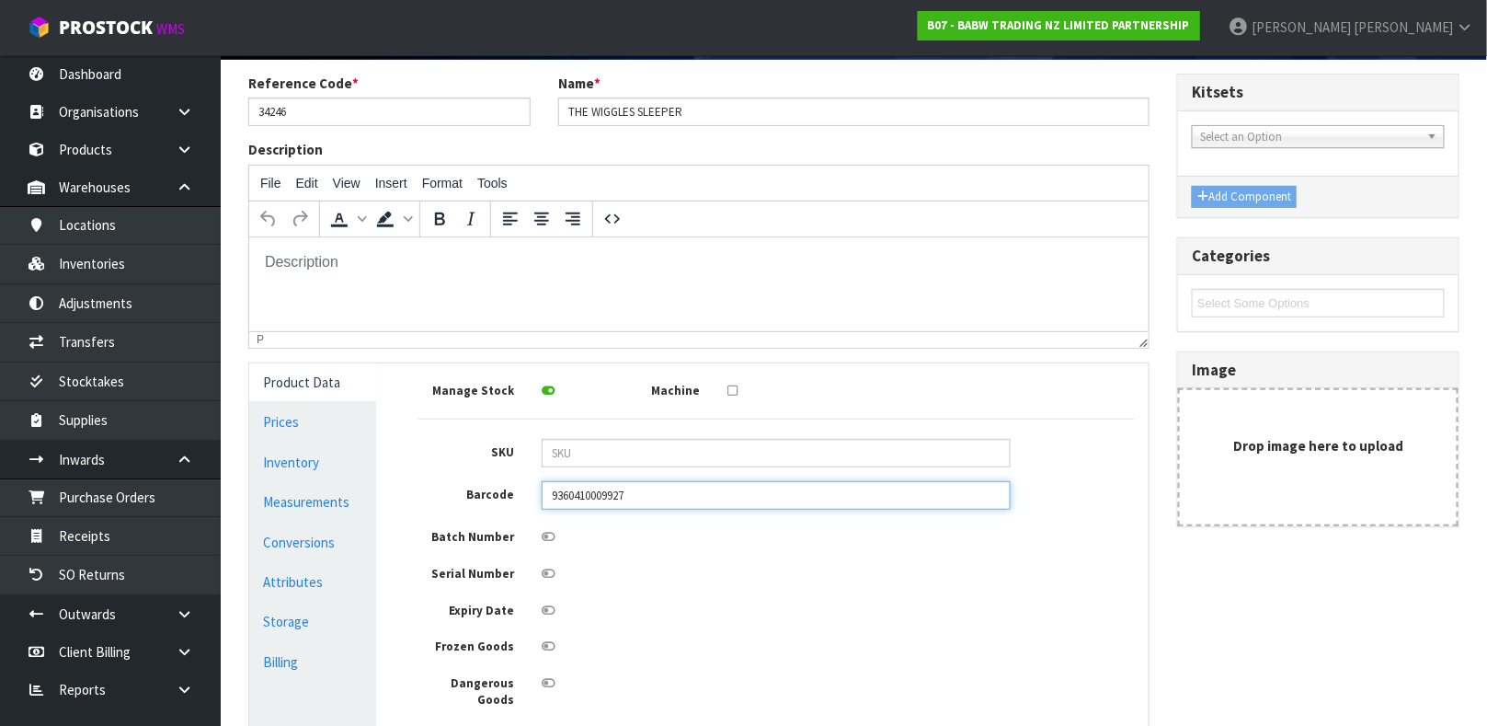
scroll to position [0, 0]
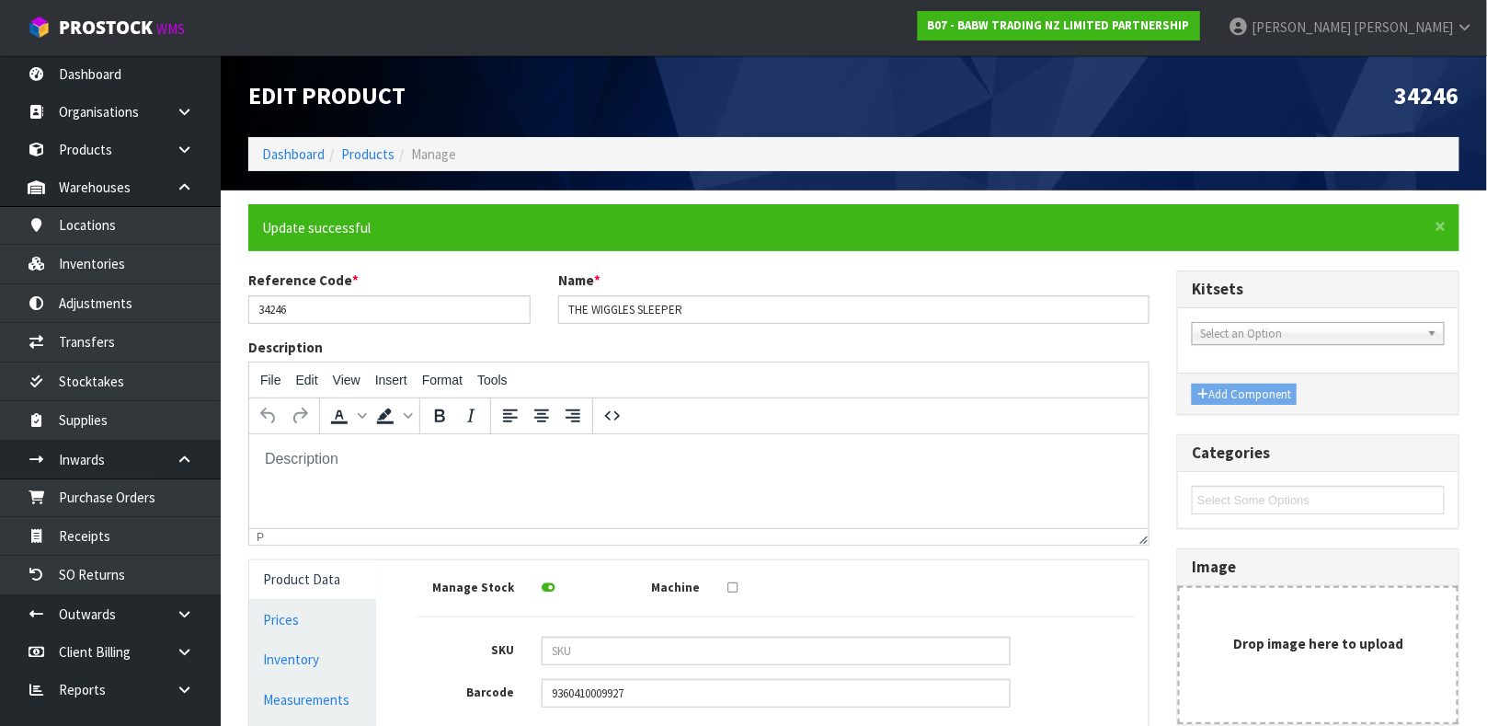
click at [924, 413] on div "To open the popup, press Shift+Enter To open the popup, press Shift+Enter" at bounding box center [698, 415] width 899 height 37
click at [360, 156] on link "Products" at bounding box center [367, 153] width 53 height 17
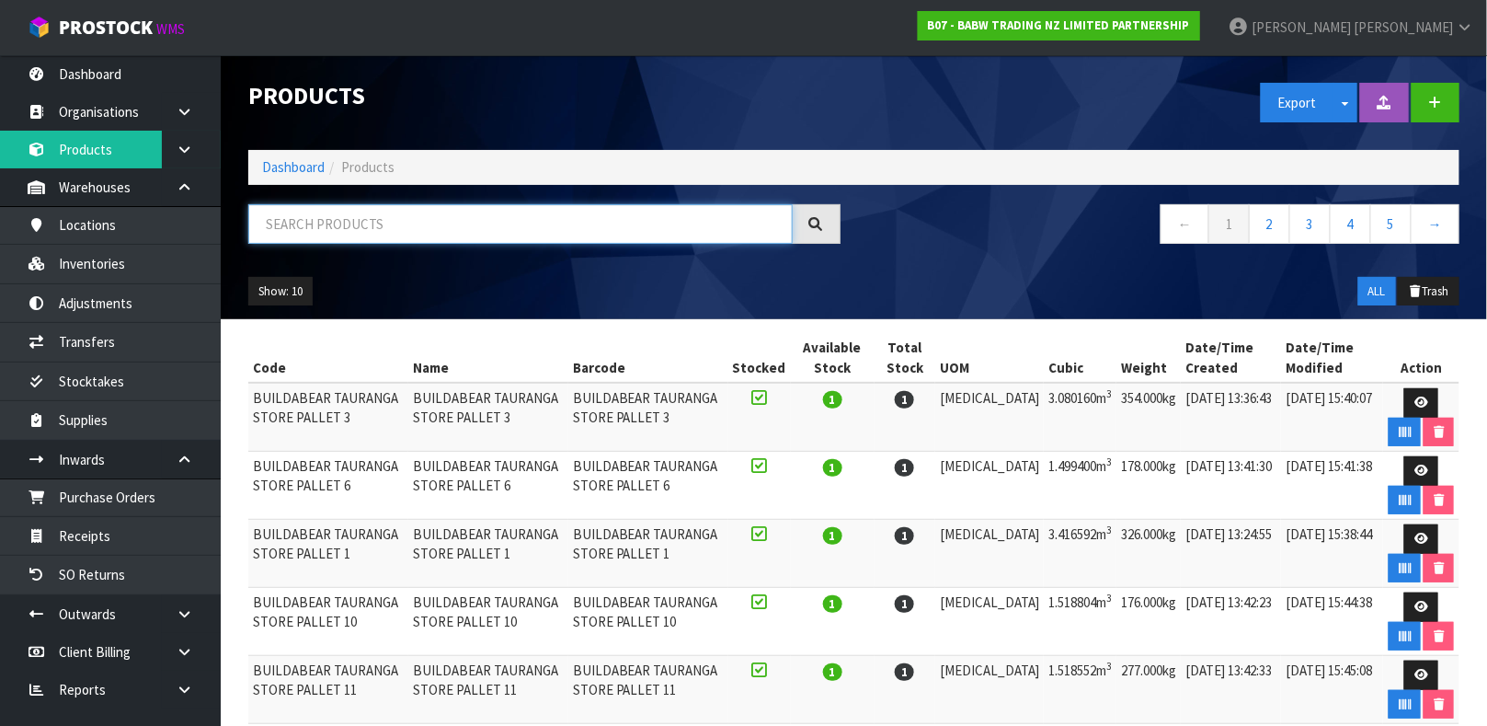
click at [347, 232] on input "text" at bounding box center [520, 224] width 544 height 40
paste input "3425"
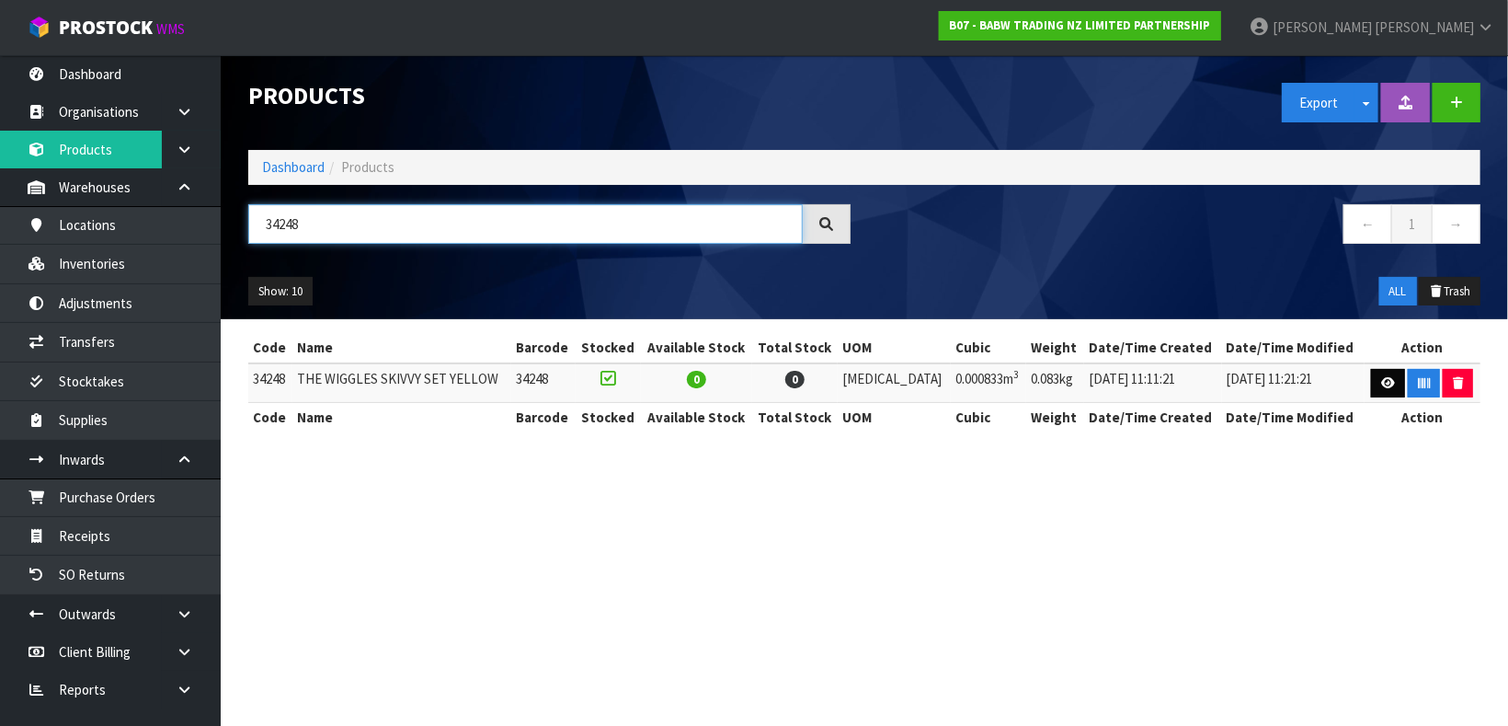
type input "34248"
click at [1371, 391] on link at bounding box center [1388, 383] width 34 height 29
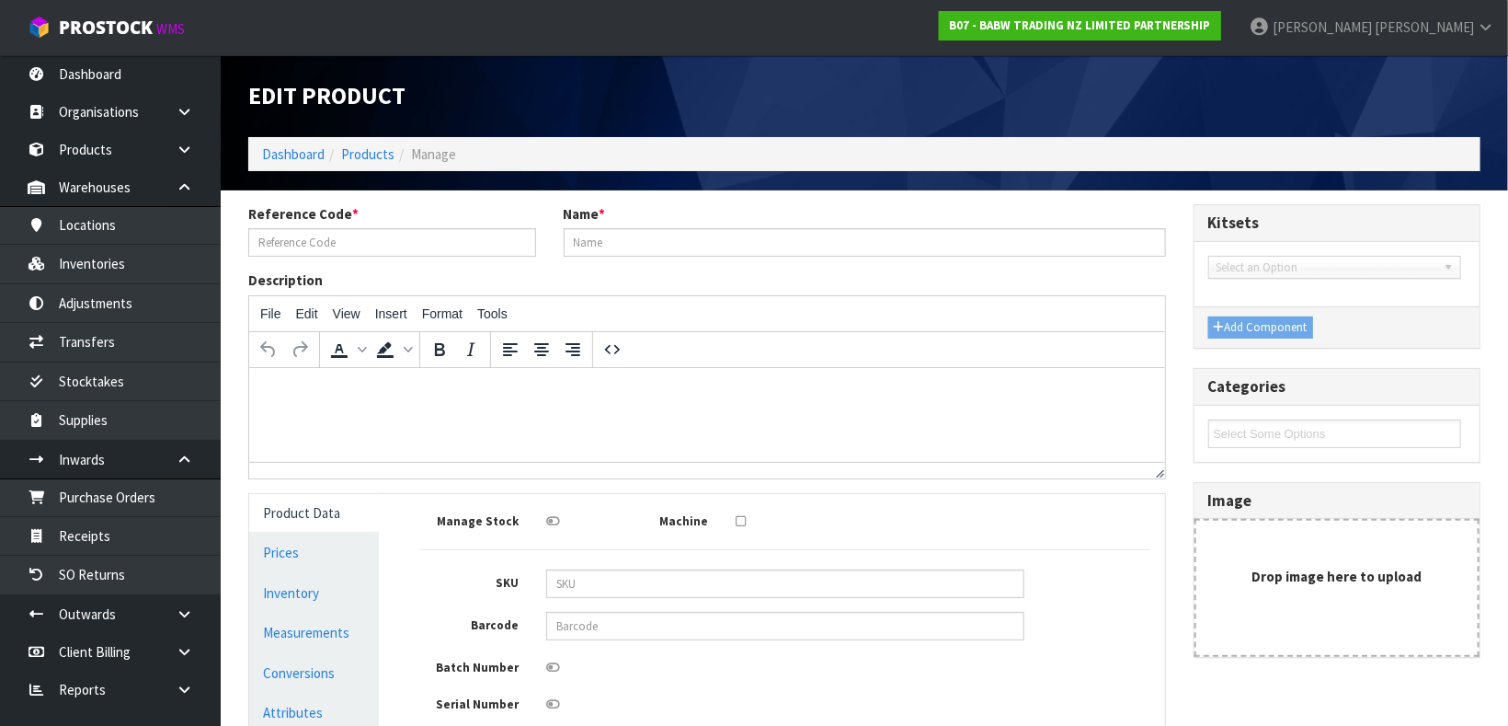
type input "34248"
type input "THE WIGGLES SKIVVY SET YELLOW"
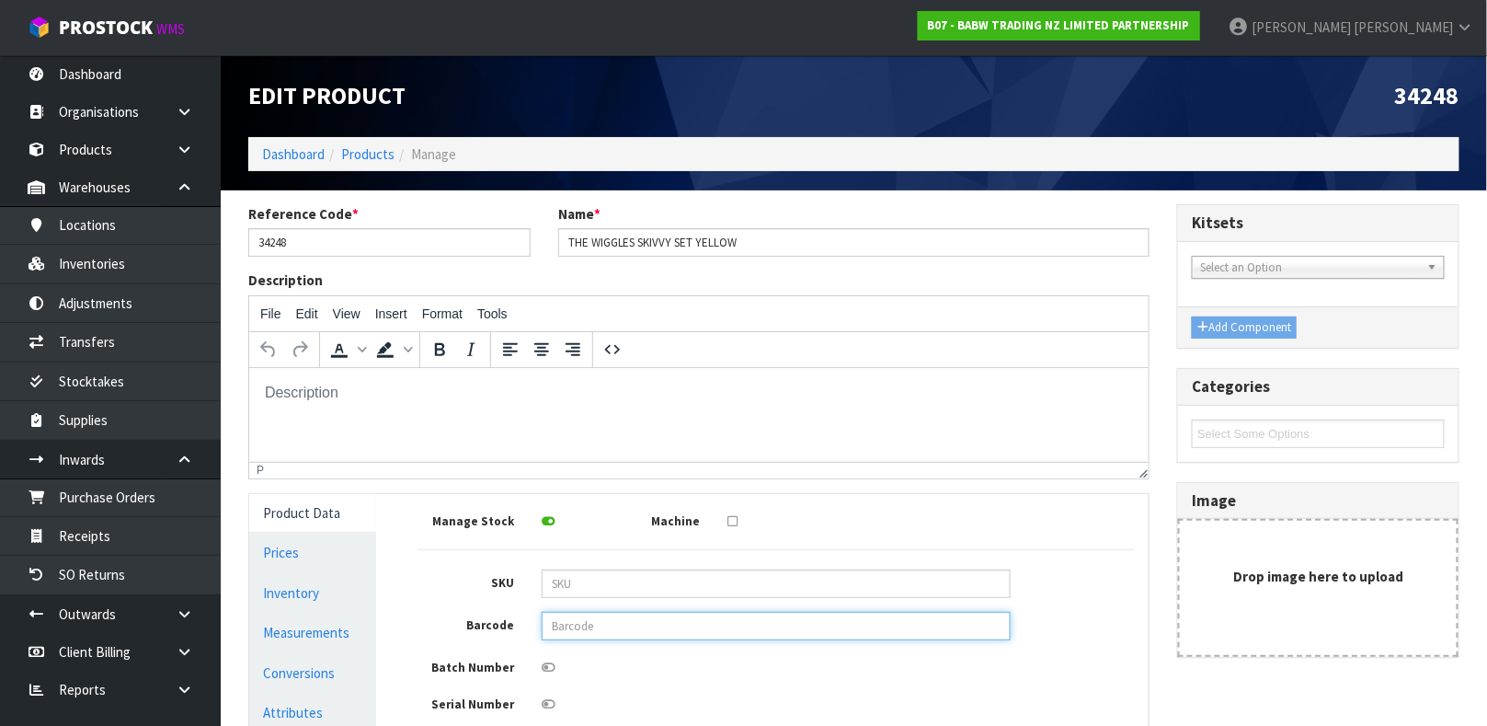
click at [609, 632] on input "text" at bounding box center [776, 626] width 469 height 29
type input "9360410009972"
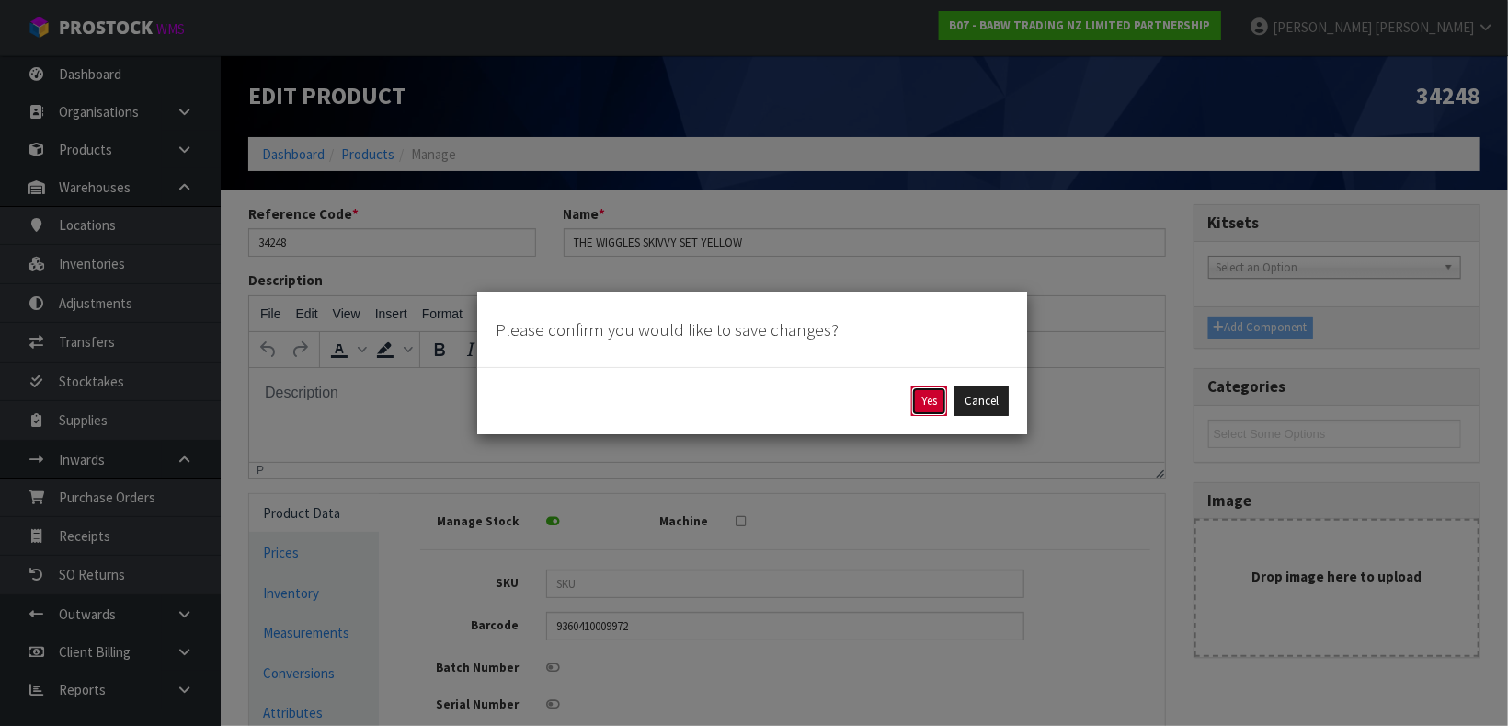
click at [924, 405] on button "Yes" at bounding box center [929, 400] width 36 height 29
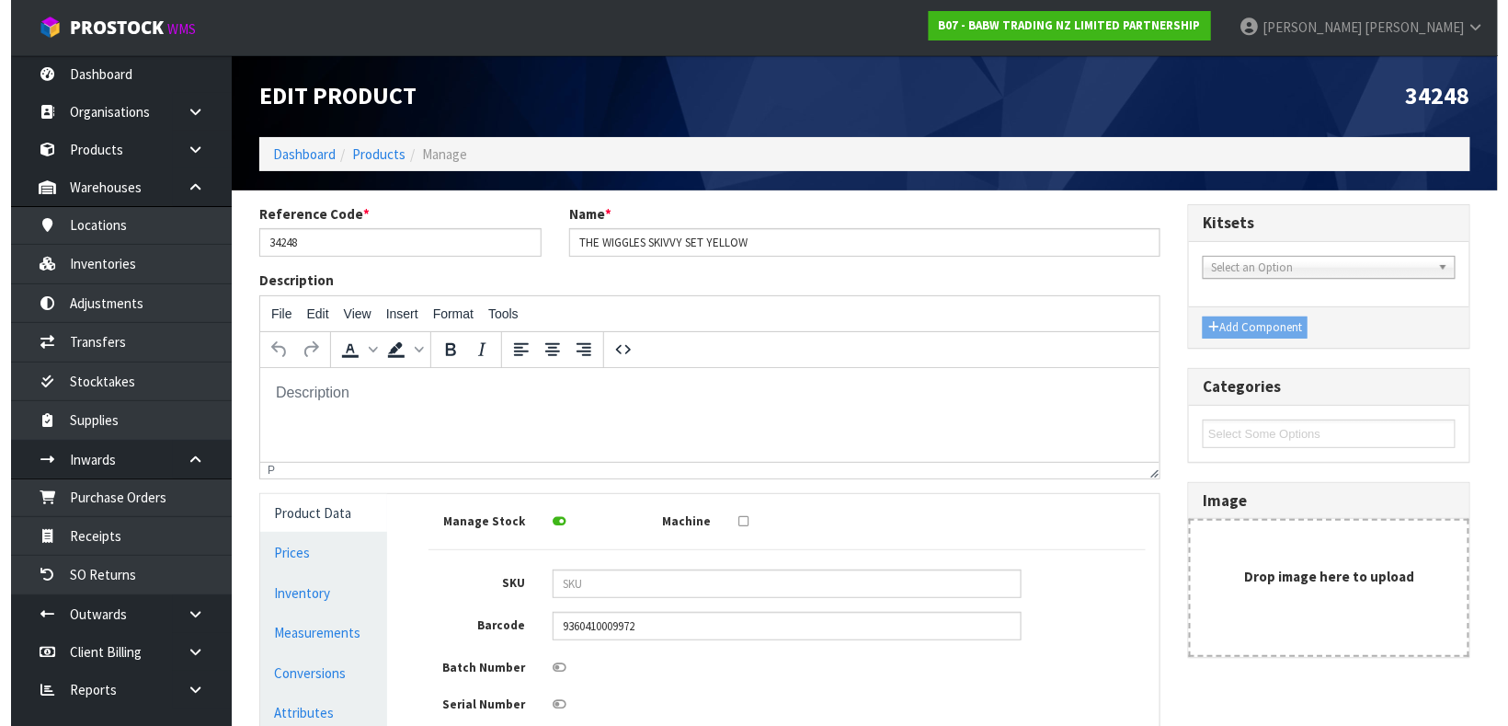
click at [934, 404] on html at bounding box center [708, 392] width 899 height 50
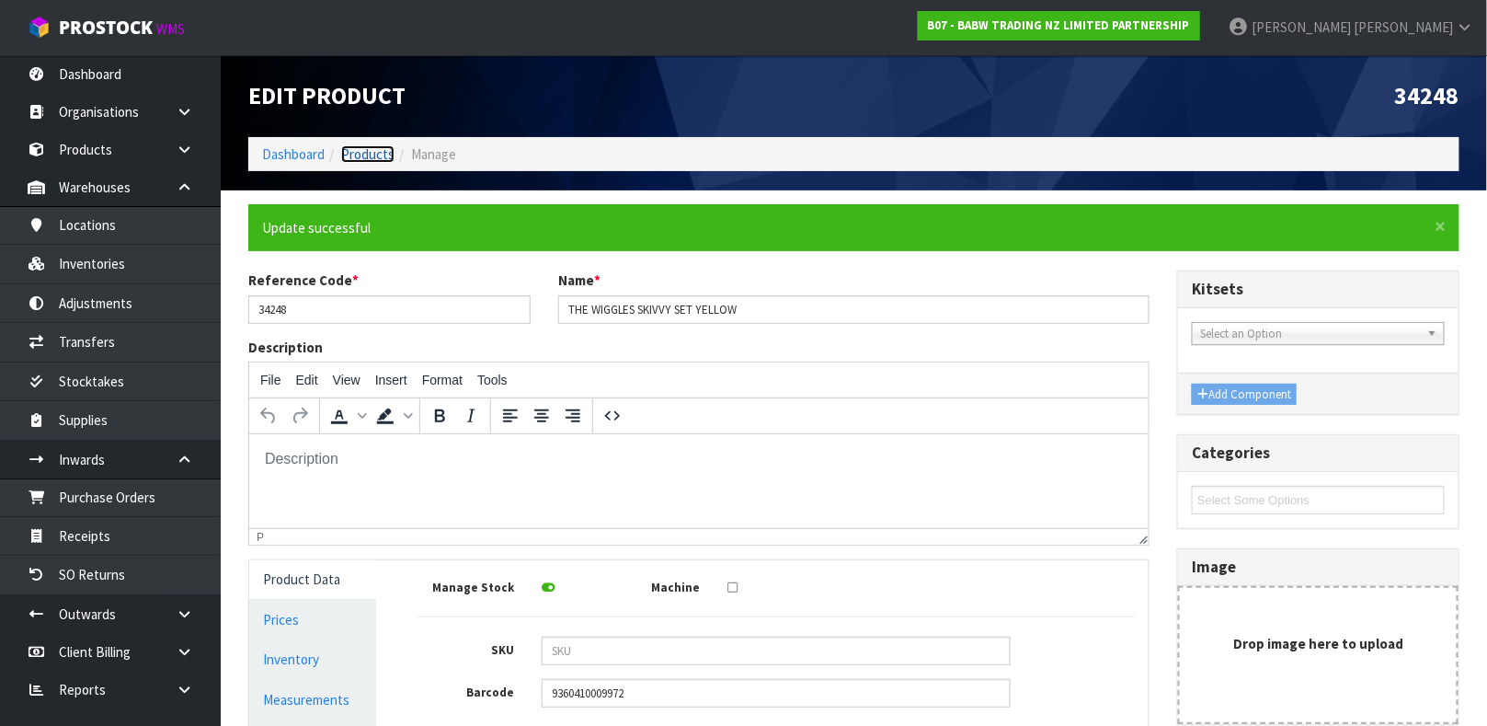
click at [376, 161] on link "Products" at bounding box center [367, 153] width 53 height 17
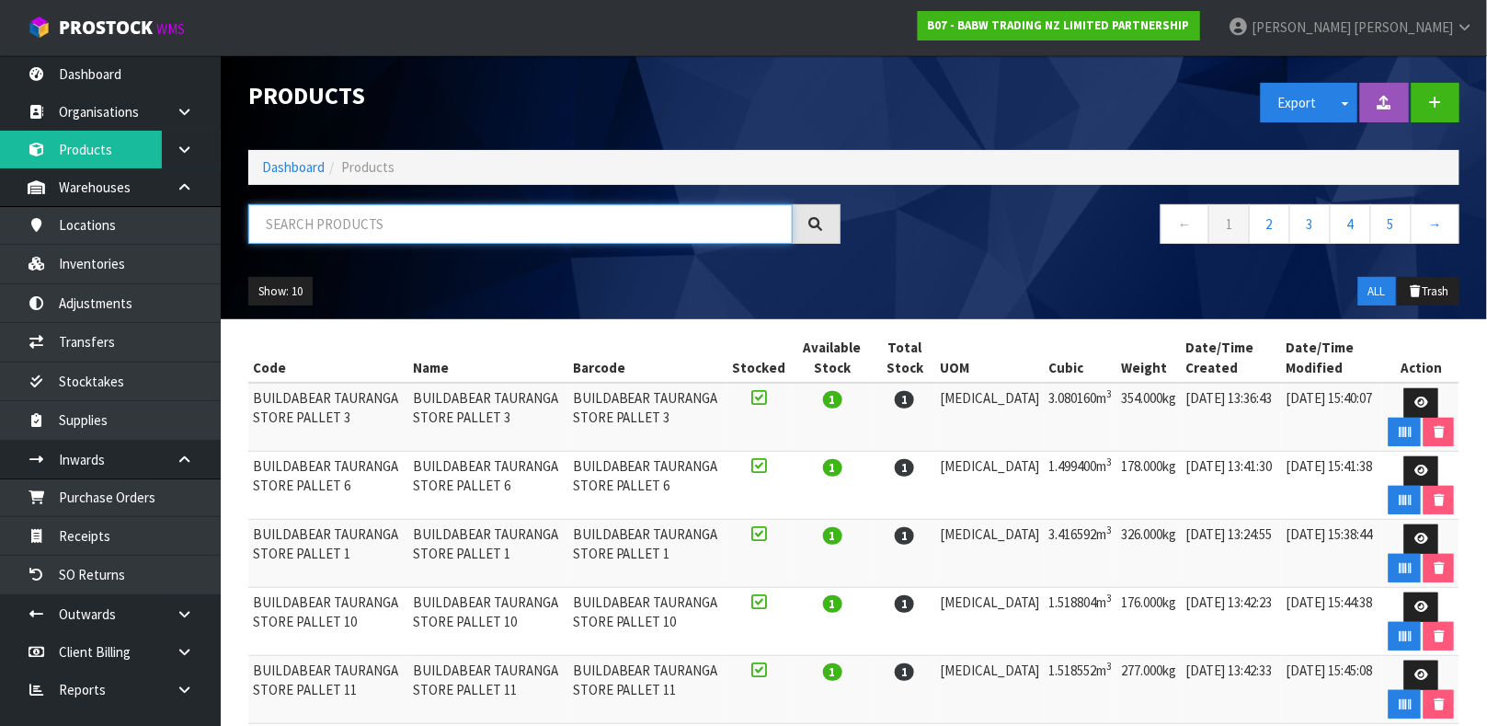
click at [385, 225] on input "text" at bounding box center [520, 224] width 544 height 40
paste input "3425"
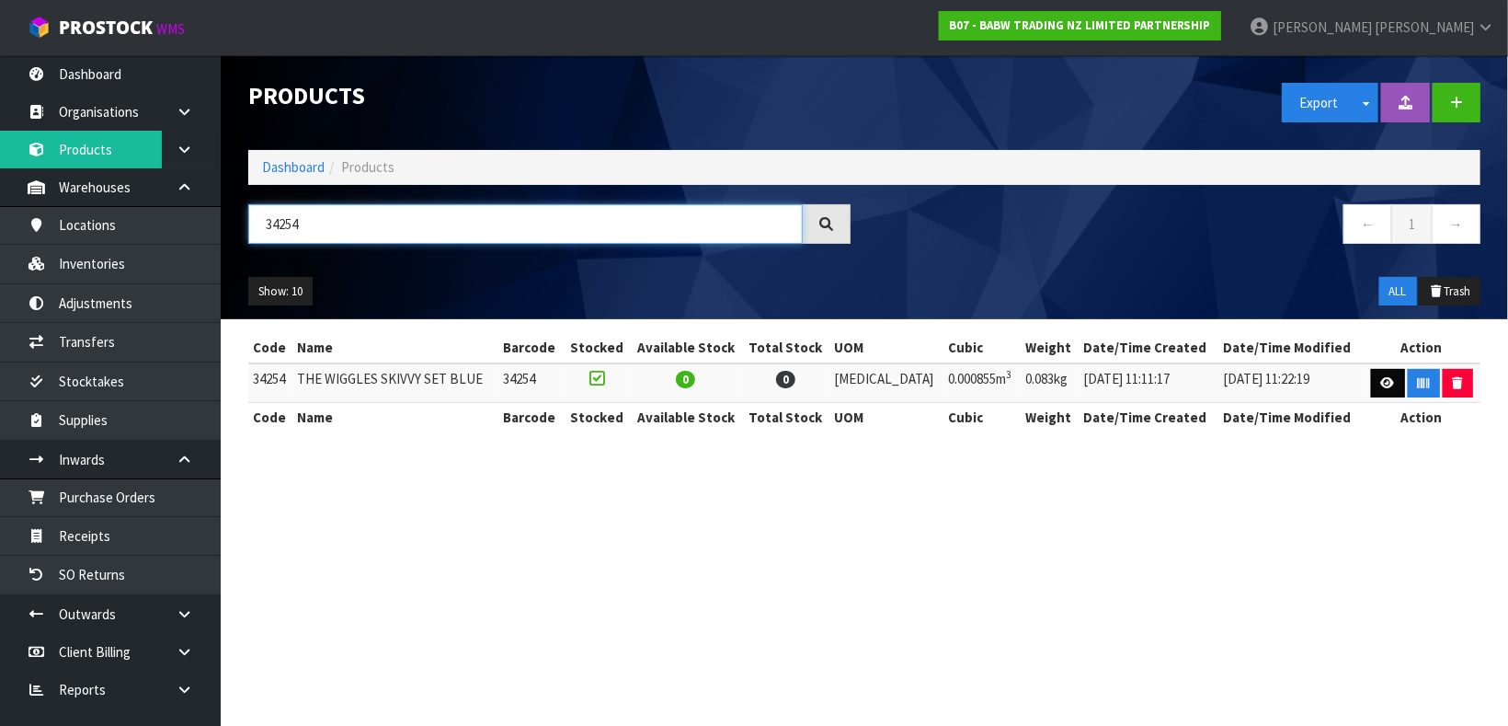
type input "34254"
click at [1381, 380] on icon at bounding box center [1388, 383] width 14 height 12
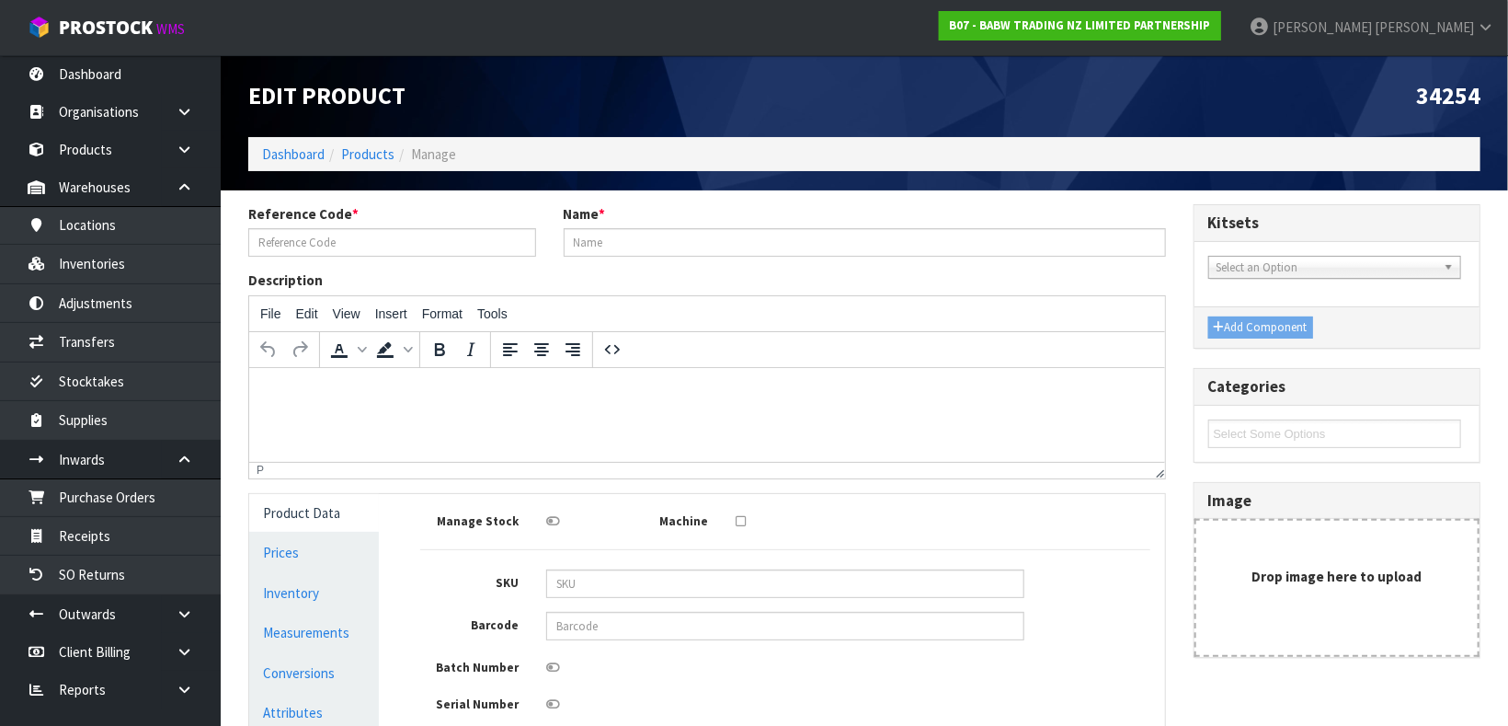
type input "34254"
type input "THE WIGGLES SKIVVY SET BLUE"
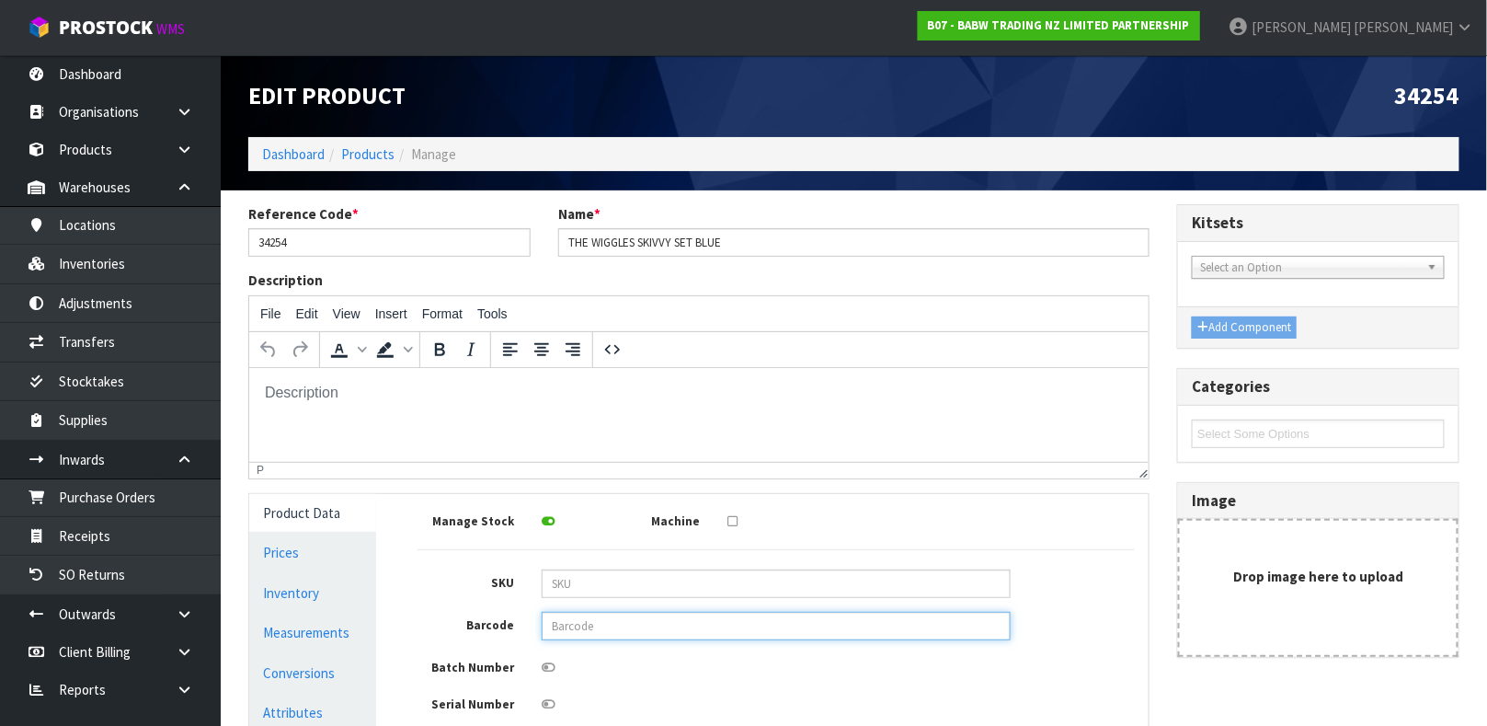
click at [630, 631] on input "text" at bounding box center [776, 626] width 469 height 29
type input "9360410009941"
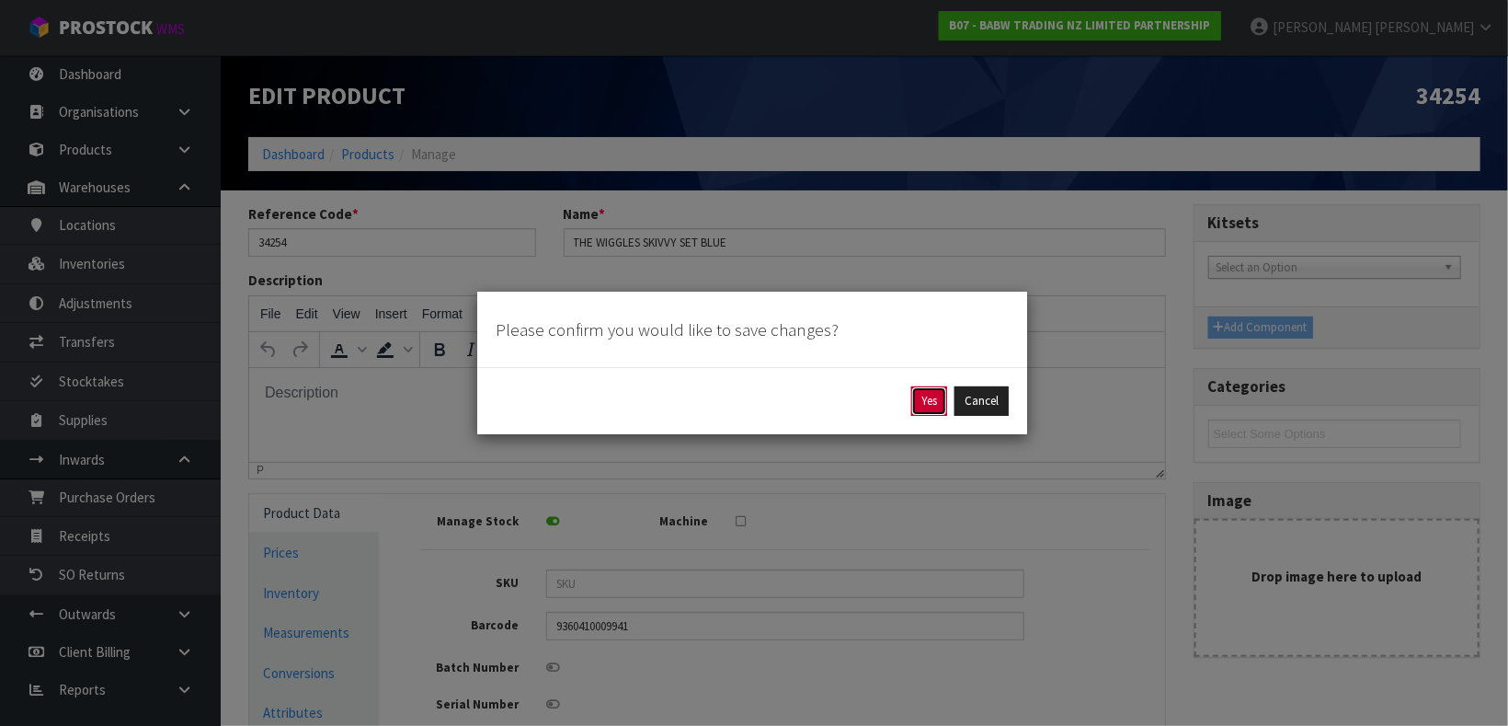
click at [915, 400] on button "Yes" at bounding box center [929, 400] width 36 height 29
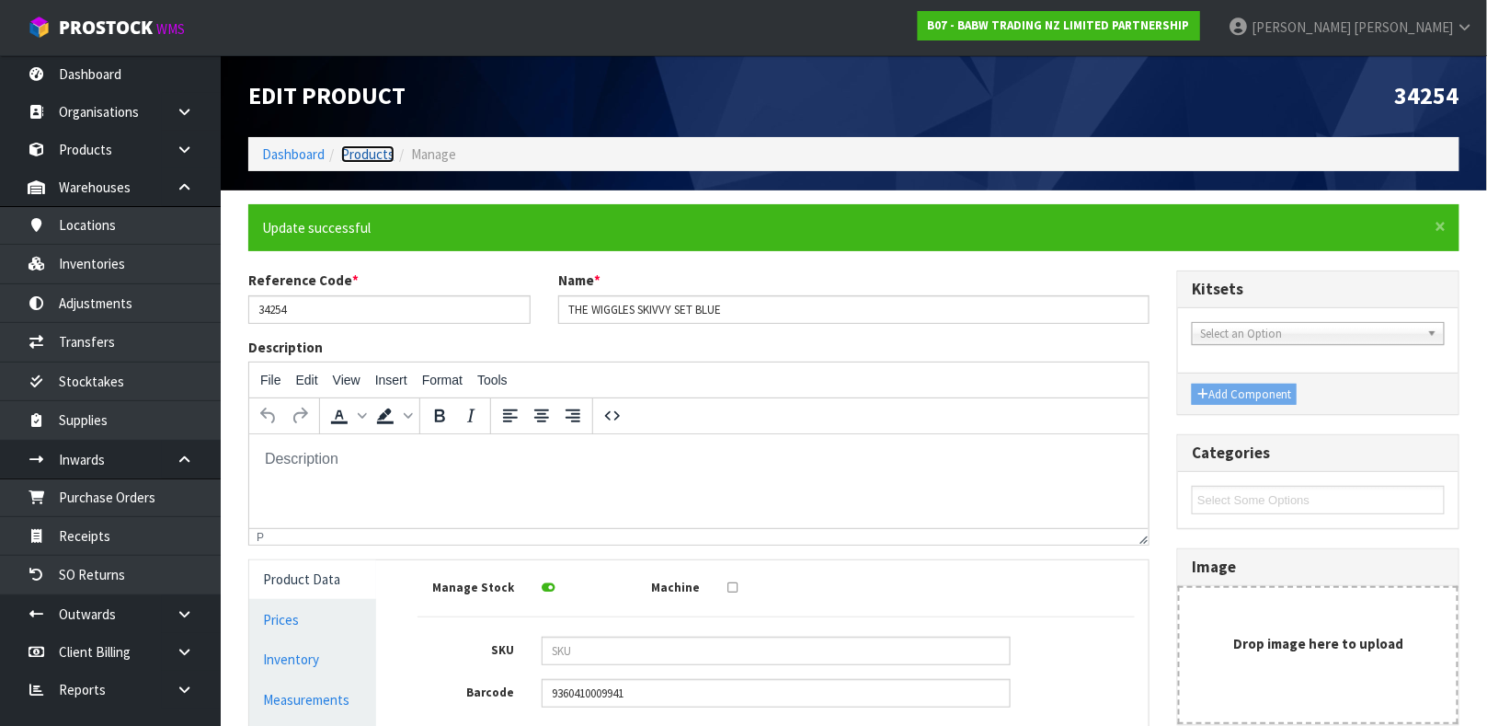
click at [380, 150] on link "Products" at bounding box center [367, 153] width 53 height 17
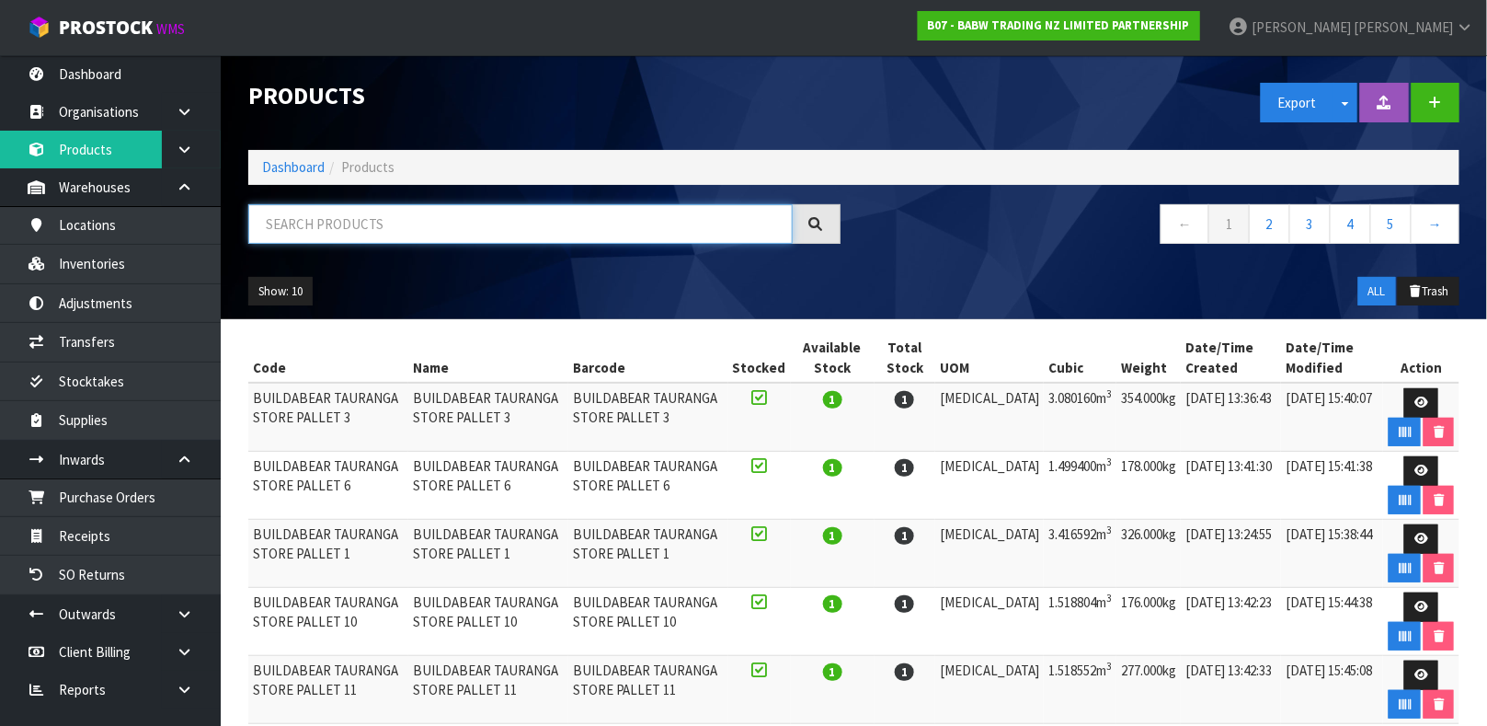
click at [573, 222] on input "text" at bounding box center [520, 224] width 544 height 40
paste input "3425"
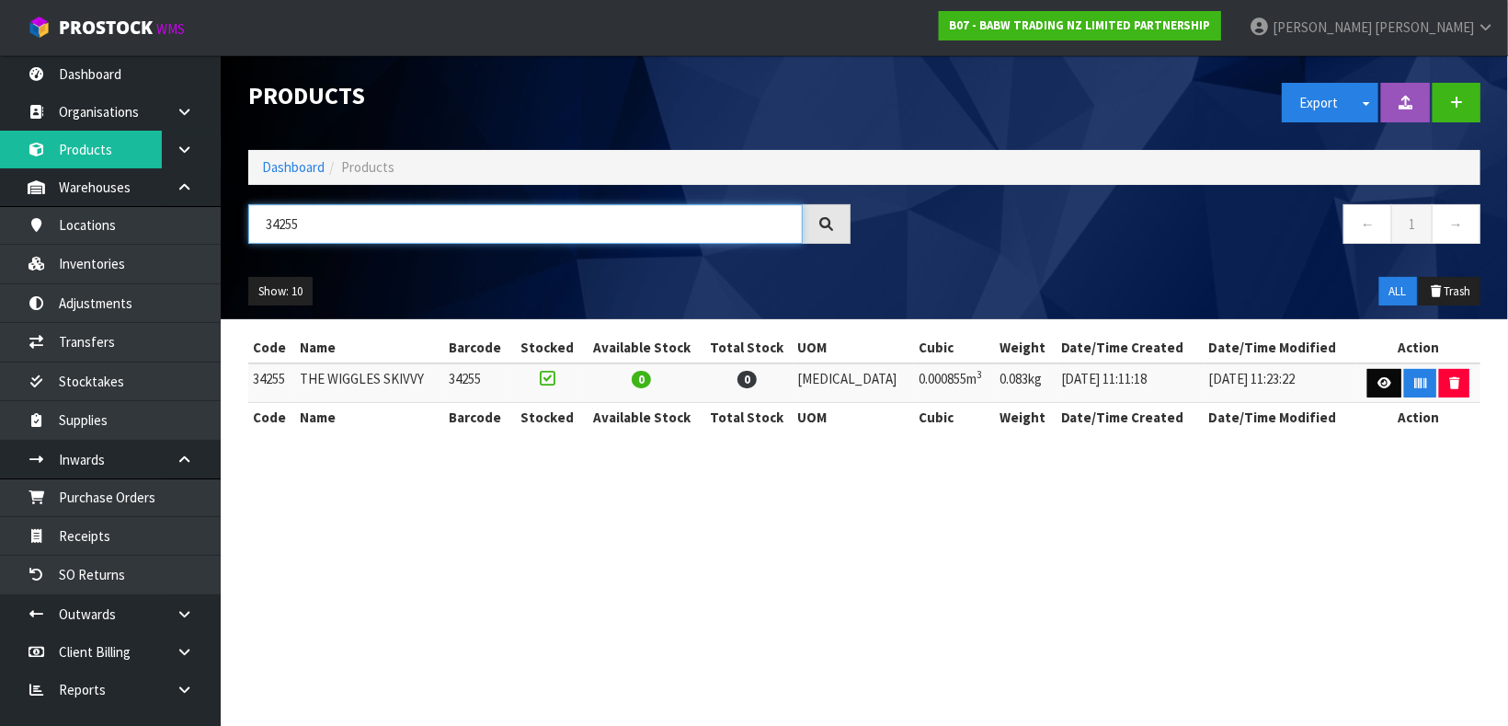
type input "34255"
click at [1378, 387] on icon at bounding box center [1385, 383] width 14 height 12
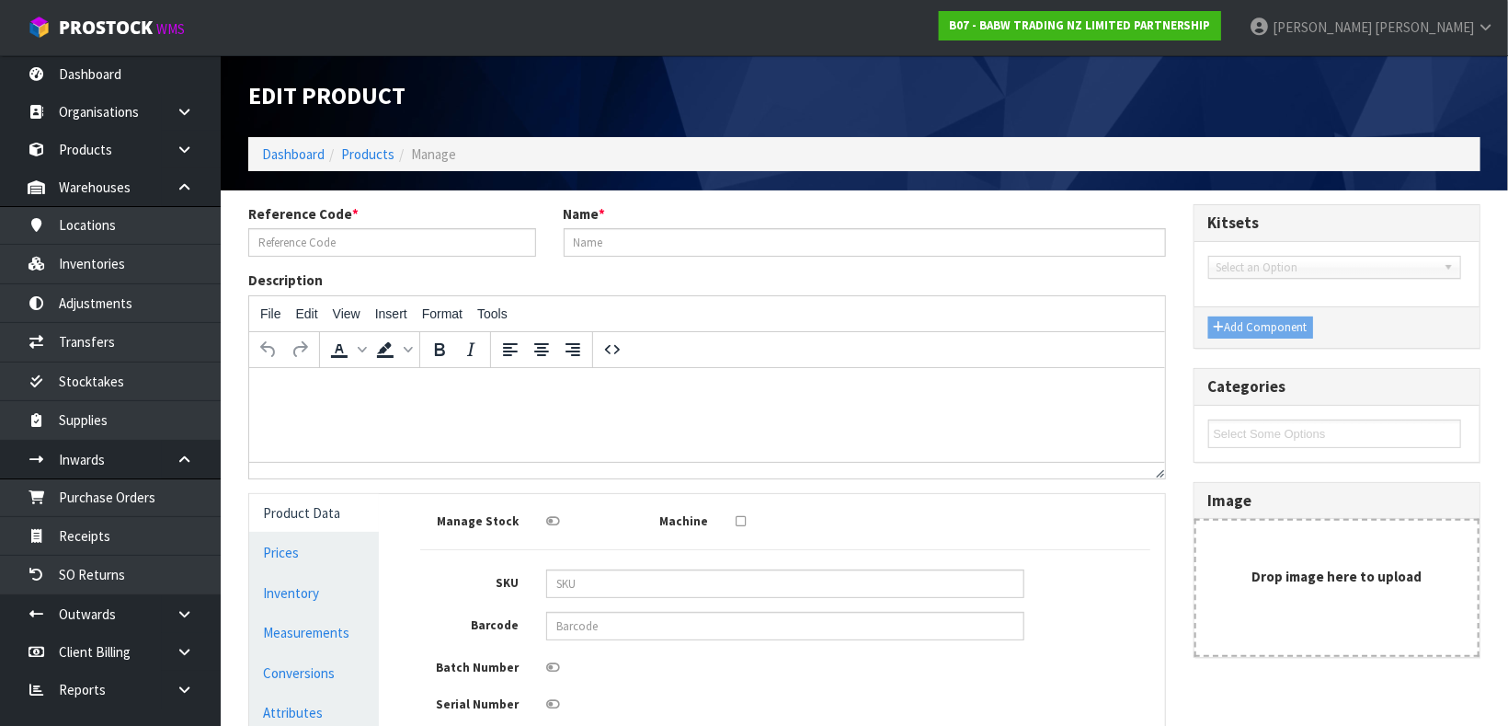
type input "34255"
type input "THE WIGGLES SKIVVY"
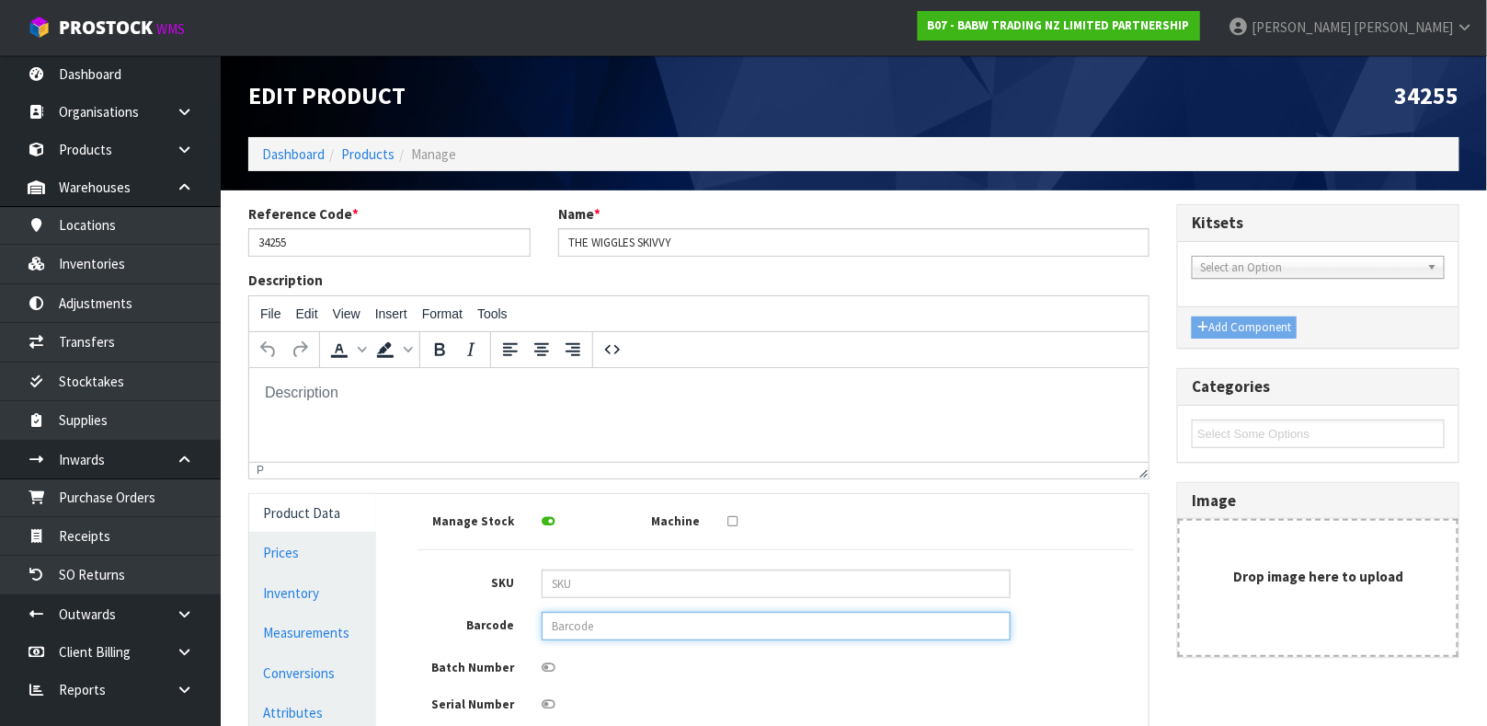
click at [589, 634] on input "text" at bounding box center [776, 626] width 469 height 29
type input "9360410009958"
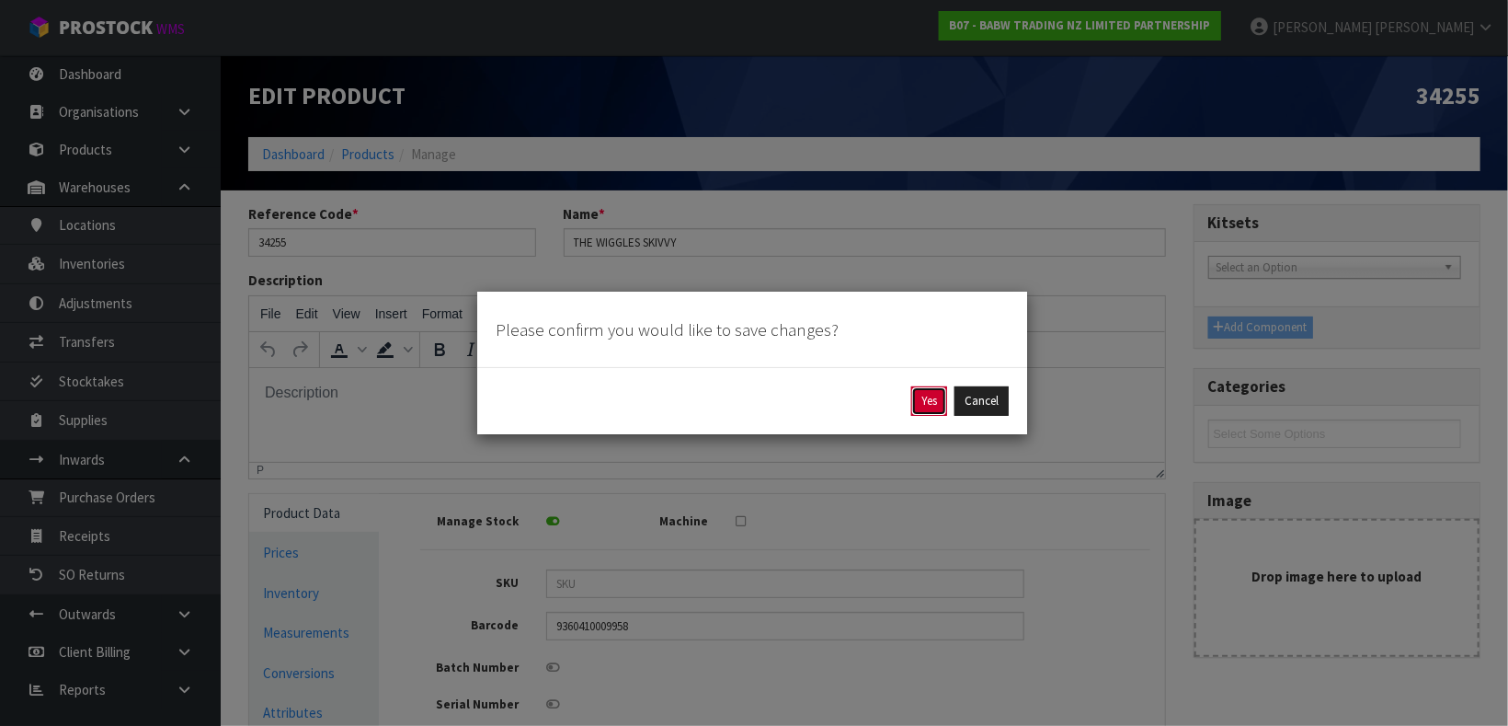
click at [934, 406] on button "Yes" at bounding box center [929, 400] width 36 height 29
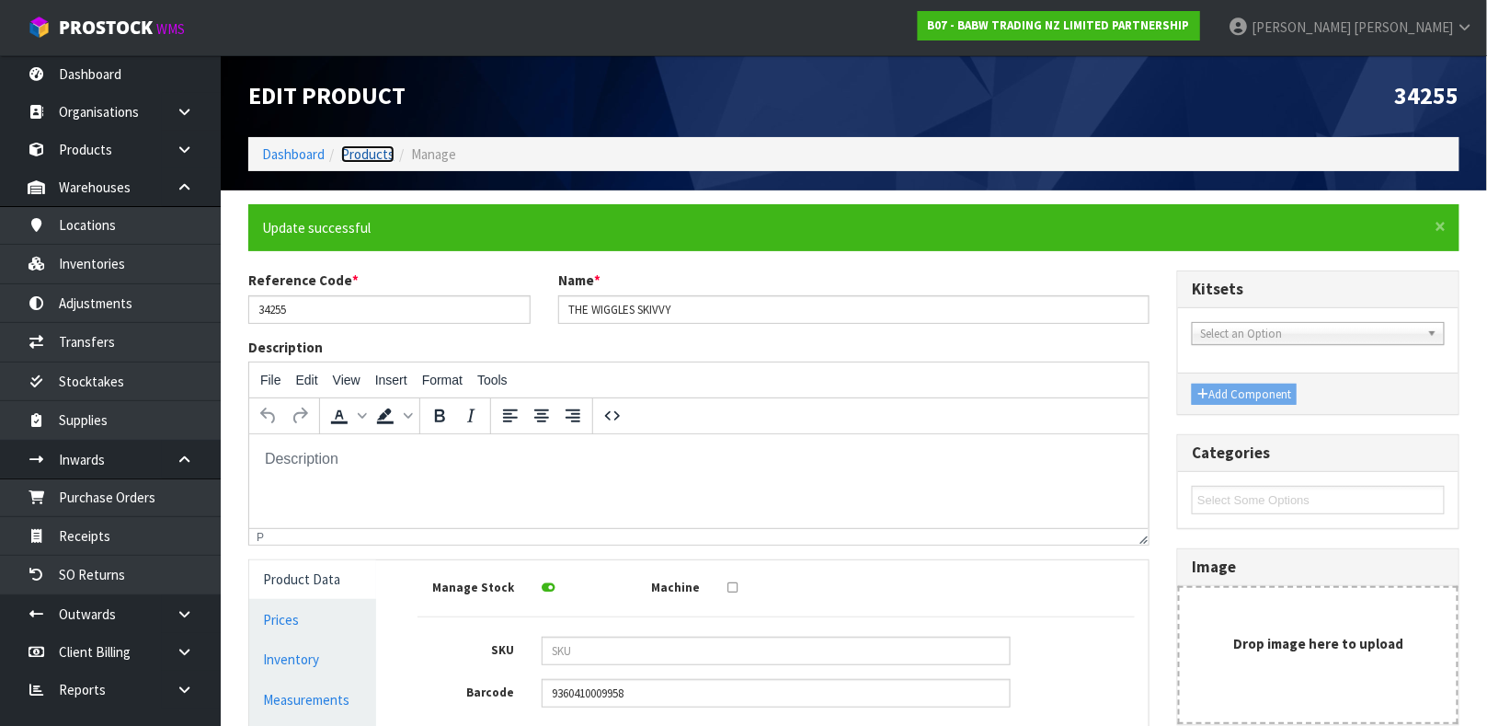
click at [372, 154] on link "Products" at bounding box center [367, 153] width 53 height 17
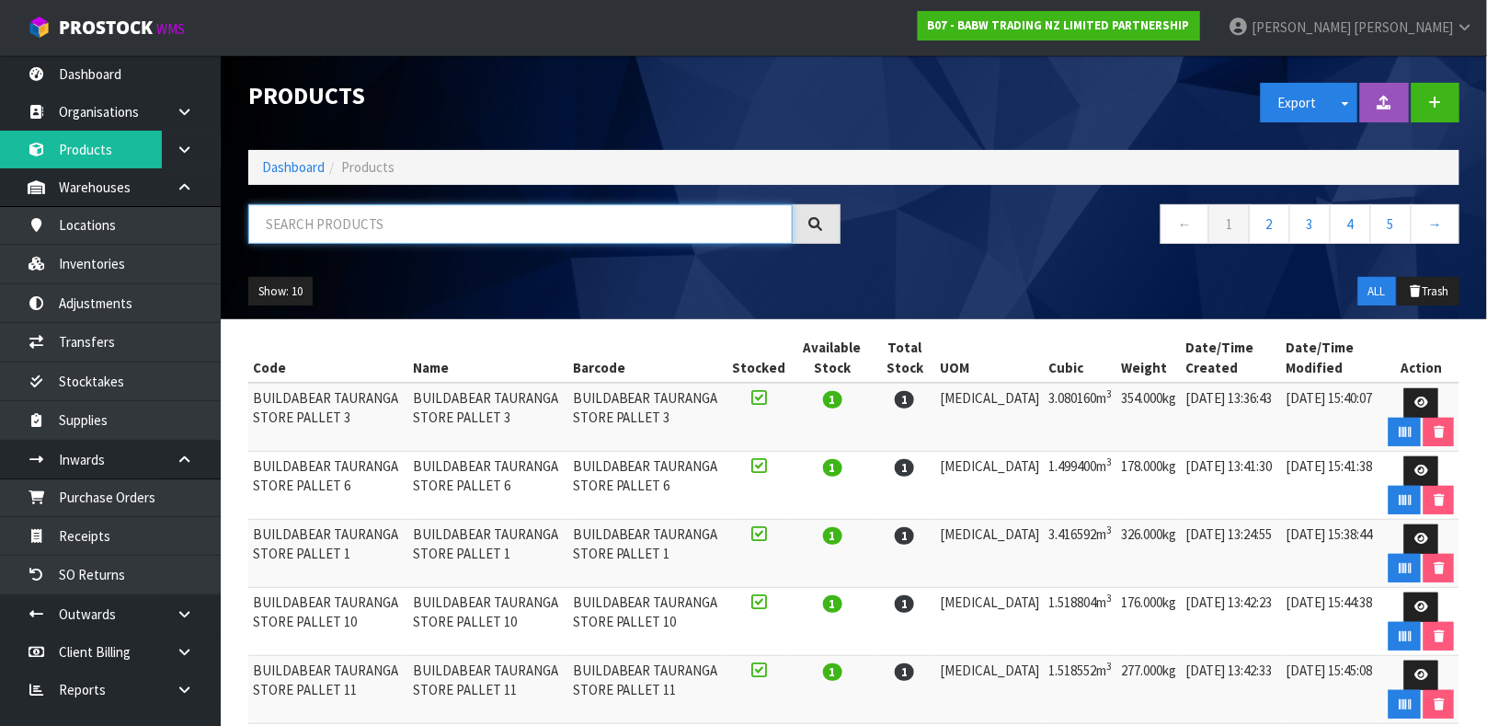
click at [396, 237] on input "text" at bounding box center [520, 224] width 544 height 40
paste input "3425"
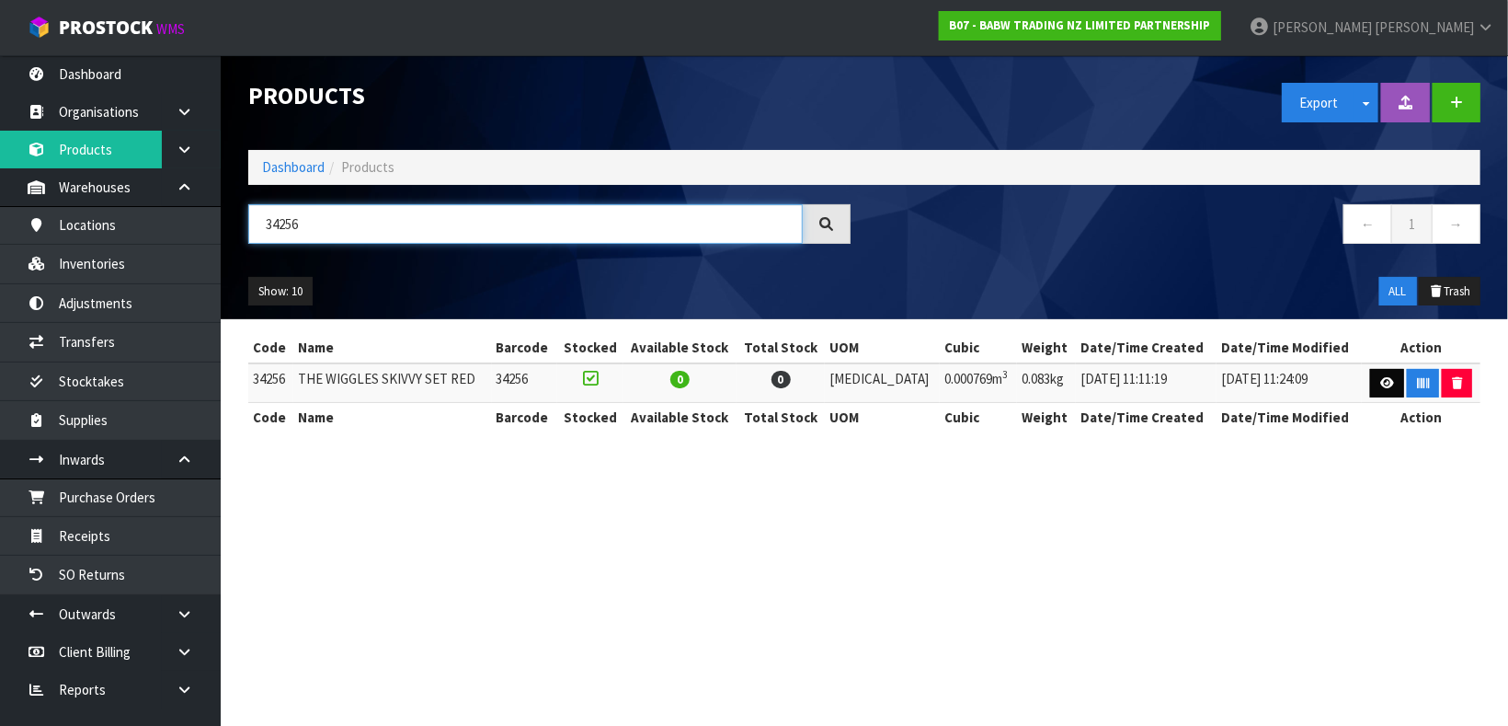
type input "34256"
click at [1380, 386] on icon at bounding box center [1387, 383] width 14 height 12
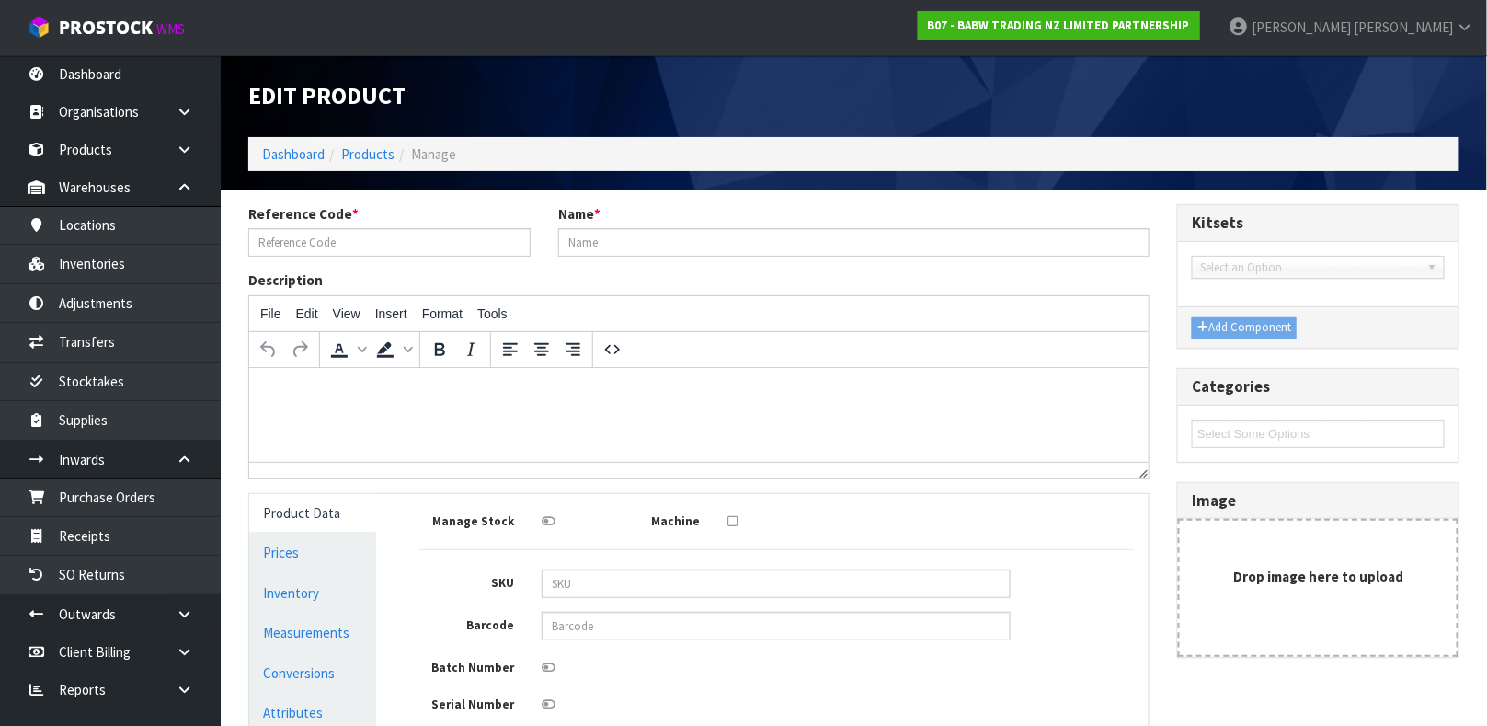
type input "34256"
type input "THE WIGGLES SKIVVY SET RED"
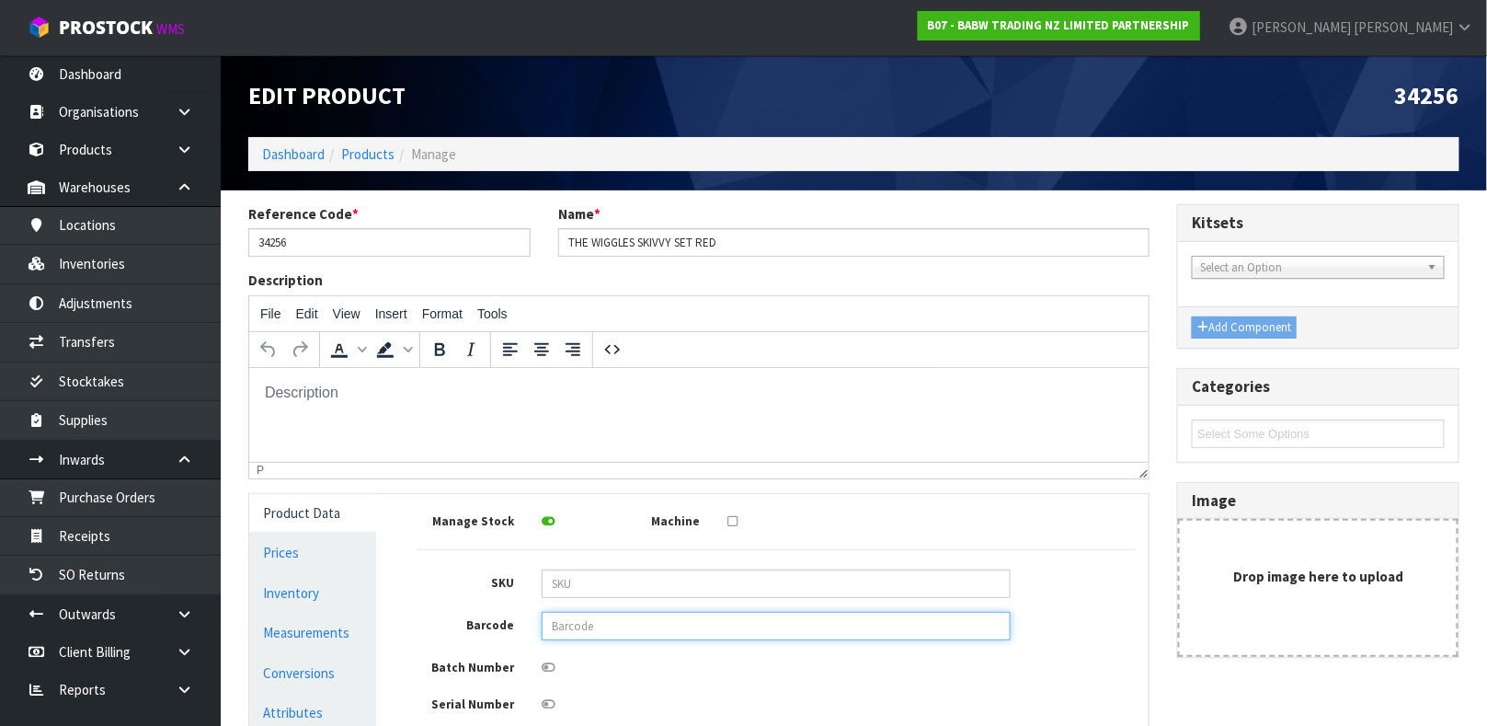
click at [600, 626] on input "text" at bounding box center [776, 626] width 469 height 29
type input "9360410009965"
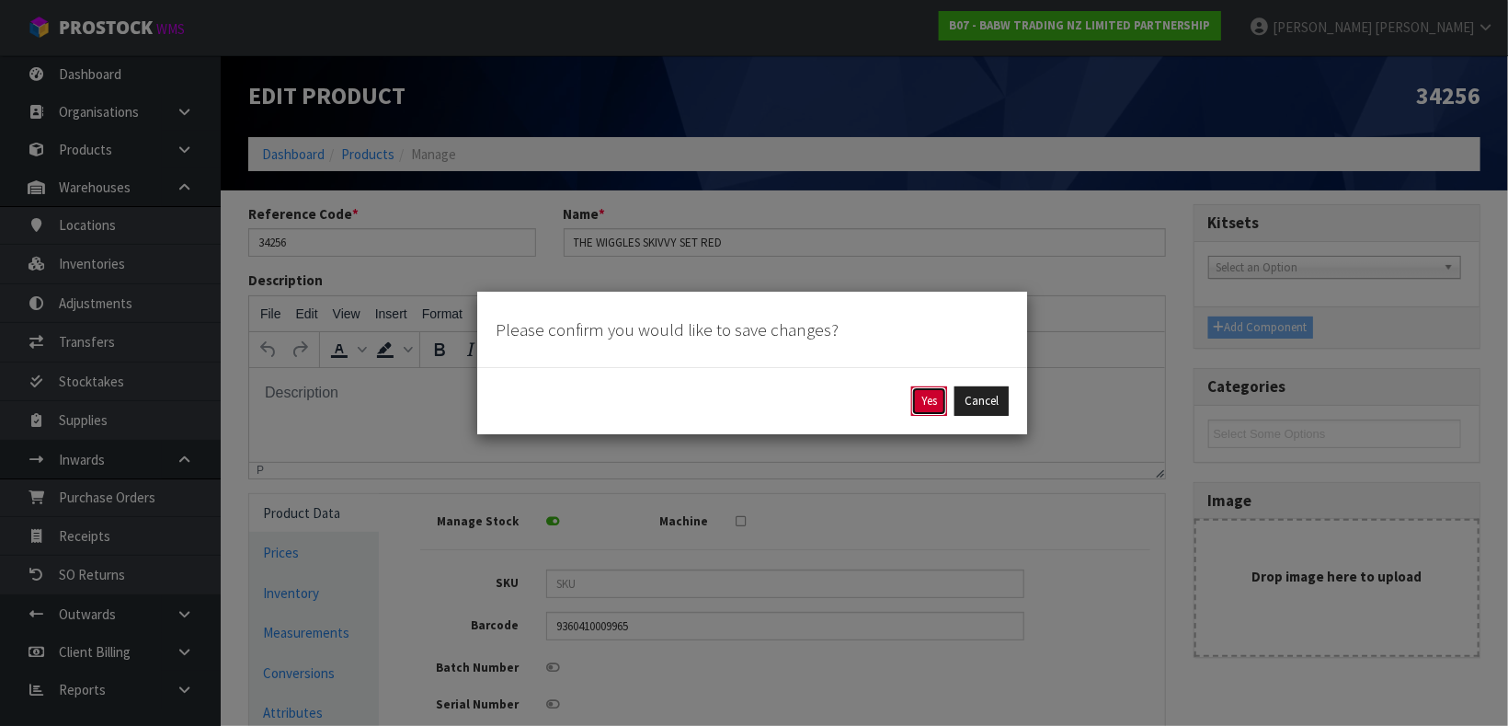
click at [933, 402] on button "Yes" at bounding box center [929, 400] width 36 height 29
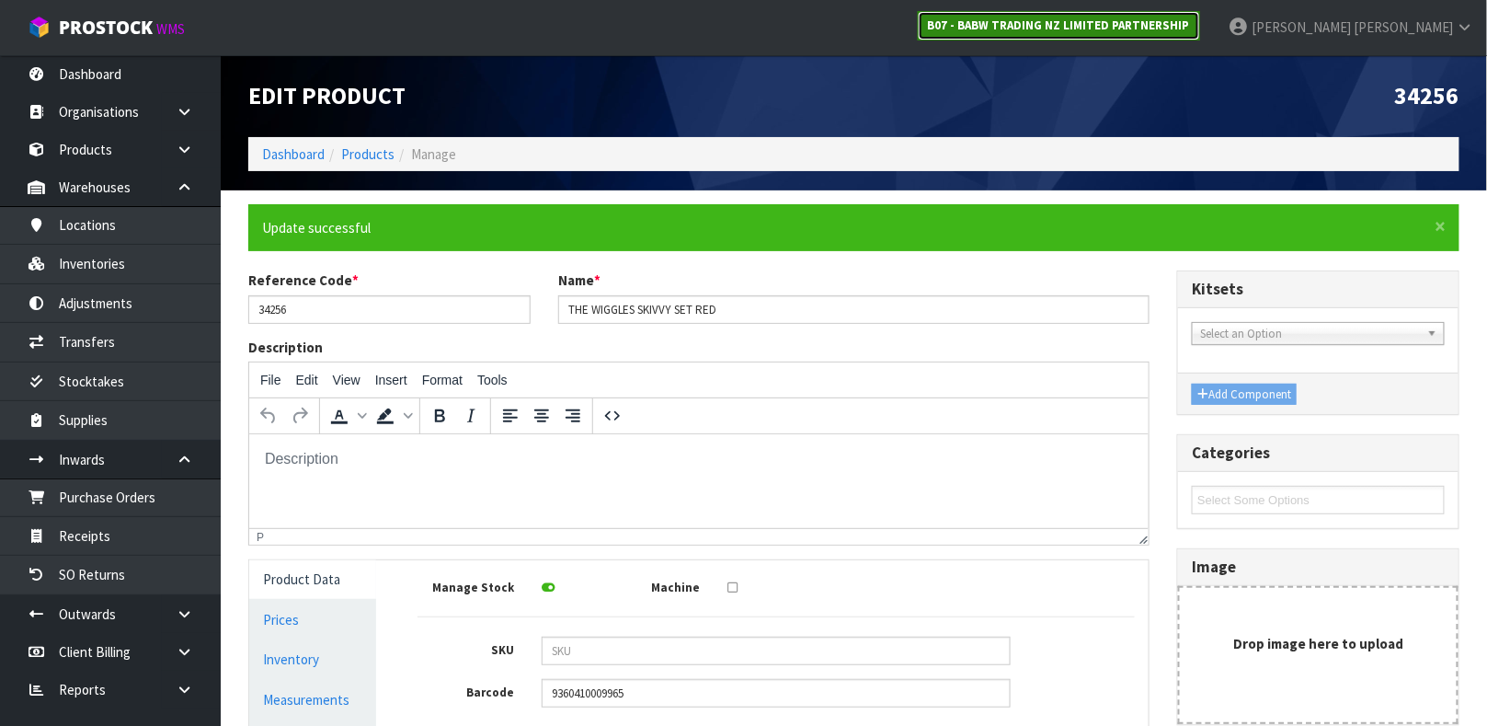
click at [1200, 34] on link "B07 - BABW TRADING NZ LIMITED PARTNERSHIP" at bounding box center [1059, 25] width 282 height 29
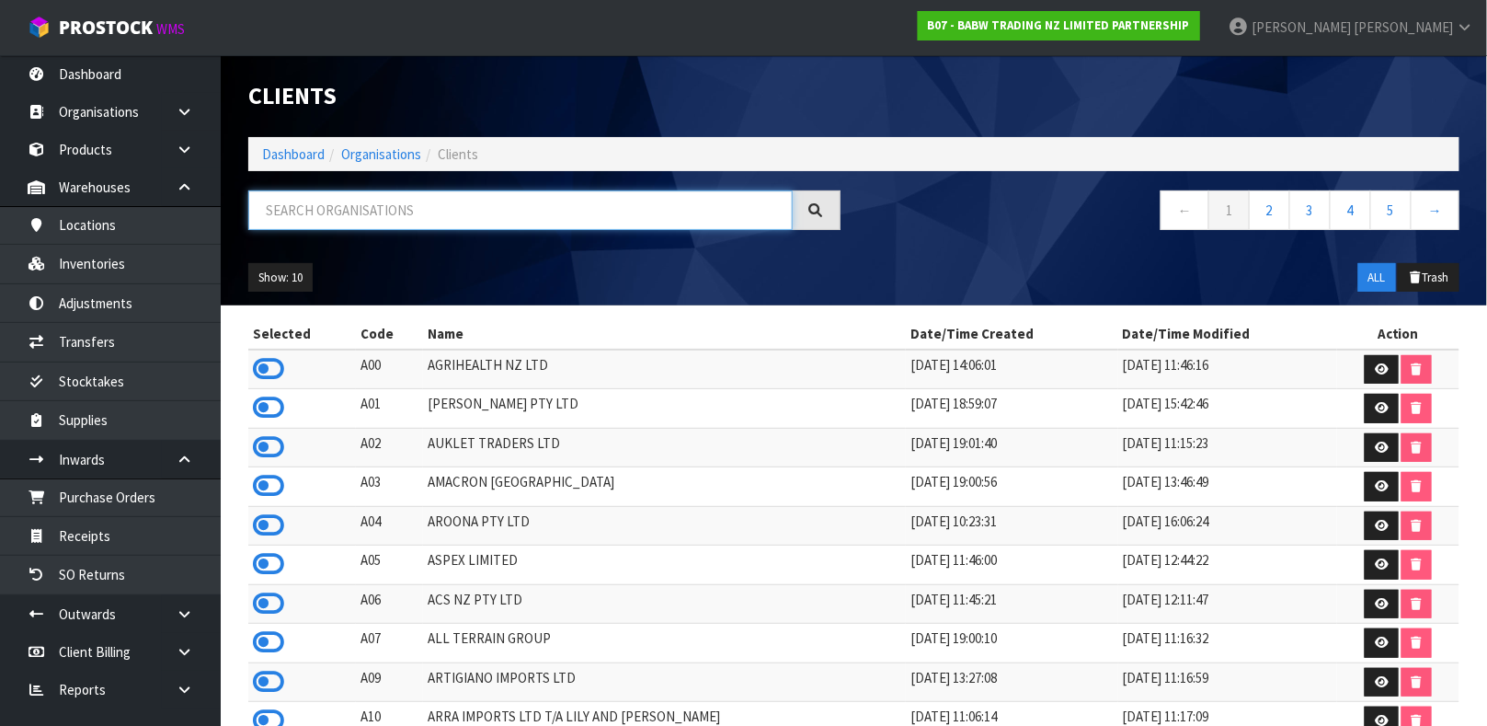
click at [475, 210] on input "text" at bounding box center [520, 210] width 544 height 40
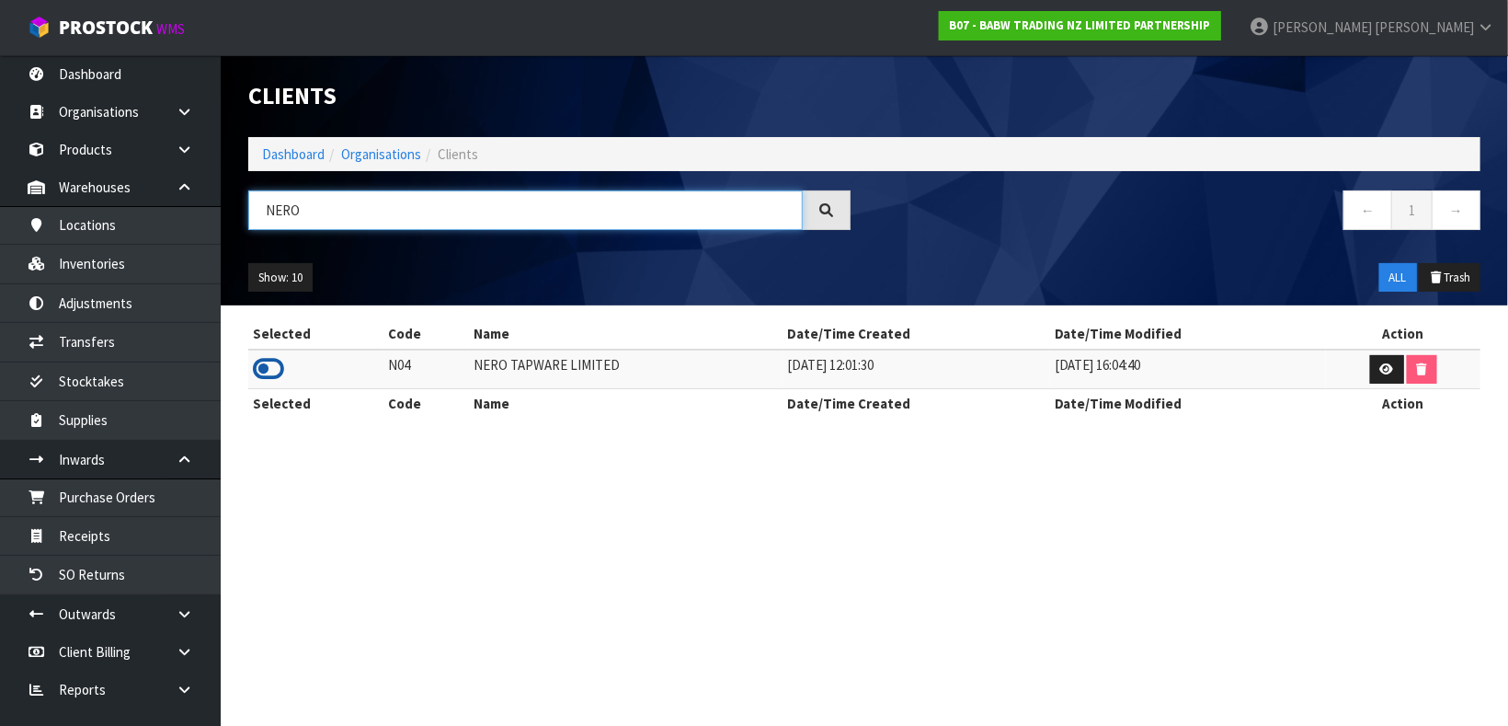
type input "NERO"
click at [273, 365] on icon at bounding box center [268, 369] width 31 height 28
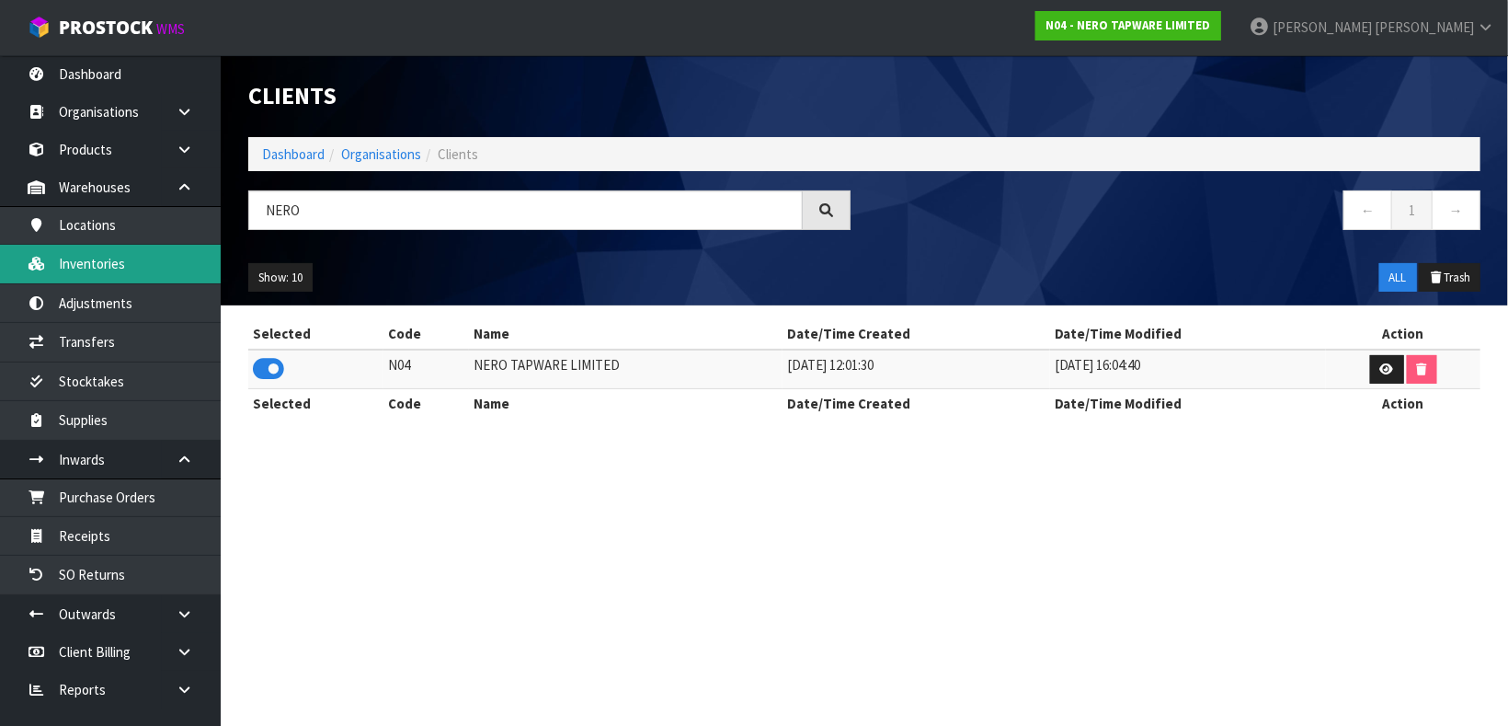
click at [86, 264] on link "Inventories" at bounding box center [110, 264] width 221 height 38
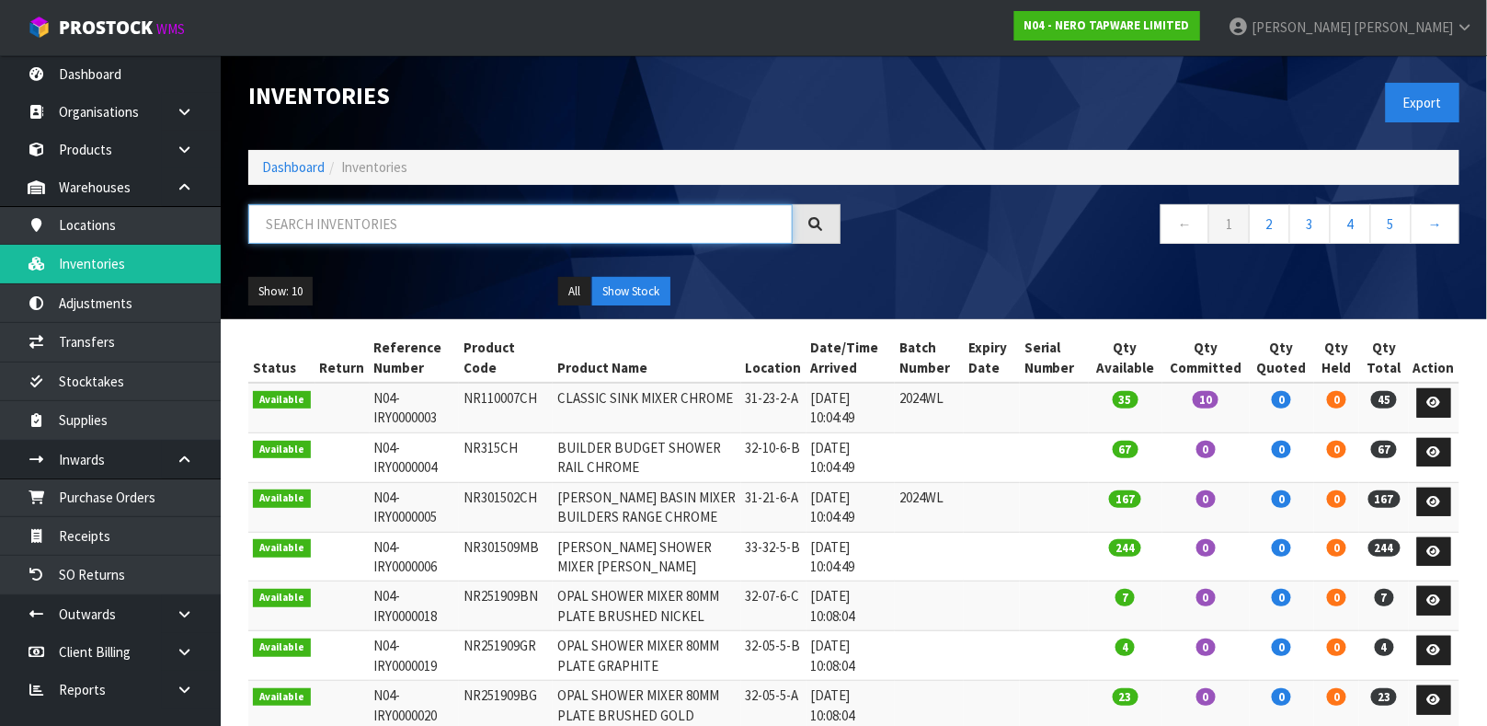
click at [395, 237] on input "text" at bounding box center [520, 224] width 544 height 40
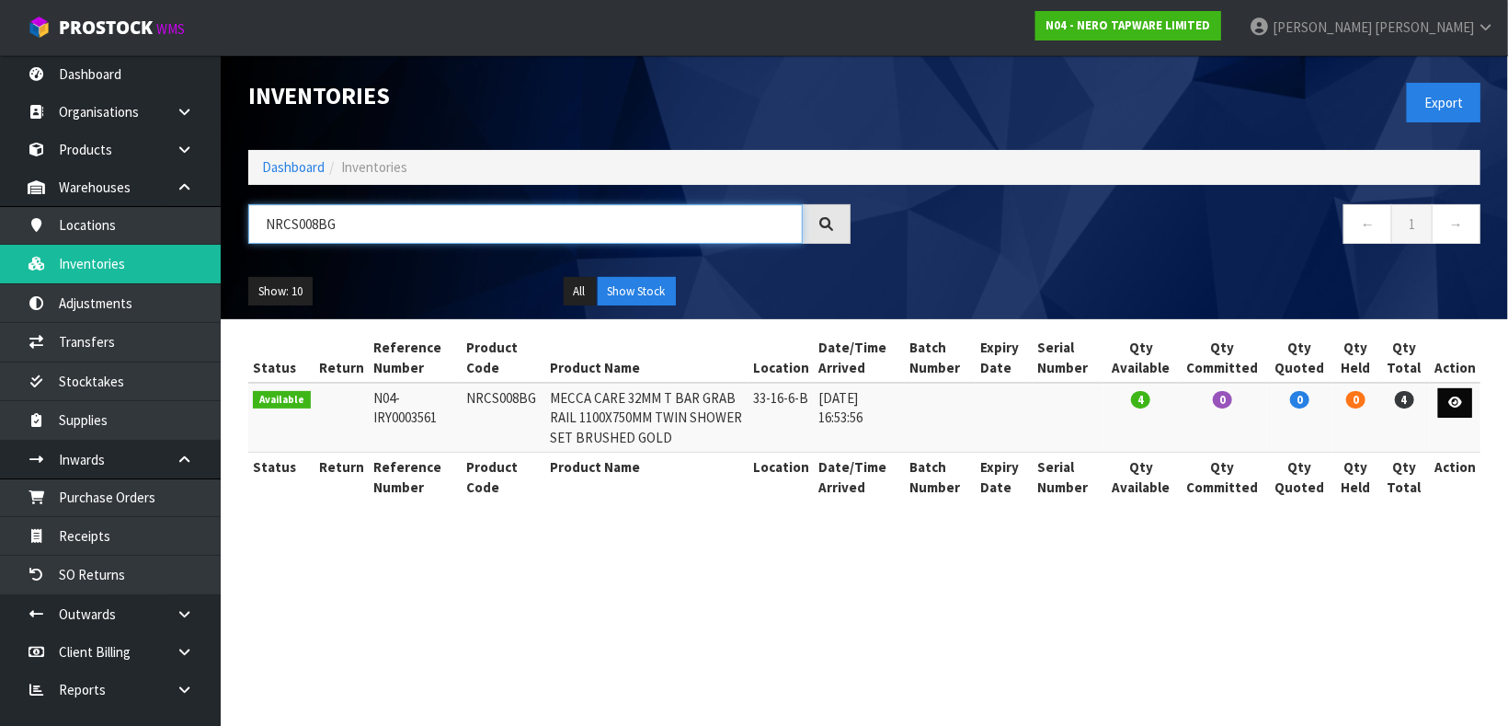
type input "NRCS008BG"
click at [1452, 413] on link at bounding box center [1455, 402] width 34 height 29
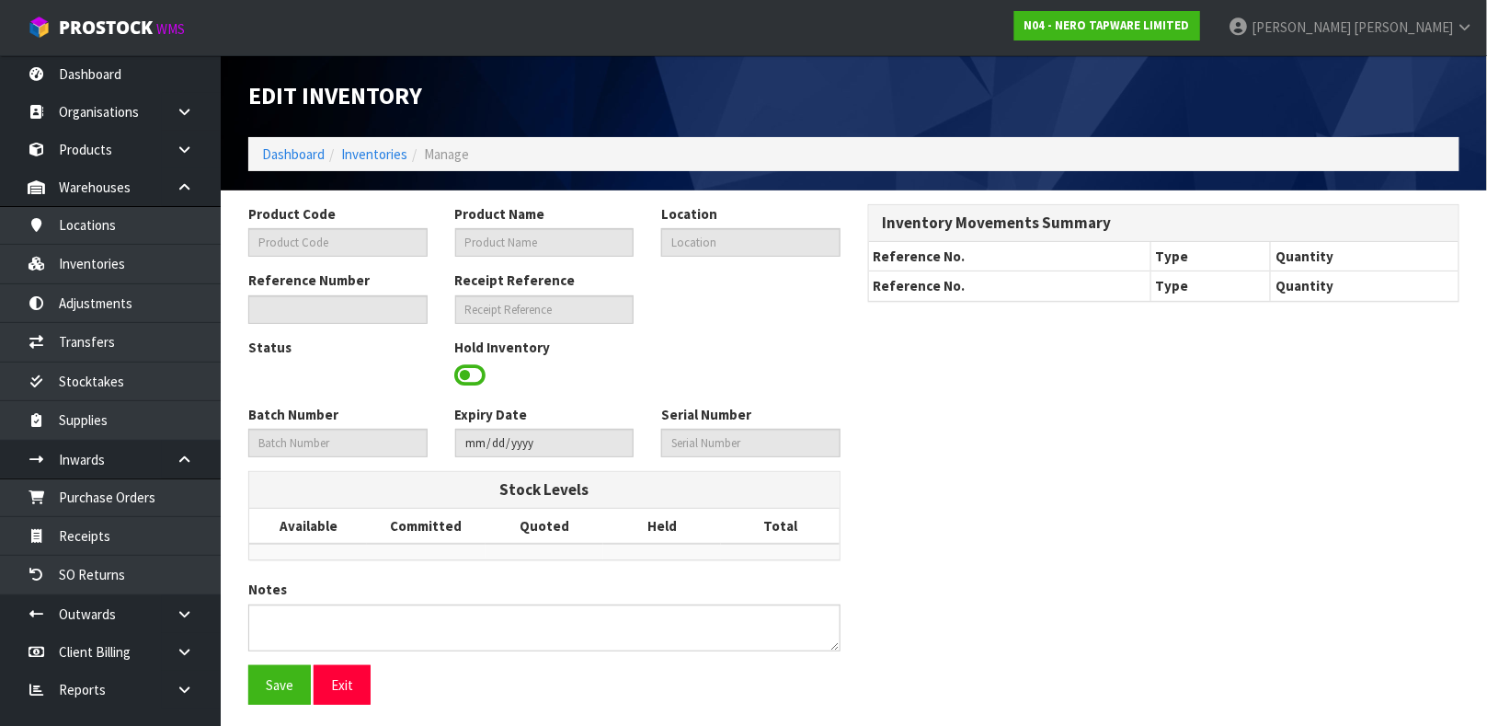
type input "NRCS008BG"
type input "MECCA CARE 32MM T BAR GRAB RAIL 1100X750MM TWIN SHOWER SET BRUSHED GOLD"
type input "33-16-6-B"
type input "N04-IRY0003561"
type input "N04-REC0000080"
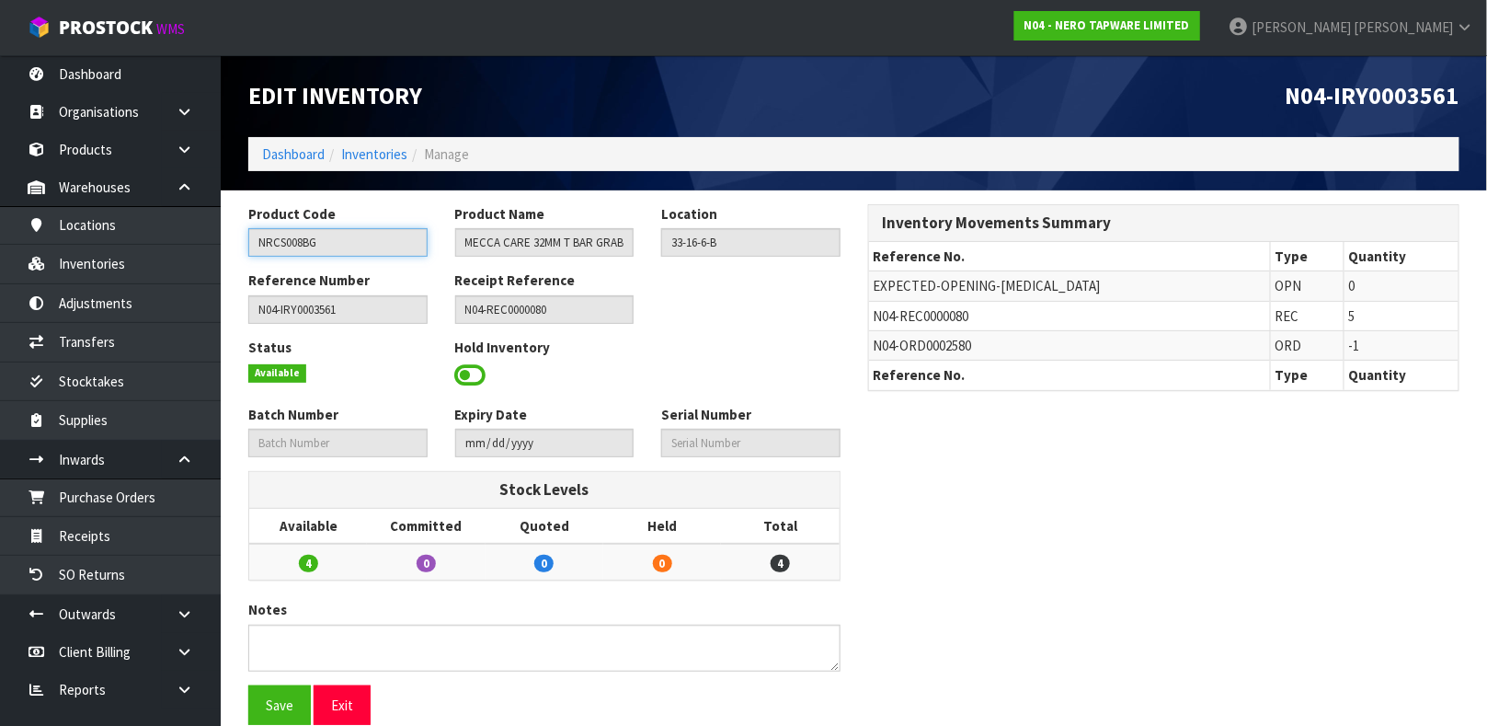
click at [328, 247] on input "NRCS008BG" at bounding box center [337, 242] width 179 height 29
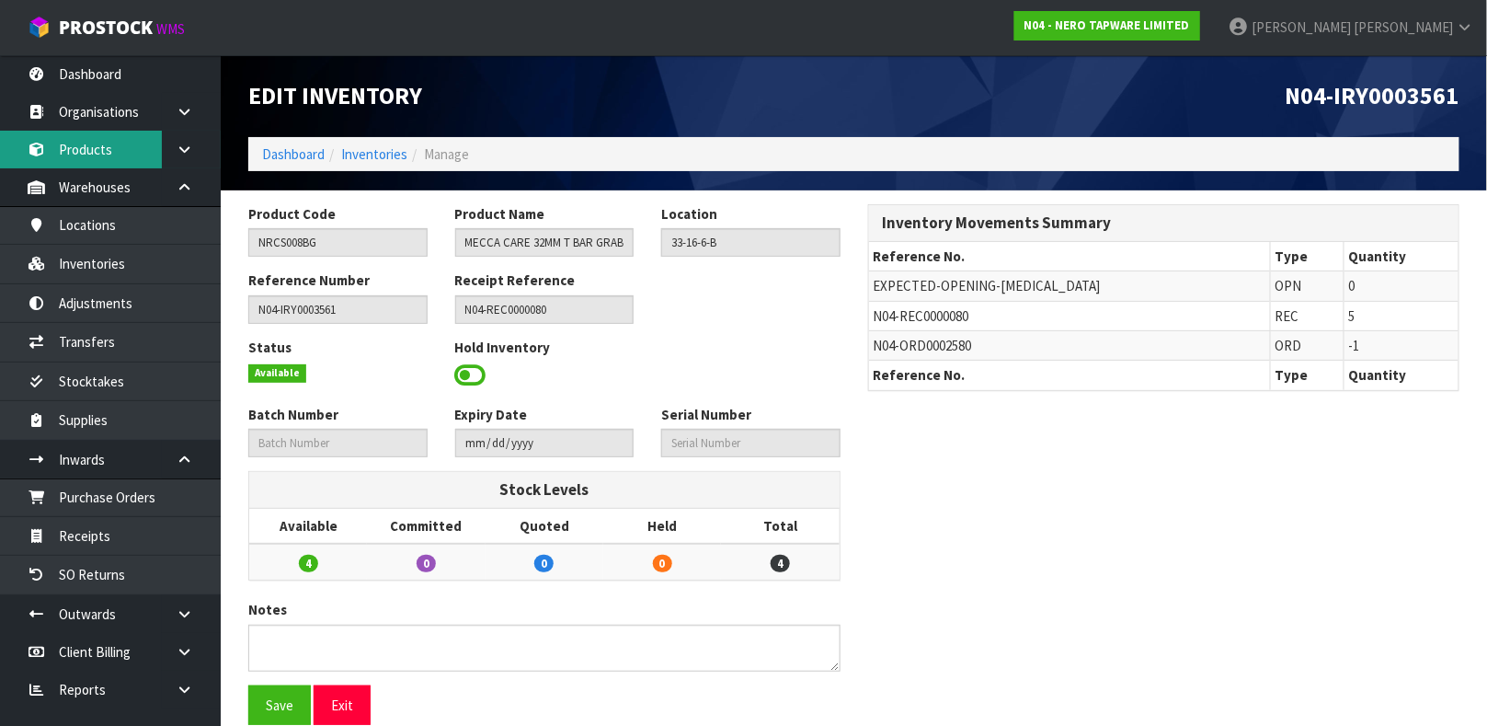
click at [140, 161] on link "Products" at bounding box center [110, 150] width 221 height 38
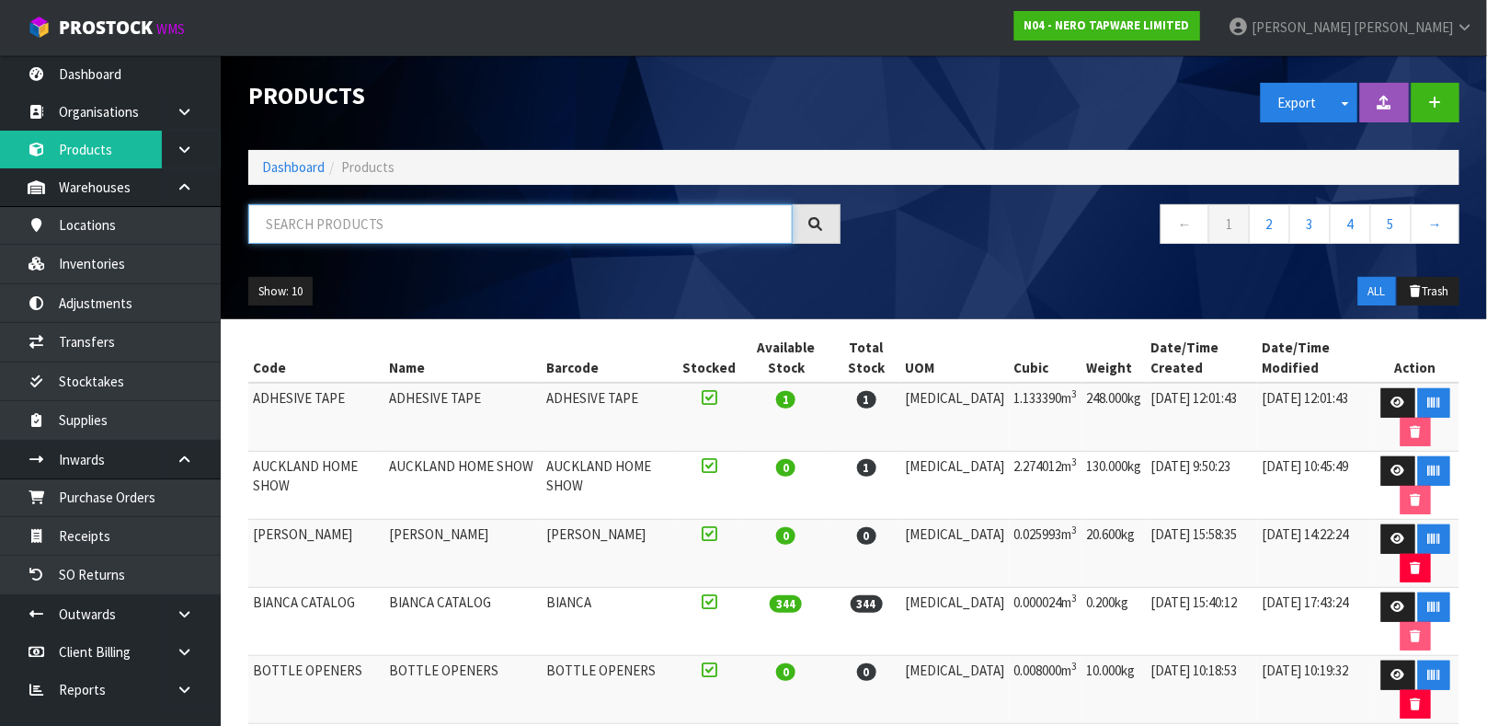
click at [417, 223] on input "text" at bounding box center [520, 224] width 544 height 40
paste input "NRCS008BG"
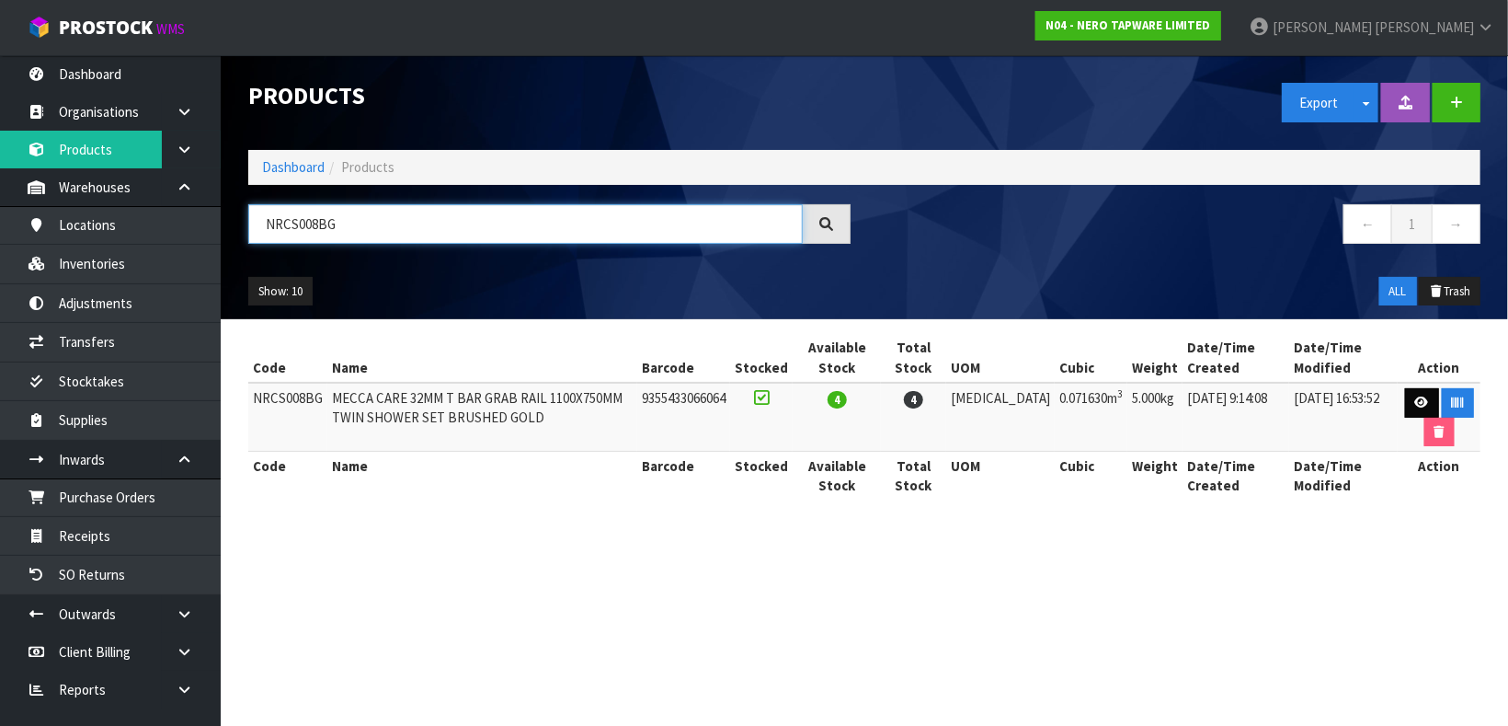
type input "NRCS008BG"
click at [1415, 407] on icon at bounding box center [1422, 402] width 14 height 12
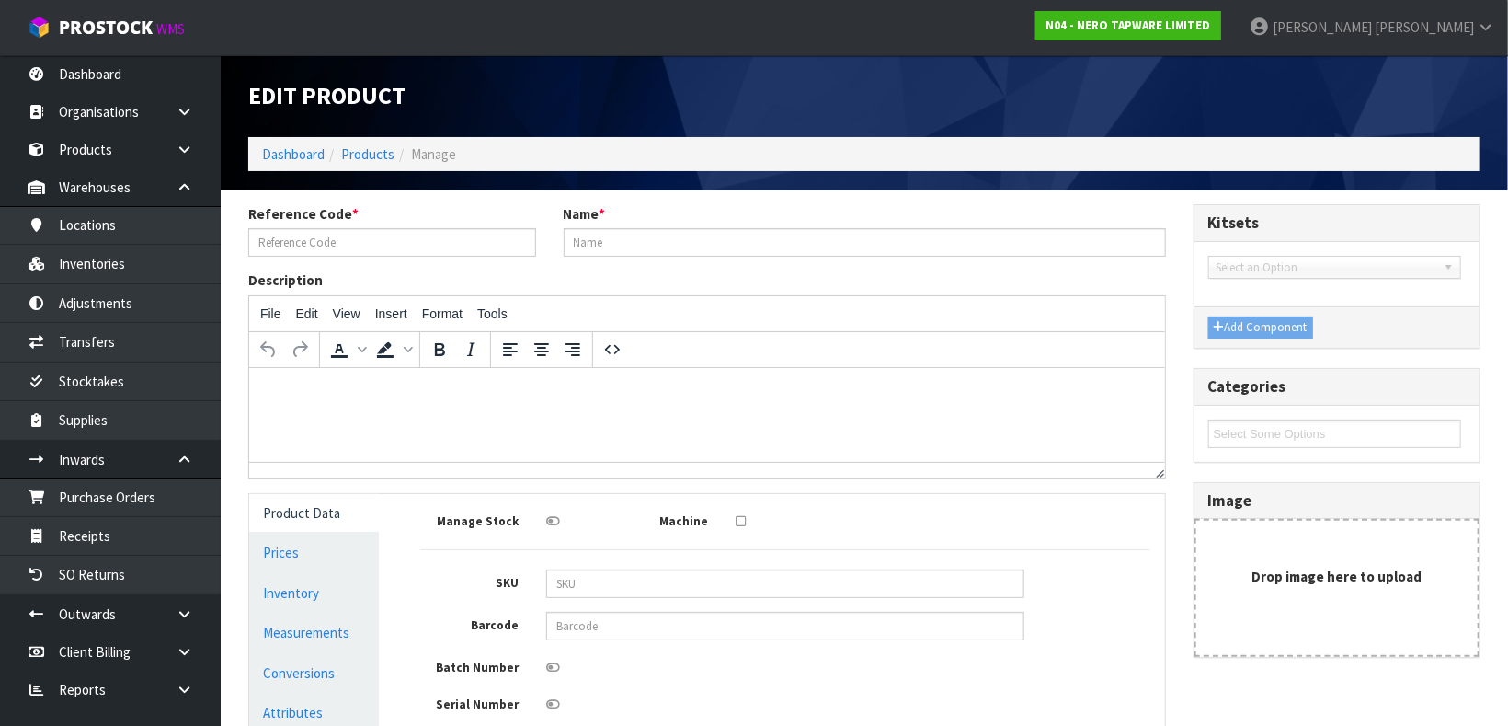
type input "NRCS008BG"
type input "MECCA CARE 32MM T BAR GRAB RAIL 1100X750MM TWIN SHOWER SET BRUSHED GOLD"
type input "NRCS008BG"
type input "9355433066064"
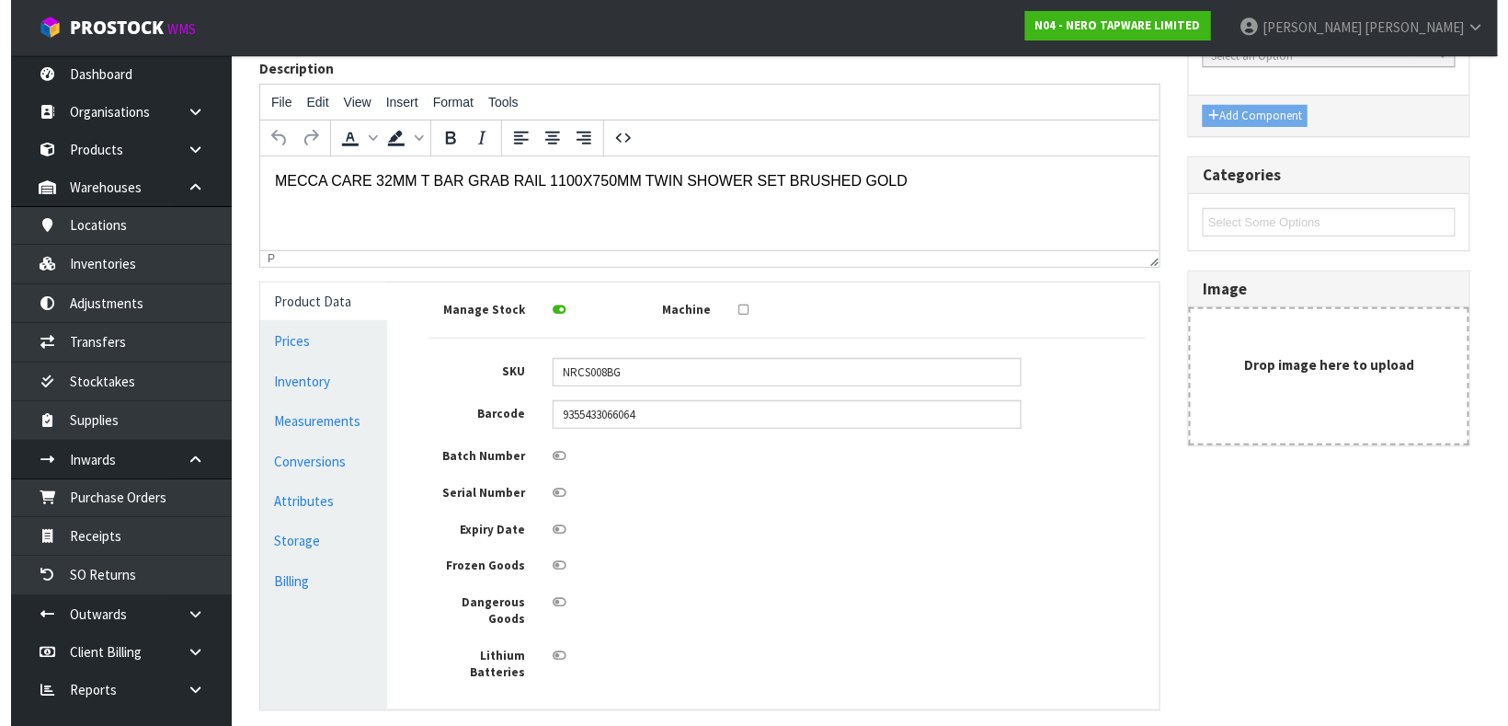
scroll to position [213, 0]
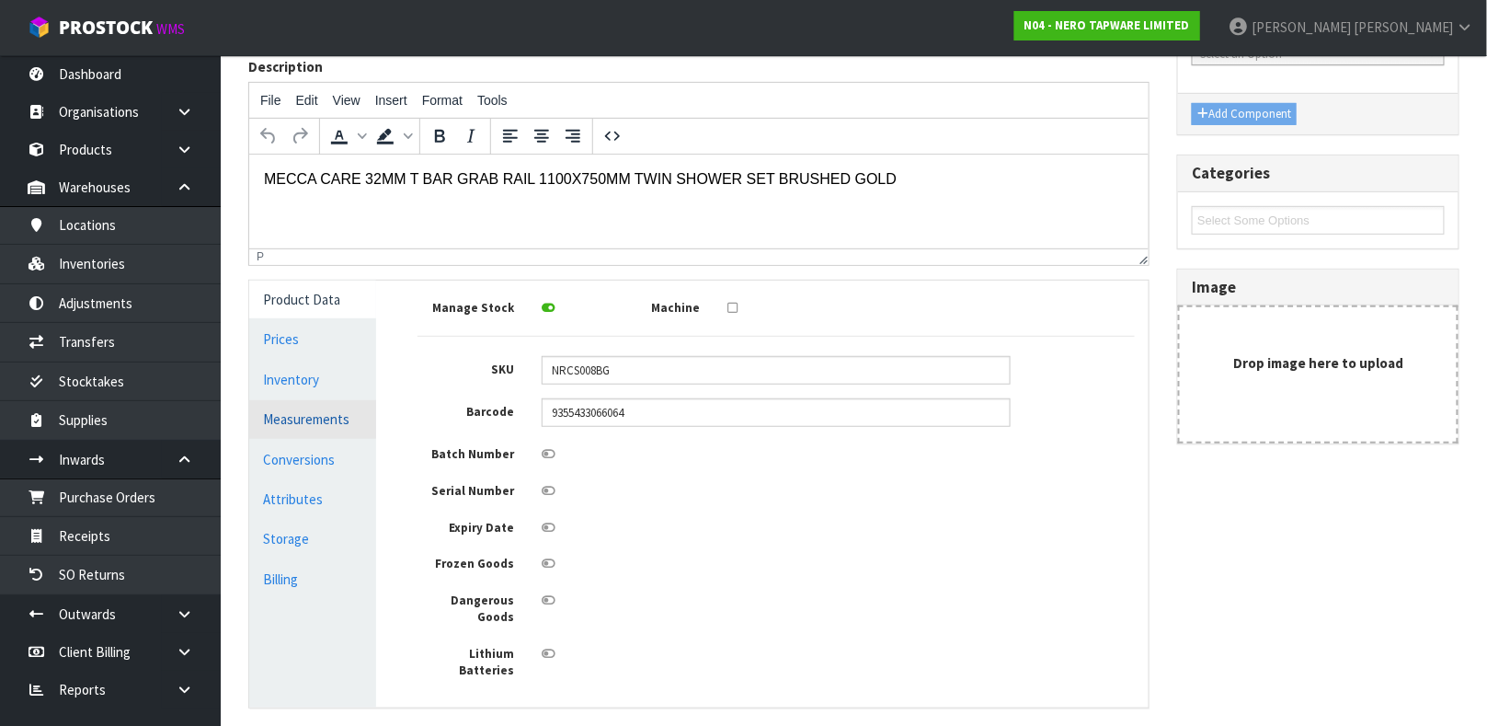
click at [317, 411] on link "Measurements" at bounding box center [312, 419] width 127 height 38
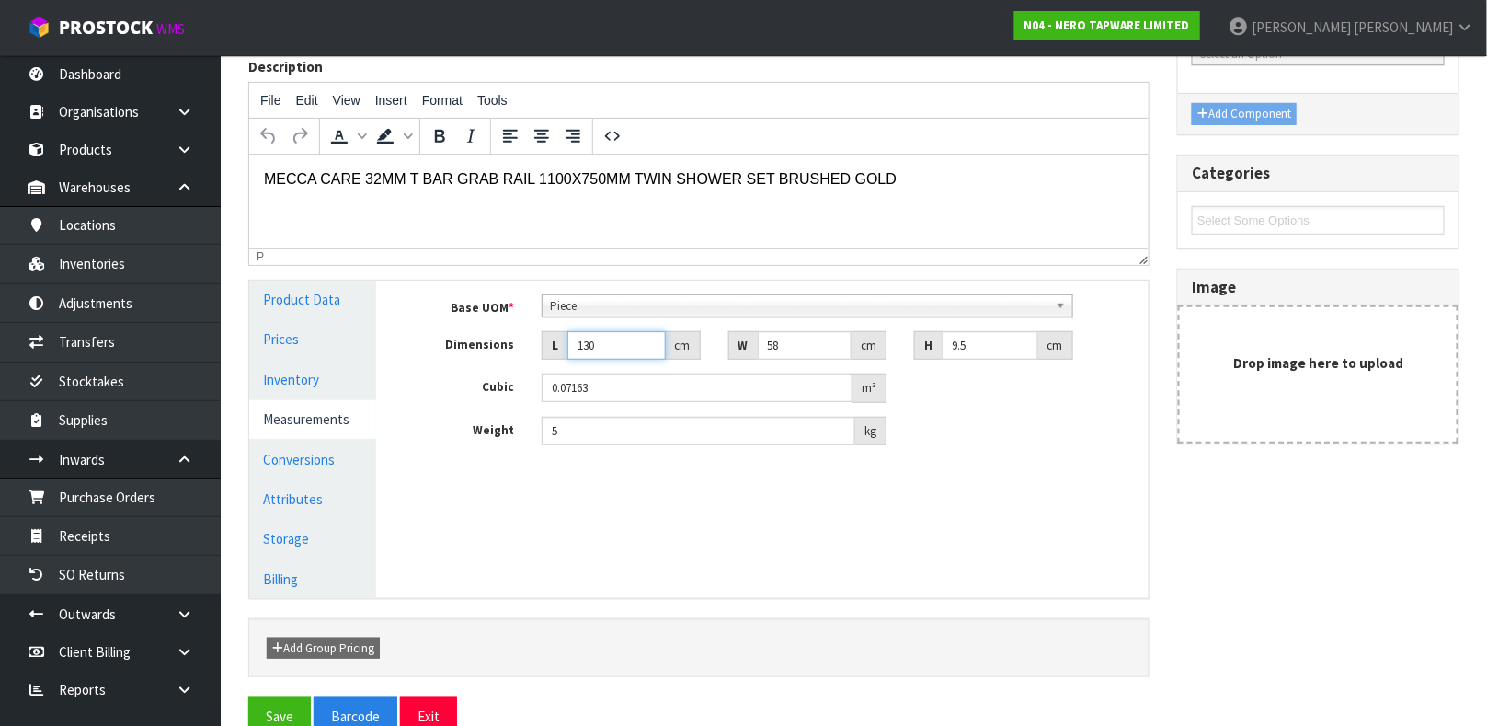
click at [616, 352] on input "130" at bounding box center [616, 345] width 98 height 29
type input "13"
type input "0.007163"
type input "135"
type input "0.074385"
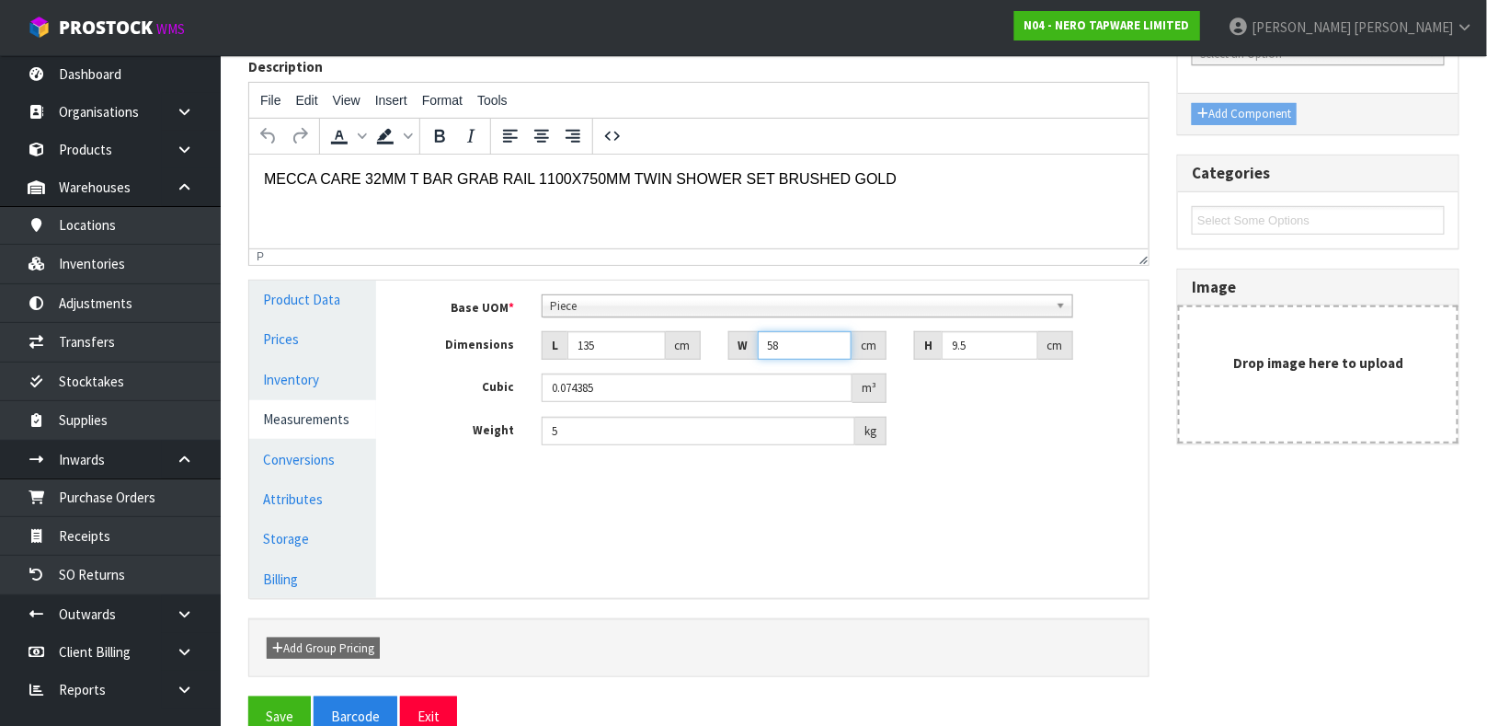
click at [797, 349] on input "58" at bounding box center [805, 345] width 95 height 29
click at [686, 432] on input "5" at bounding box center [699, 431] width 314 height 29
click at [282, 698] on button "Save" at bounding box center [279, 716] width 63 height 40
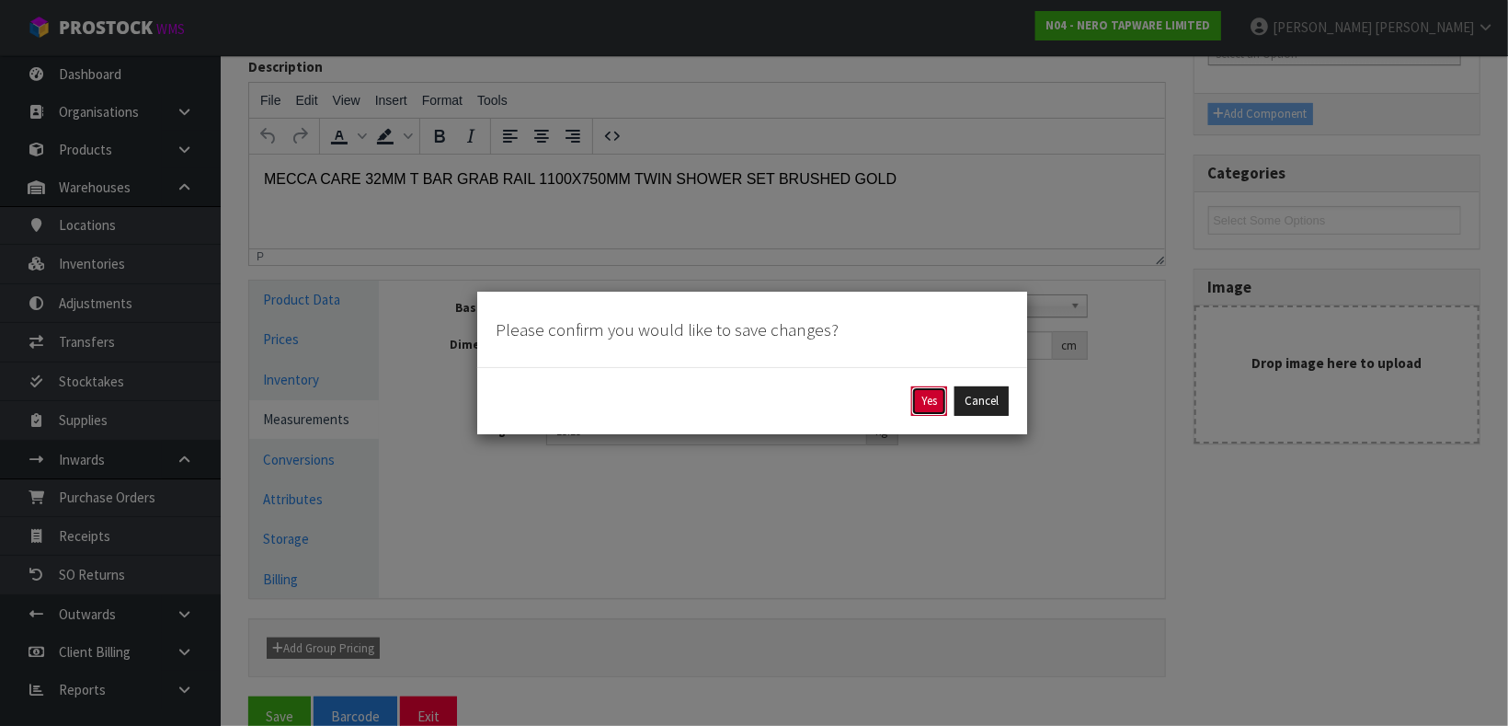
click at [922, 386] on button "Yes" at bounding box center [929, 400] width 36 height 29
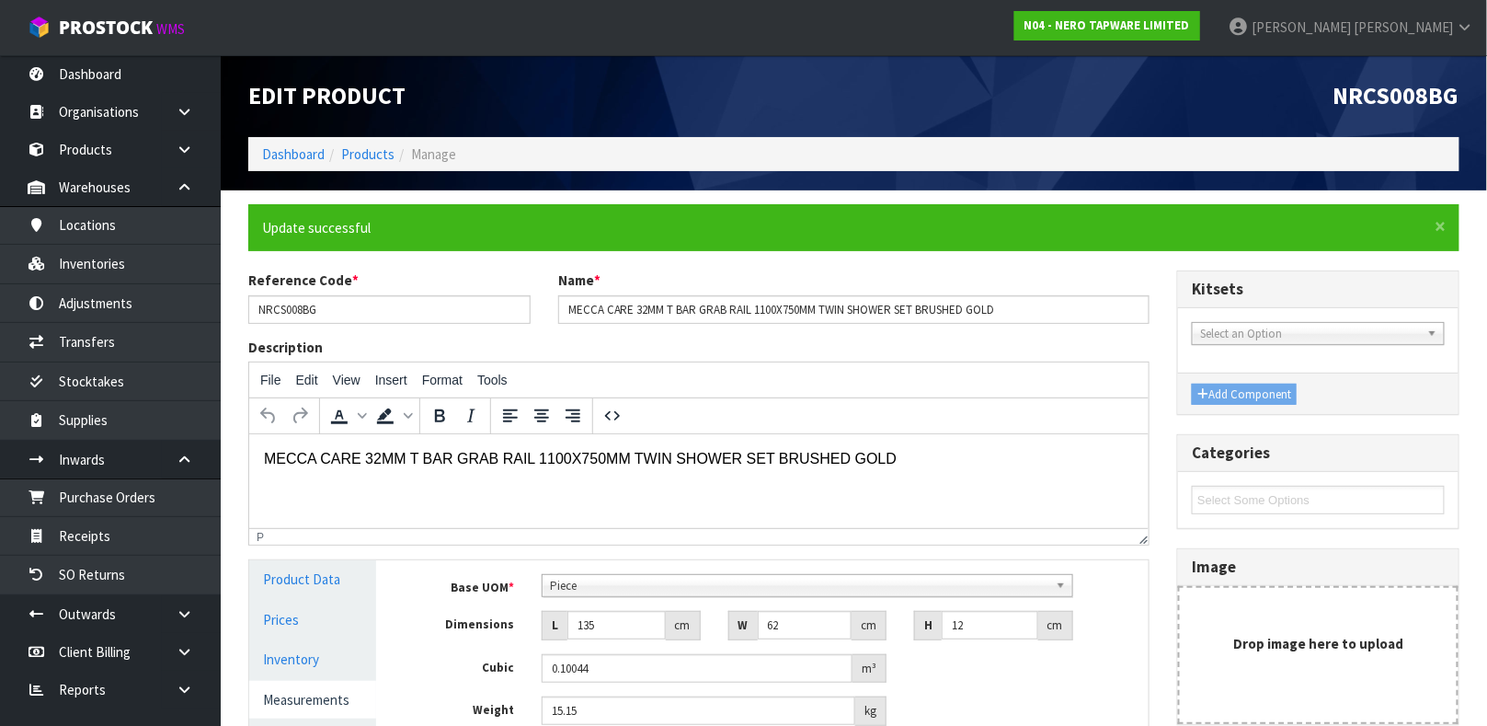
scroll to position [318, 0]
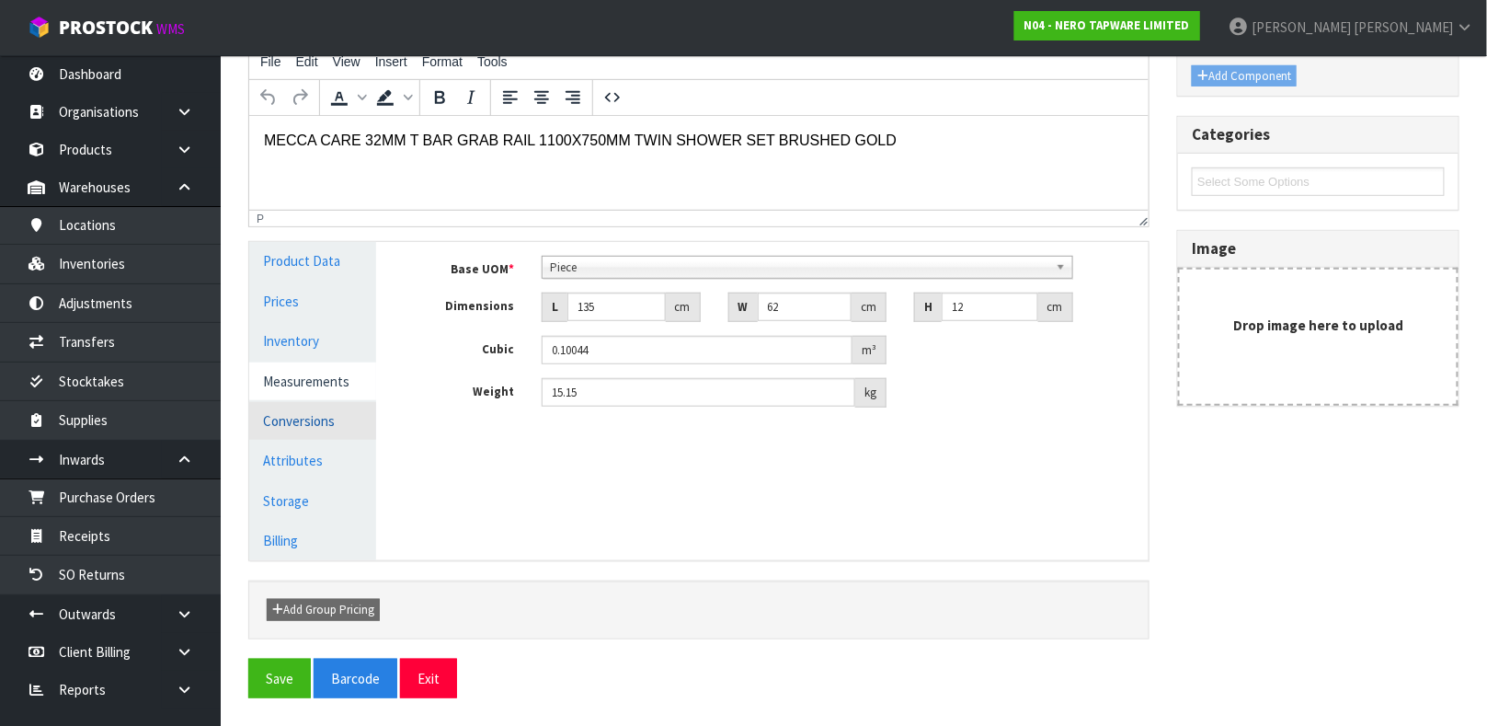
click at [291, 416] on link "Conversions" at bounding box center [312, 421] width 127 height 38
